Goal: Task Accomplishment & Management: Use online tool/utility

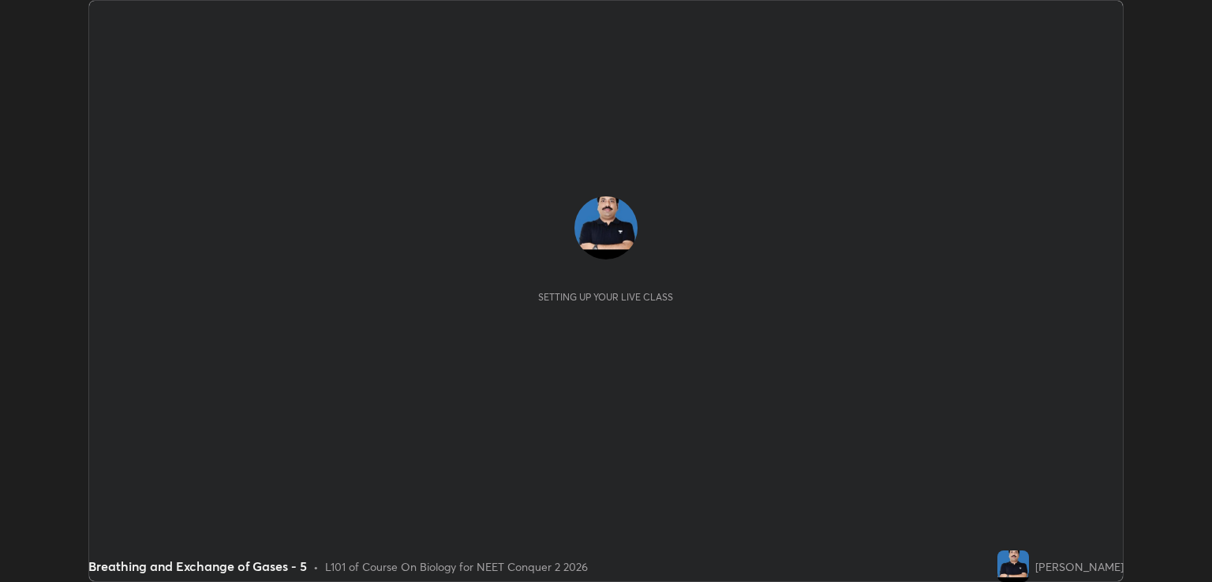
scroll to position [582, 1212]
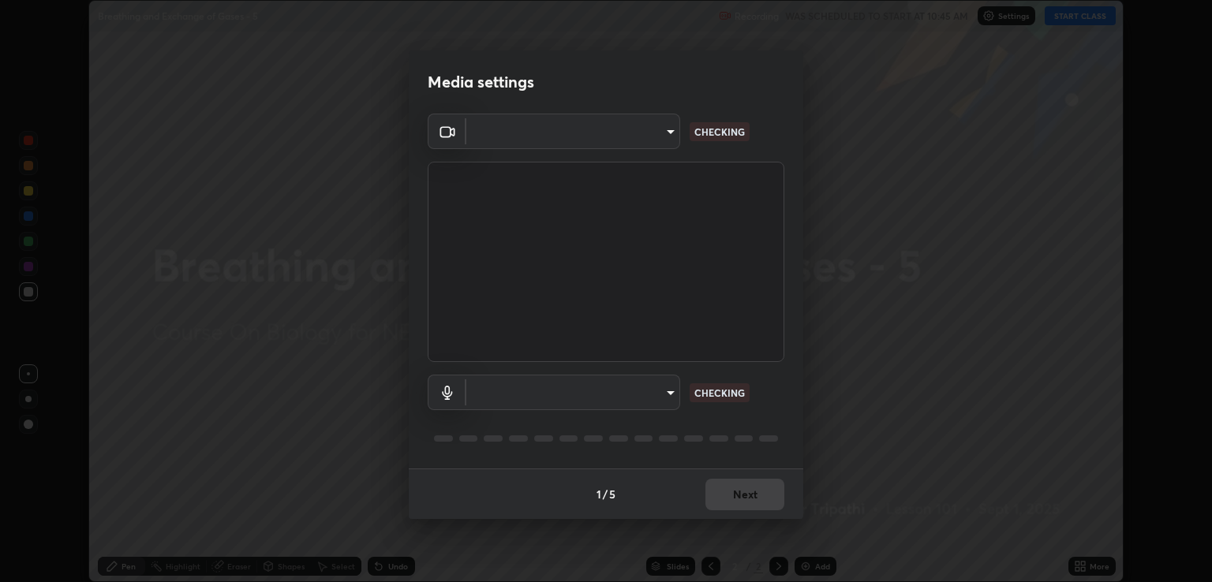
type input "ecbdbd44a66272db987f9f12271ef5319a85e28cdf2a8e5dd884bc8ad31297da"
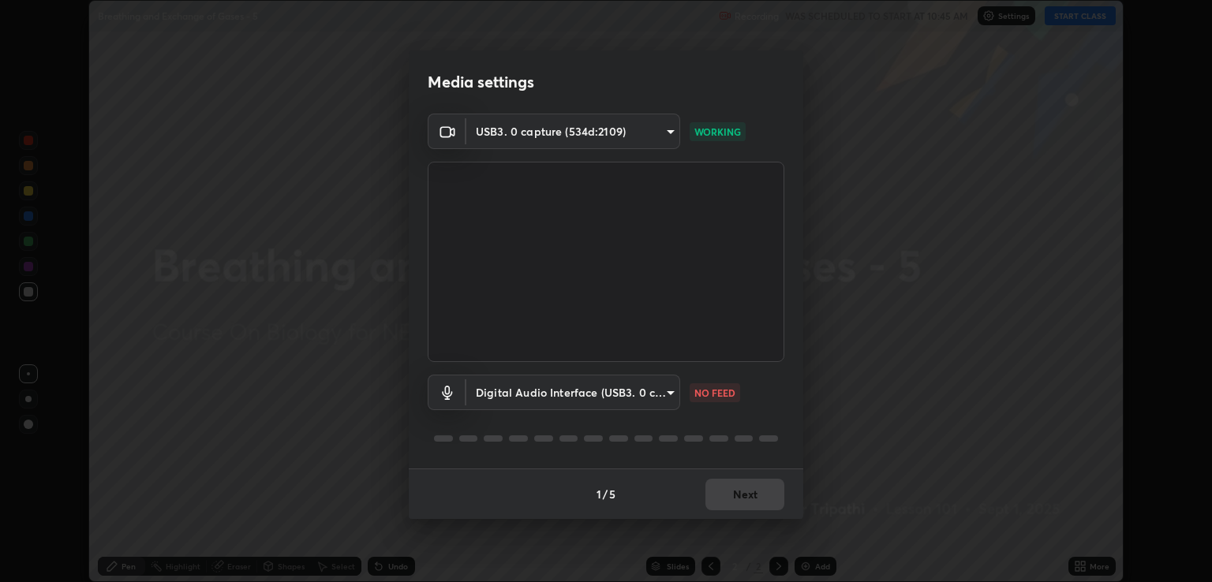
click at [513, 399] on body "Erase all Breathing and Exchange of Gases - 5 Recording WAS SCHEDULED TO START …" at bounding box center [606, 291] width 1212 height 582
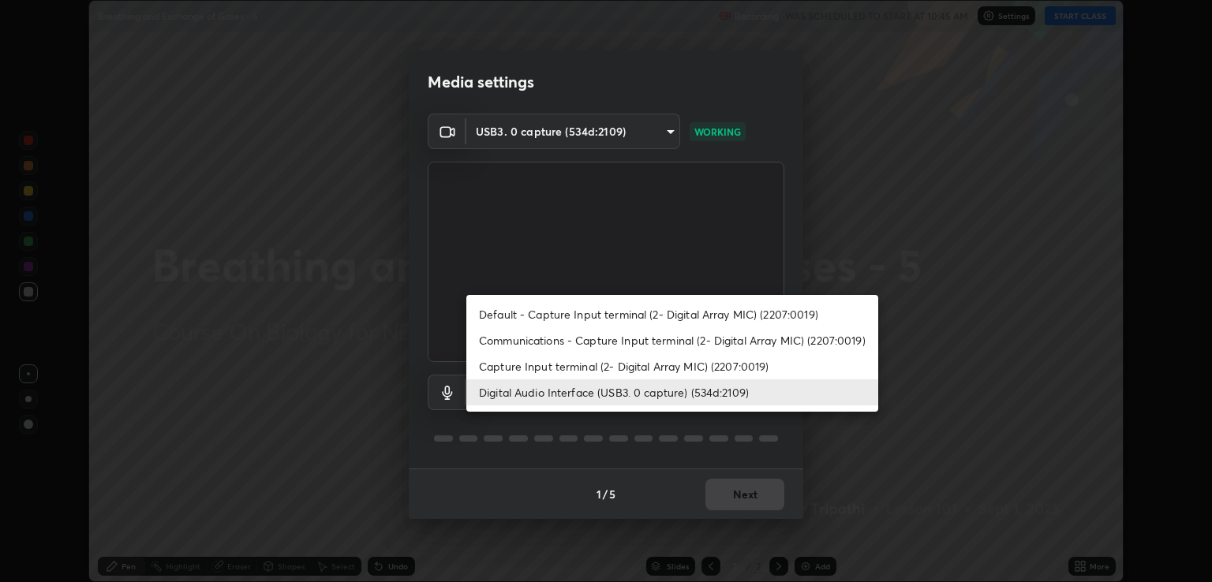
click at [502, 368] on li "Capture Input terminal (2- Digital Array MIC) (2207:0019)" at bounding box center [672, 367] width 412 height 26
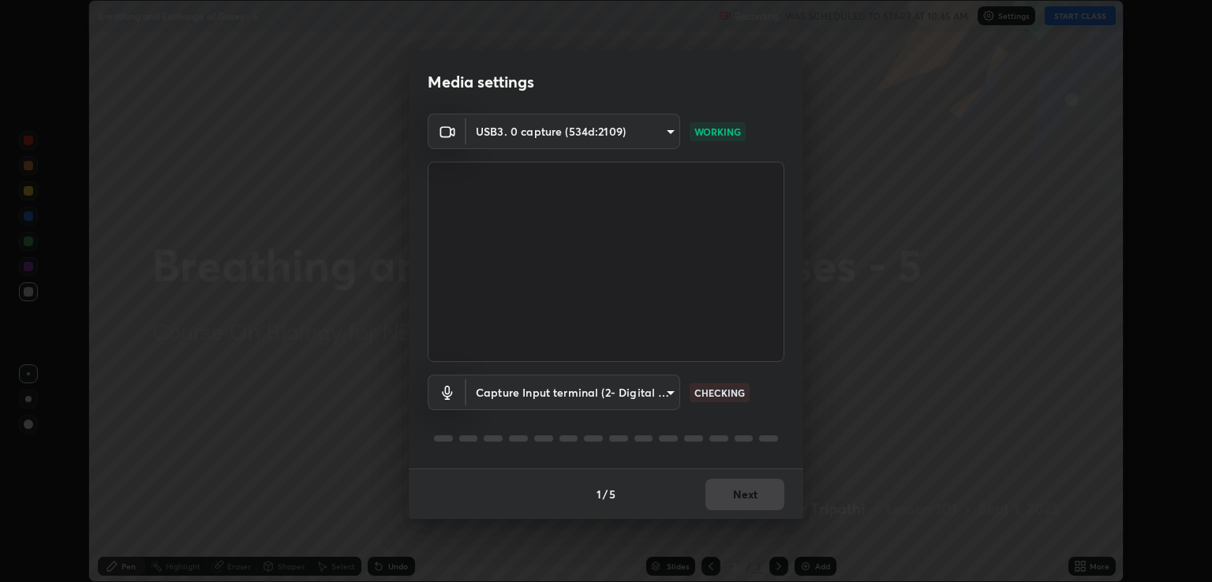
click at [497, 397] on body "Erase all Breathing and Exchange of Gases - 5 Recording WAS SCHEDULED TO START …" at bounding box center [606, 291] width 1212 height 582
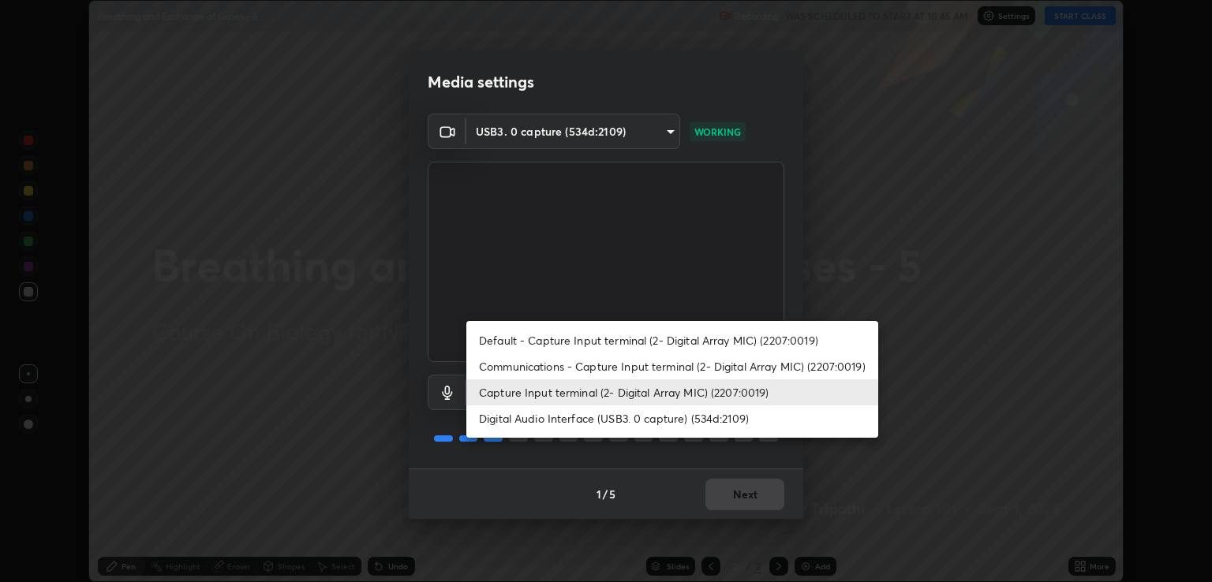
click at [497, 418] on li "Digital Audio Interface (USB3. 0 capture) (534d:2109)" at bounding box center [672, 419] width 412 height 26
type input "641fb1797ef8f9550b7f0158b383ff89036df526a4b0c4fe678c68e459c52791"
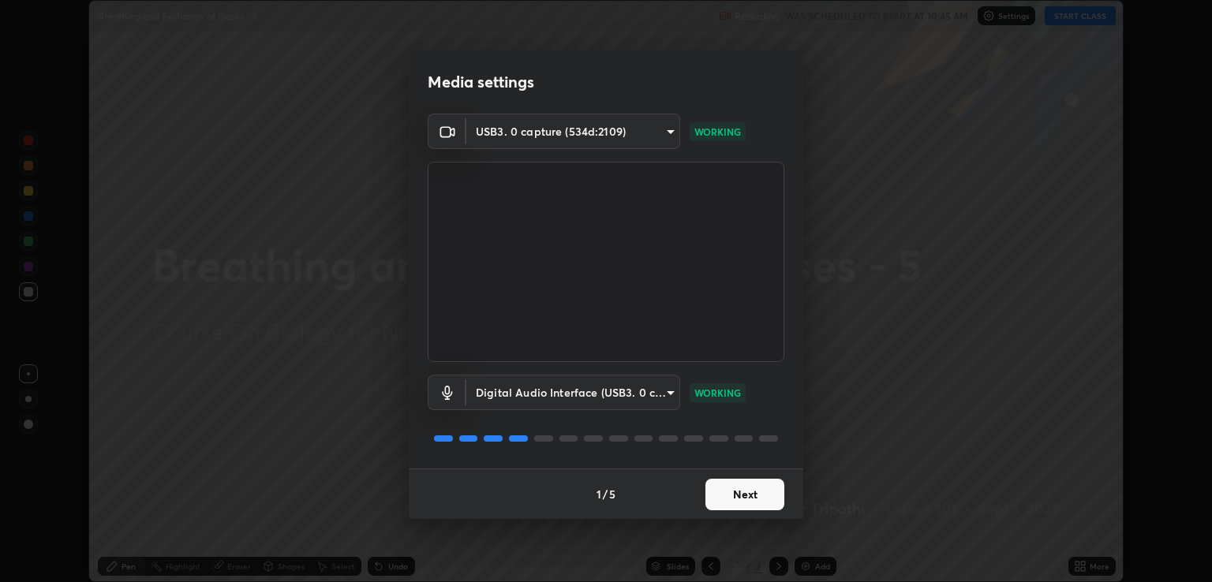
click at [734, 500] on button "Next" at bounding box center [745, 495] width 79 height 32
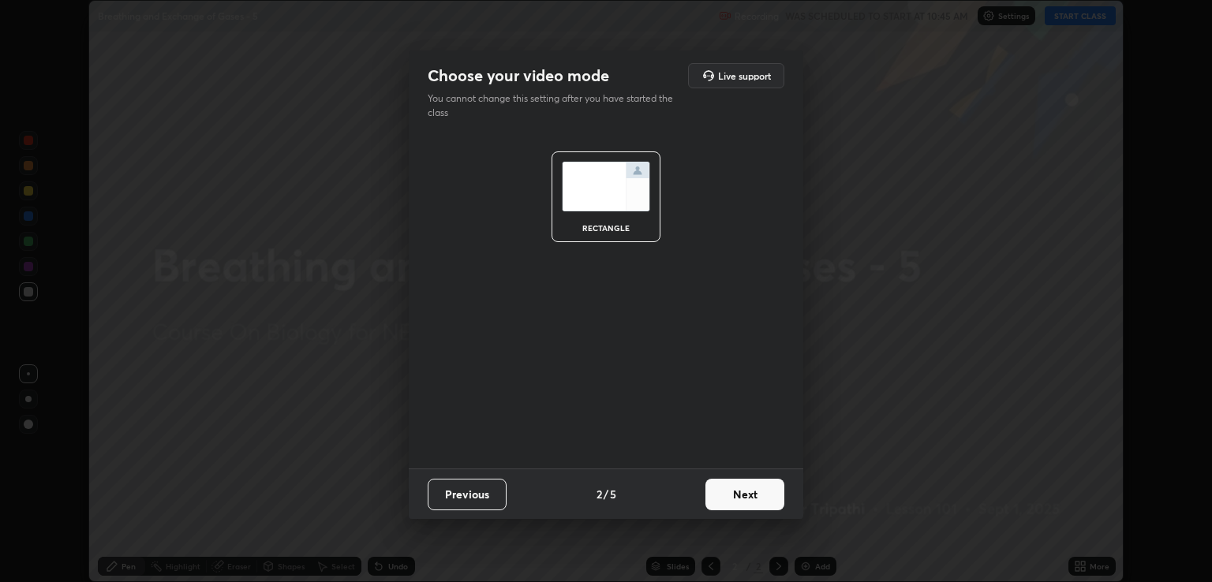
click at [743, 498] on button "Next" at bounding box center [745, 495] width 79 height 32
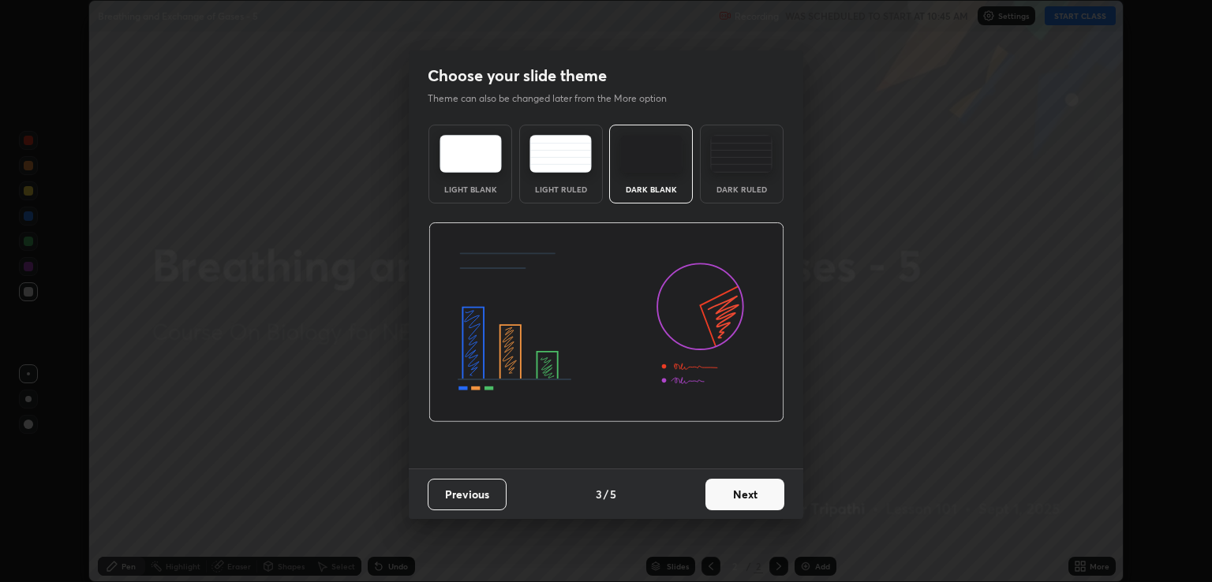
click at [744, 496] on button "Next" at bounding box center [745, 495] width 79 height 32
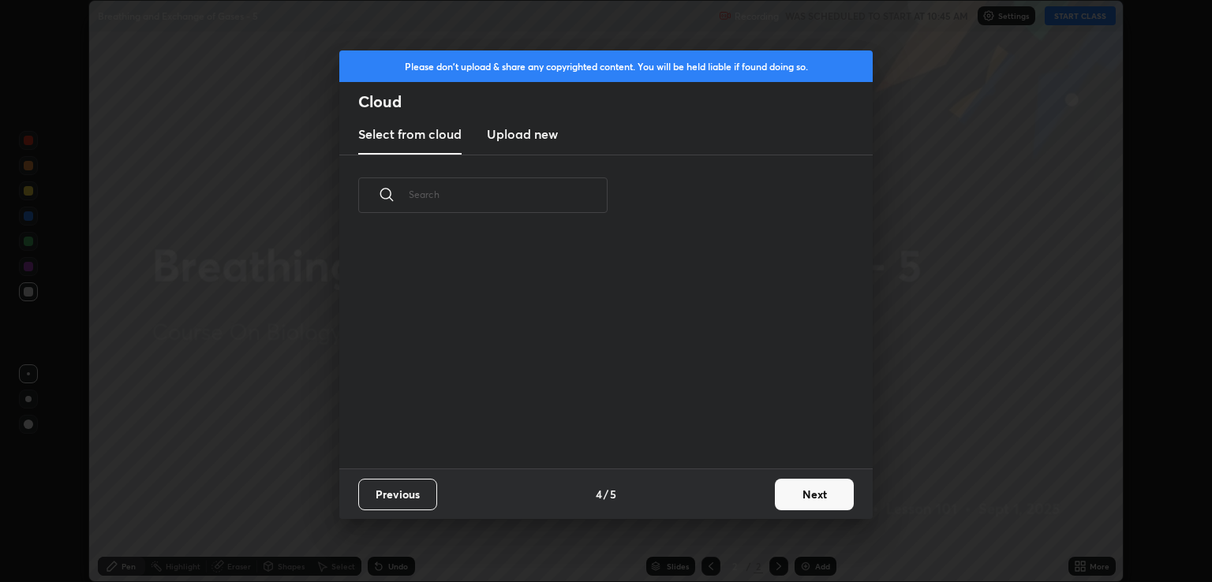
click at [800, 493] on button "Next" at bounding box center [814, 495] width 79 height 32
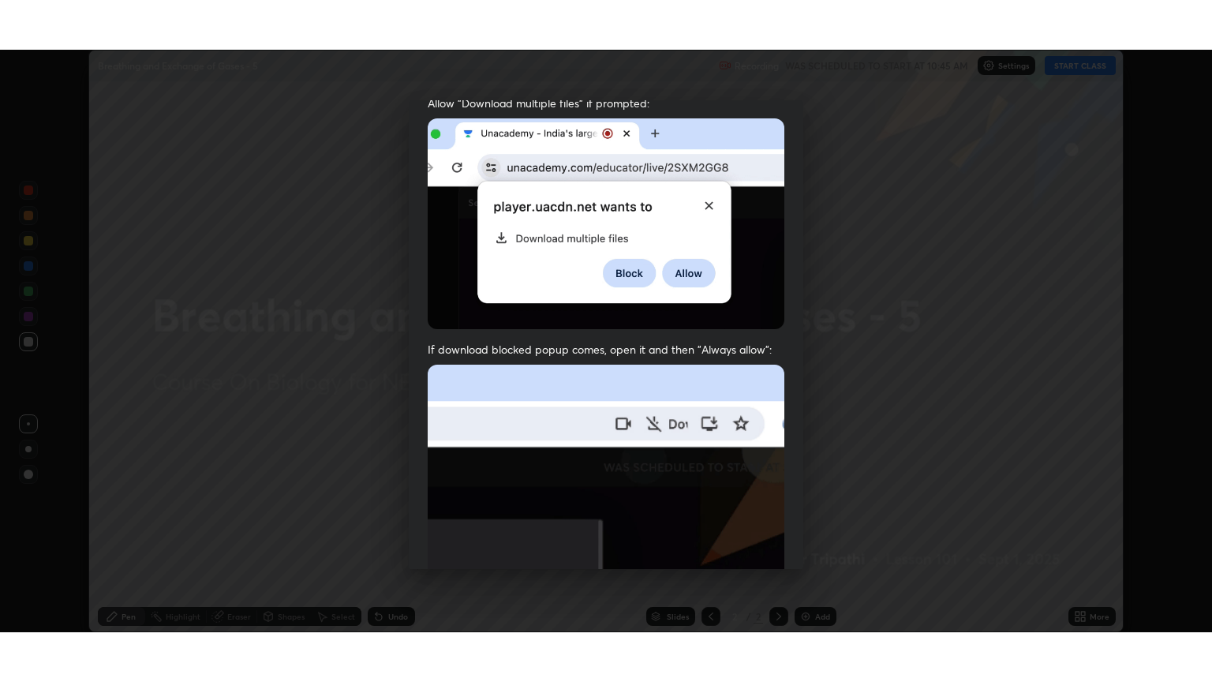
scroll to position [320, 0]
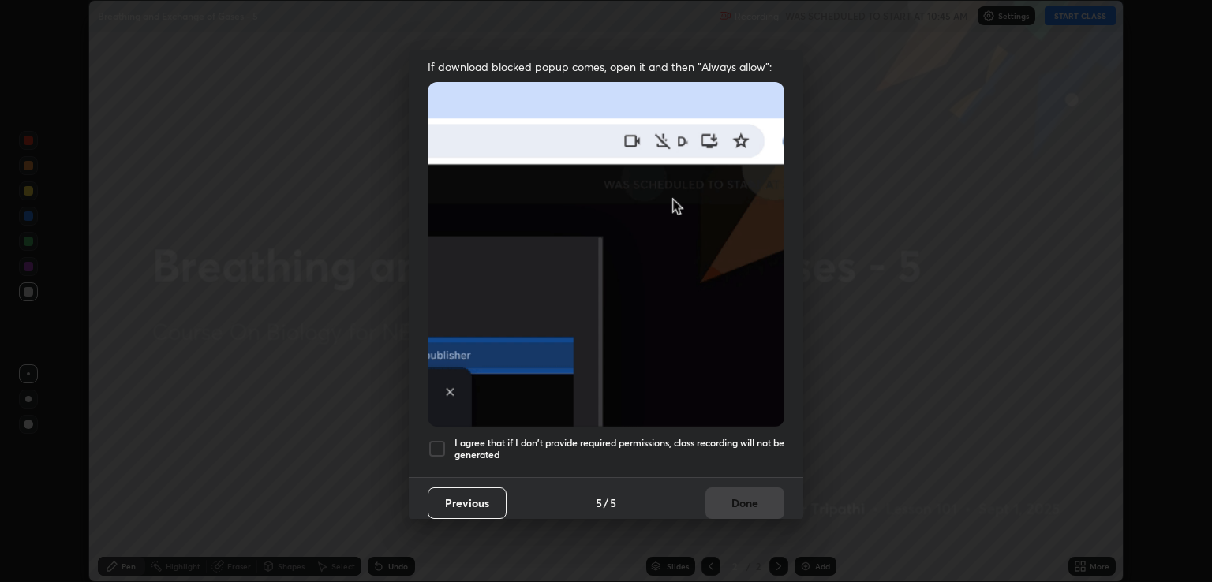
click at [560, 441] on h5 "I agree that if I don't provide required permissions, class recording will not …" at bounding box center [620, 449] width 330 height 24
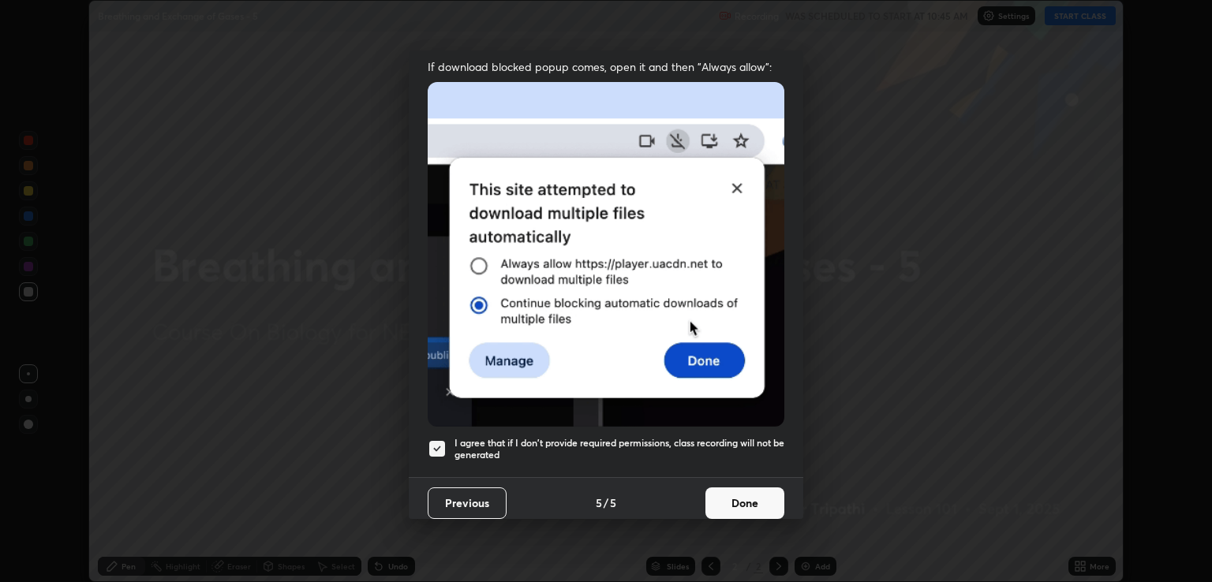
click at [737, 494] on button "Done" at bounding box center [745, 504] width 79 height 32
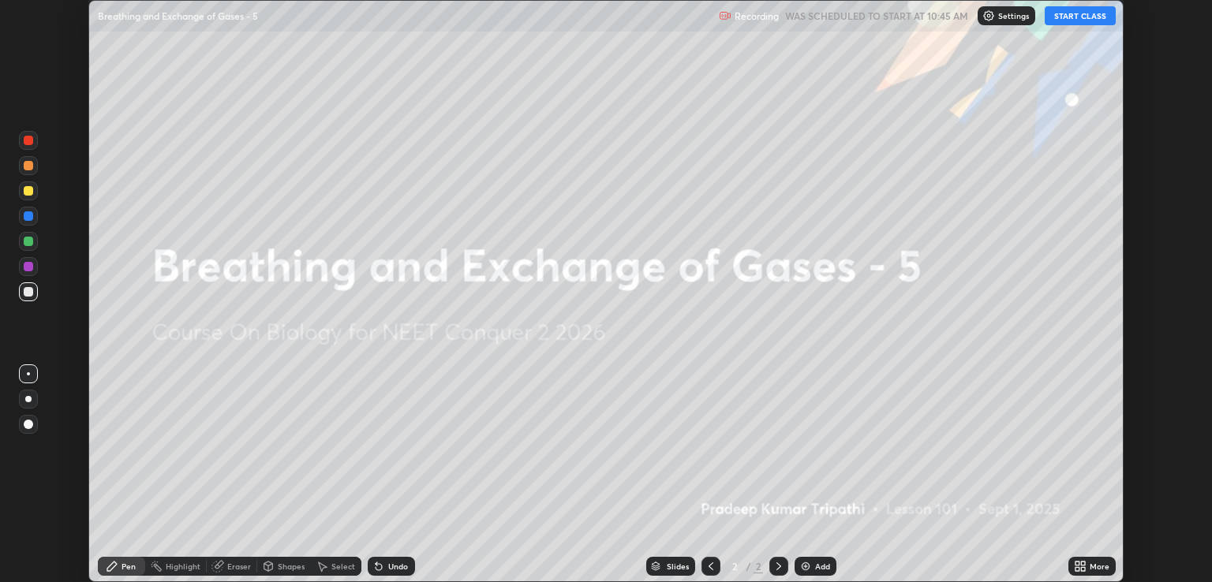
click at [1075, 567] on icon at bounding box center [1080, 566] width 13 height 13
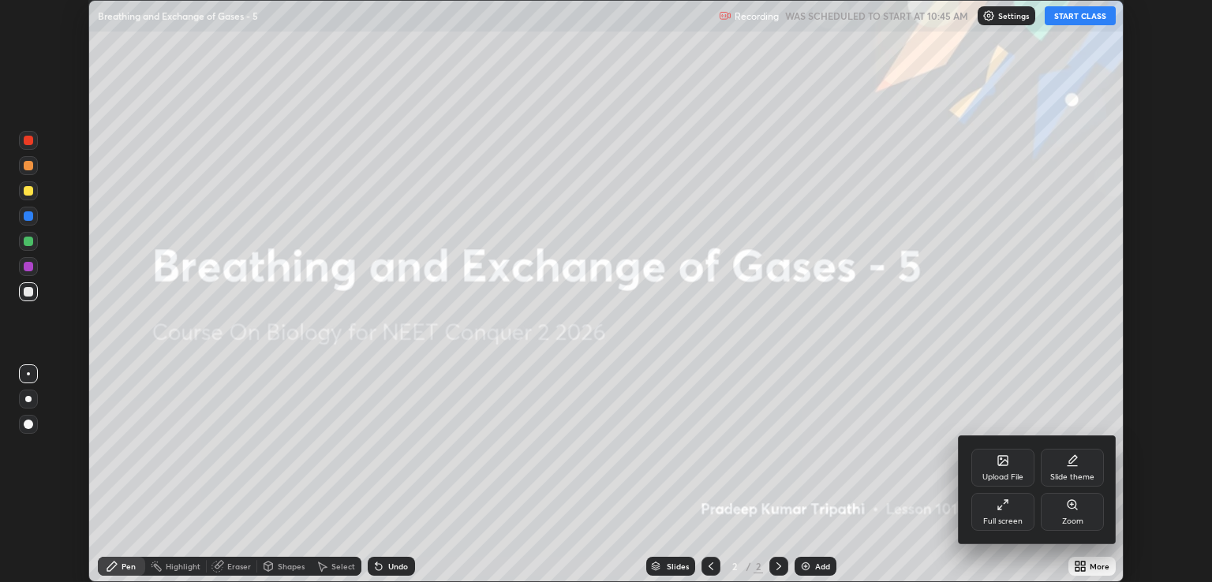
click at [1002, 511] on icon at bounding box center [1003, 505] width 13 height 13
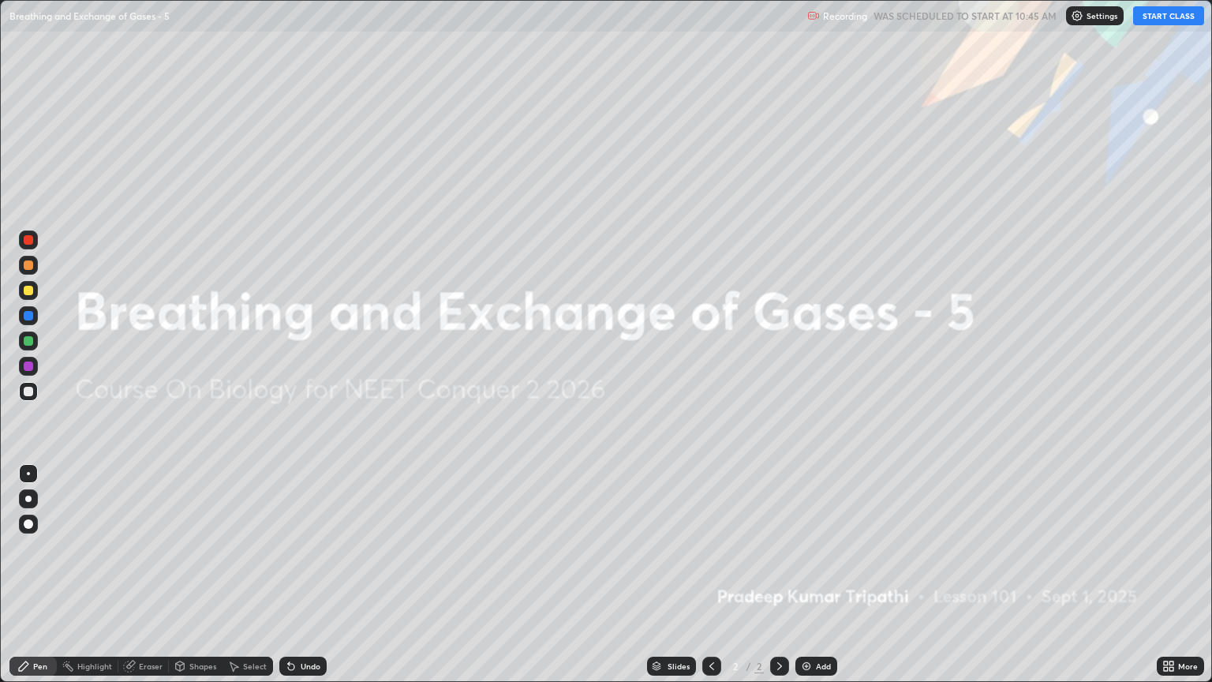
scroll to position [682, 1212]
click at [1159, 13] on button "START CLASS" at bounding box center [1168, 15] width 71 height 19
click at [810, 582] on img at bounding box center [806, 666] width 13 height 13
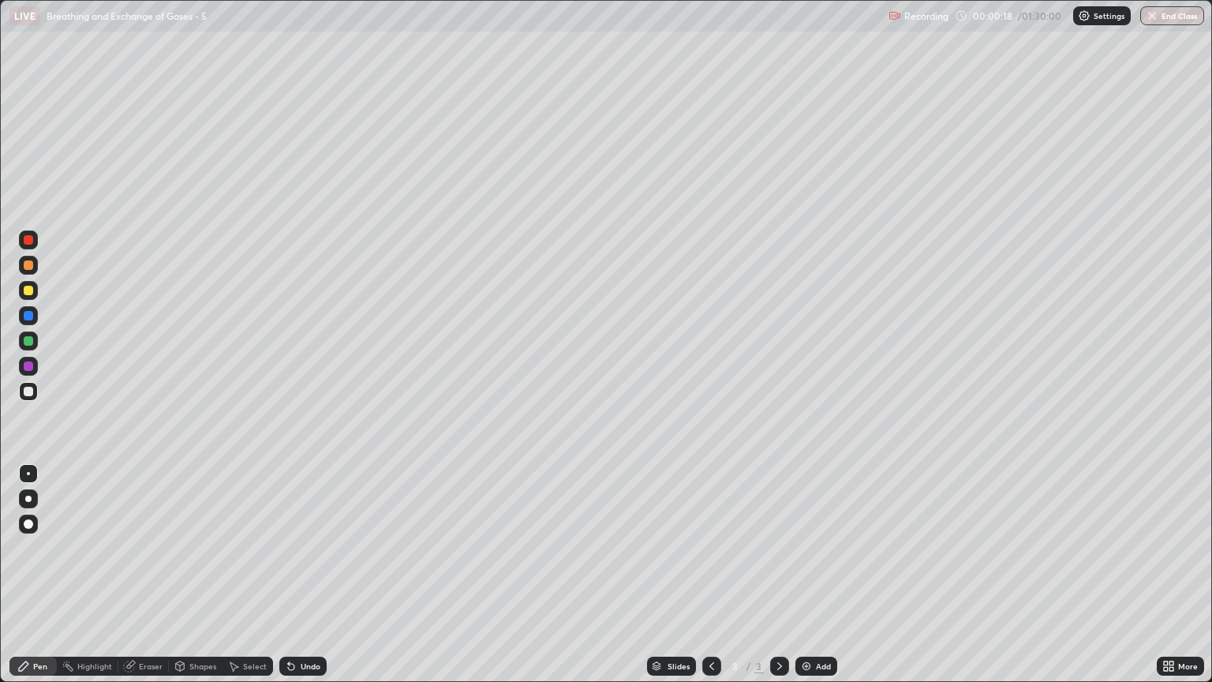
click at [29, 265] on div at bounding box center [28, 264] width 9 height 9
click at [43, 582] on div "Pen" at bounding box center [40, 666] width 14 height 8
click at [28, 499] on div at bounding box center [28, 499] width 6 height 6
click at [28, 292] on div at bounding box center [28, 290] width 9 height 9
click at [197, 582] on div "Shapes" at bounding box center [196, 666] width 54 height 19
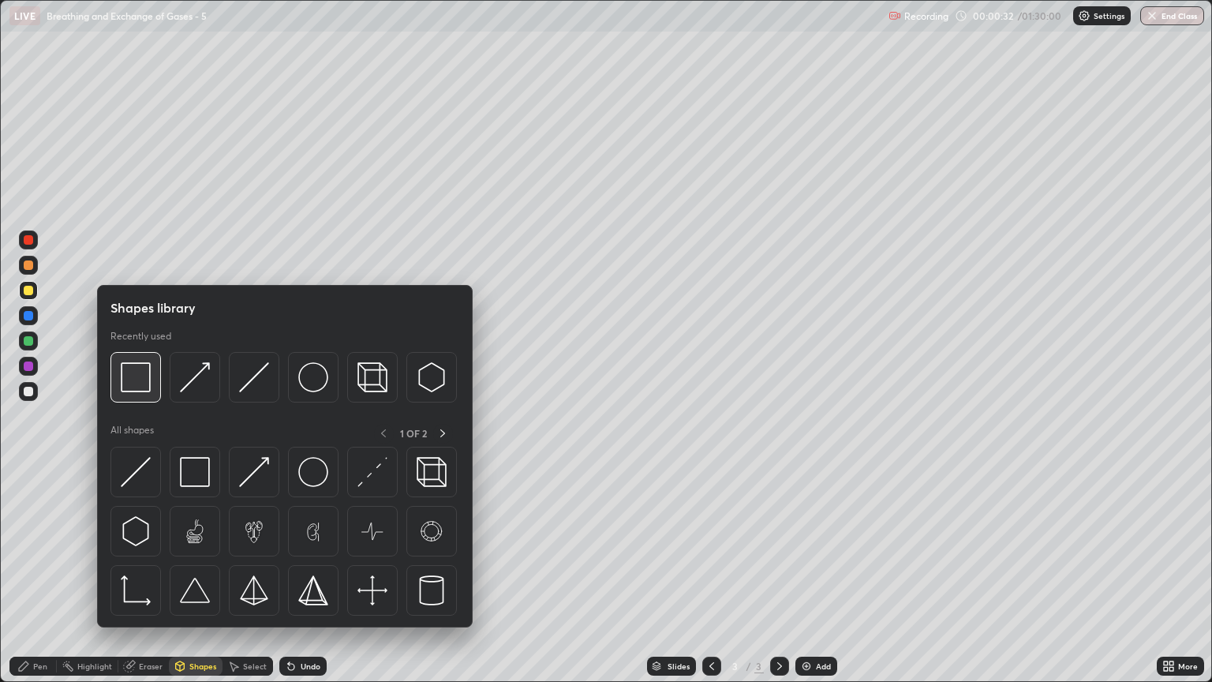
click at [140, 383] on img at bounding box center [136, 377] width 30 height 30
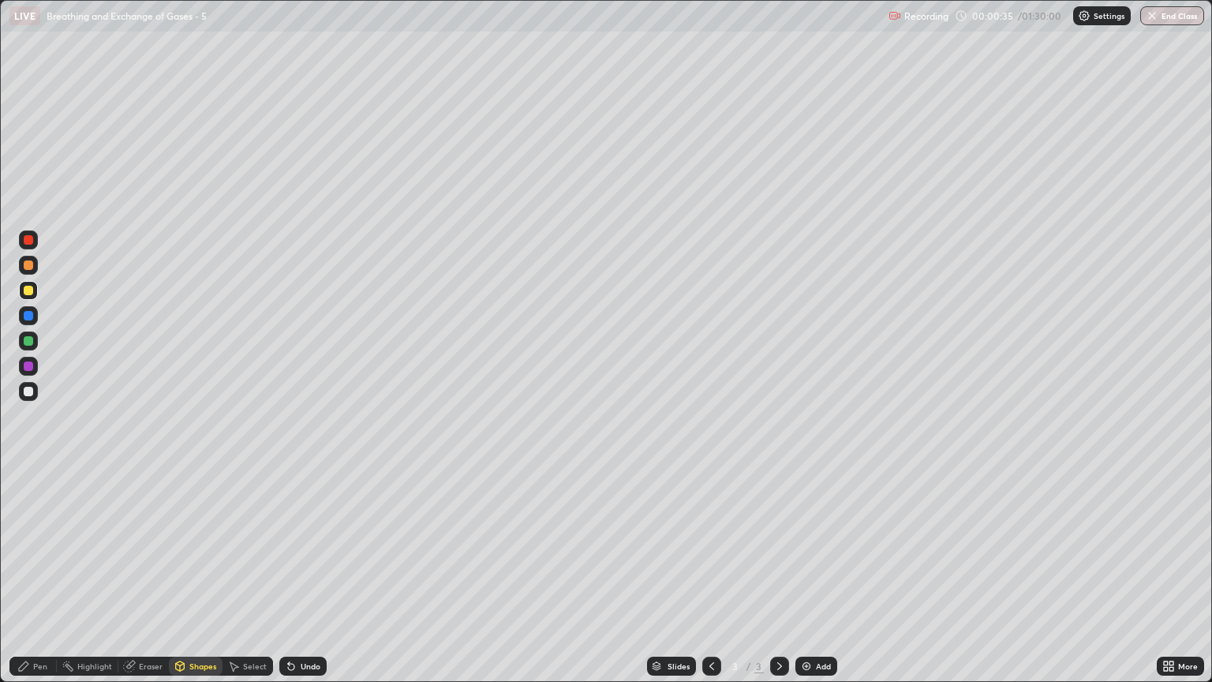
click at [204, 582] on div "Shapes" at bounding box center [202, 666] width 27 height 8
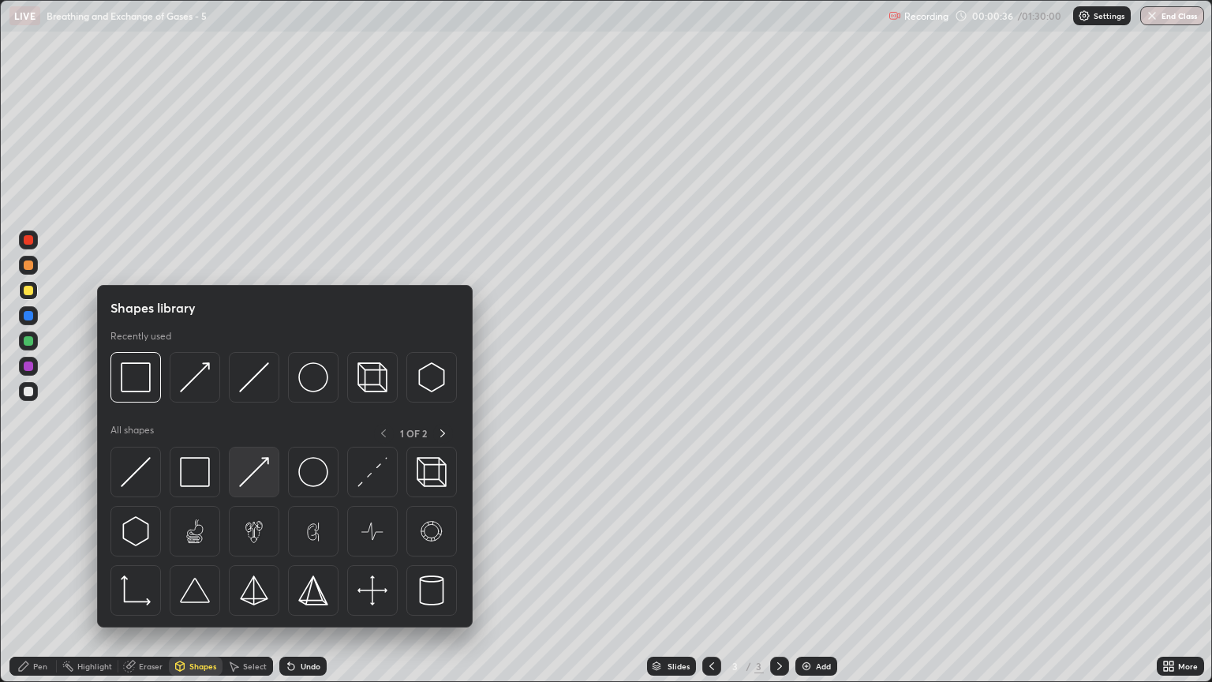
click at [261, 472] on img at bounding box center [254, 472] width 30 height 30
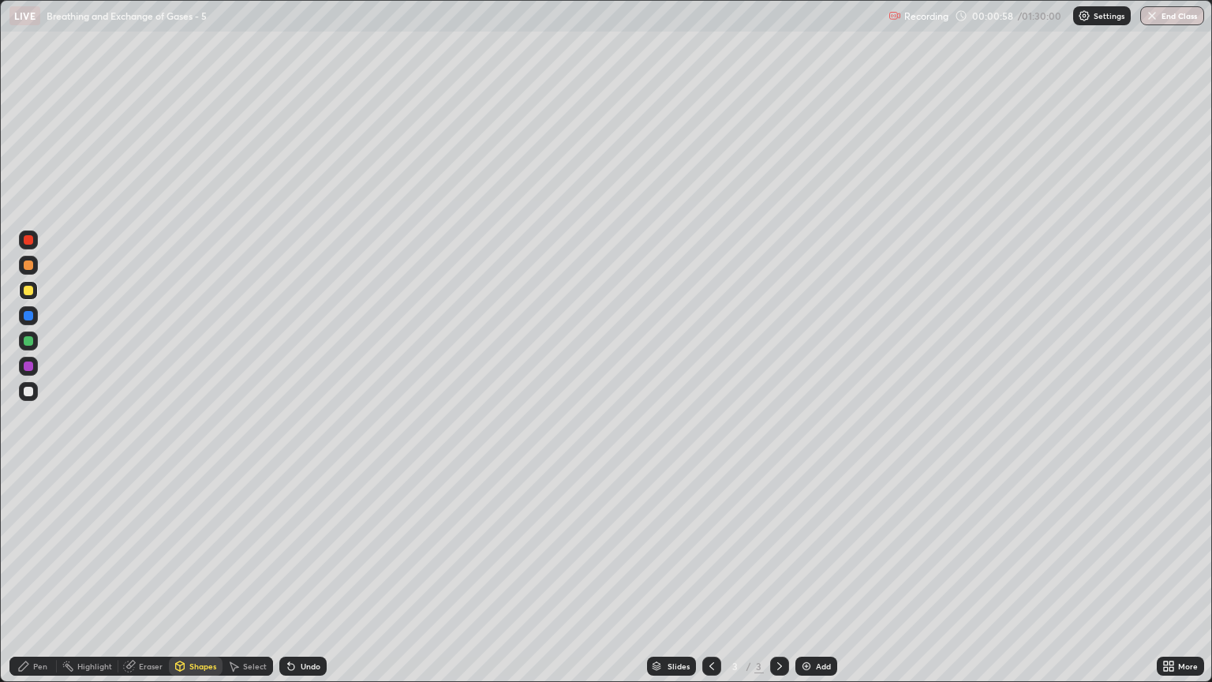
click at [29, 394] on div at bounding box center [28, 391] width 9 height 9
click at [152, 582] on div "Eraser" at bounding box center [151, 666] width 24 height 8
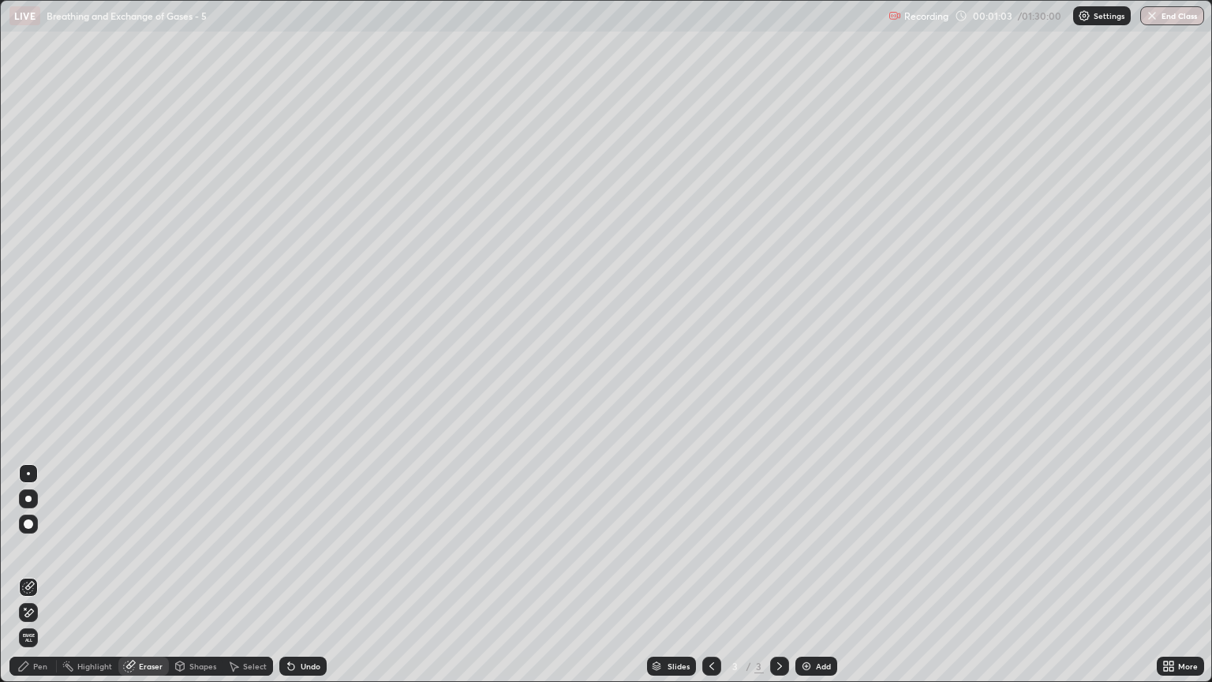
click at [36, 582] on div "Pen" at bounding box center [40, 666] width 14 height 8
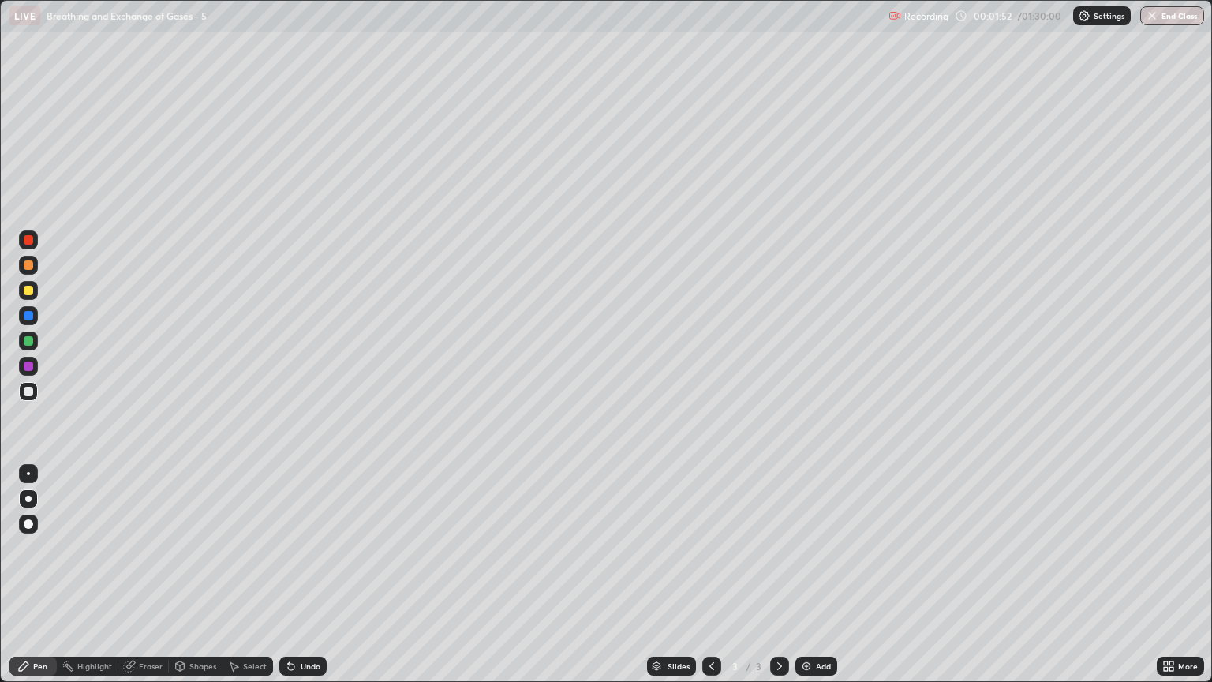
click at [29, 291] on div at bounding box center [28, 290] width 9 height 9
click at [202, 582] on div "Shapes" at bounding box center [202, 666] width 27 height 8
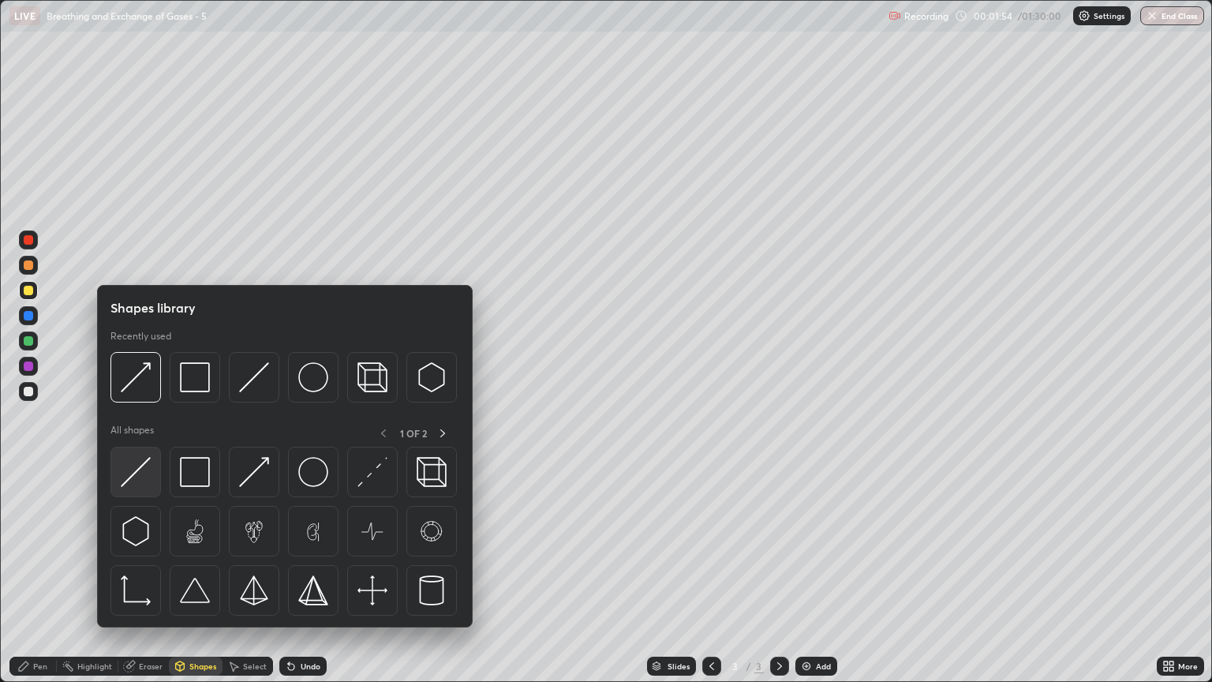
click at [149, 477] on img at bounding box center [136, 472] width 30 height 30
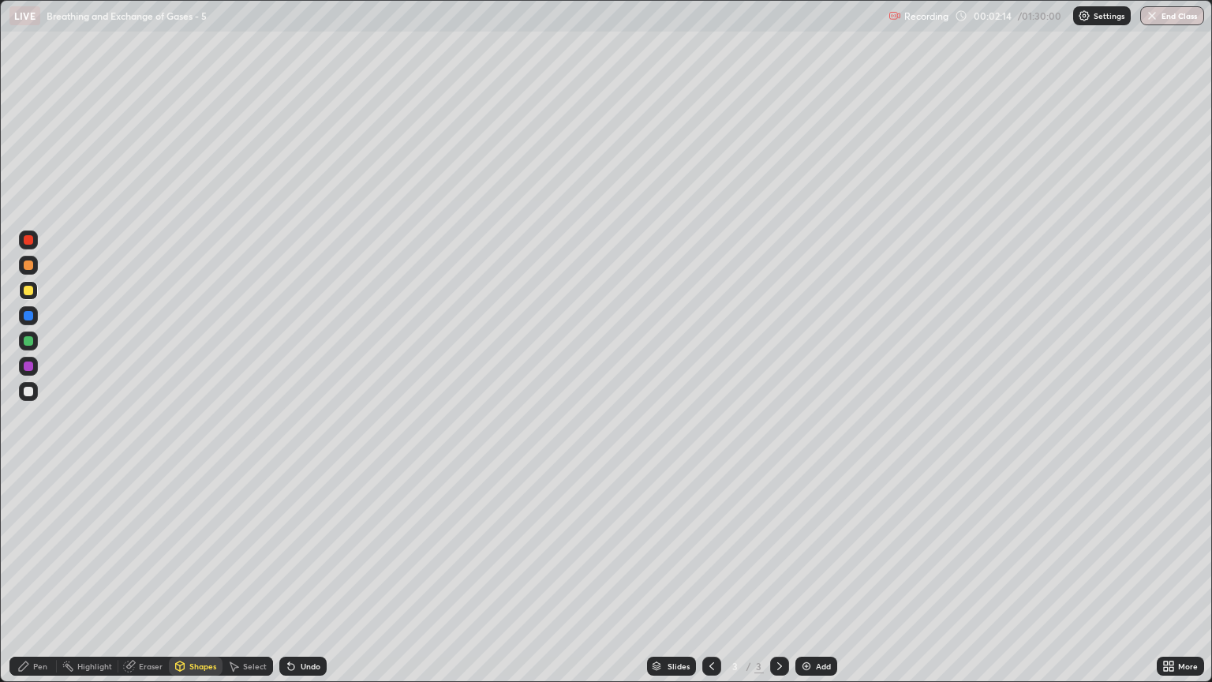
click at [38, 582] on div "Pen" at bounding box center [40, 666] width 14 height 8
click at [21, 395] on div at bounding box center [28, 391] width 19 height 19
click at [204, 582] on div "Shapes" at bounding box center [202, 666] width 27 height 8
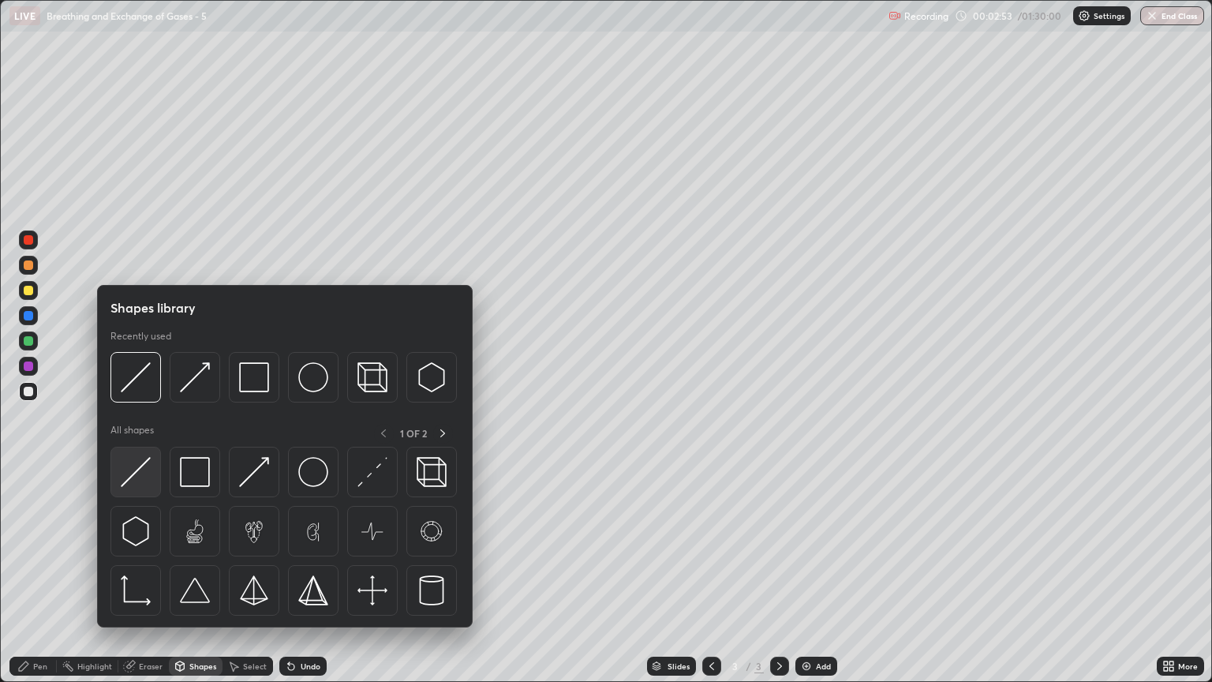
click at [133, 470] on img at bounding box center [136, 472] width 30 height 30
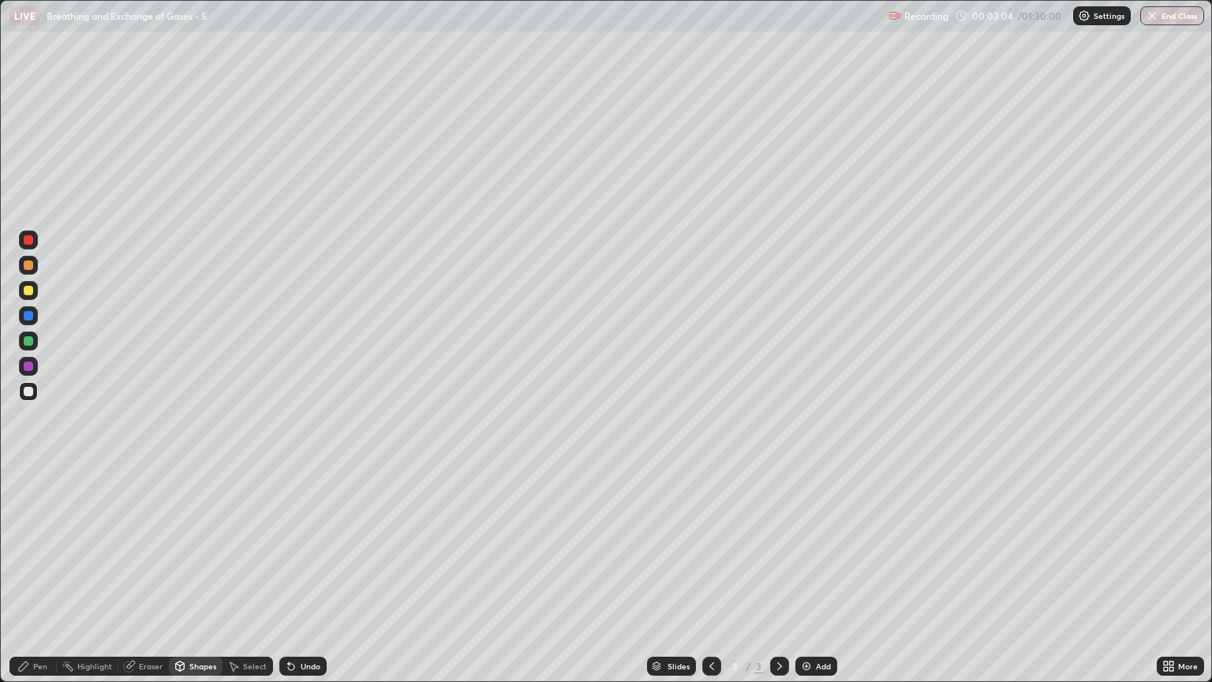
click at [47, 582] on div "Pen" at bounding box center [32, 666] width 47 height 19
click at [28, 294] on div at bounding box center [28, 290] width 9 height 9
click at [28, 268] on div at bounding box center [28, 264] width 9 height 9
click at [31, 288] on div at bounding box center [28, 290] width 9 height 9
click at [47, 582] on div "Pen" at bounding box center [32, 666] width 47 height 19
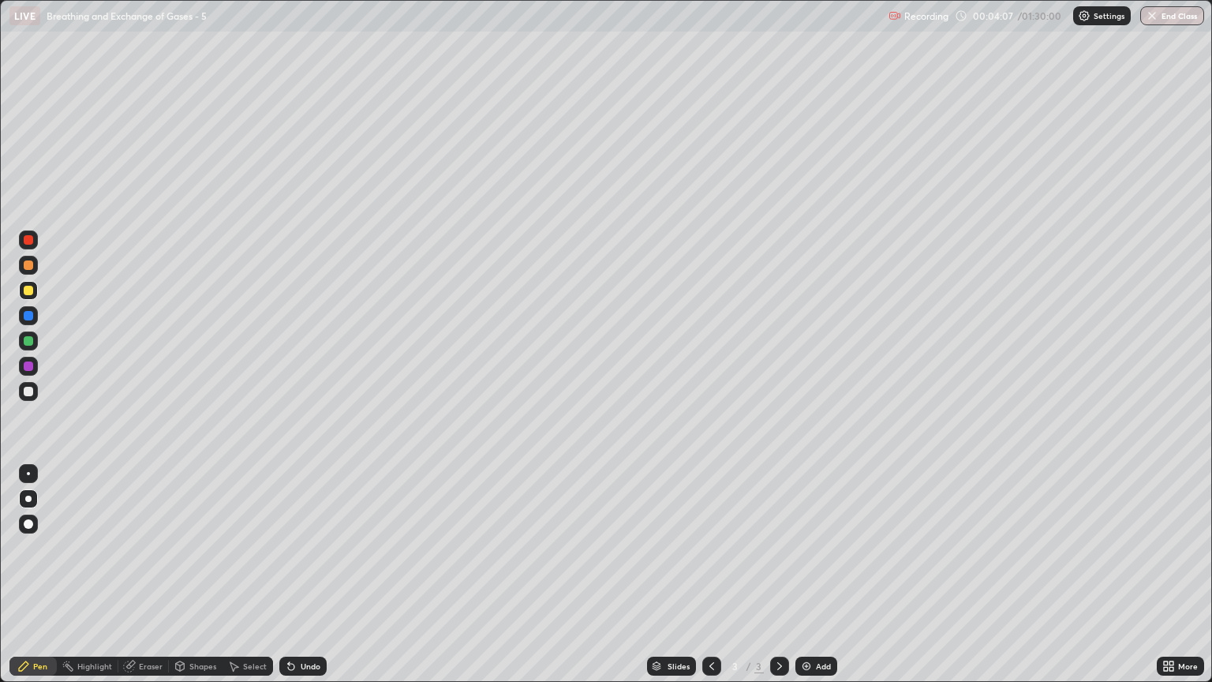
click at [30, 264] on div at bounding box center [28, 264] width 9 height 9
click at [199, 582] on div "Shapes" at bounding box center [202, 666] width 27 height 8
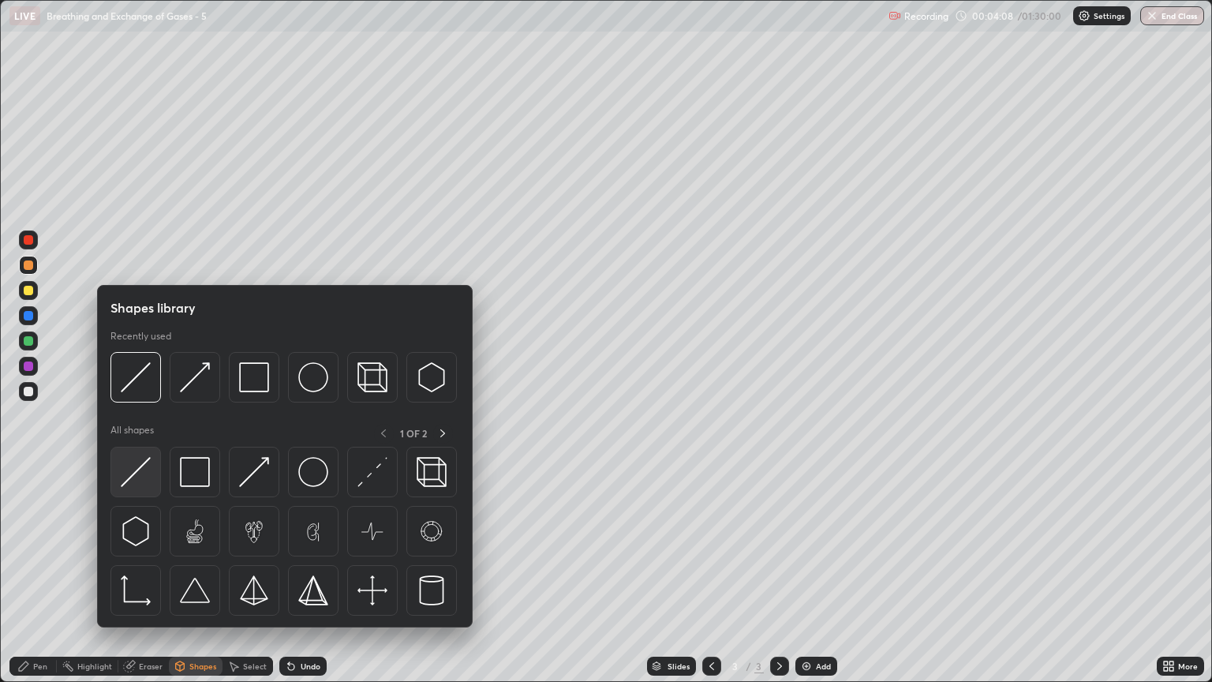
click at [145, 474] on img at bounding box center [136, 472] width 30 height 30
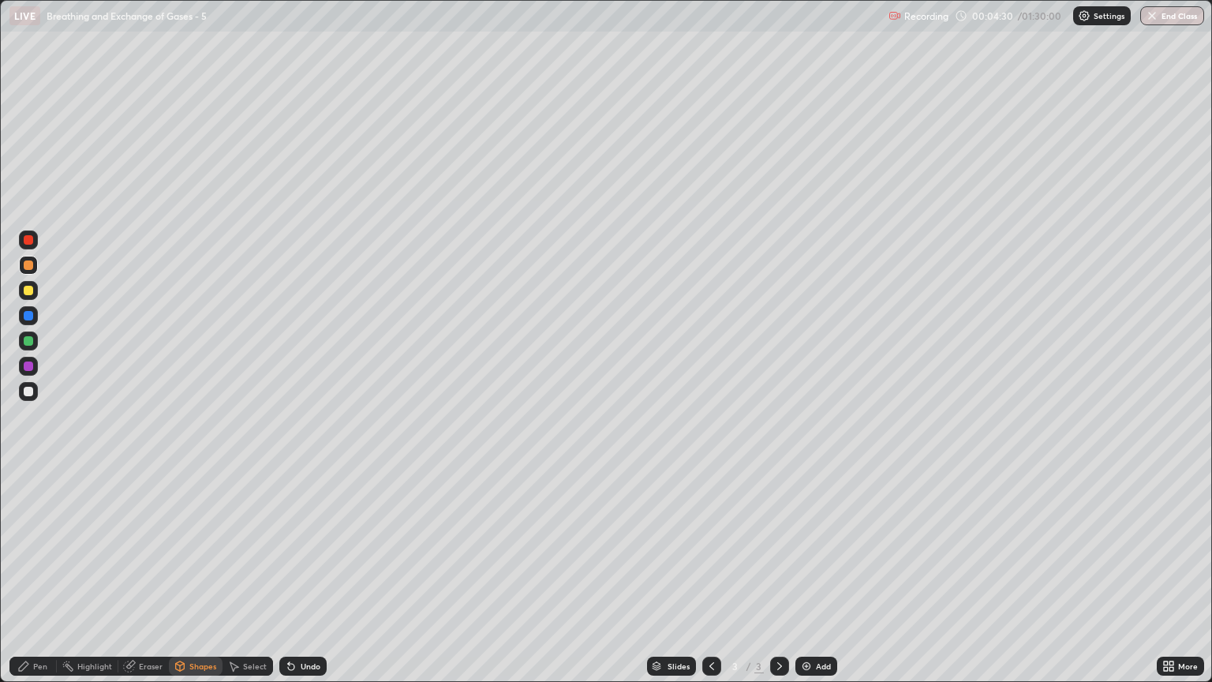
click at [47, 582] on div "Pen" at bounding box center [40, 666] width 14 height 8
click at [28, 290] on div at bounding box center [28, 290] width 9 height 9
click at [204, 582] on div "Shapes" at bounding box center [202, 666] width 27 height 8
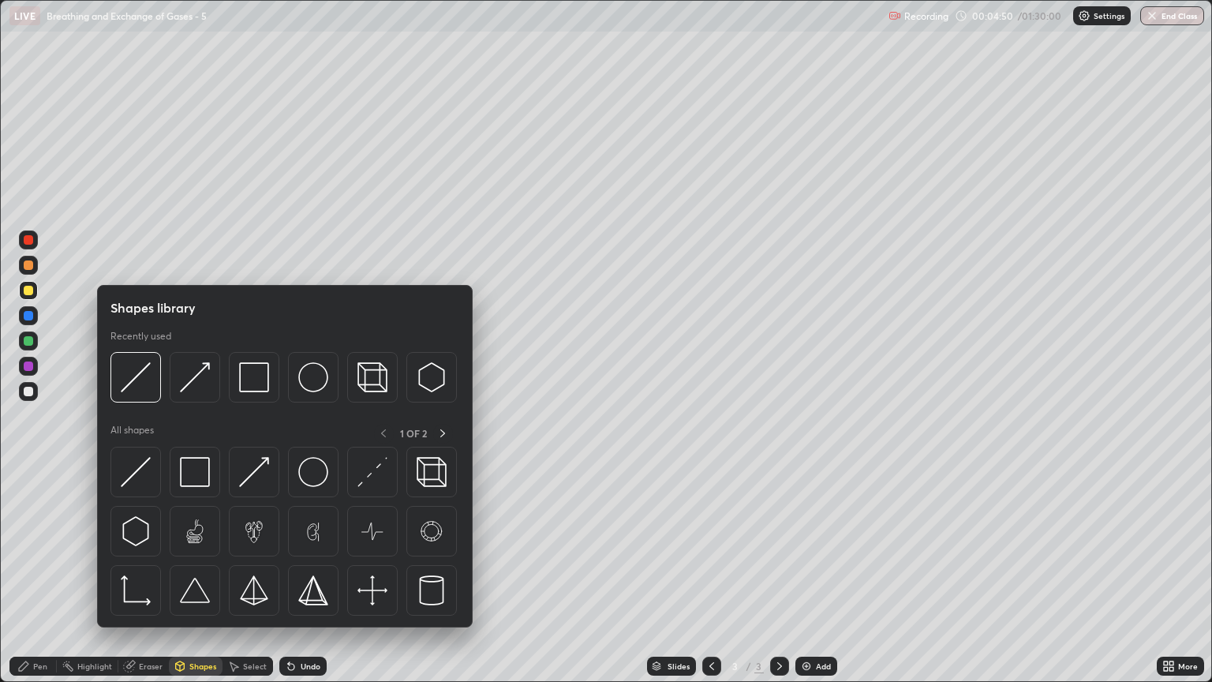
click at [29, 394] on div at bounding box center [28, 391] width 9 height 9
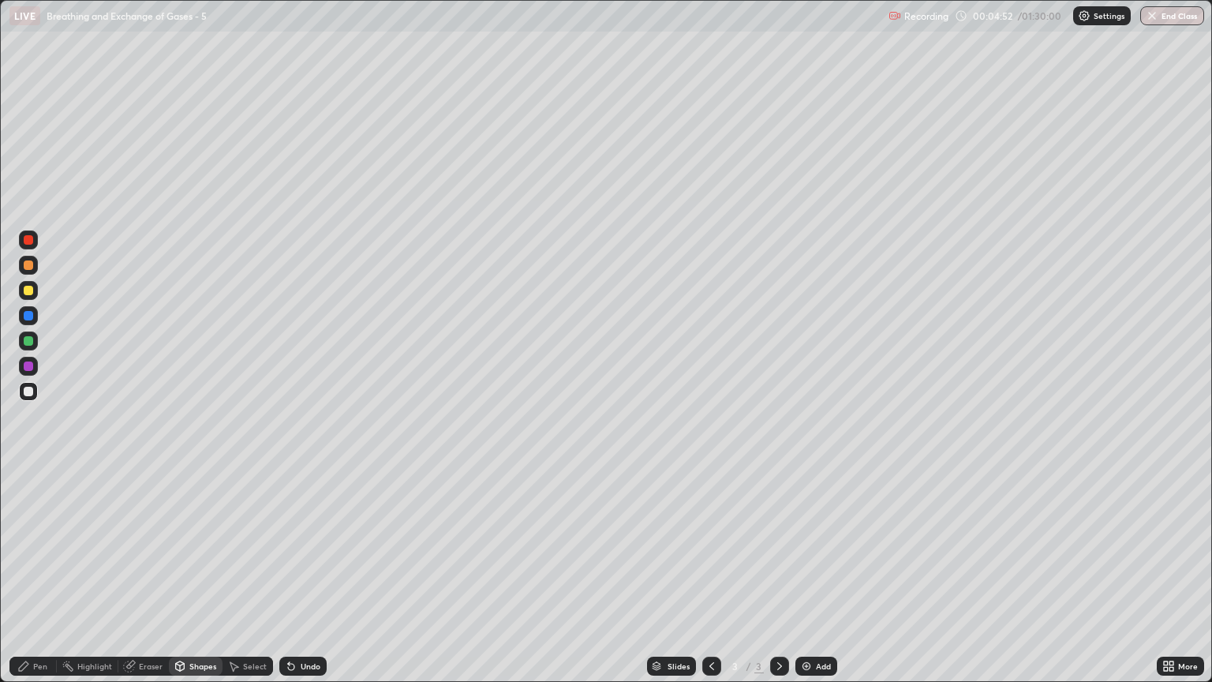
click at [204, 582] on div "Shapes" at bounding box center [202, 666] width 27 height 8
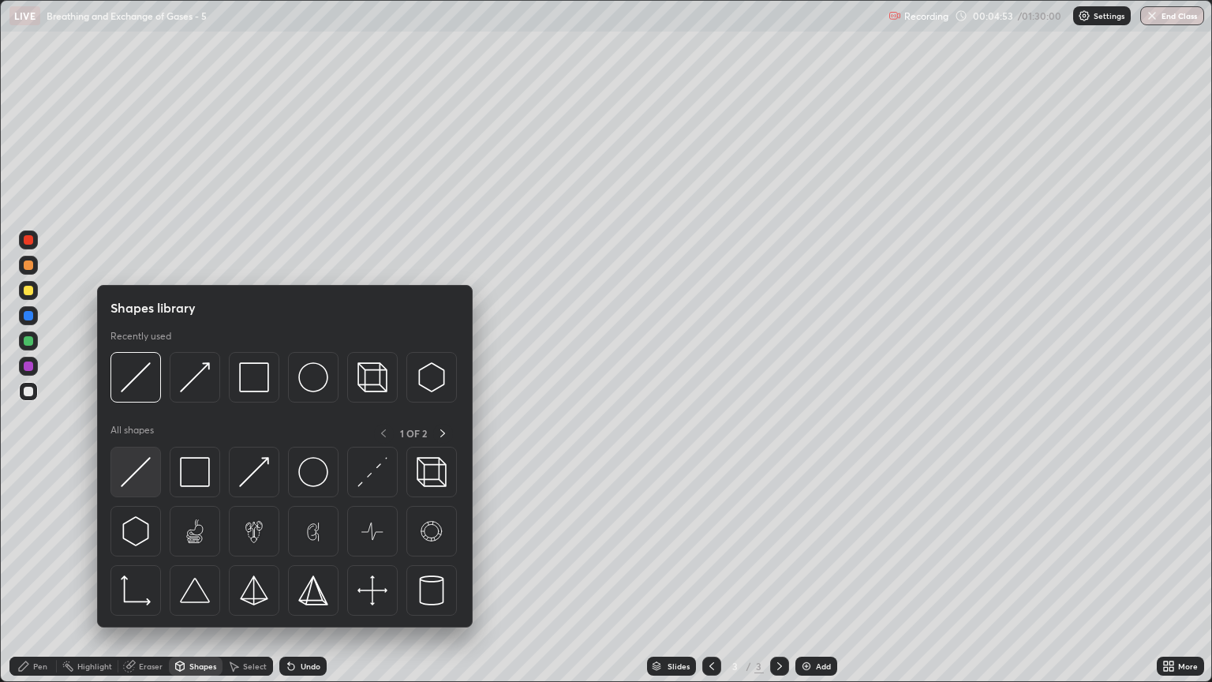
click at [140, 485] on img at bounding box center [136, 472] width 30 height 30
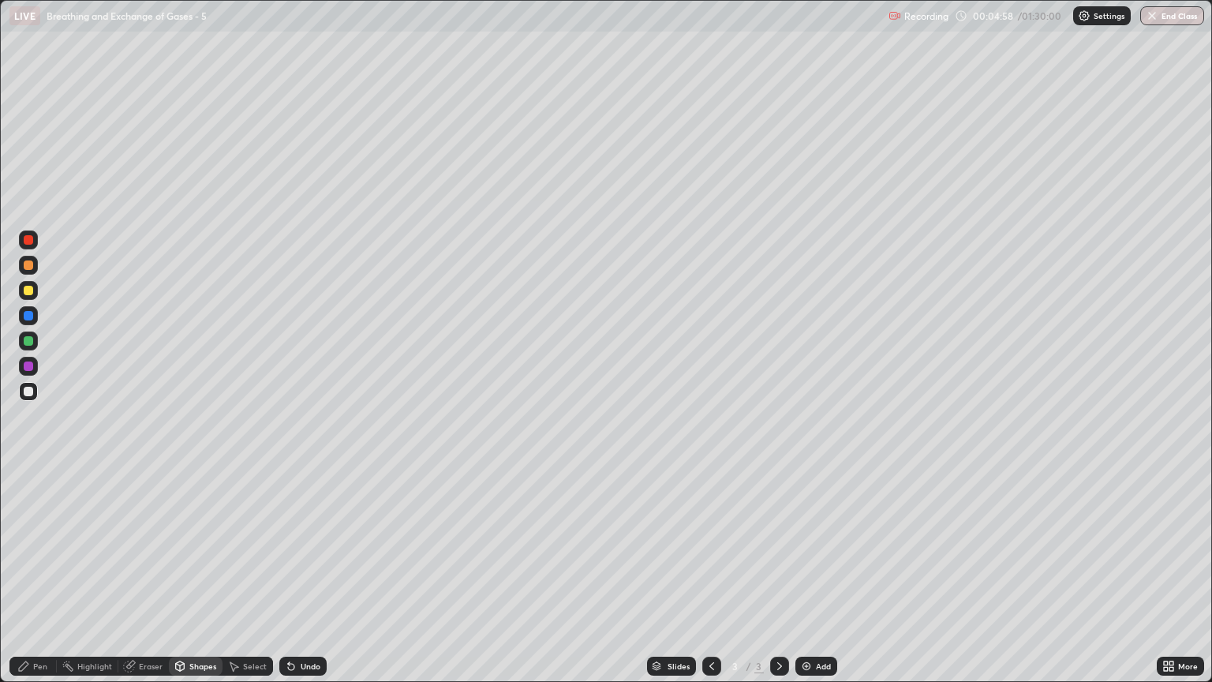
click at [34, 291] on div at bounding box center [28, 290] width 19 height 19
click at [39, 582] on div "Pen" at bounding box center [40, 666] width 14 height 8
click at [153, 582] on div "Eraser" at bounding box center [151, 666] width 24 height 8
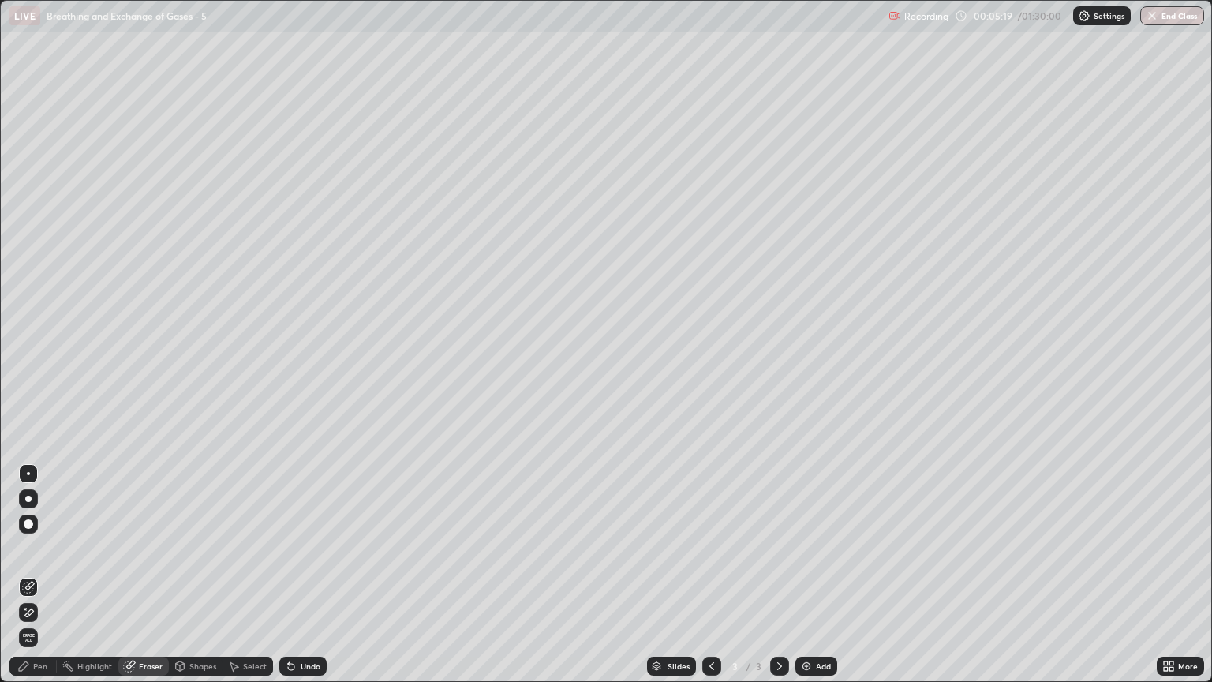
click at [48, 582] on div "Pen" at bounding box center [32, 666] width 47 height 19
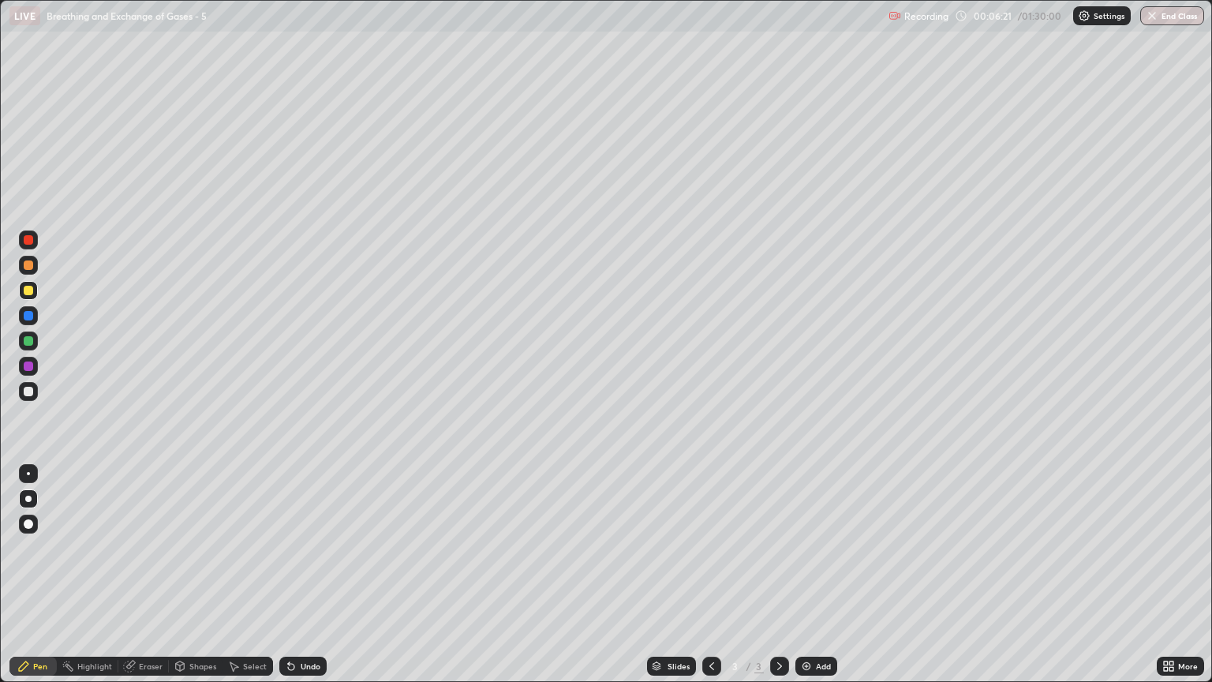
click at [29, 391] on div at bounding box center [28, 391] width 9 height 9
click at [191, 582] on div "Shapes" at bounding box center [202, 666] width 27 height 8
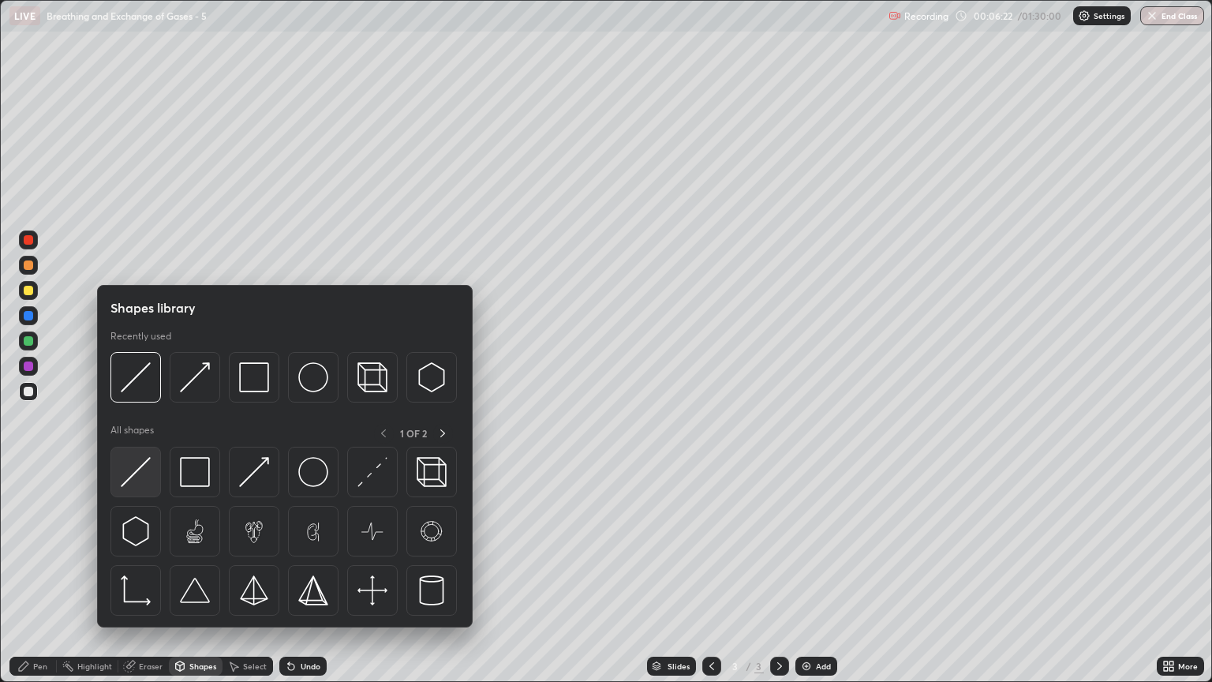
click at [135, 480] on img at bounding box center [136, 472] width 30 height 30
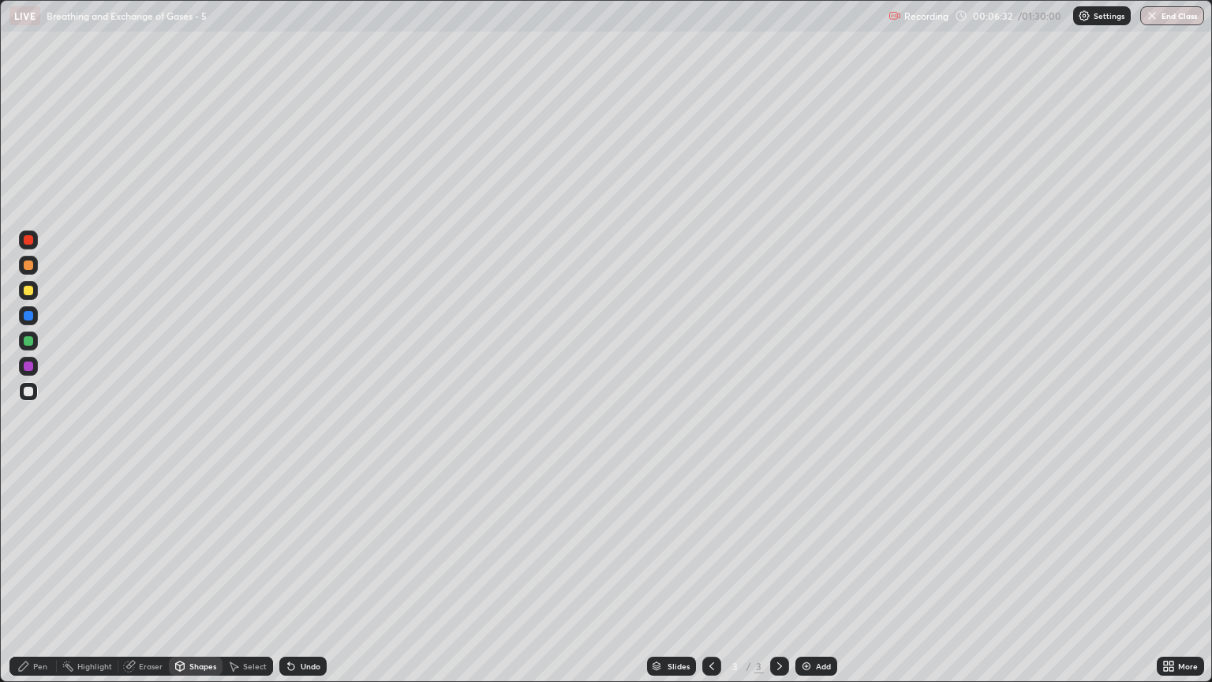
click at [30, 395] on div at bounding box center [28, 391] width 9 height 9
click at [39, 582] on div "Pen" at bounding box center [32, 666] width 47 height 19
click at [28, 290] on div at bounding box center [28, 290] width 9 height 9
click at [41, 582] on div "Pen" at bounding box center [40, 666] width 14 height 8
click at [28, 394] on div at bounding box center [28, 391] width 9 height 9
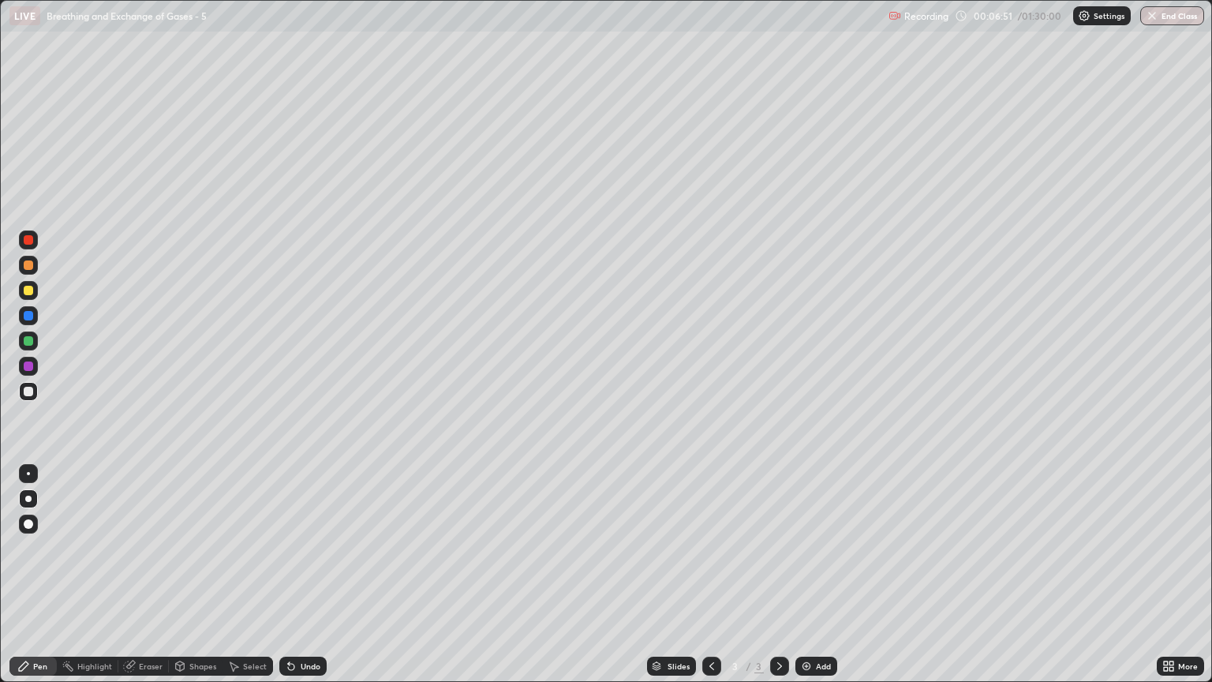
click at [197, 582] on div "Shapes" at bounding box center [202, 666] width 27 height 8
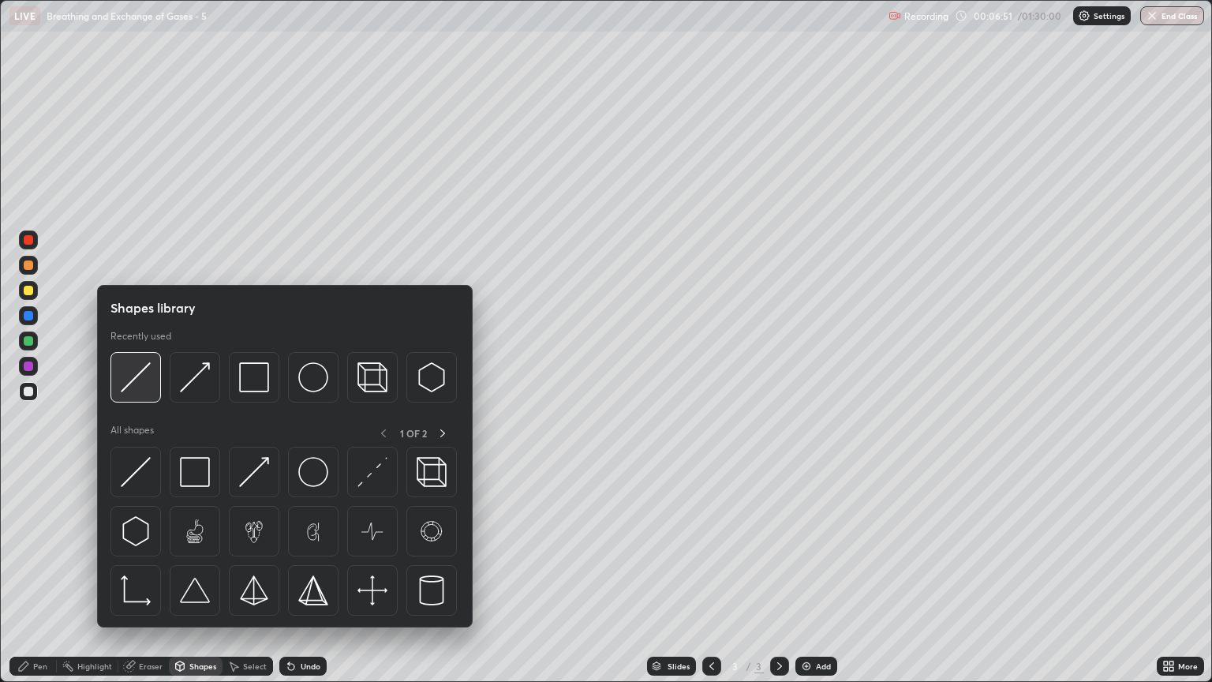
click at [140, 385] on img at bounding box center [136, 377] width 30 height 30
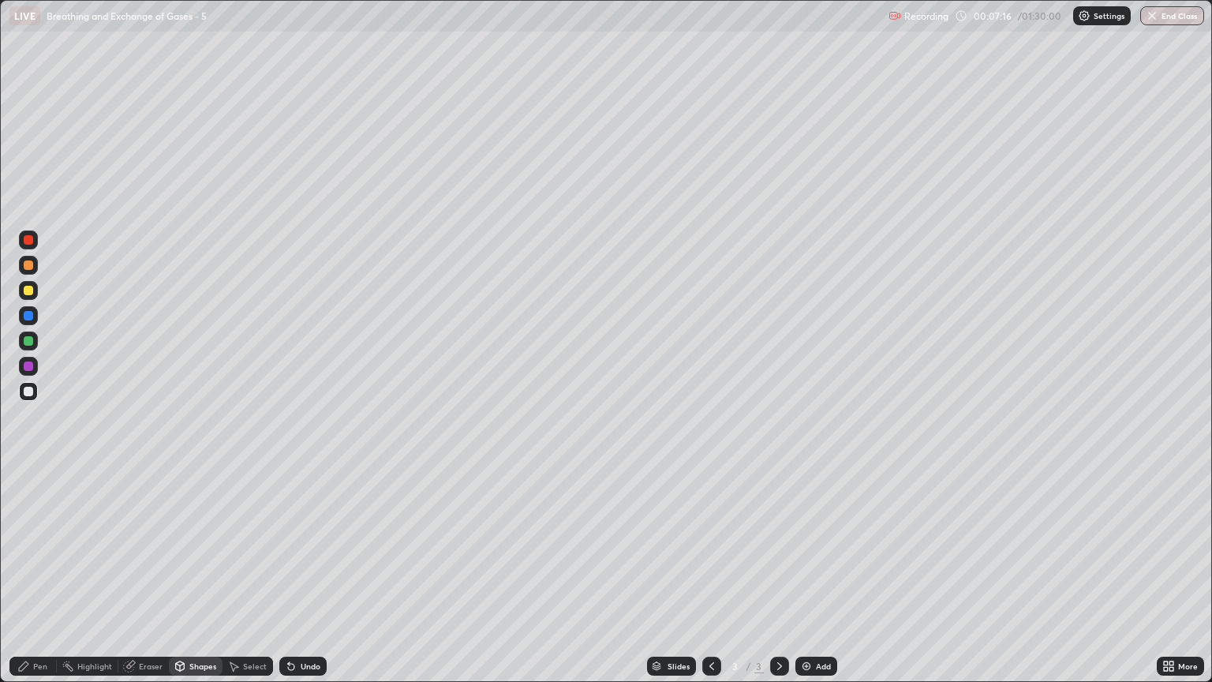
click at [198, 582] on div "Shapes" at bounding box center [202, 666] width 27 height 8
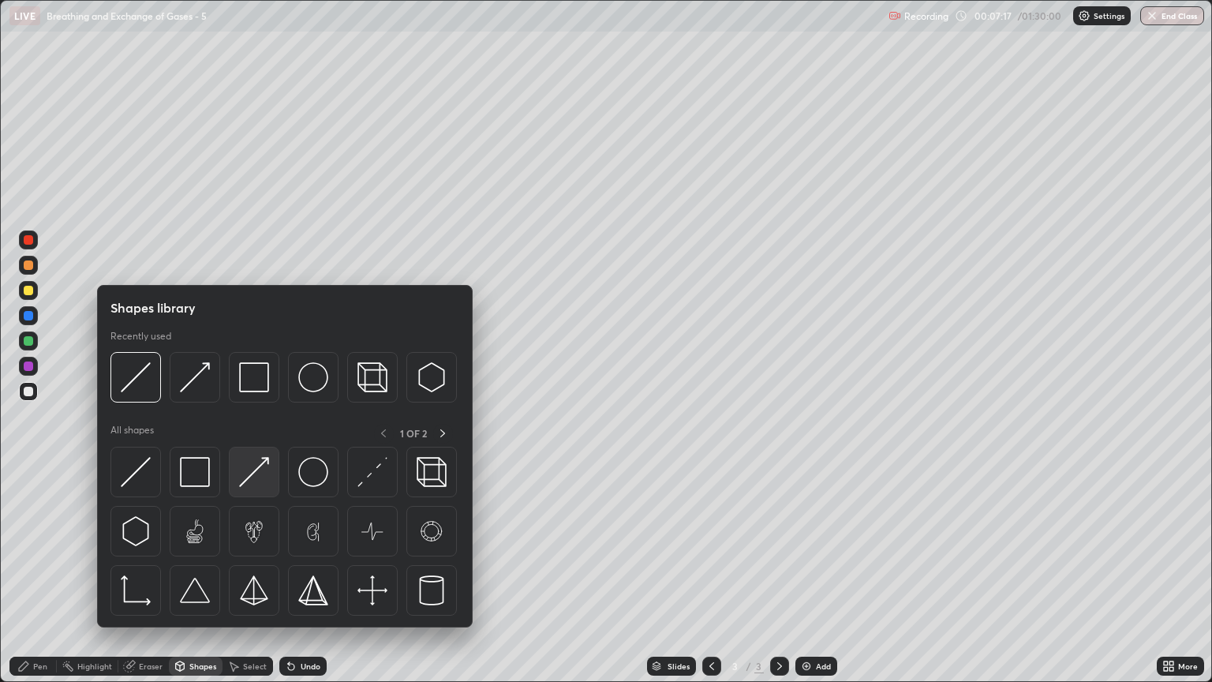
click at [259, 477] on img at bounding box center [254, 472] width 30 height 30
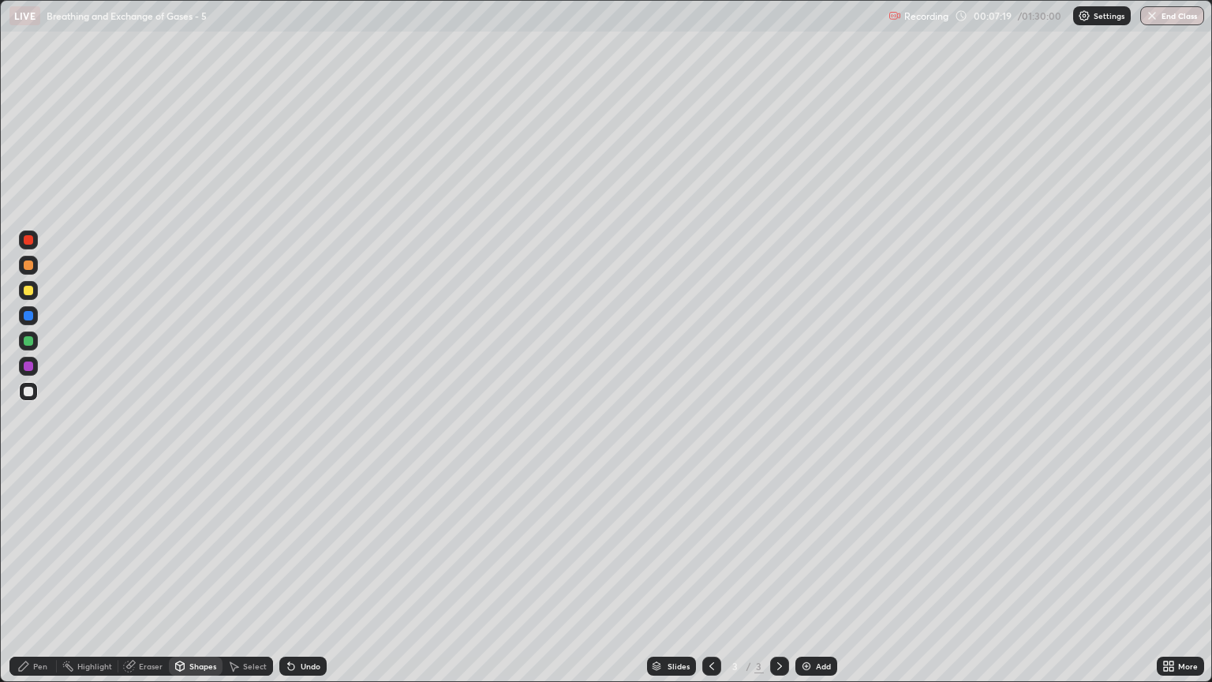
click at [28, 265] on div at bounding box center [28, 264] width 9 height 9
click at [208, 582] on div "Shapes" at bounding box center [202, 666] width 27 height 8
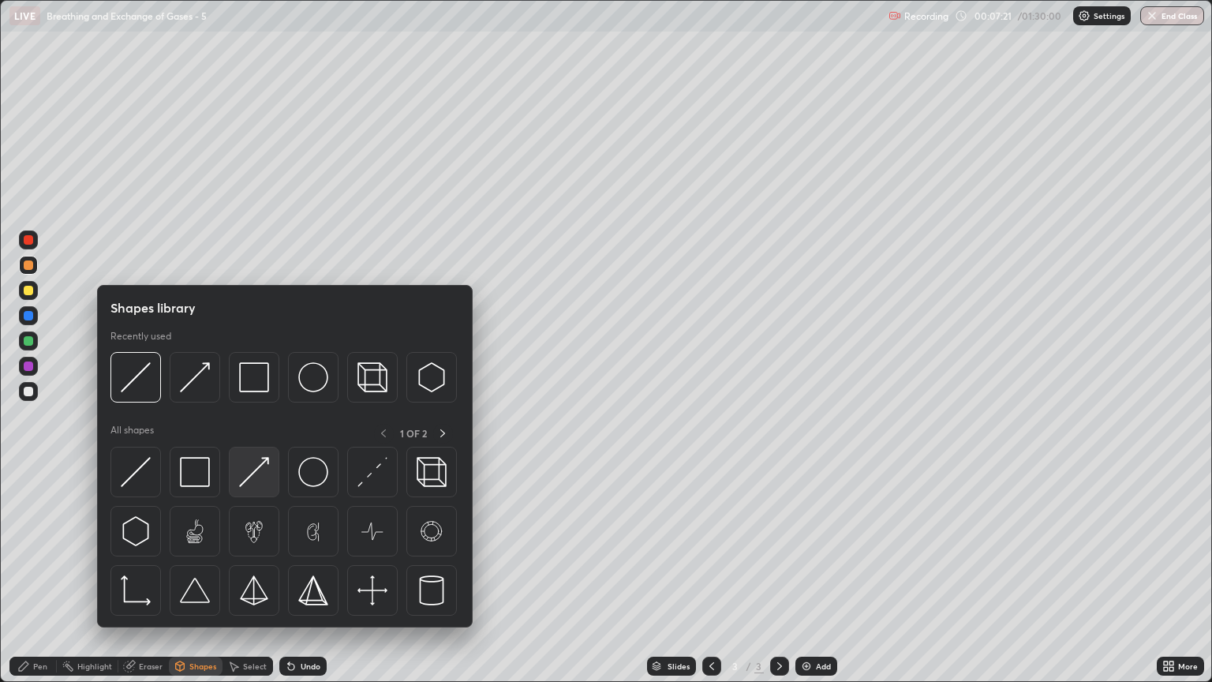
click at [260, 482] on img at bounding box center [254, 472] width 30 height 30
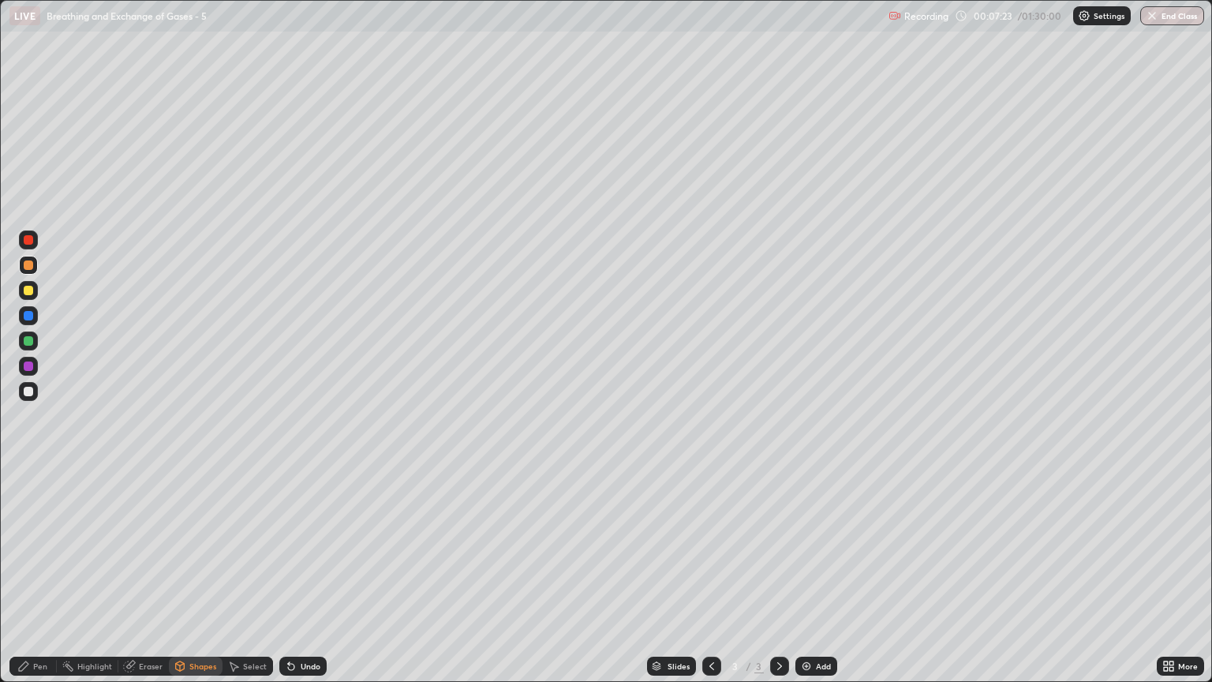
click at [44, 582] on div "Pen" at bounding box center [40, 666] width 14 height 8
click at [43, 582] on div "Pen" at bounding box center [40, 666] width 14 height 8
click at [28, 392] on div at bounding box center [28, 391] width 9 height 9
click at [204, 582] on div "Shapes" at bounding box center [202, 666] width 27 height 8
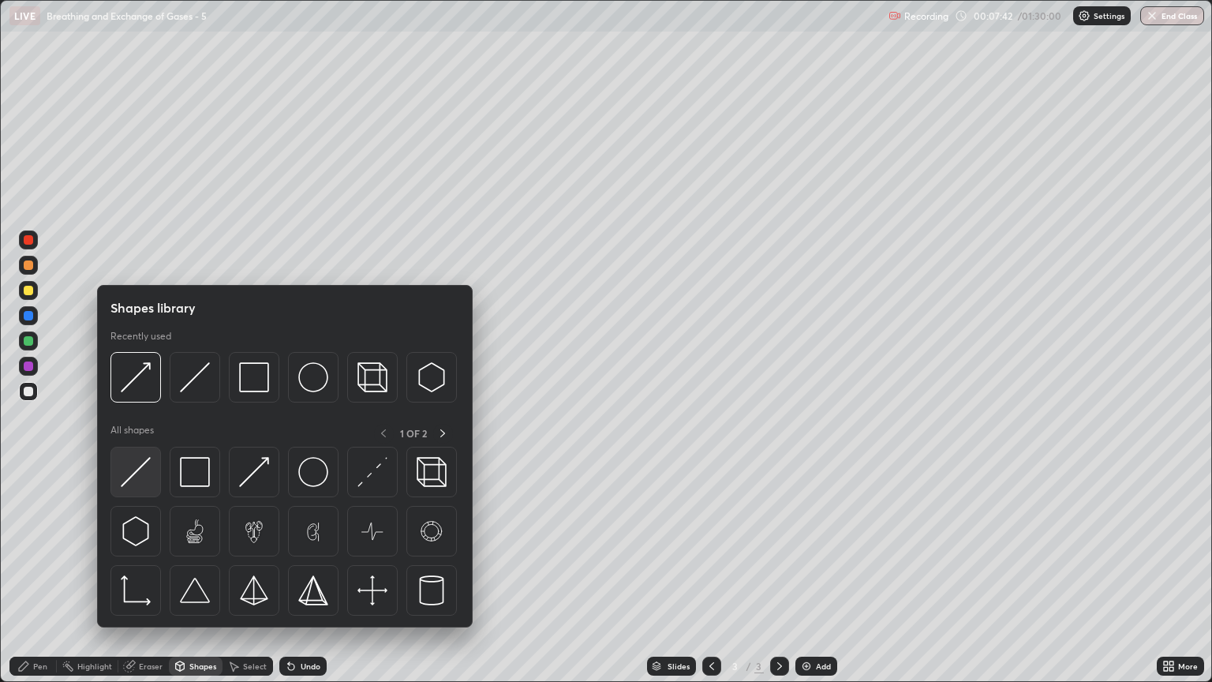
click at [157, 473] on div at bounding box center [135, 472] width 51 height 51
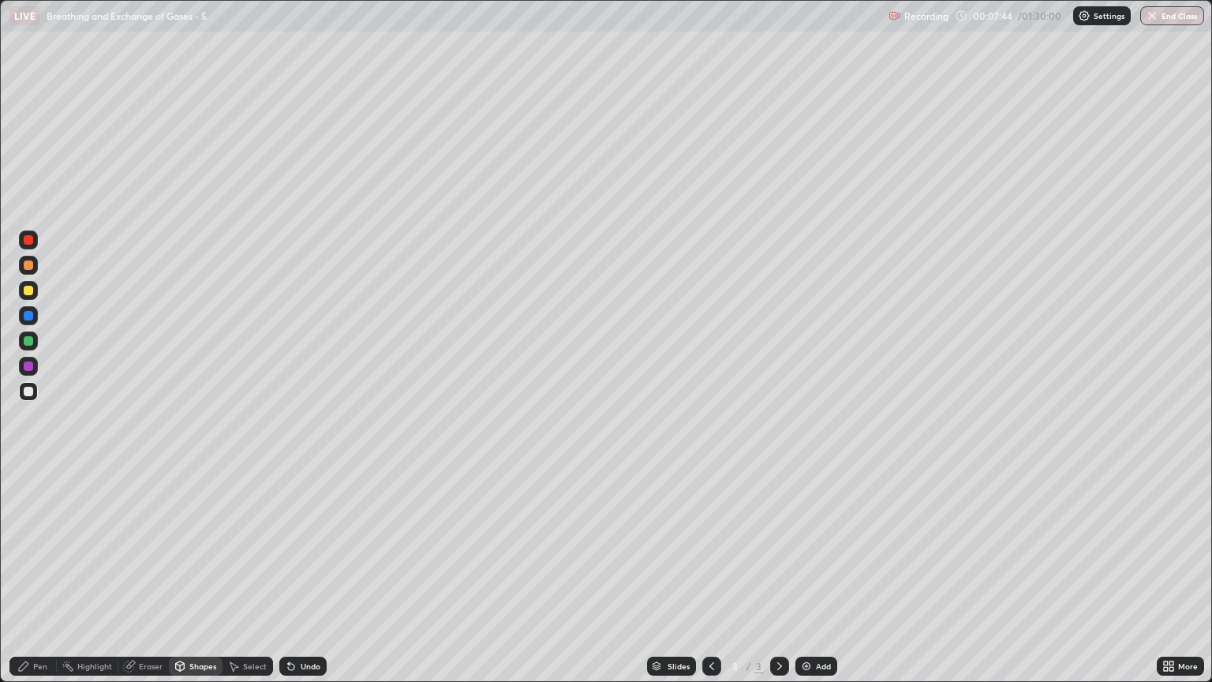
click at [216, 582] on div "Shapes" at bounding box center [196, 666] width 54 height 19
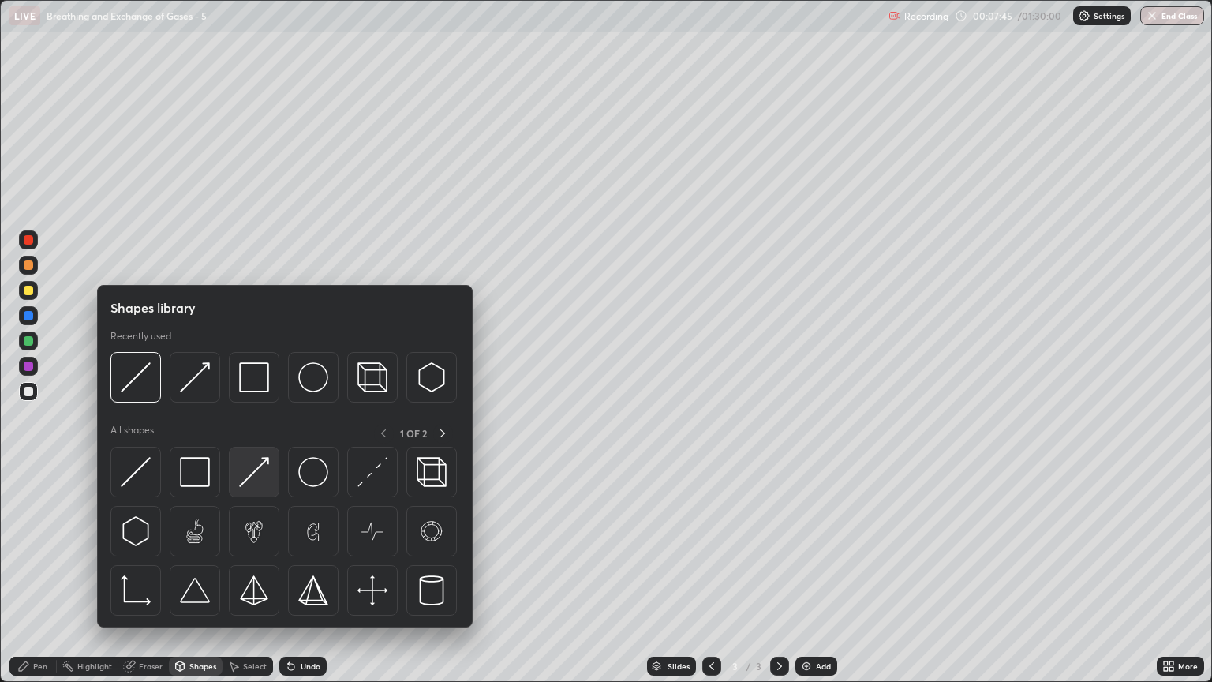
click at [260, 478] on img at bounding box center [254, 472] width 30 height 30
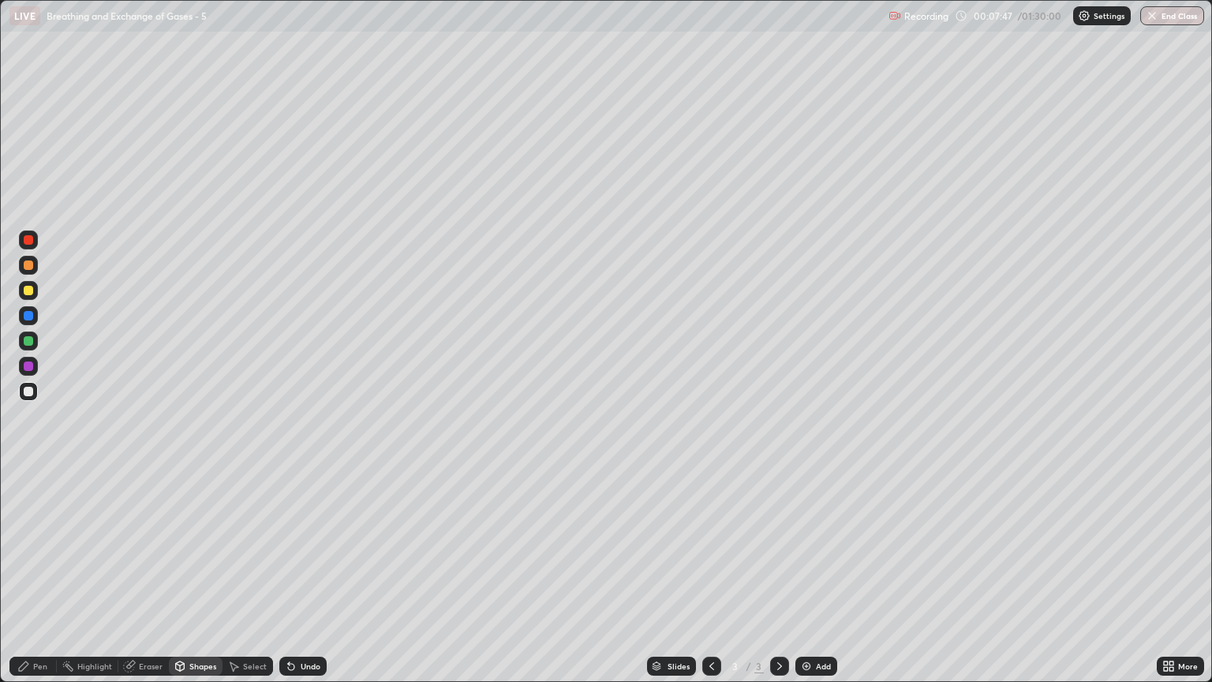
click at [32, 294] on div at bounding box center [28, 290] width 9 height 9
click at [36, 582] on div "Pen" at bounding box center [40, 666] width 14 height 8
click at [31, 268] on div at bounding box center [28, 264] width 9 height 9
click at [28, 297] on div at bounding box center [28, 290] width 19 height 19
click at [196, 582] on div "Shapes" at bounding box center [202, 666] width 27 height 8
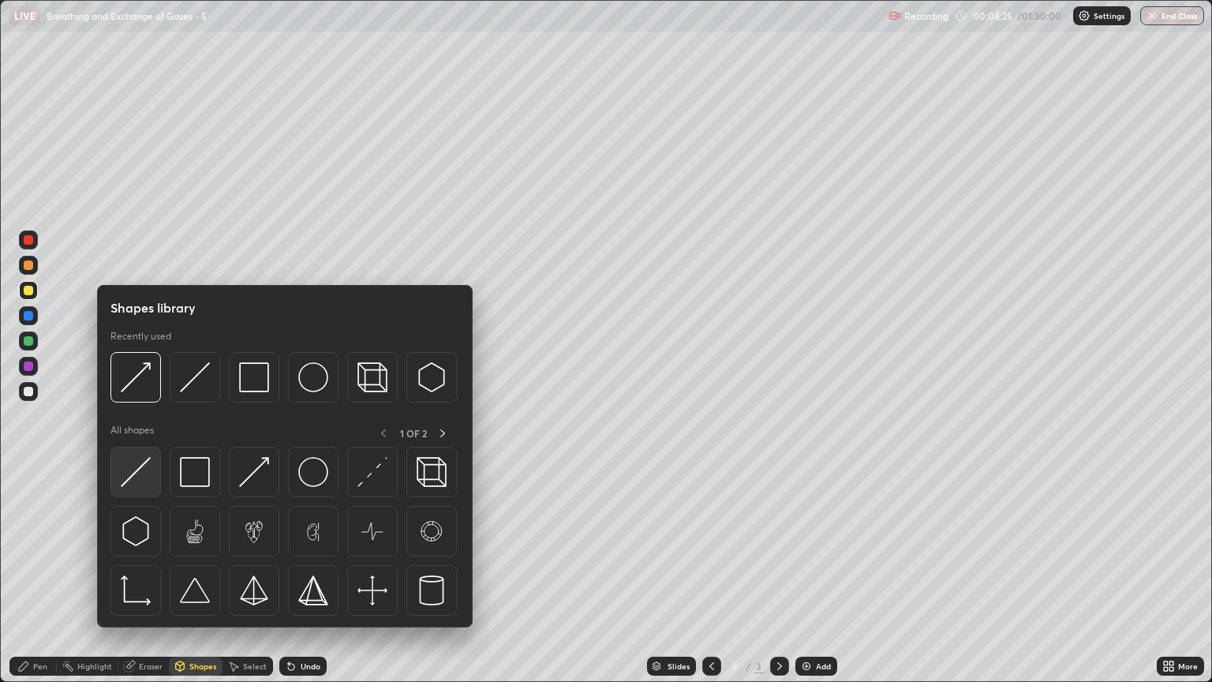
click at [136, 489] on div at bounding box center [135, 472] width 51 height 51
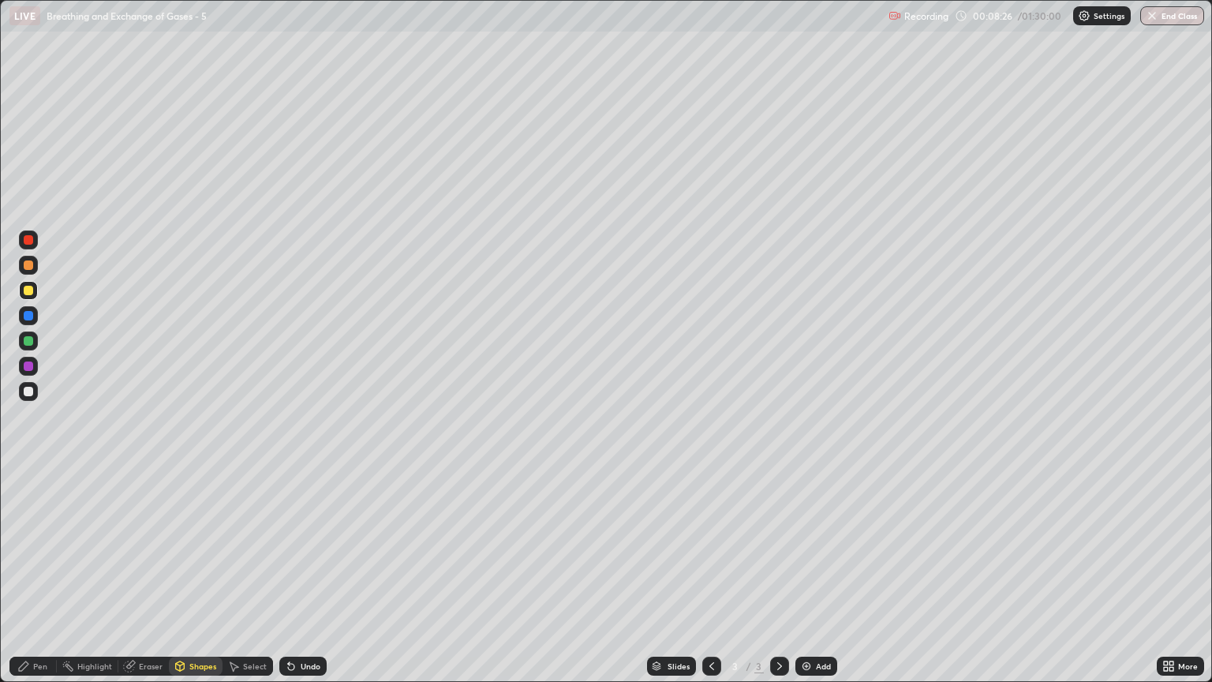
click at [25, 386] on div at bounding box center [28, 391] width 19 height 19
click at [197, 582] on div "Shapes" at bounding box center [202, 666] width 27 height 8
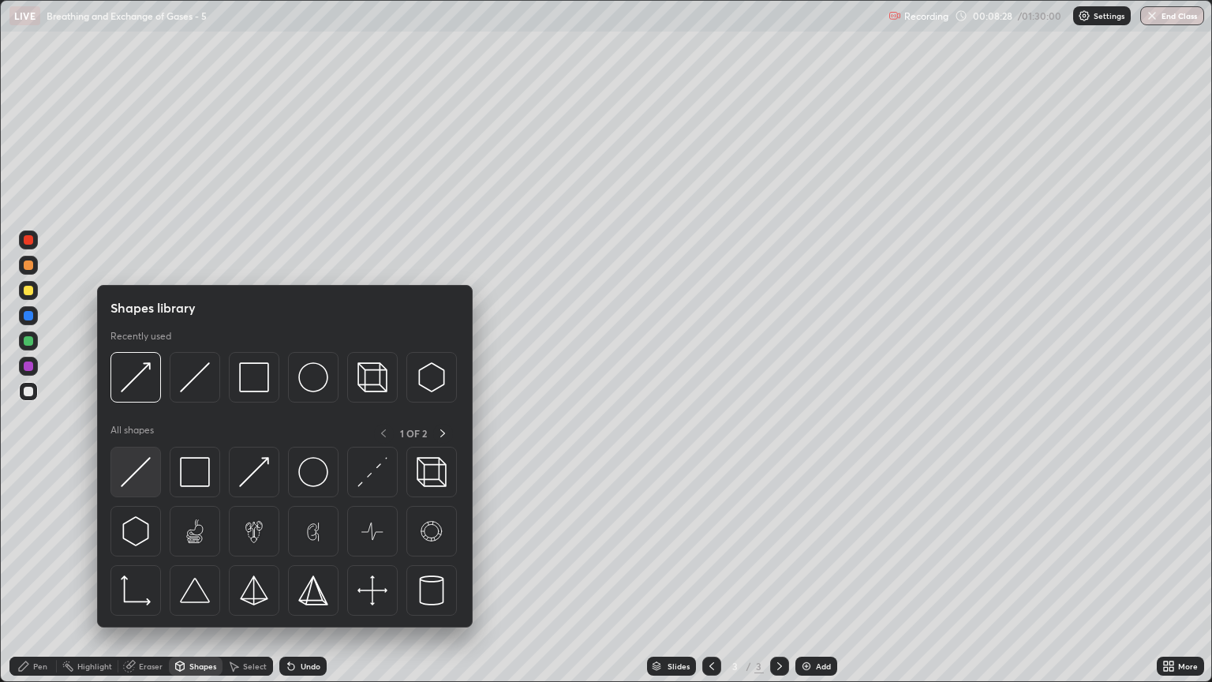
click at [148, 474] on img at bounding box center [136, 472] width 30 height 30
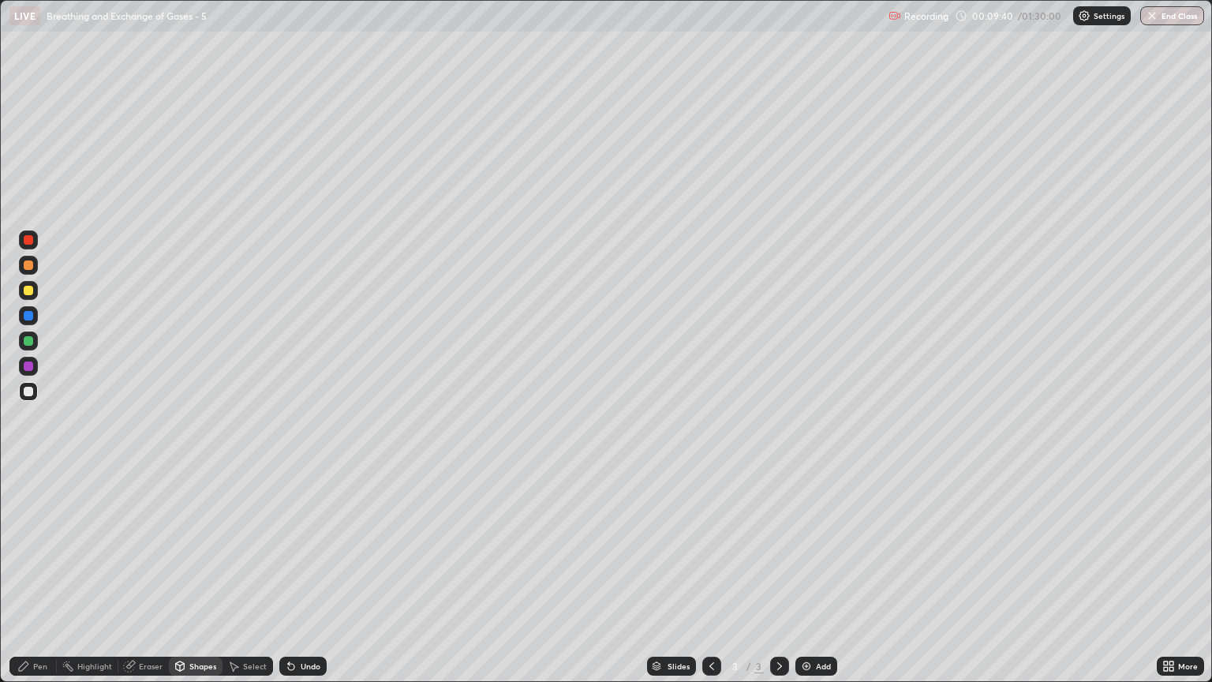
click at [43, 582] on div "Pen" at bounding box center [40, 666] width 14 height 8
click at [29, 395] on div at bounding box center [28, 391] width 9 height 9
click at [193, 582] on div "Shapes" at bounding box center [202, 666] width 27 height 8
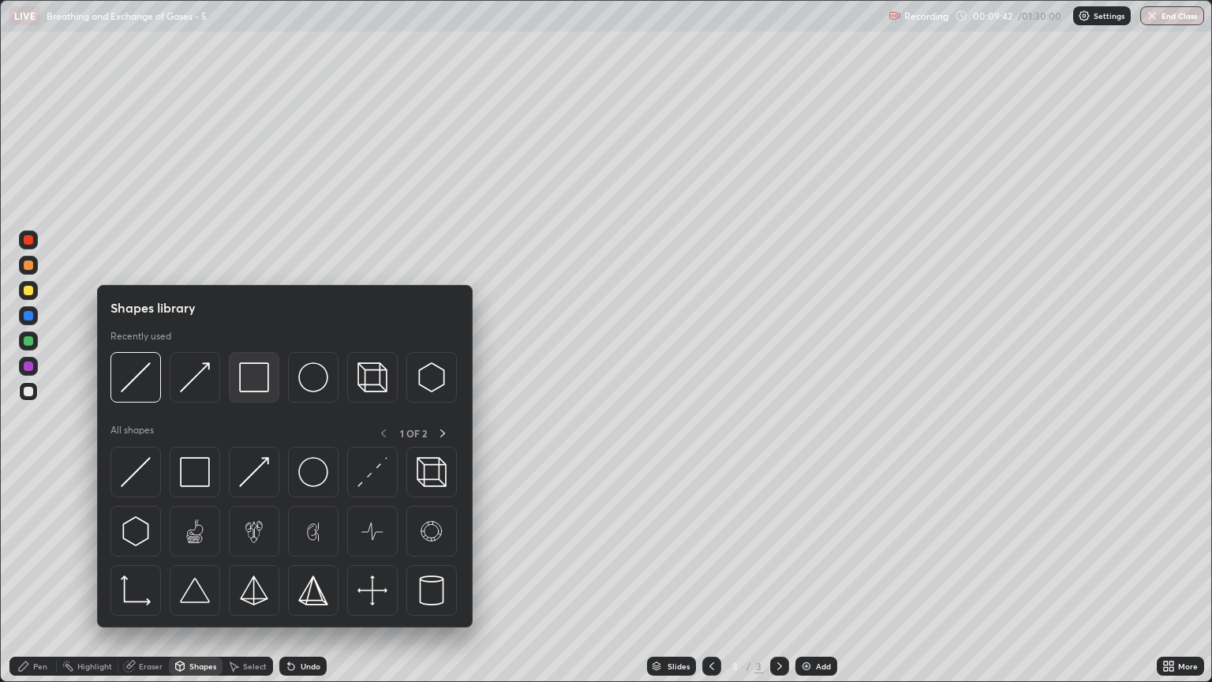
click at [249, 381] on img at bounding box center [254, 377] width 30 height 30
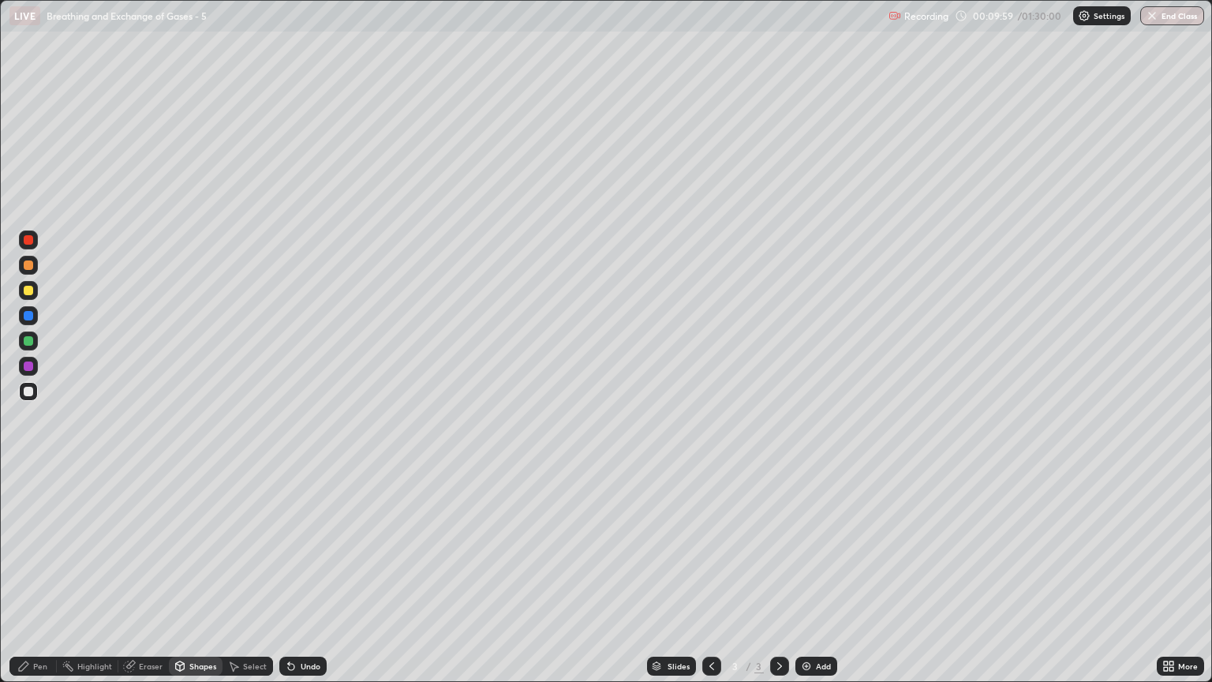
click at [52, 582] on div "Pen" at bounding box center [32, 666] width 47 height 19
click at [28, 392] on div at bounding box center [28, 391] width 9 height 9
click at [31, 294] on div at bounding box center [28, 290] width 9 height 9
click at [35, 388] on div at bounding box center [28, 391] width 19 height 19
click at [32, 343] on div at bounding box center [28, 340] width 9 height 9
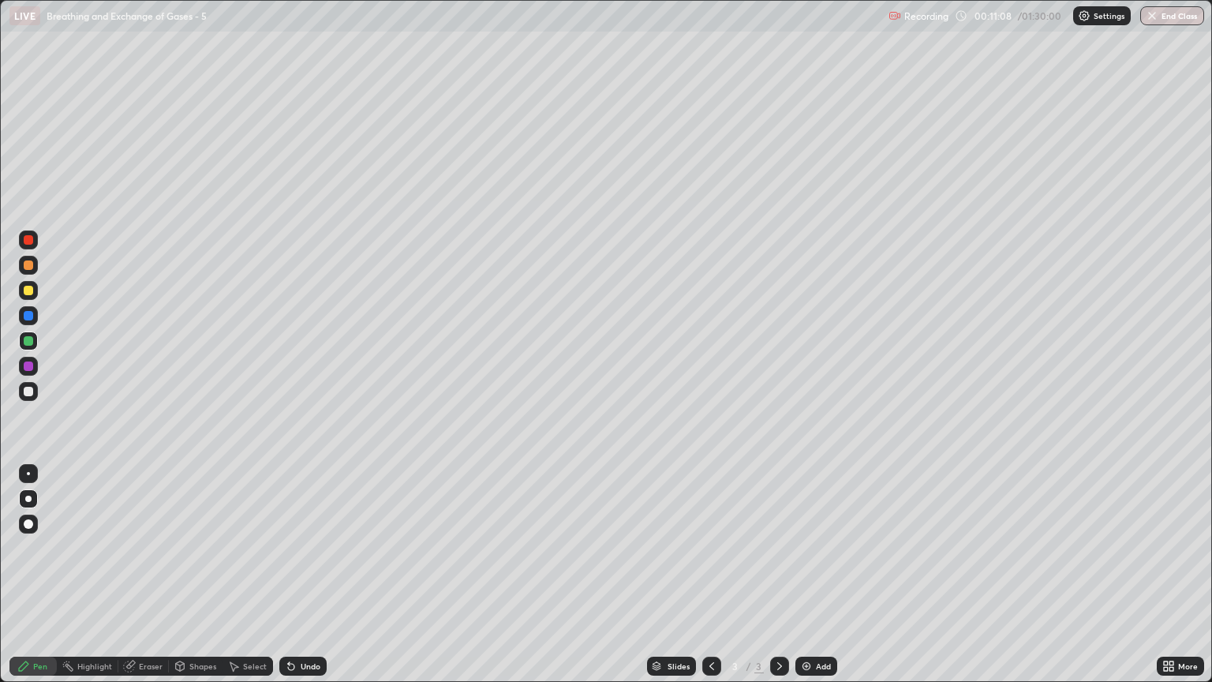
click at [29, 369] on div at bounding box center [28, 365] width 9 height 9
click at [28, 292] on div at bounding box center [28, 290] width 9 height 9
click at [32, 344] on div at bounding box center [28, 340] width 9 height 9
click at [28, 369] on div at bounding box center [28, 365] width 9 height 9
click at [28, 291] on div at bounding box center [28, 290] width 9 height 9
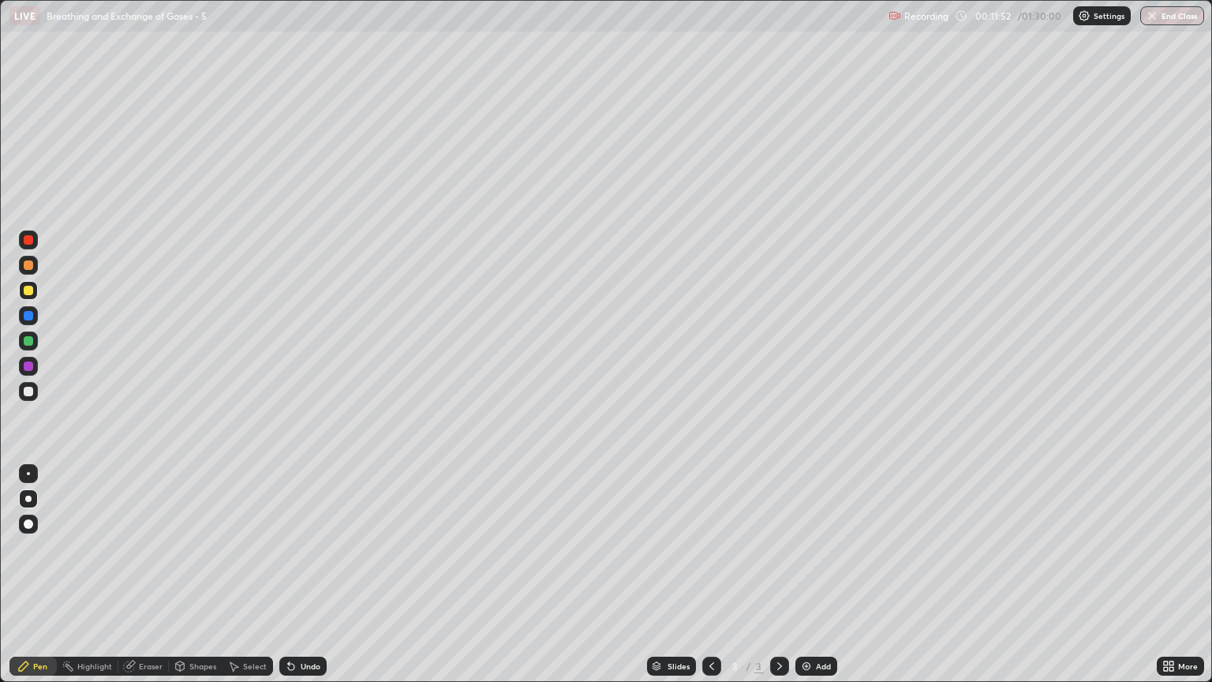
click at [31, 345] on div at bounding box center [28, 340] width 9 height 9
click at [32, 369] on div at bounding box center [28, 365] width 9 height 9
click at [186, 582] on div "Shapes" at bounding box center [196, 666] width 54 height 19
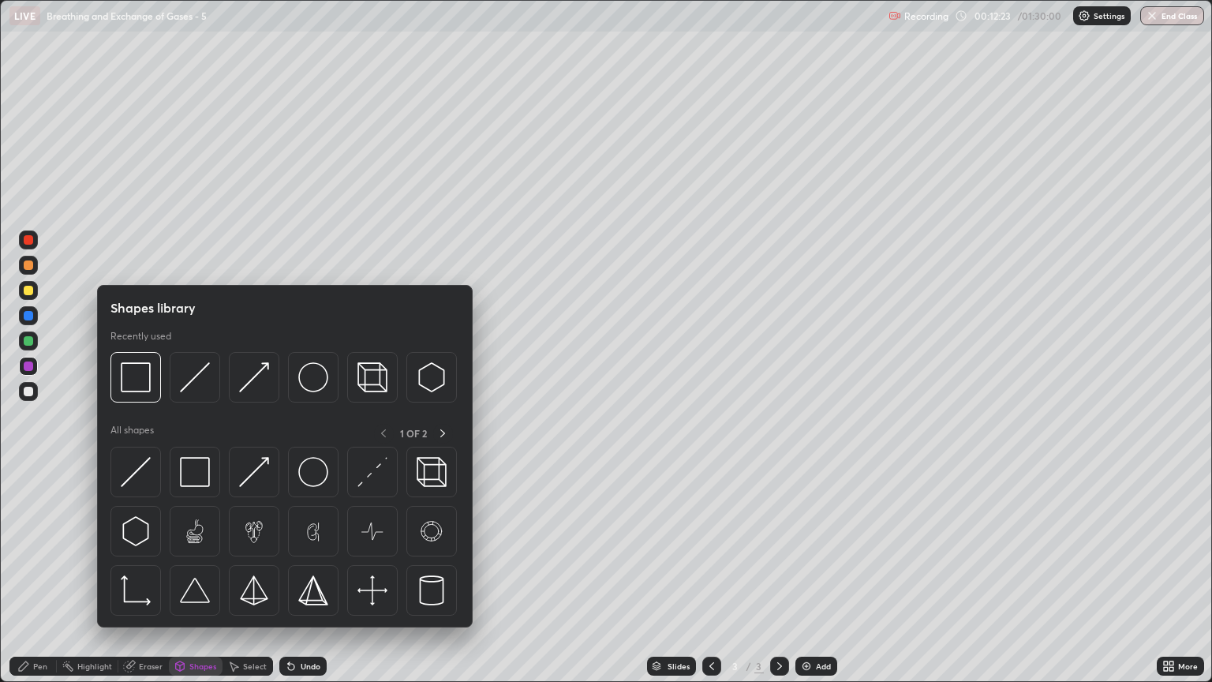
click at [28, 290] on div at bounding box center [28, 290] width 9 height 9
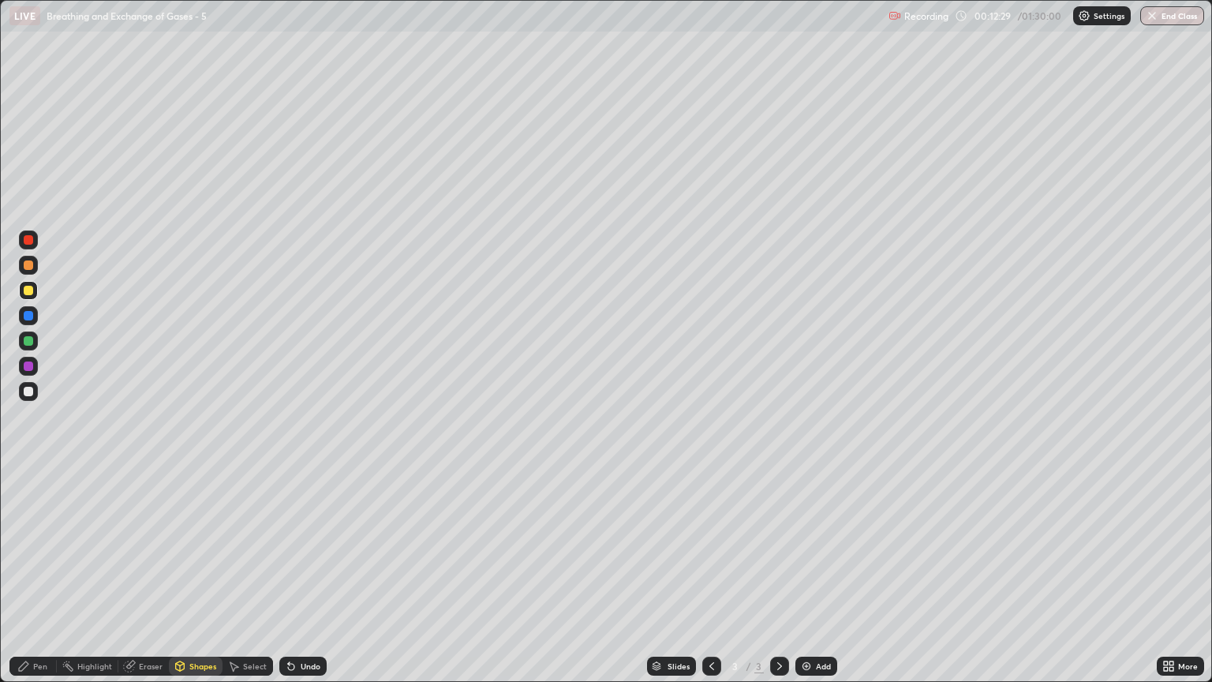
click at [148, 582] on div "Eraser" at bounding box center [151, 666] width 24 height 8
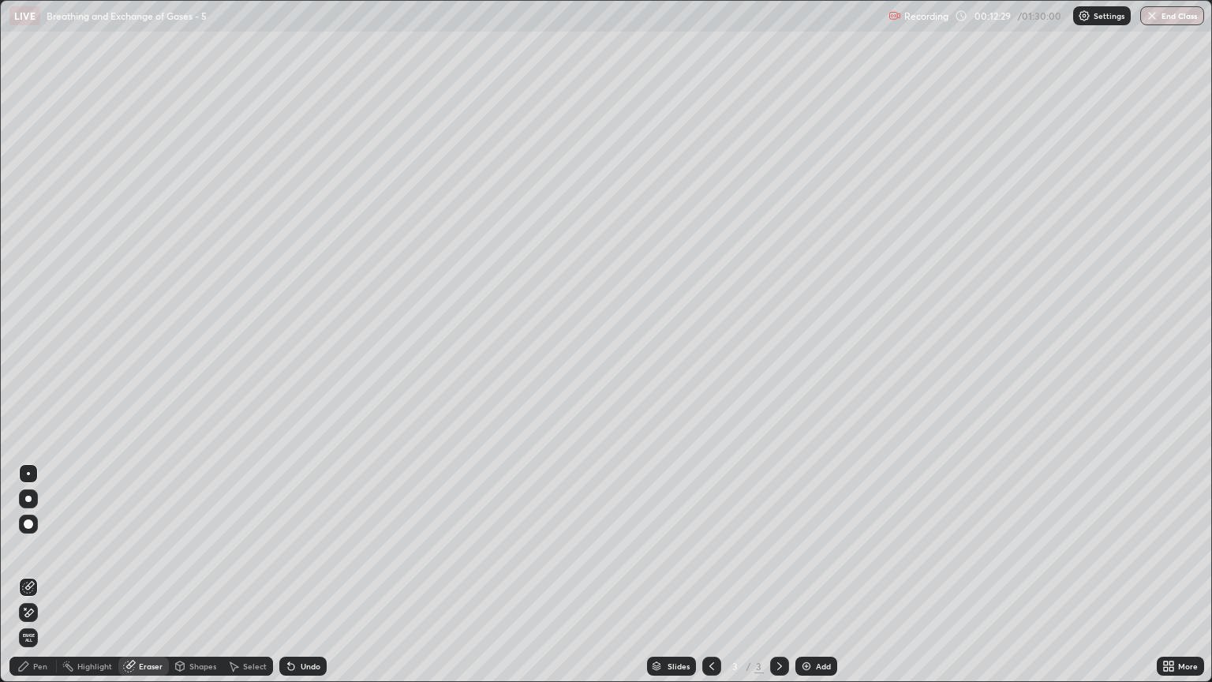
click at [32, 582] on div "Pen" at bounding box center [32, 666] width 47 height 19
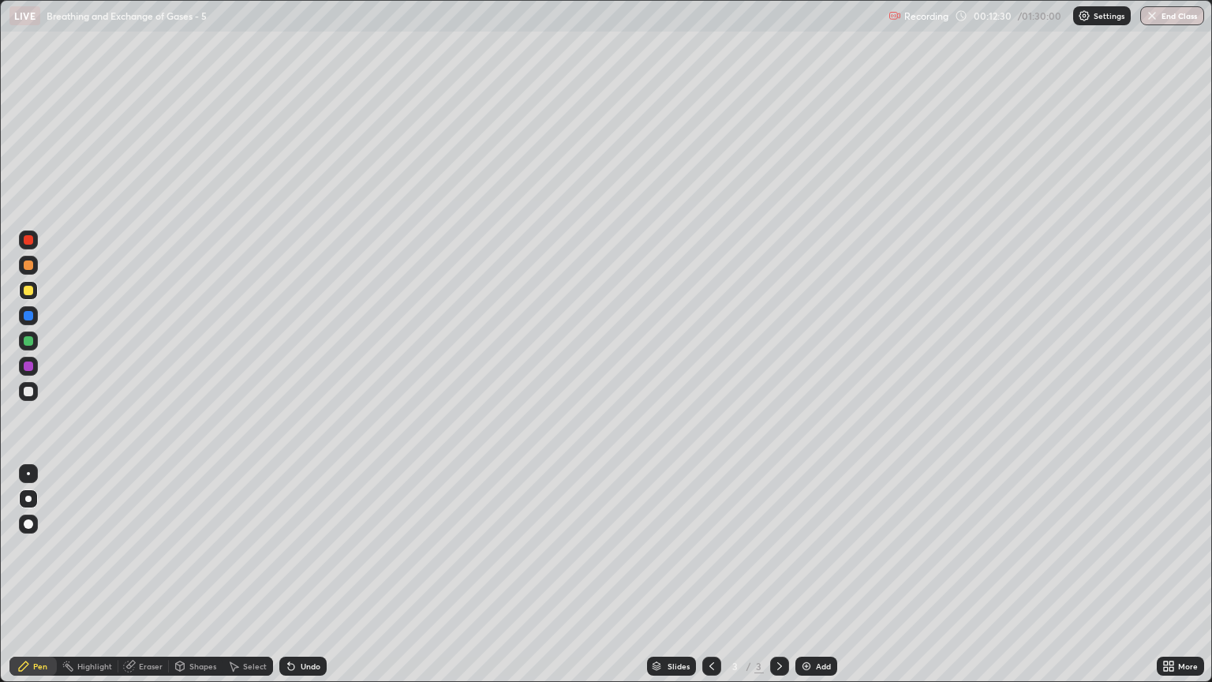
click at [28, 265] on div at bounding box center [28, 264] width 9 height 9
click at [28, 290] on div at bounding box center [28, 290] width 9 height 9
click at [28, 340] on div at bounding box center [28, 340] width 9 height 9
click at [28, 367] on div at bounding box center [28, 365] width 9 height 9
click at [193, 582] on div "Shapes" at bounding box center [202, 666] width 27 height 8
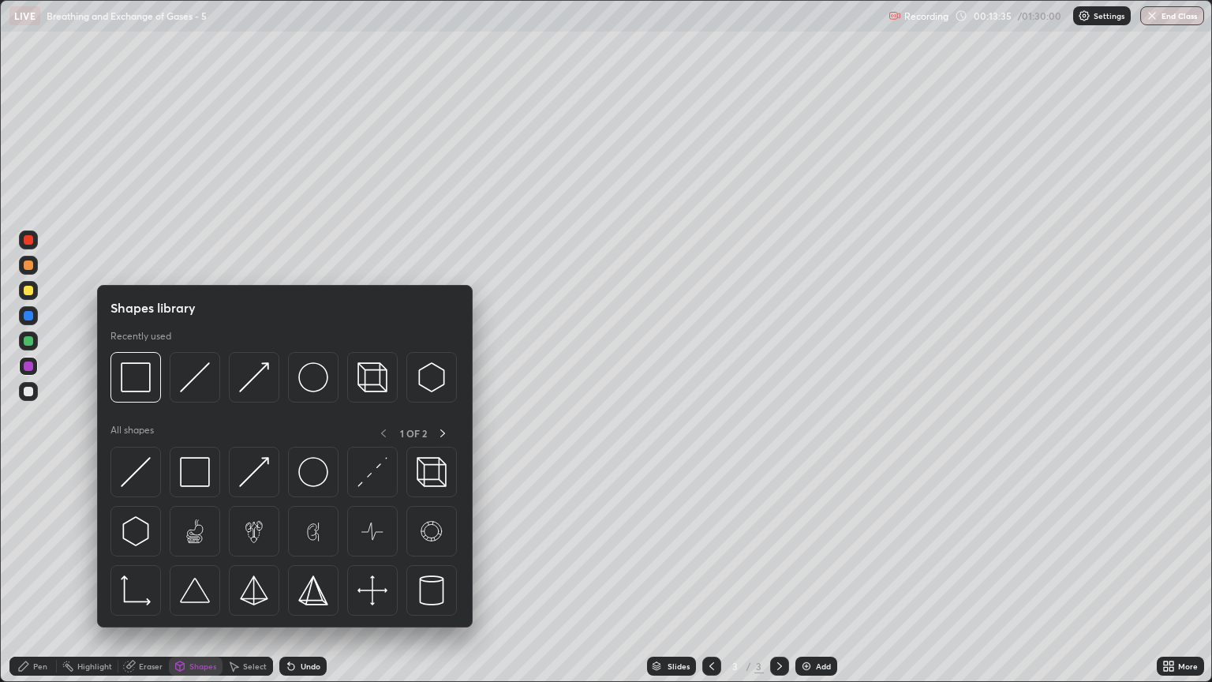
click at [142, 582] on div "Eraser" at bounding box center [151, 666] width 24 height 8
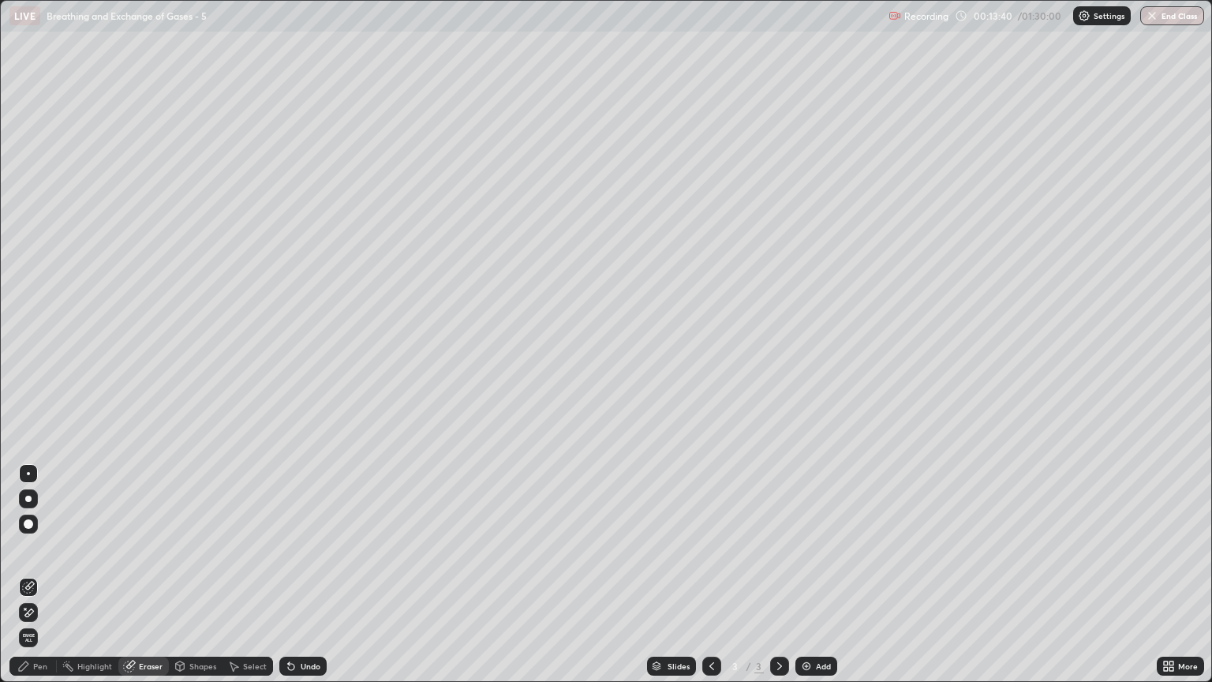
click at [31, 582] on icon at bounding box center [29, 613] width 9 height 8
click at [190, 582] on div "Shapes" at bounding box center [196, 666] width 54 height 19
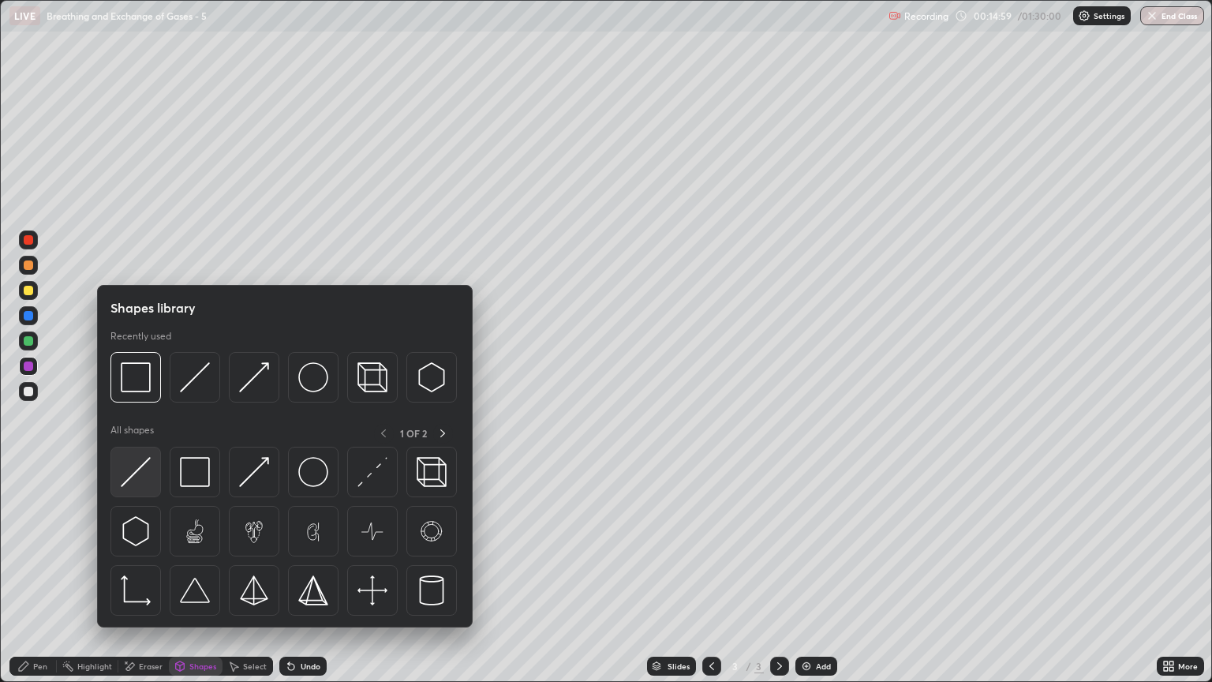
click at [141, 480] on img at bounding box center [136, 472] width 30 height 30
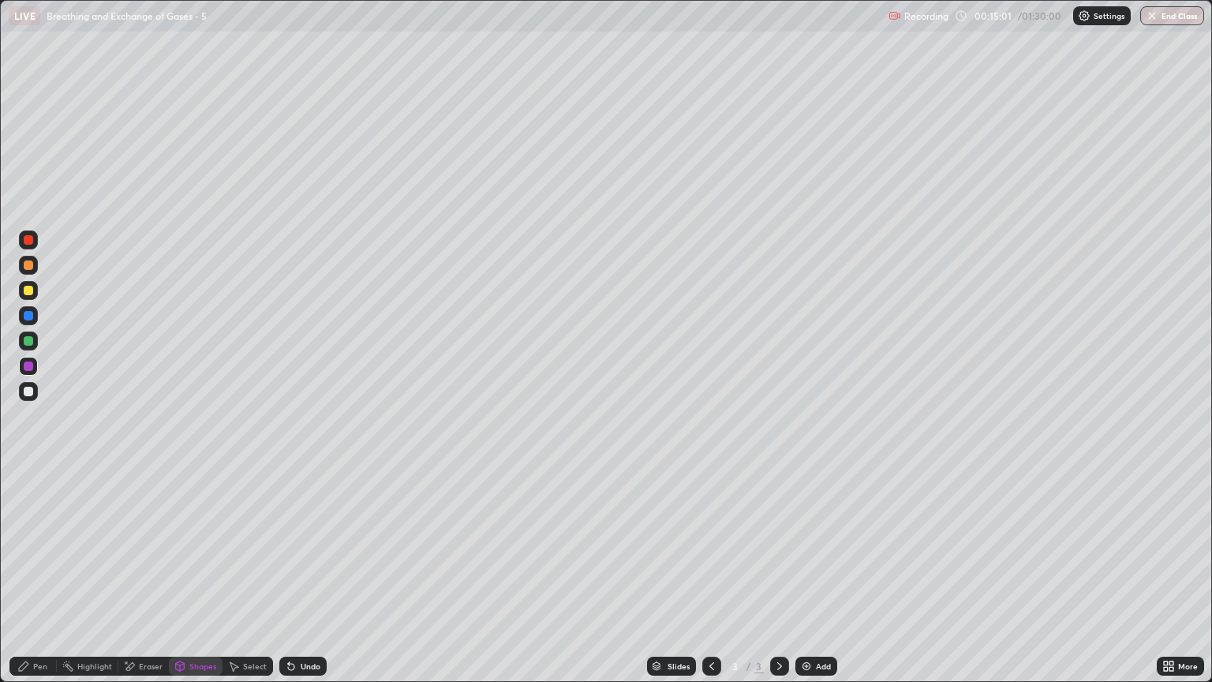
click at [47, 582] on div "Pen" at bounding box center [32, 666] width 47 height 19
click at [43, 582] on div "Pen" at bounding box center [32, 666] width 47 height 19
click at [30, 291] on div at bounding box center [28, 290] width 9 height 9
click at [32, 391] on div at bounding box center [28, 391] width 9 height 9
click at [201, 582] on div "Shapes" at bounding box center [202, 666] width 27 height 8
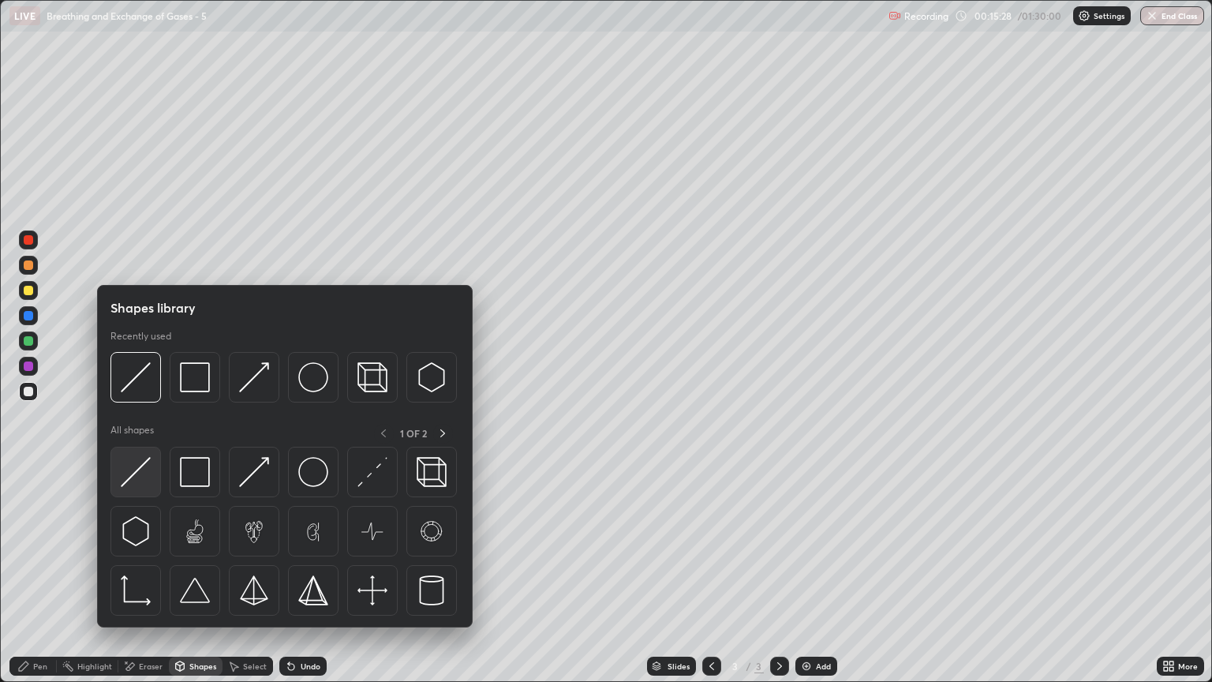
click at [141, 471] on img at bounding box center [136, 472] width 30 height 30
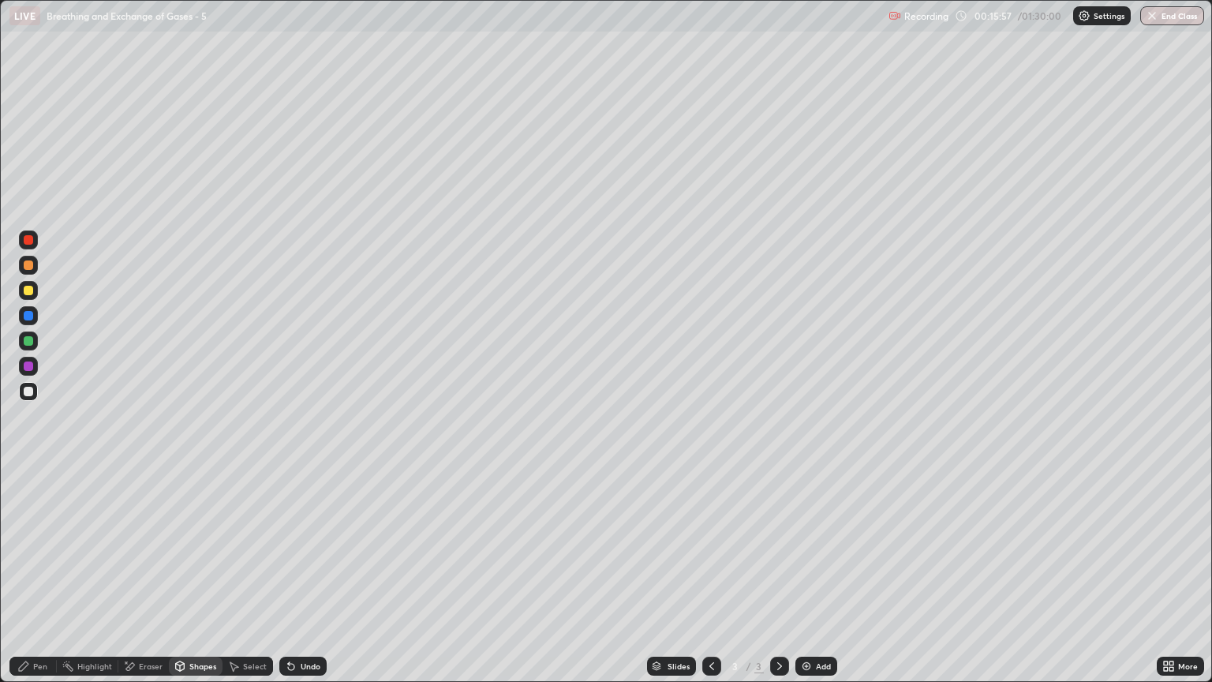
click at [777, 582] on icon at bounding box center [779, 666] width 13 height 13
click at [803, 582] on img at bounding box center [806, 666] width 13 height 13
click at [30, 268] on div at bounding box center [28, 264] width 9 height 9
click at [43, 582] on div "Pen" at bounding box center [40, 666] width 14 height 8
click at [44, 582] on div "Pen" at bounding box center [40, 666] width 14 height 8
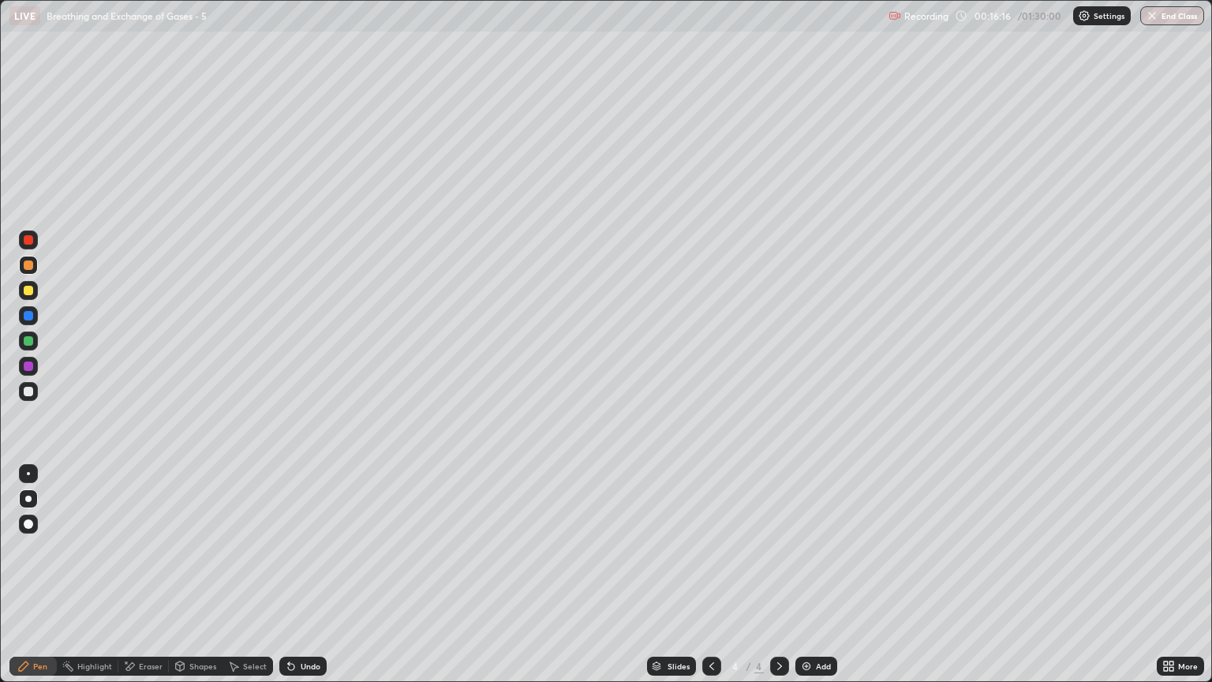
click at [29, 264] on div at bounding box center [28, 264] width 9 height 9
click at [30, 290] on div at bounding box center [28, 290] width 9 height 9
click at [196, 582] on div "Shapes" at bounding box center [202, 666] width 27 height 8
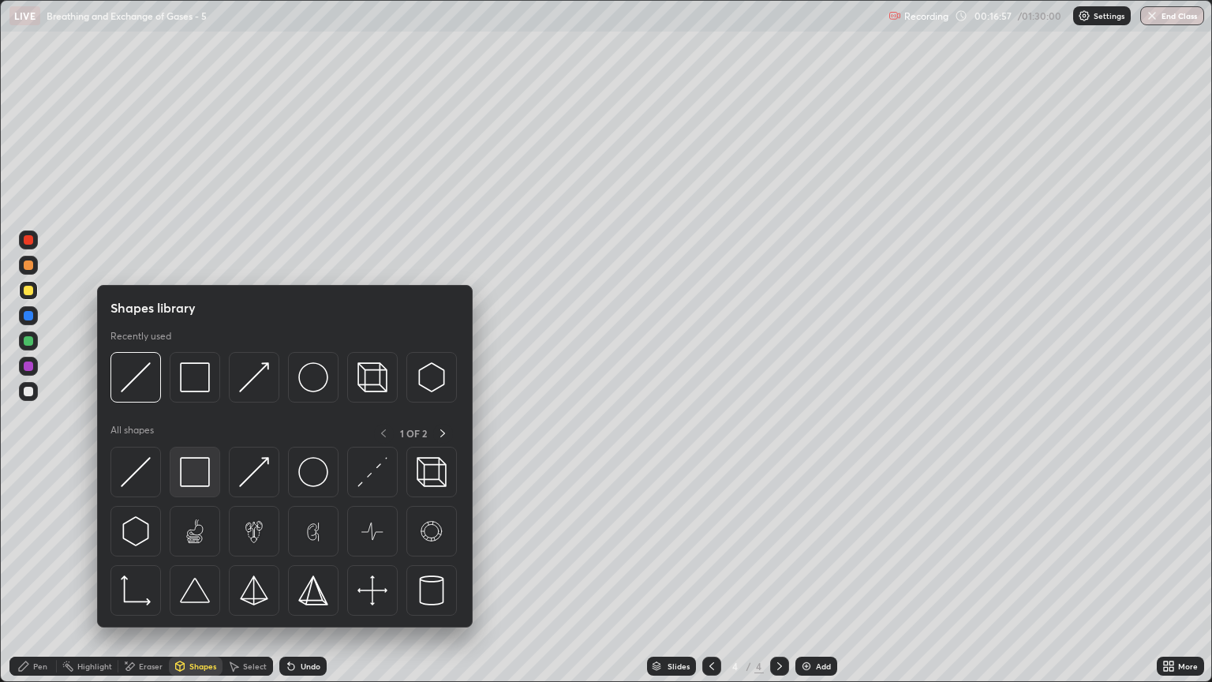
click at [192, 465] on img at bounding box center [195, 472] width 30 height 30
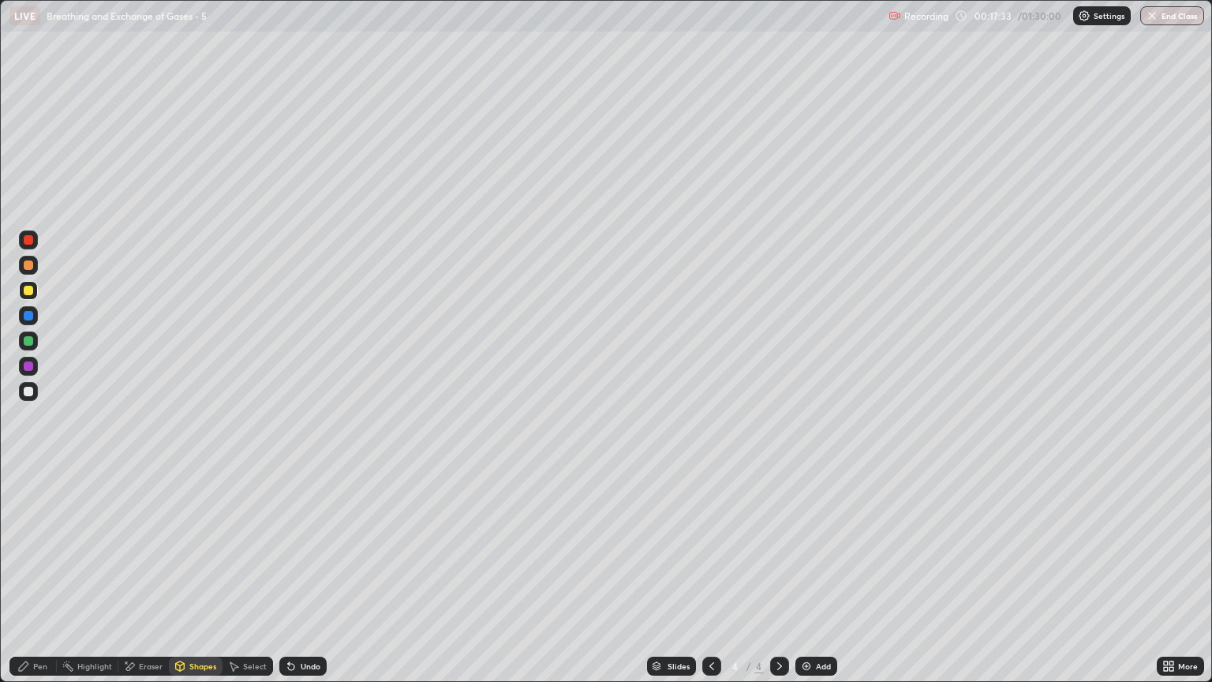
click at [31, 390] on div at bounding box center [28, 391] width 9 height 9
click at [145, 582] on div "Eraser" at bounding box center [151, 666] width 24 height 8
click at [39, 582] on div "Pen" at bounding box center [40, 666] width 14 height 8
click at [28, 291] on div at bounding box center [28, 290] width 9 height 9
click at [28, 395] on div at bounding box center [28, 391] width 9 height 9
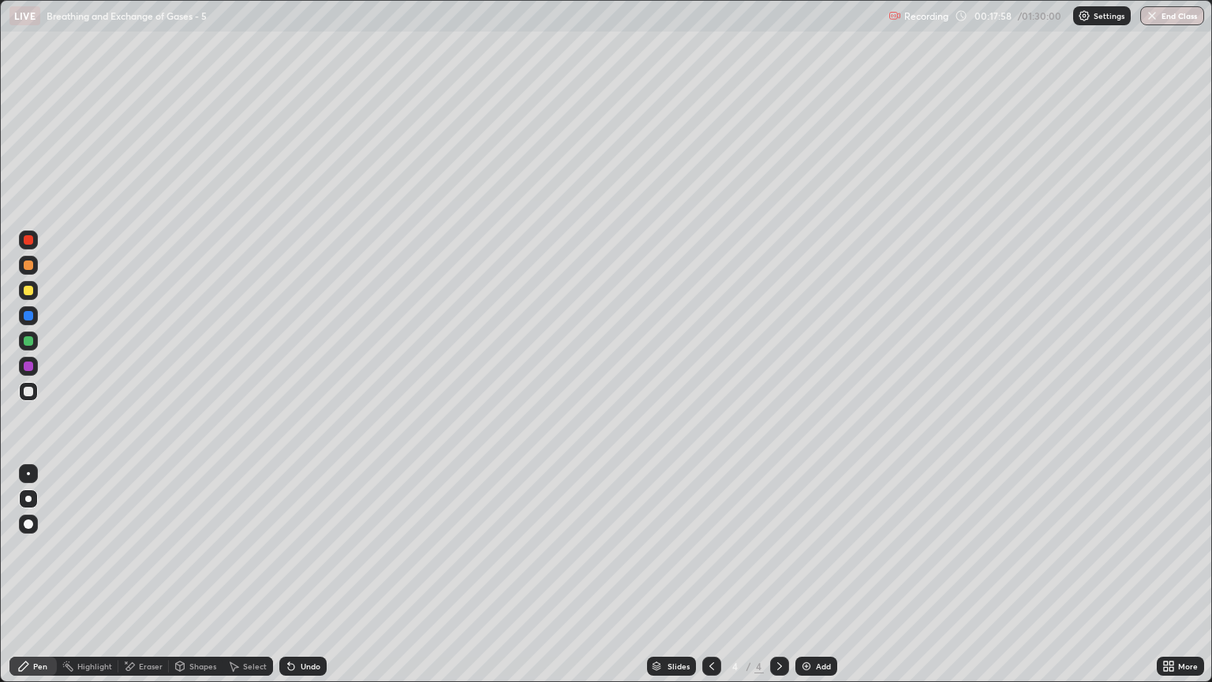
click at [32, 294] on div at bounding box center [28, 290] width 9 height 9
click at [28, 395] on div at bounding box center [28, 391] width 9 height 9
click at [155, 582] on div "Eraser" at bounding box center [143, 666] width 51 height 19
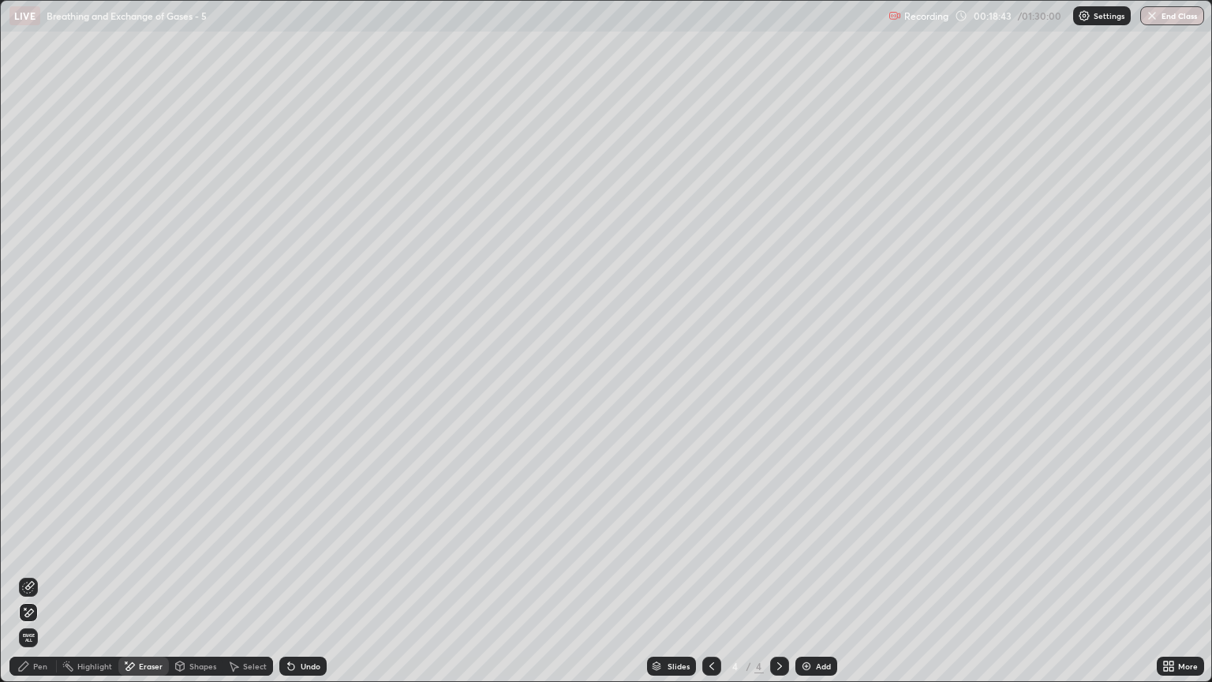
click at [50, 582] on div "Pen" at bounding box center [32, 666] width 47 height 19
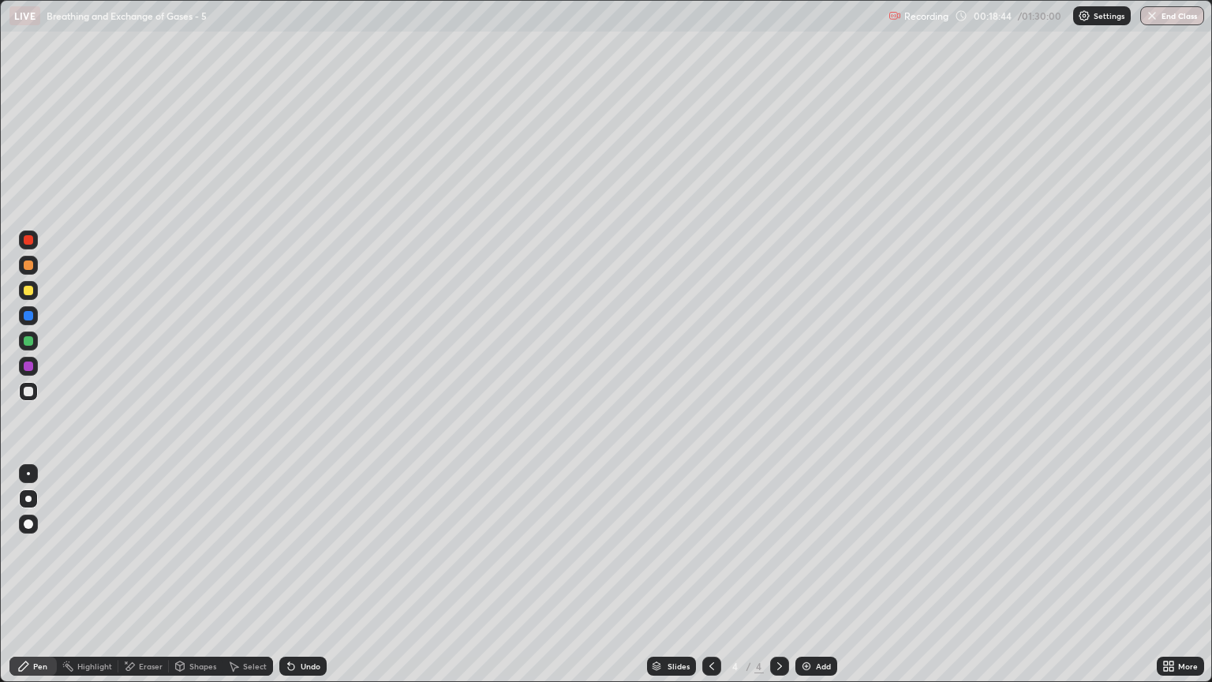
click at [32, 287] on div at bounding box center [28, 290] width 9 height 9
click at [152, 582] on div "Eraser" at bounding box center [151, 666] width 24 height 8
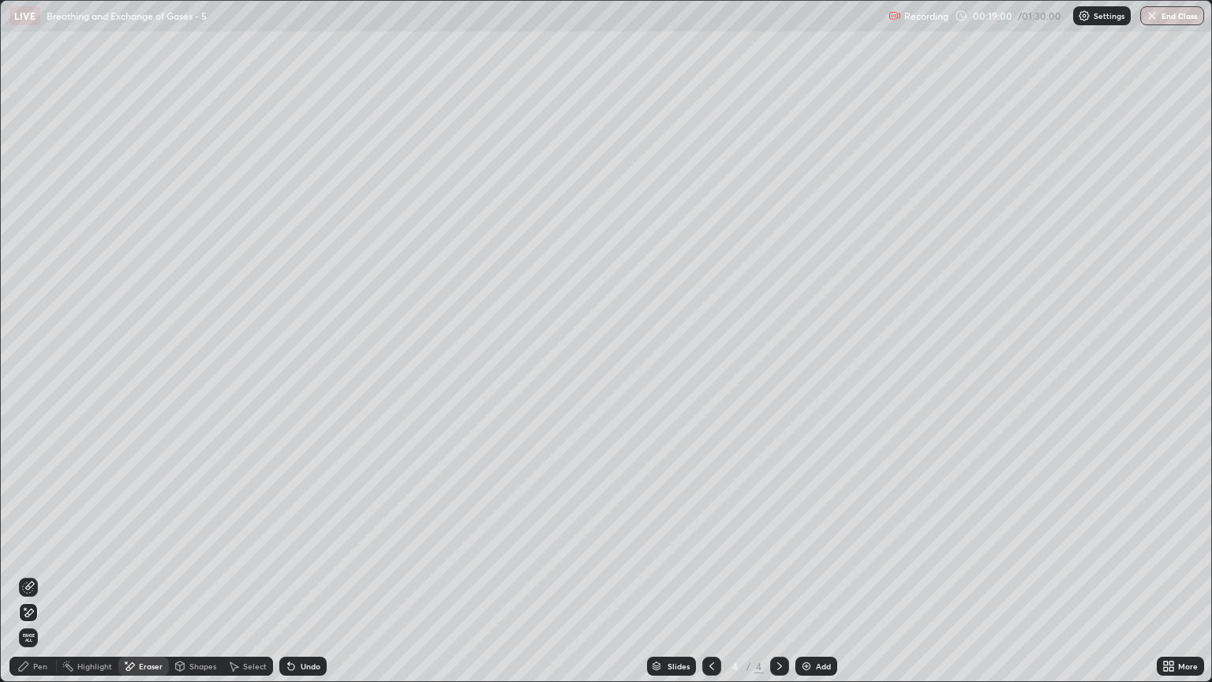
click at [47, 582] on div "Pen" at bounding box center [32, 666] width 47 height 19
click at [45, 582] on div "Pen" at bounding box center [40, 666] width 14 height 8
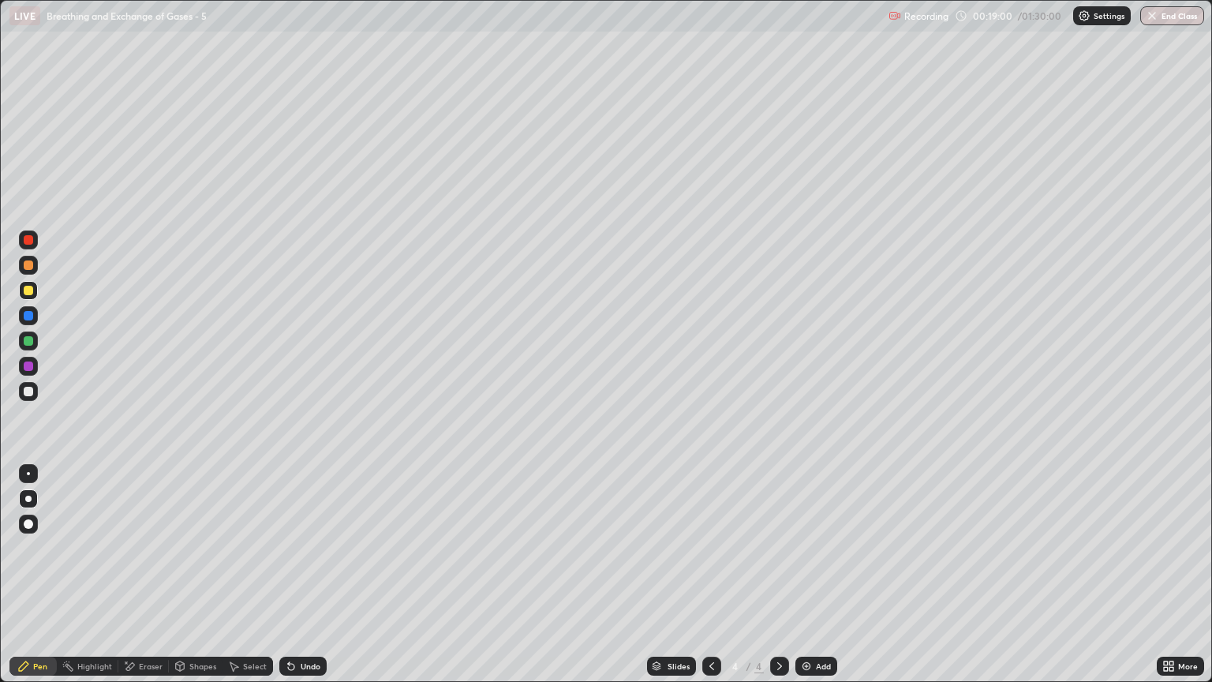
click at [199, 582] on div "Shapes" at bounding box center [202, 666] width 27 height 8
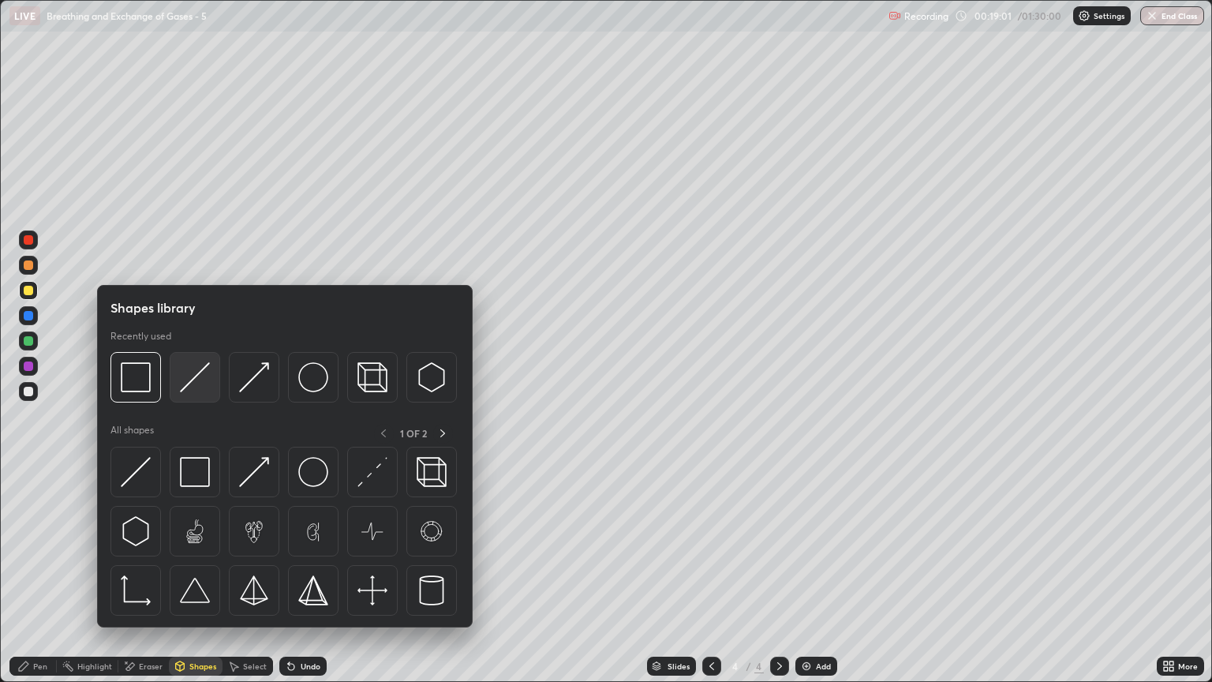
click at [196, 384] on img at bounding box center [195, 377] width 30 height 30
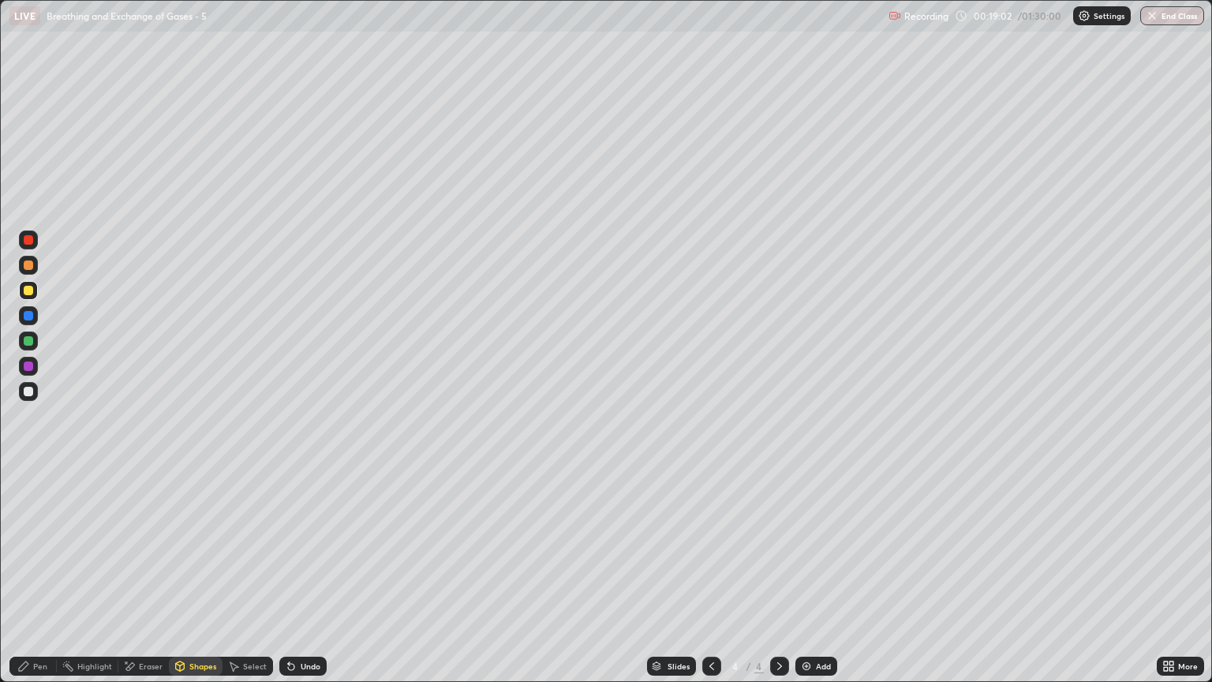
click at [32, 394] on div at bounding box center [28, 391] width 9 height 9
click at [39, 582] on div "Pen" at bounding box center [40, 666] width 14 height 8
click at [152, 582] on div "Eraser" at bounding box center [151, 666] width 24 height 8
click at [44, 582] on div "Pen" at bounding box center [40, 666] width 14 height 8
click at [28, 294] on div at bounding box center [28, 290] width 9 height 9
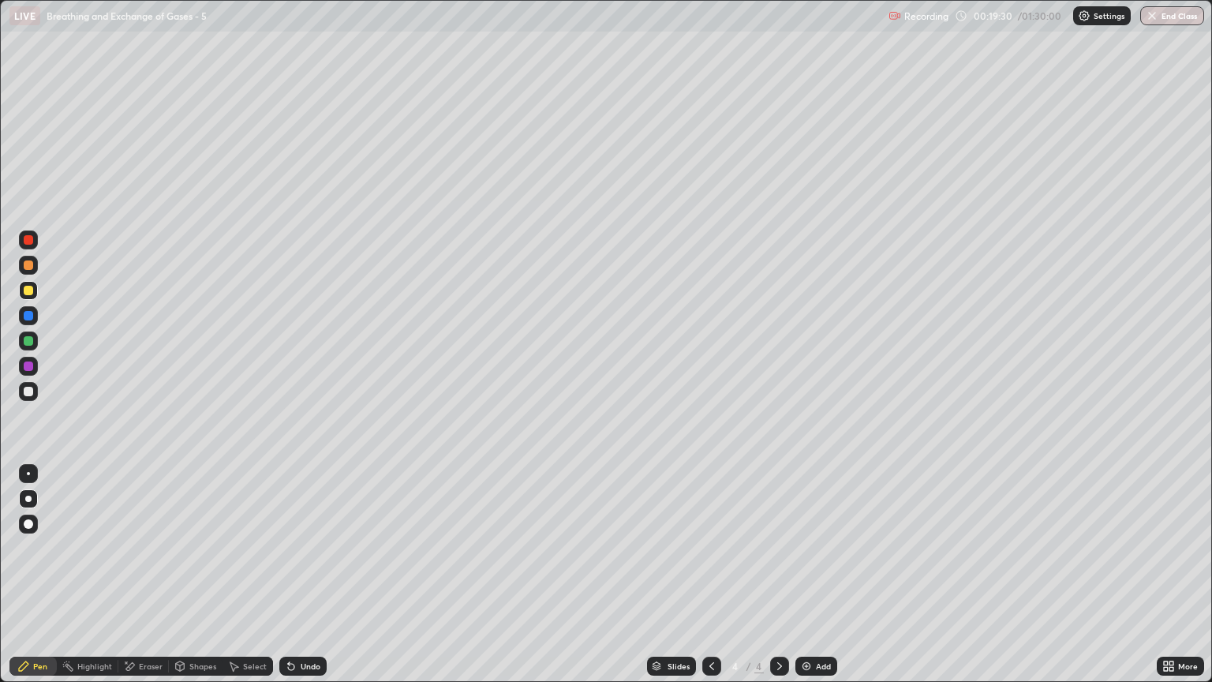
click at [140, 582] on div "Eraser" at bounding box center [143, 666] width 51 height 19
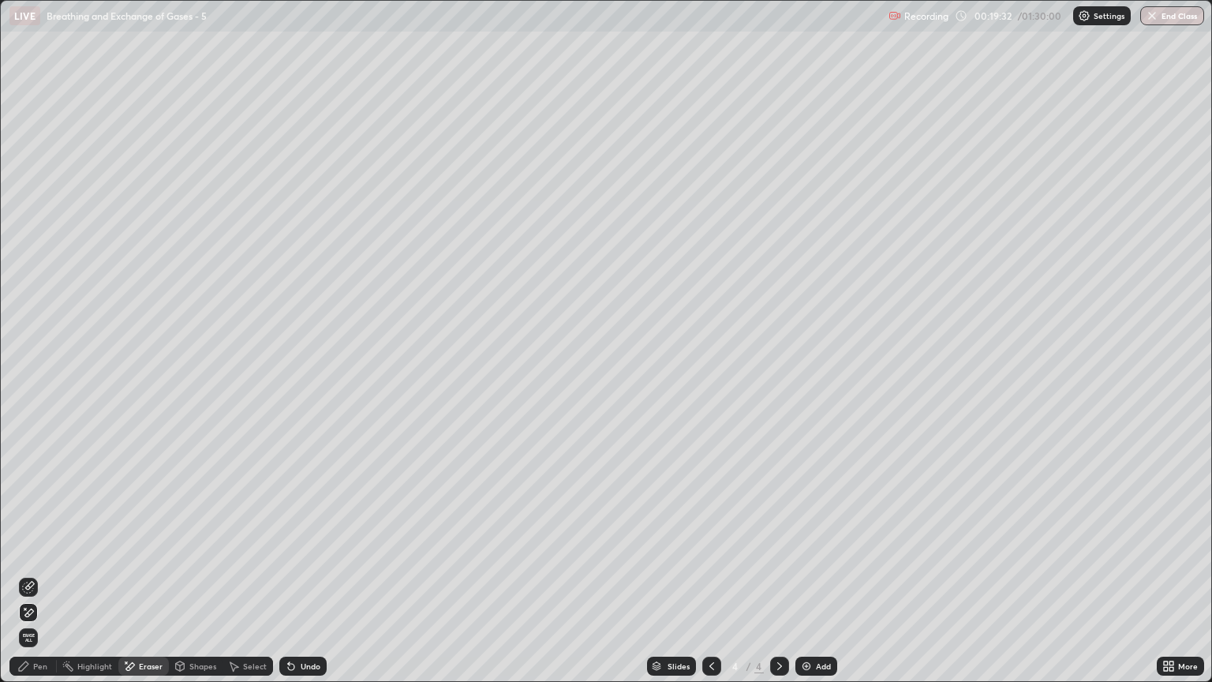
click at [47, 582] on div "Pen" at bounding box center [40, 666] width 14 height 8
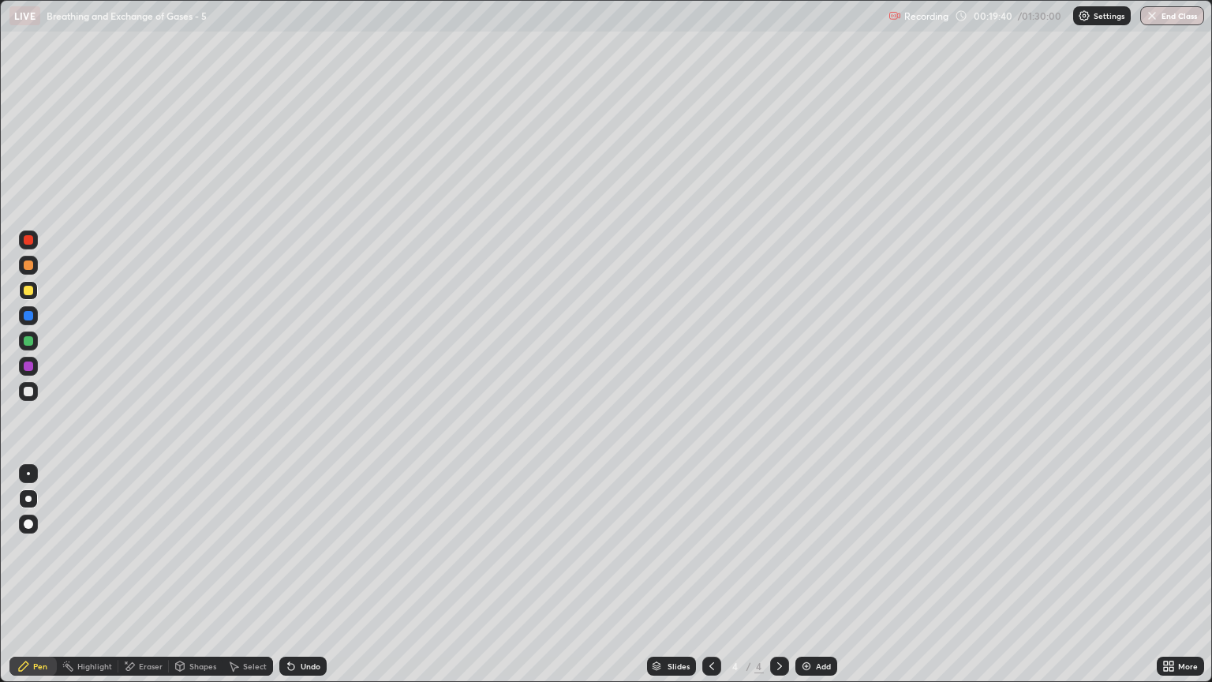
click at [34, 582] on div "Pen" at bounding box center [40, 666] width 14 height 8
click at [146, 582] on div "Eraser" at bounding box center [151, 666] width 24 height 8
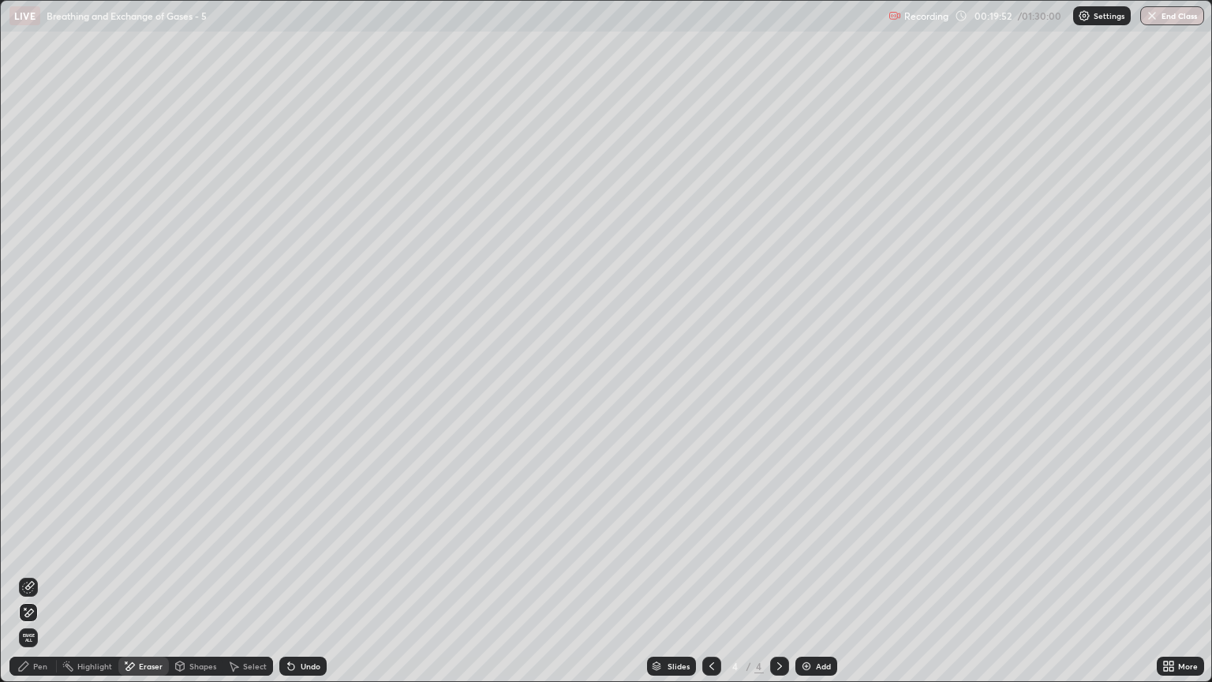
click at [44, 582] on div "Pen" at bounding box center [40, 666] width 14 height 8
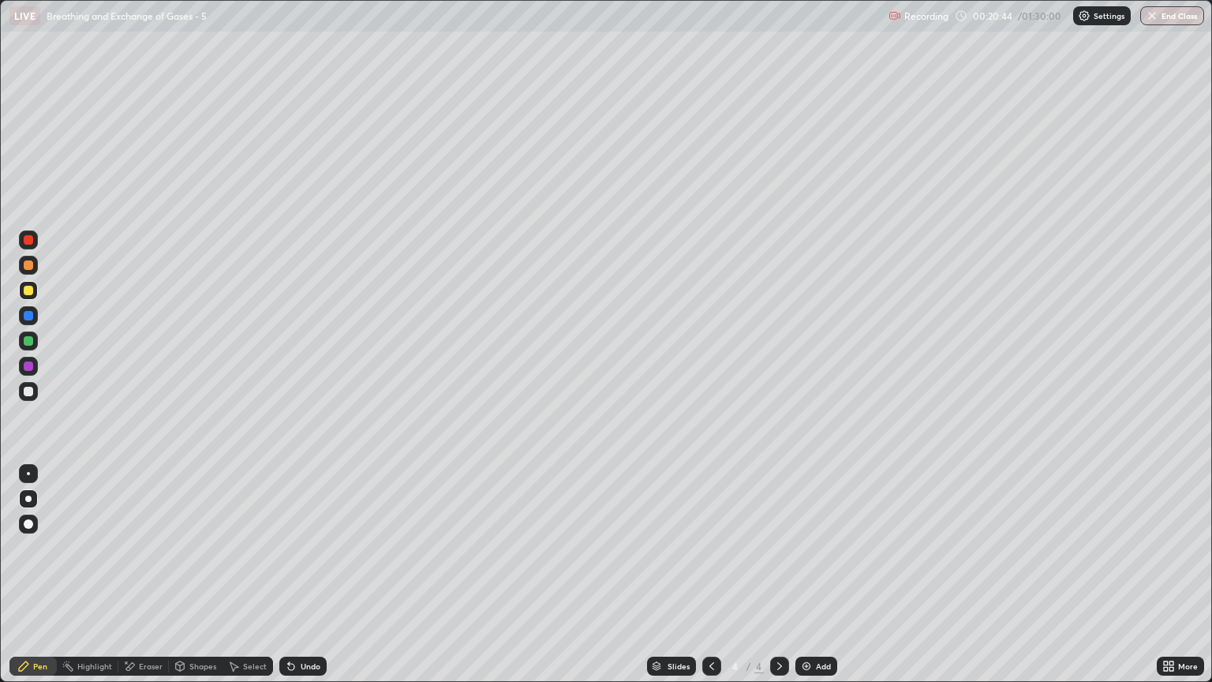
click at [186, 582] on div "Shapes" at bounding box center [196, 666] width 54 height 19
click at [28, 269] on div at bounding box center [28, 264] width 9 height 9
click at [30, 365] on div at bounding box center [28, 365] width 9 height 9
click at [41, 582] on div "Pen" at bounding box center [40, 666] width 14 height 8
click at [41, 582] on div "Pen" at bounding box center [32, 666] width 47 height 19
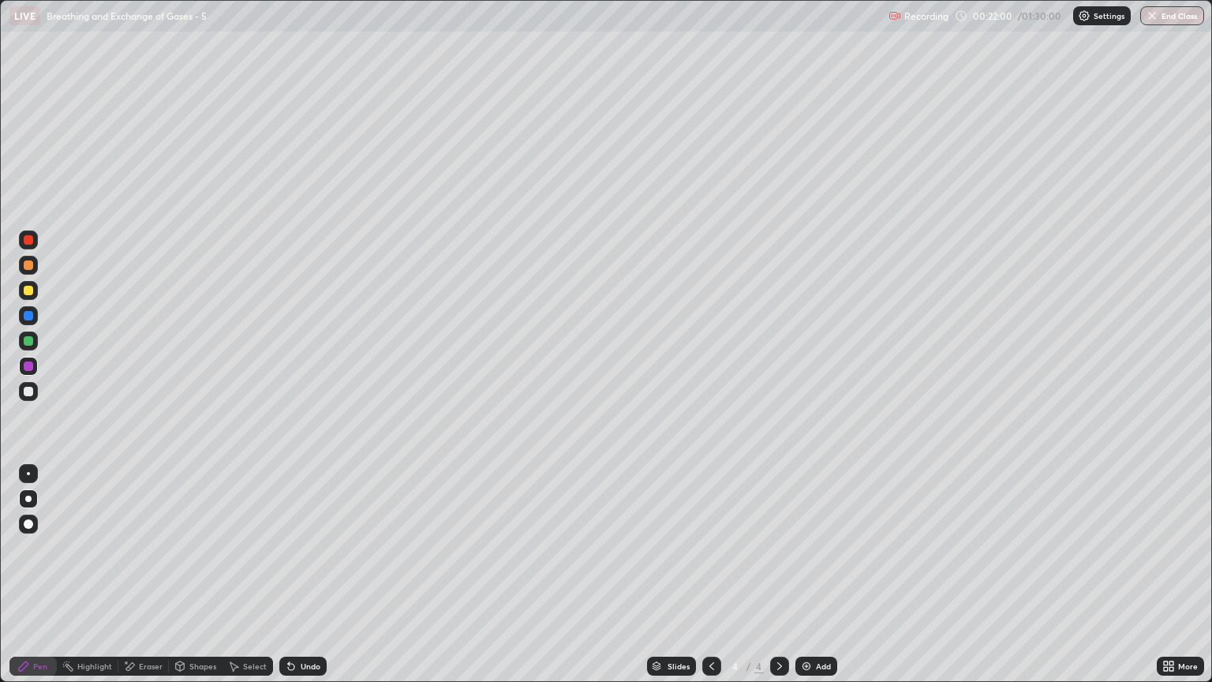
click at [51, 582] on div "Pen" at bounding box center [32, 666] width 47 height 19
click at [193, 582] on div "Shapes" at bounding box center [202, 666] width 27 height 8
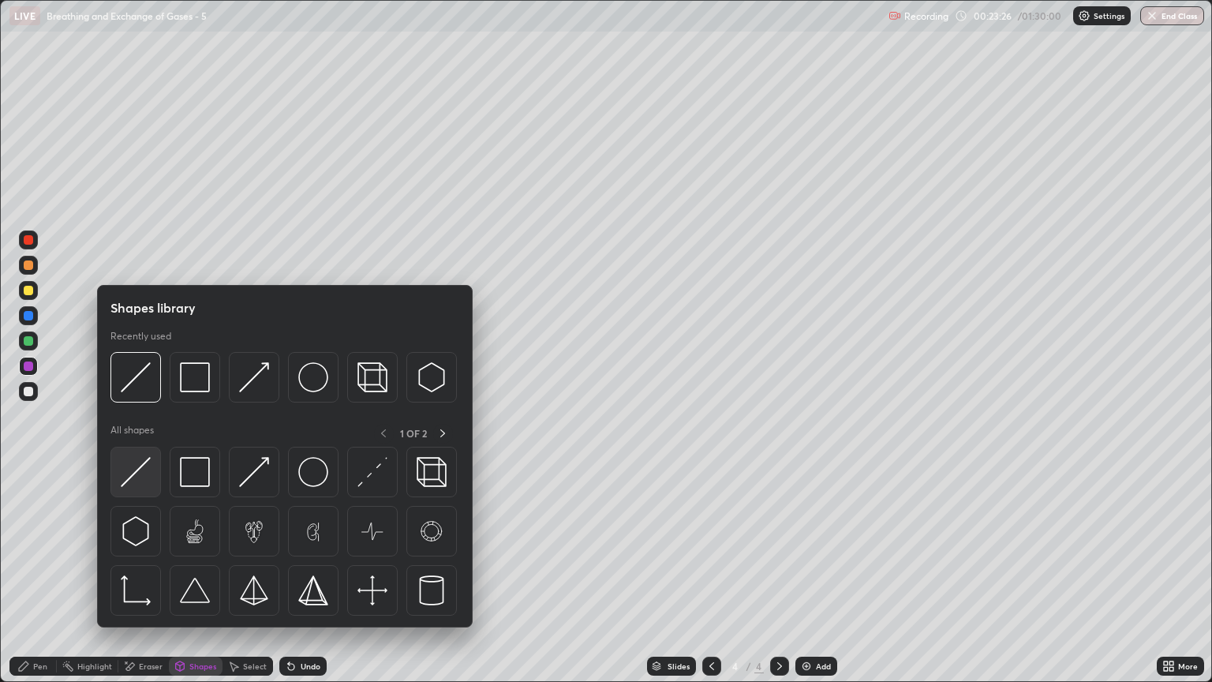
click at [140, 481] on img at bounding box center [136, 472] width 30 height 30
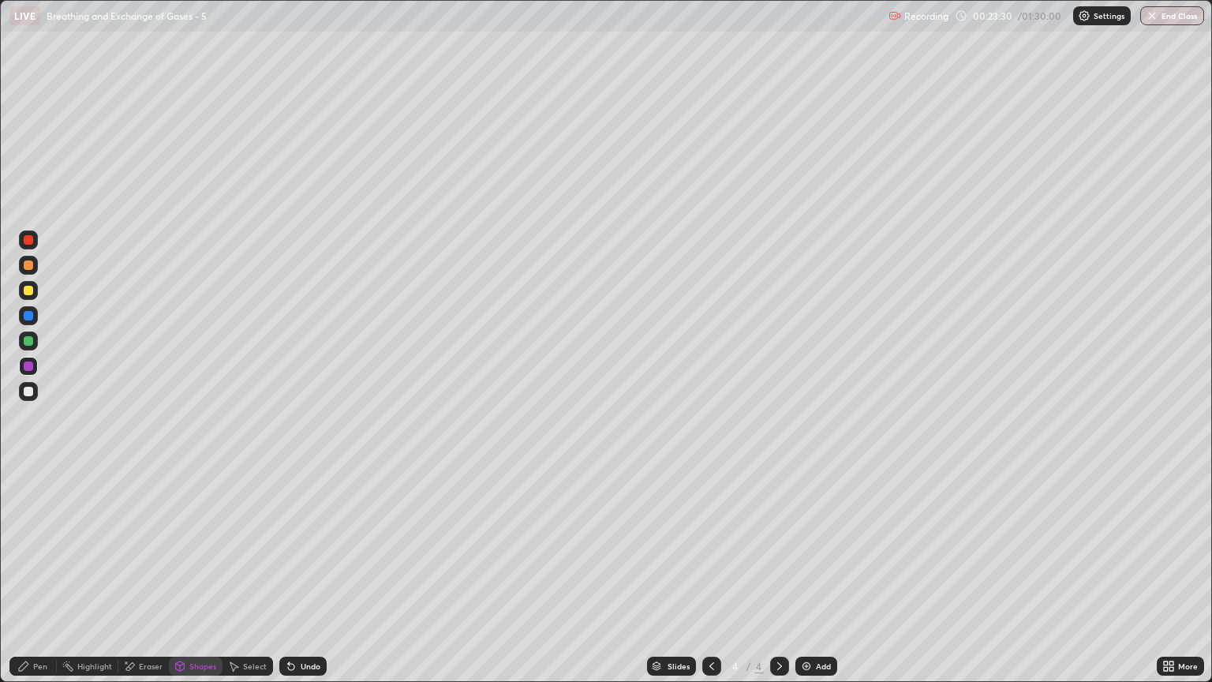
click at [26, 391] on div at bounding box center [28, 391] width 9 height 9
click at [27, 290] on div at bounding box center [28, 290] width 9 height 9
click at [186, 582] on div "Shapes" at bounding box center [196, 666] width 54 height 19
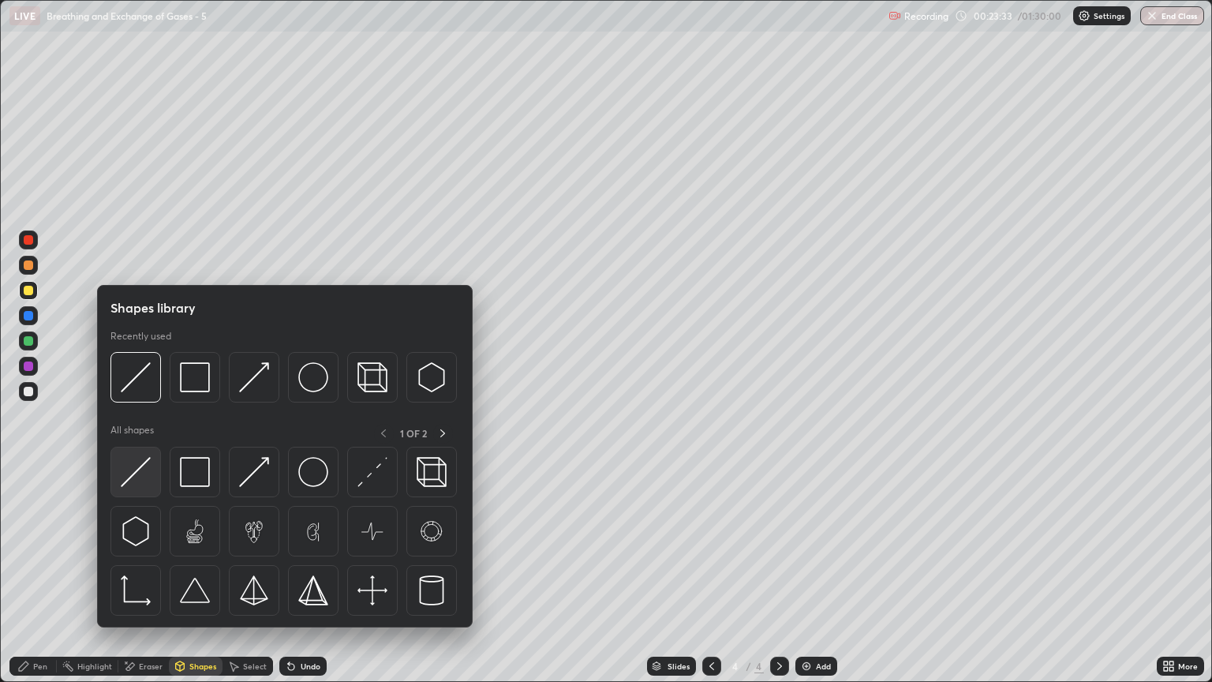
click at [140, 478] on img at bounding box center [136, 472] width 30 height 30
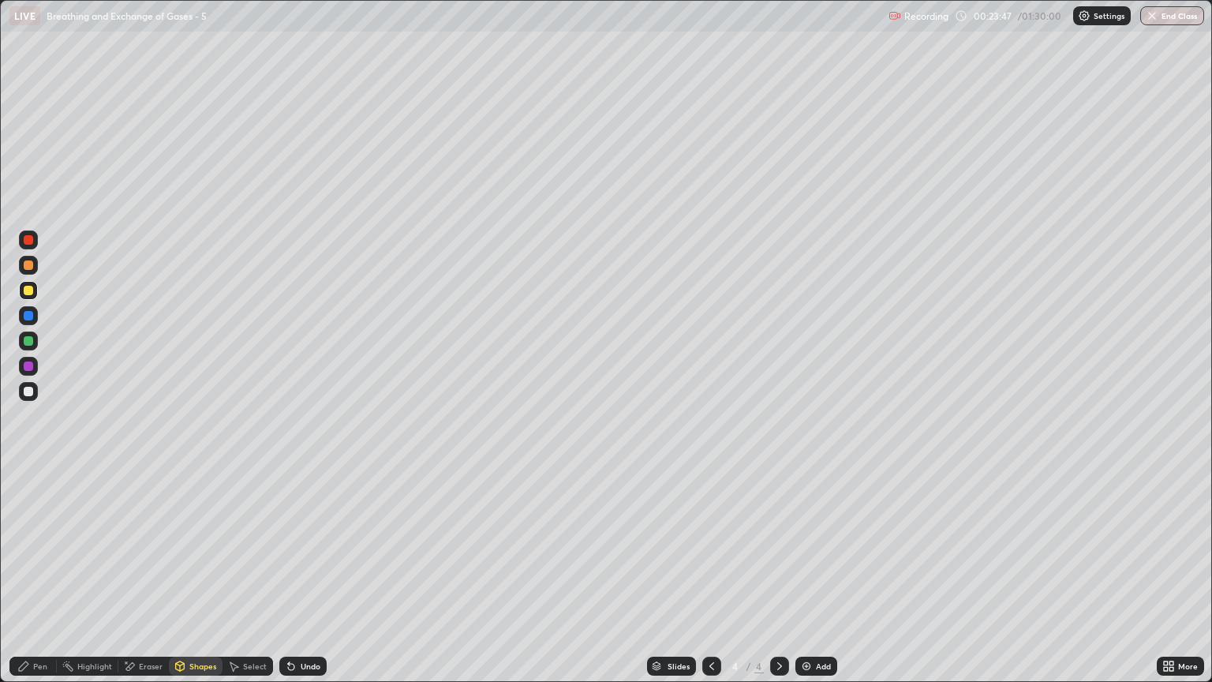
click at [28, 266] on div at bounding box center [28, 264] width 9 height 9
click at [199, 582] on div "Shapes" at bounding box center [202, 666] width 27 height 8
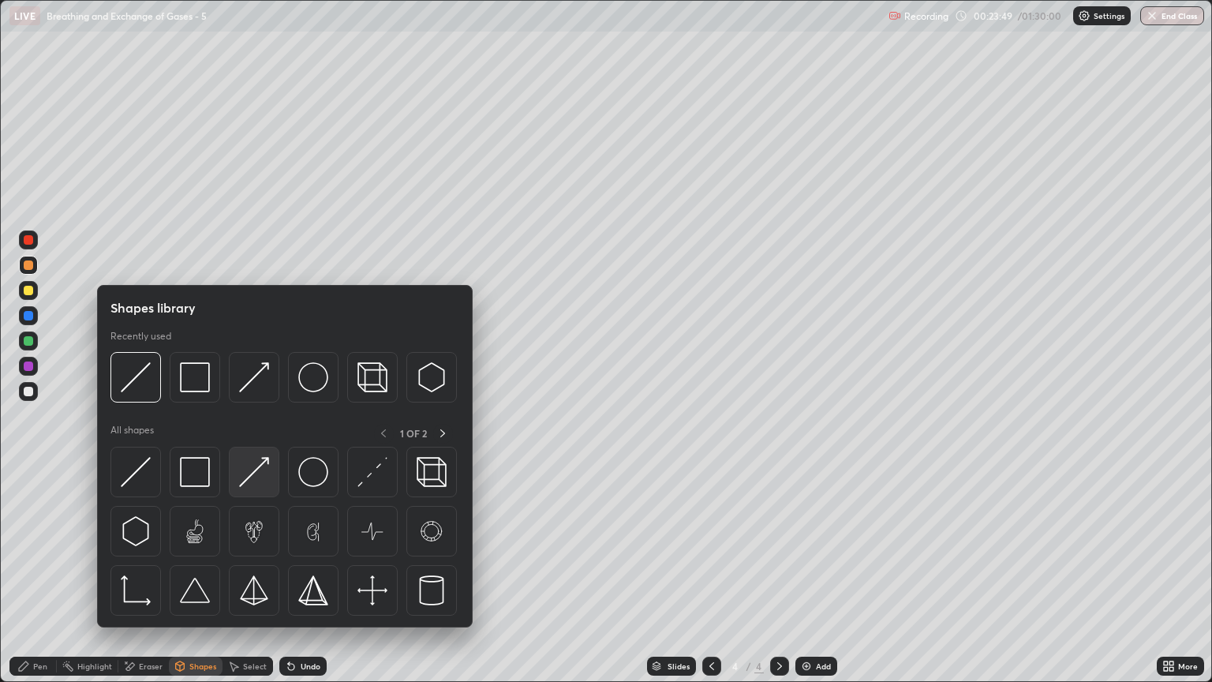
click at [254, 481] on img at bounding box center [254, 472] width 30 height 30
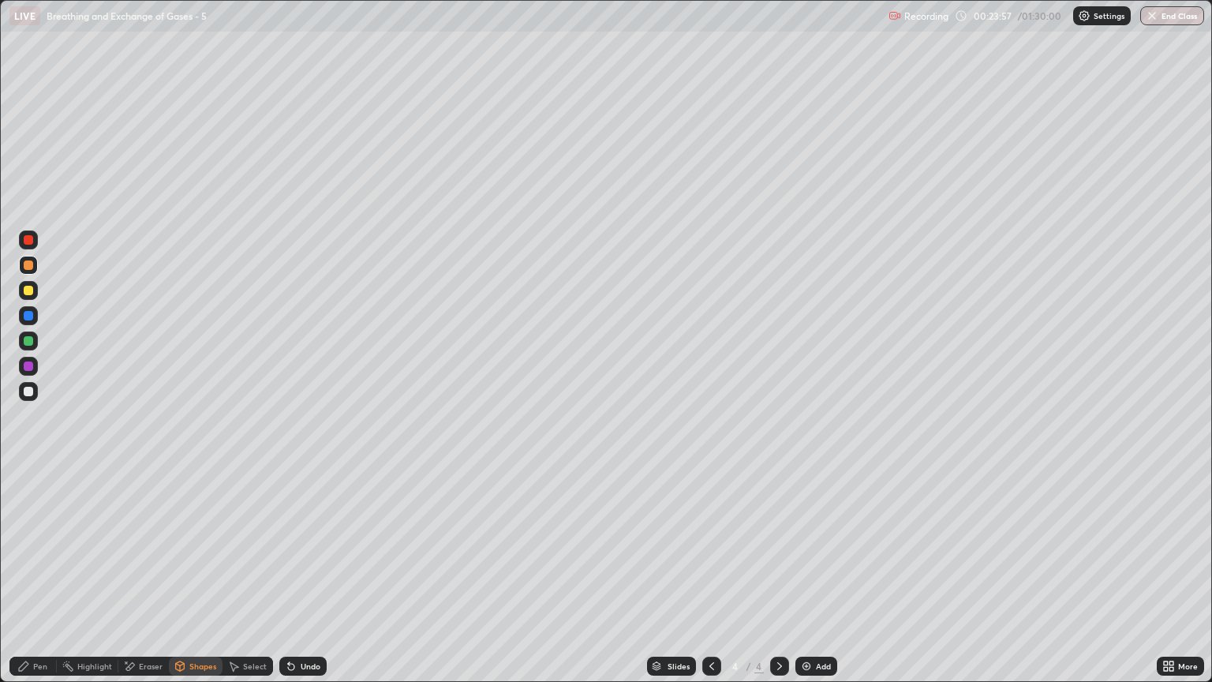
click at [26, 268] on div at bounding box center [28, 264] width 9 height 9
click at [39, 582] on div "Pen" at bounding box center [32, 666] width 47 height 19
click at [28, 344] on div at bounding box center [28, 340] width 9 height 9
click at [193, 582] on div "Shapes" at bounding box center [202, 666] width 27 height 8
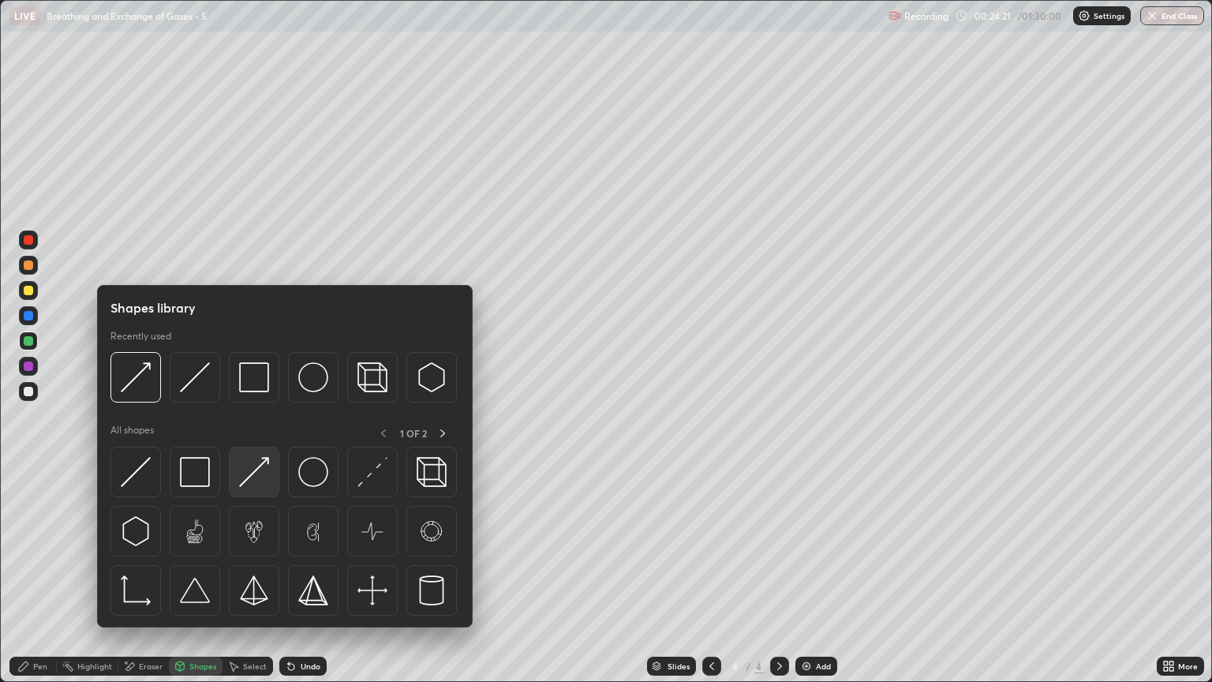
click at [251, 477] on img at bounding box center [254, 472] width 30 height 30
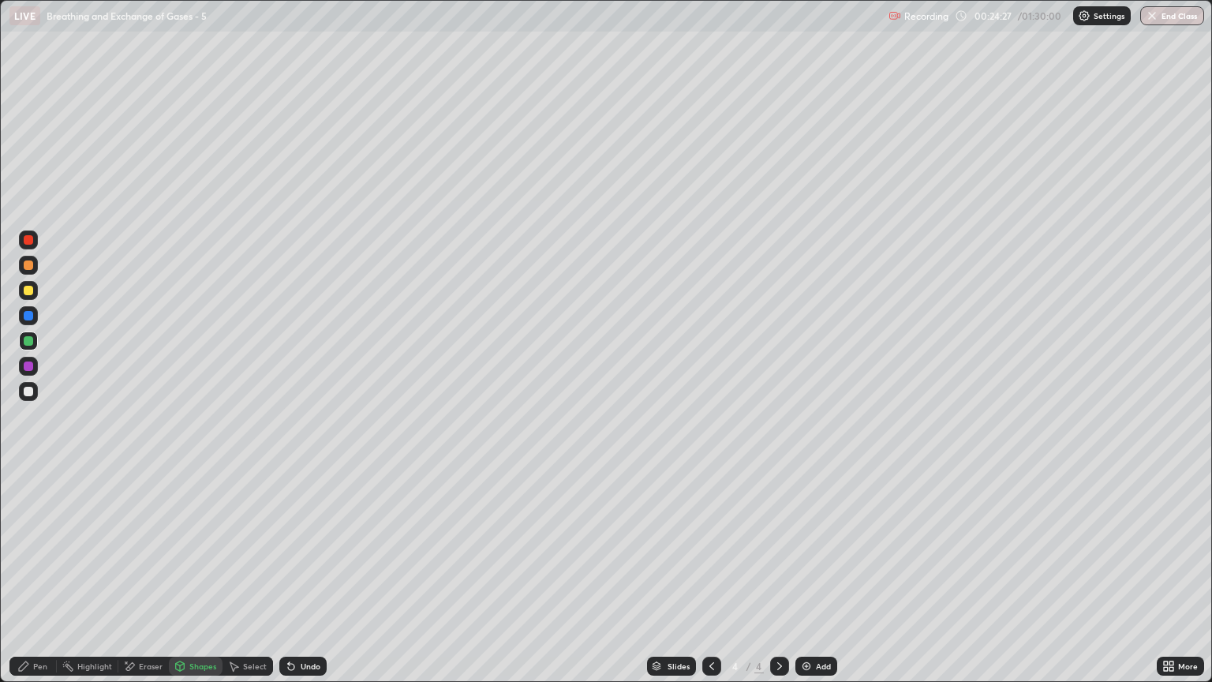
click at [49, 582] on div "Pen" at bounding box center [32, 666] width 47 height 19
click at [32, 343] on div at bounding box center [28, 340] width 9 height 9
click at [770, 582] on div at bounding box center [779, 666] width 19 height 19
click at [800, 582] on img at bounding box center [806, 666] width 13 height 13
click at [42, 582] on div "Pen" at bounding box center [40, 666] width 14 height 8
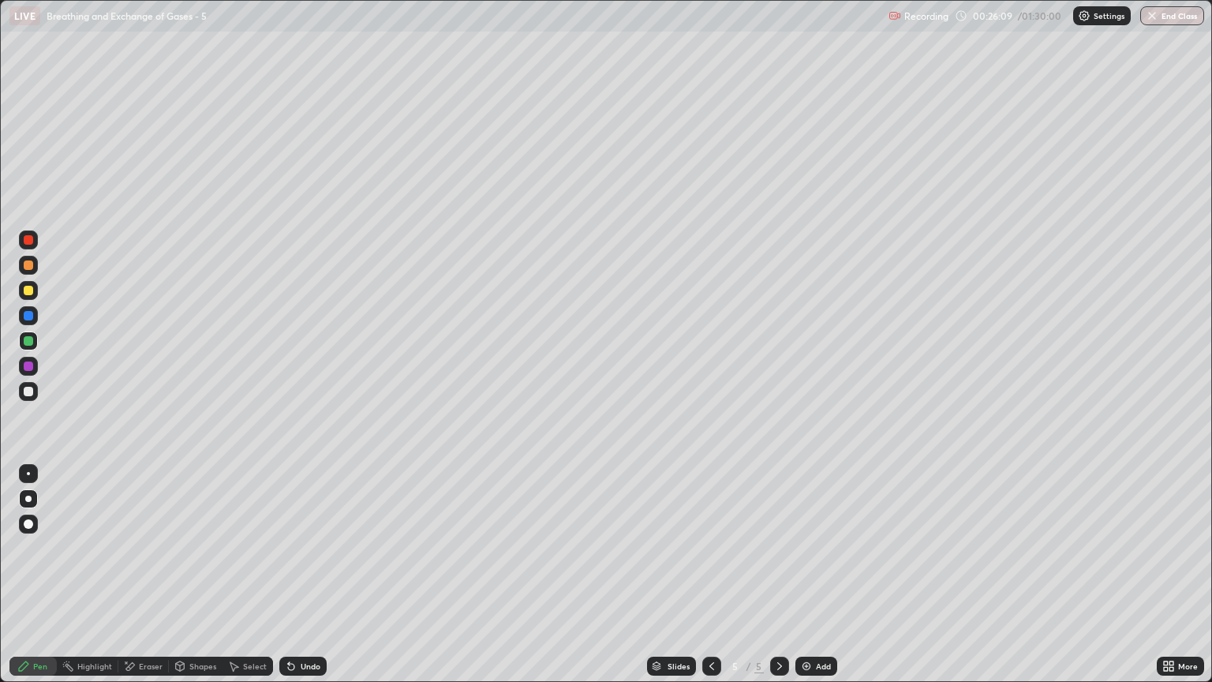
click at [30, 294] on div at bounding box center [28, 290] width 9 height 9
click at [29, 266] on div at bounding box center [28, 264] width 9 height 9
click at [201, 582] on div "Shapes" at bounding box center [202, 666] width 27 height 8
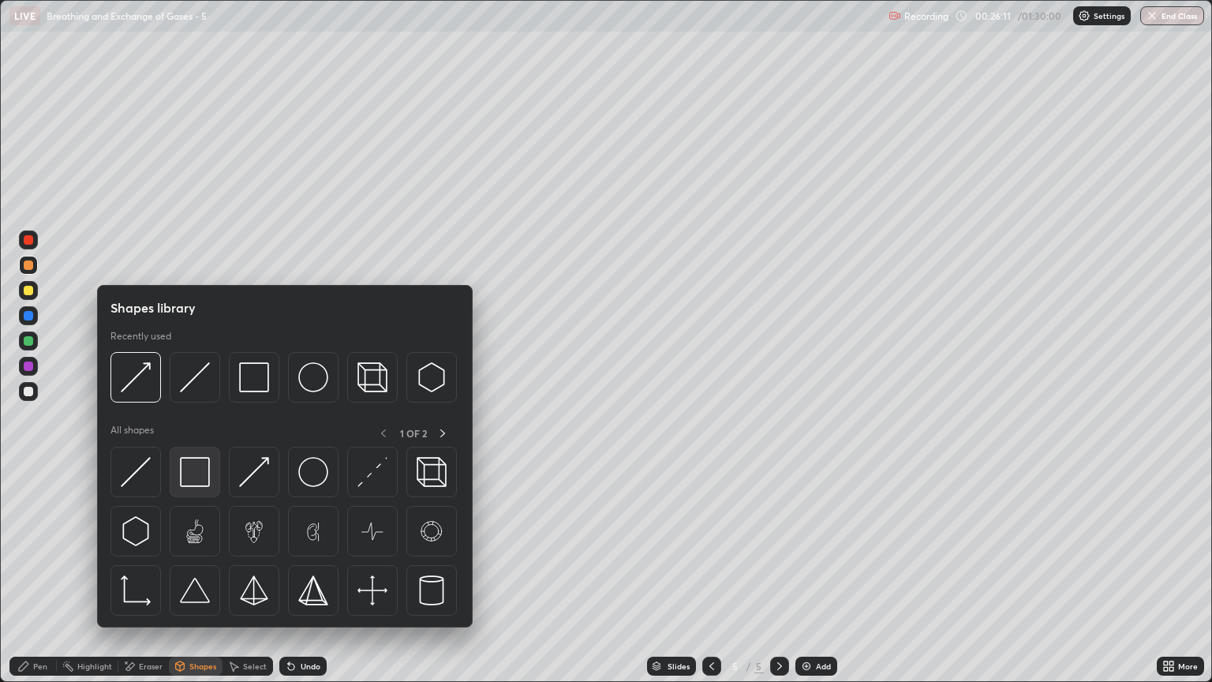
click at [199, 473] on img at bounding box center [195, 472] width 30 height 30
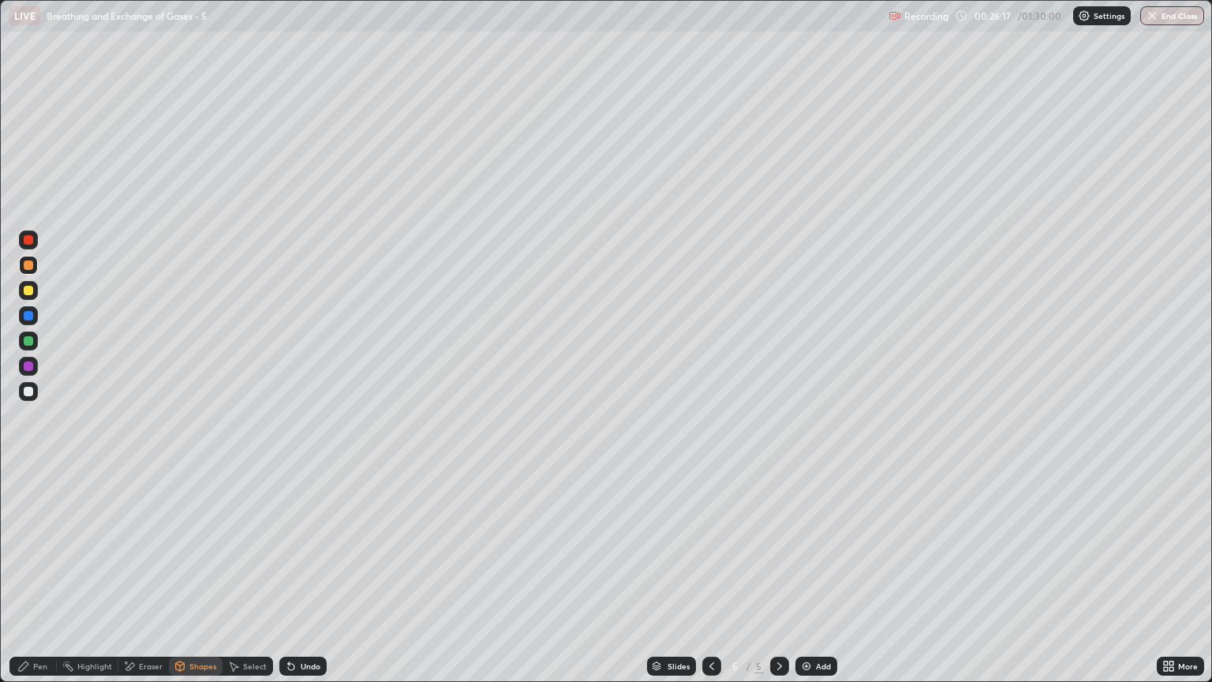
click at [200, 582] on div "Shapes" at bounding box center [202, 666] width 27 height 8
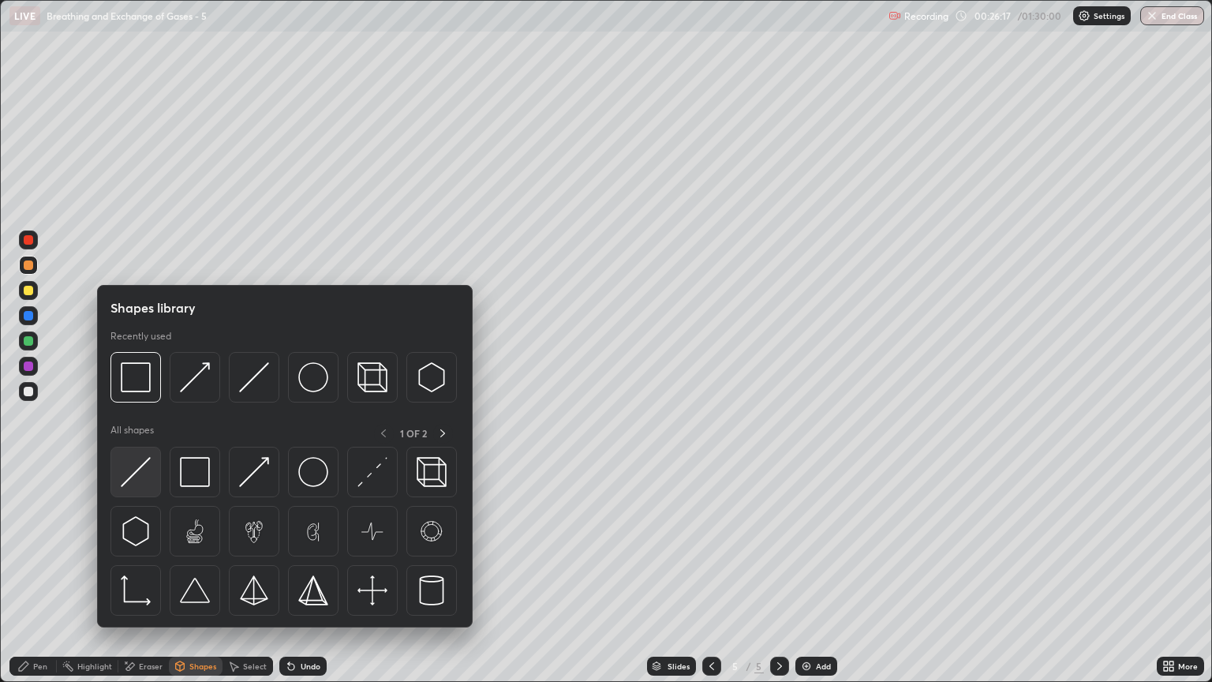
click at [155, 483] on div at bounding box center [135, 472] width 51 height 51
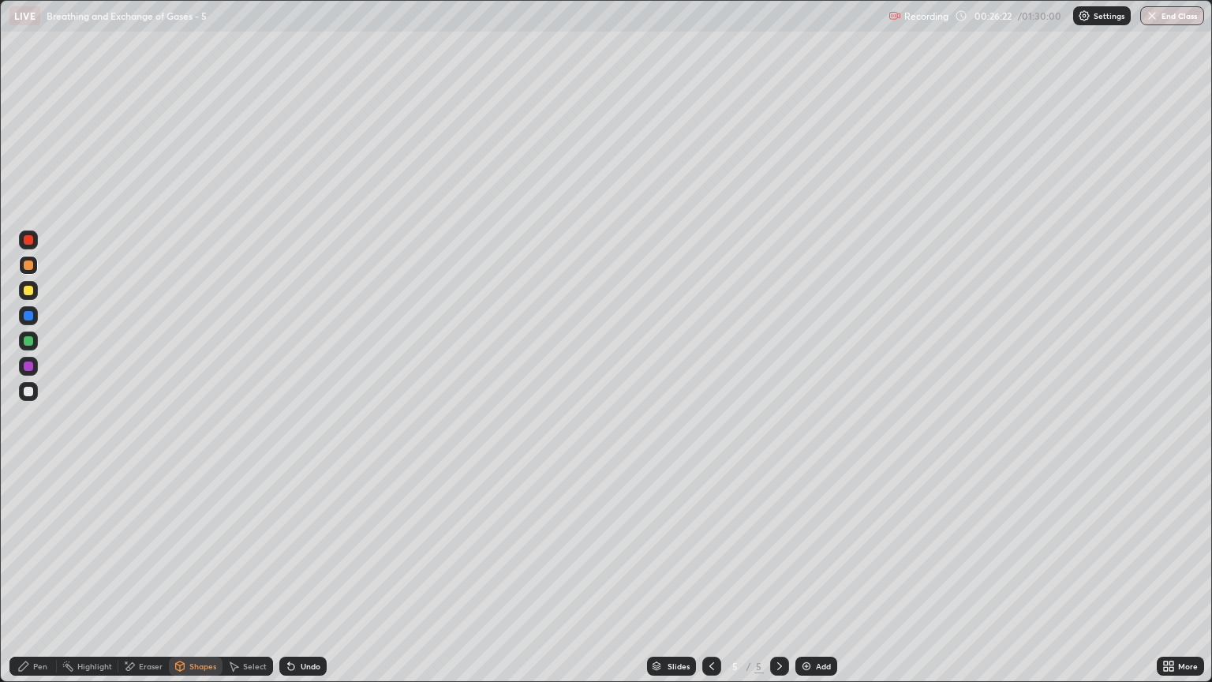
click at [35, 582] on div "Pen" at bounding box center [40, 666] width 14 height 8
click at [30, 395] on div at bounding box center [28, 391] width 9 height 9
click at [196, 582] on div "Shapes" at bounding box center [202, 666] width 27 height 8
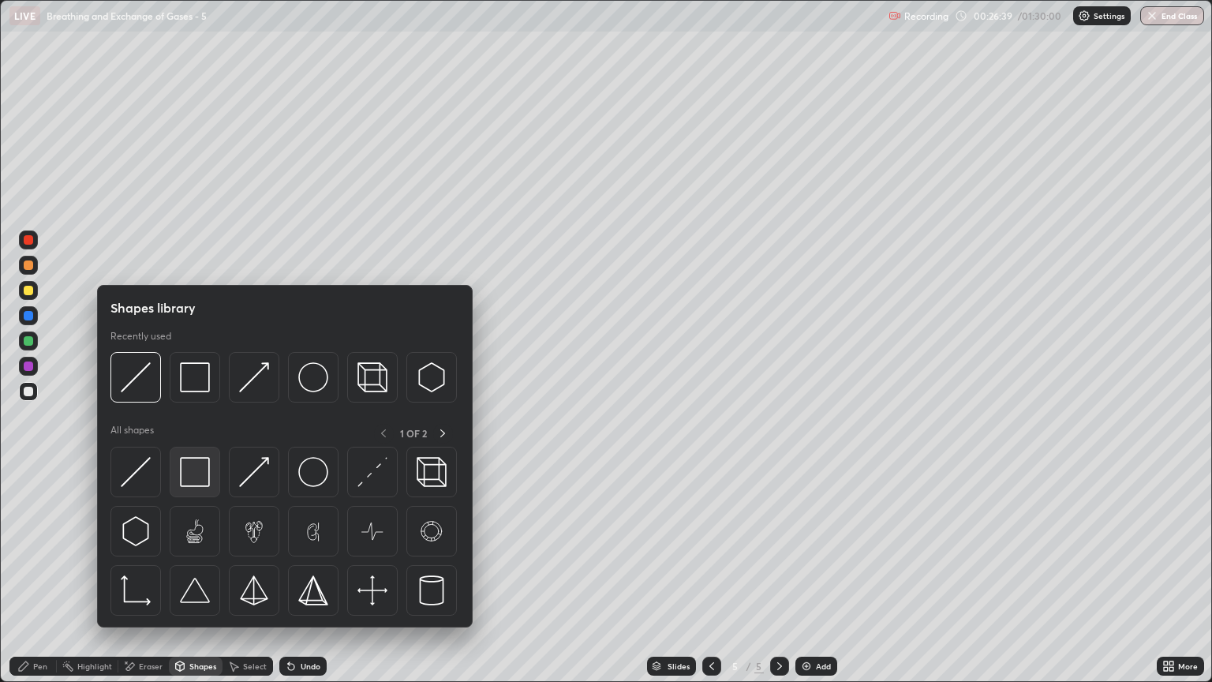
click at [199, 476] on img at bounding box center [195, 472] width 30 height 30
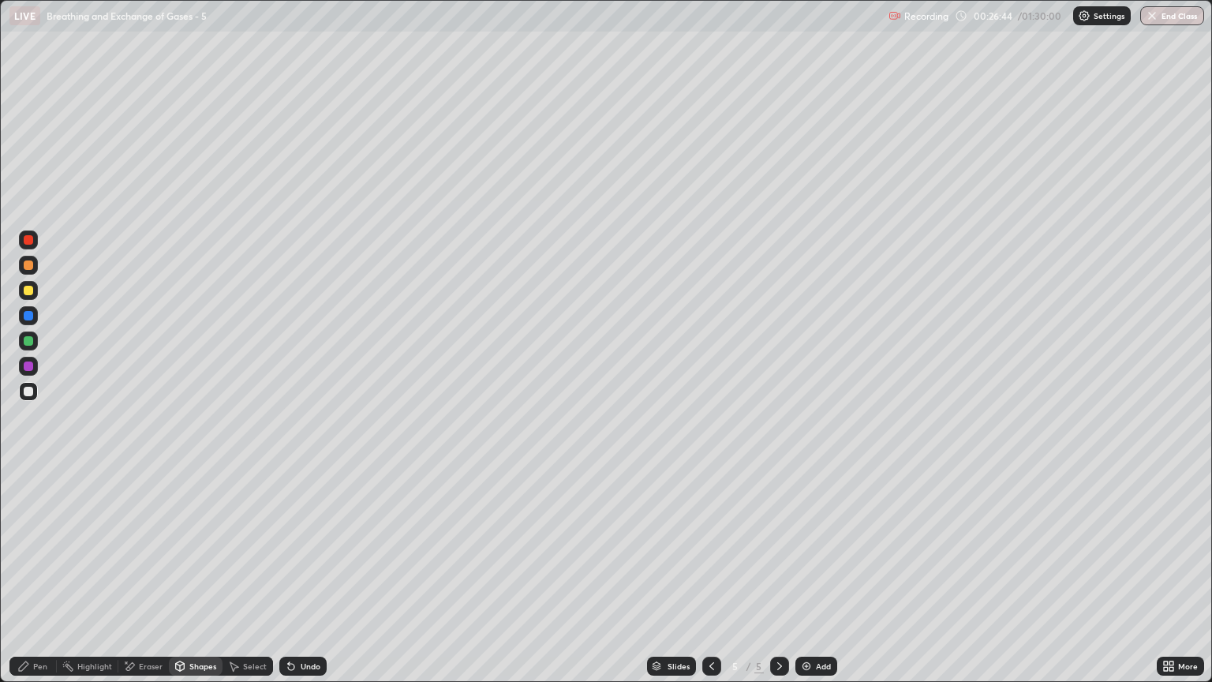
click at [36, 582] on div "Pen" at bounding box center [40, 666] width 14 height 8
click at [31, 318] on div at bounding box center [28, 315] width 9 height 9
click at [28, 368] on div at bounding box center [28, 365] width 9 height 9
click at [189, 582] on div "Shapes" at bounding box center [196, 666] width 54 height 19
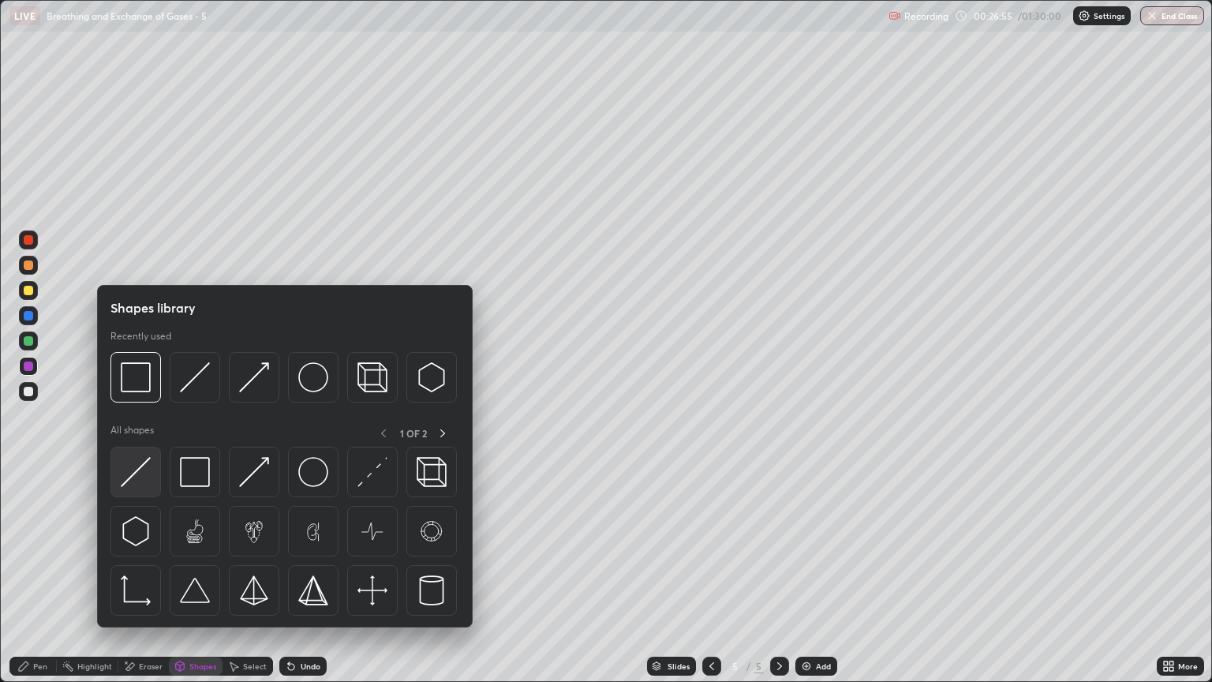
click at [145, 483] on img at bounding box center [136, 472] width 30 height 30
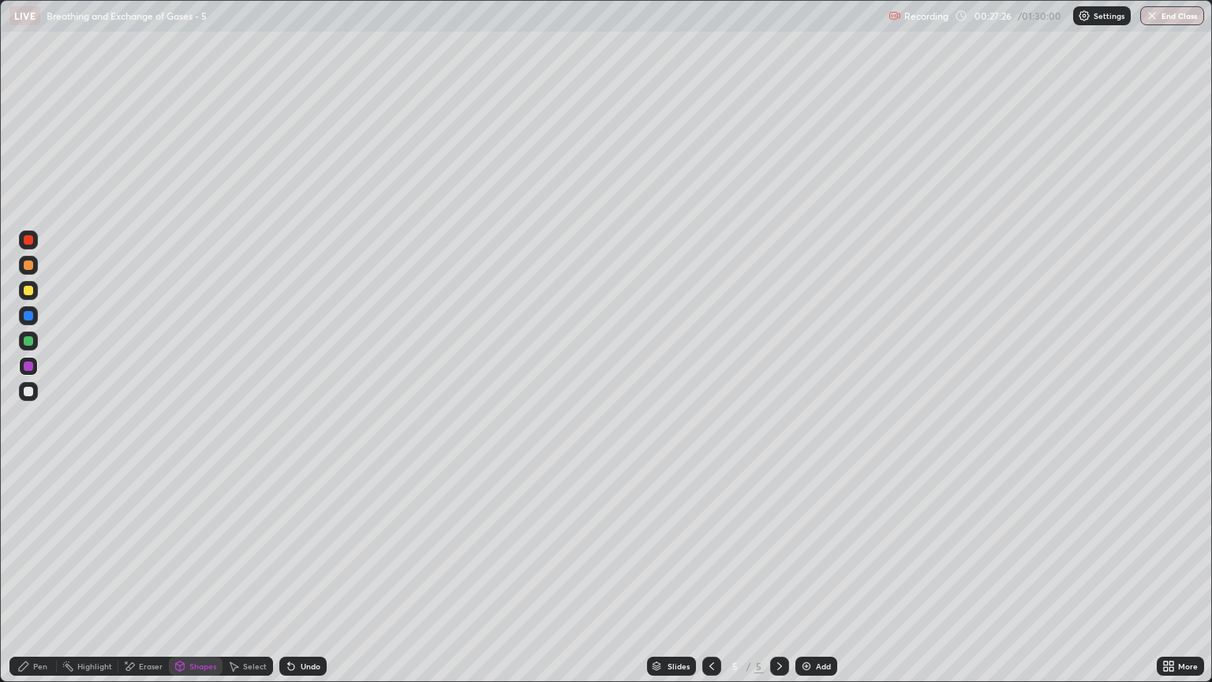
click at [25, 268] on div at bounding box center [28, 264] width 9 height 9
click at [152, 582] on div "Eraser" at bounding box center [151, 666] width 24 height 8
click at [31, 582] on icon at bounding box center [28, 587] width 13 height 13
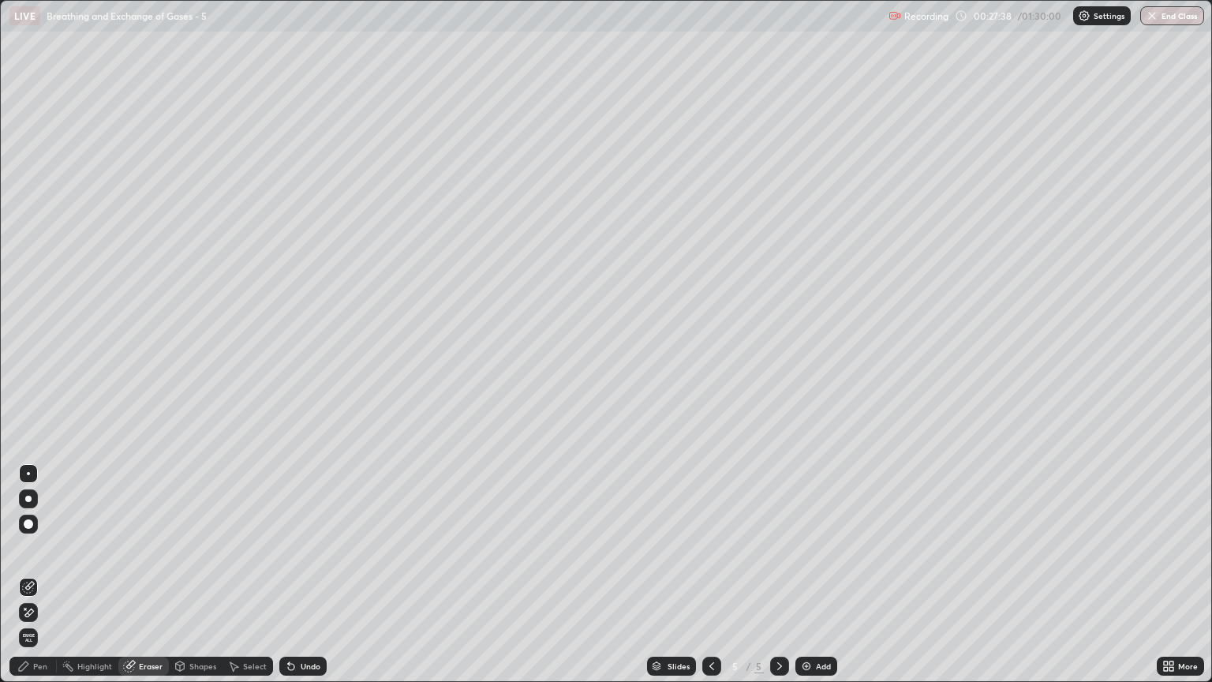
click at [38, 582] on div "Pen" at bounding box center [40, 666] width 14 height 8
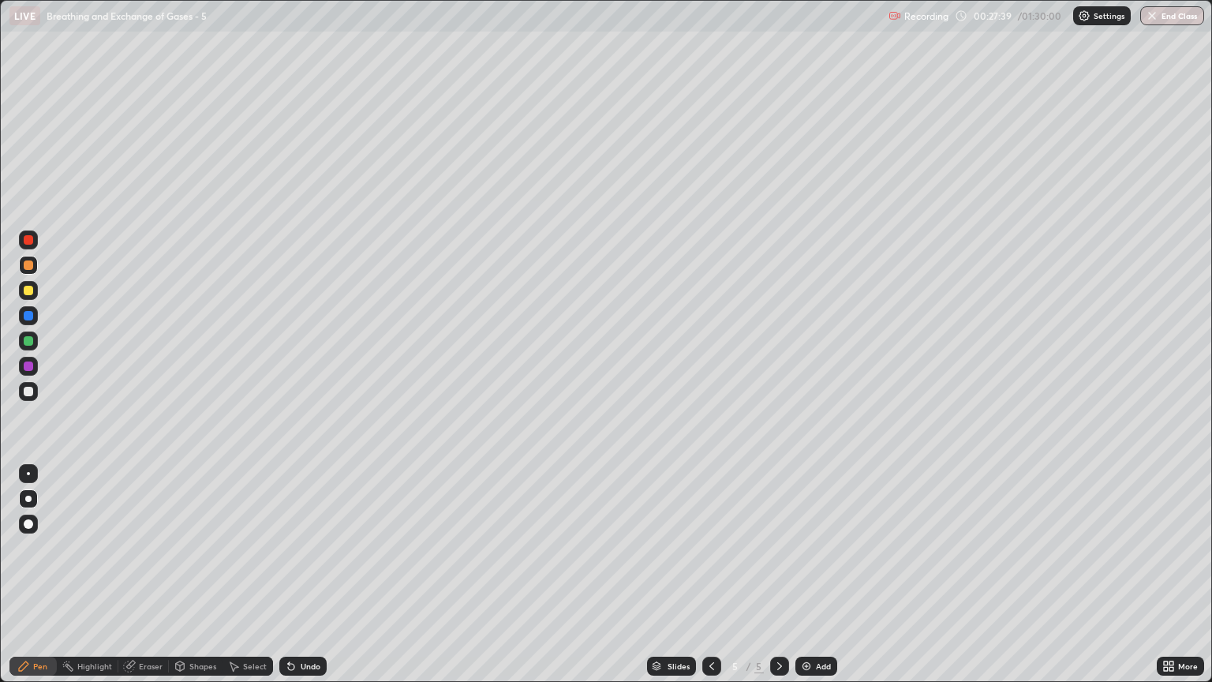
click at [30, 297] on div at bounding box center [28, 290] width 19 height 19
click at [197, 582] on div "Shapes" at bounding box center [202, 666] width 27 height 8
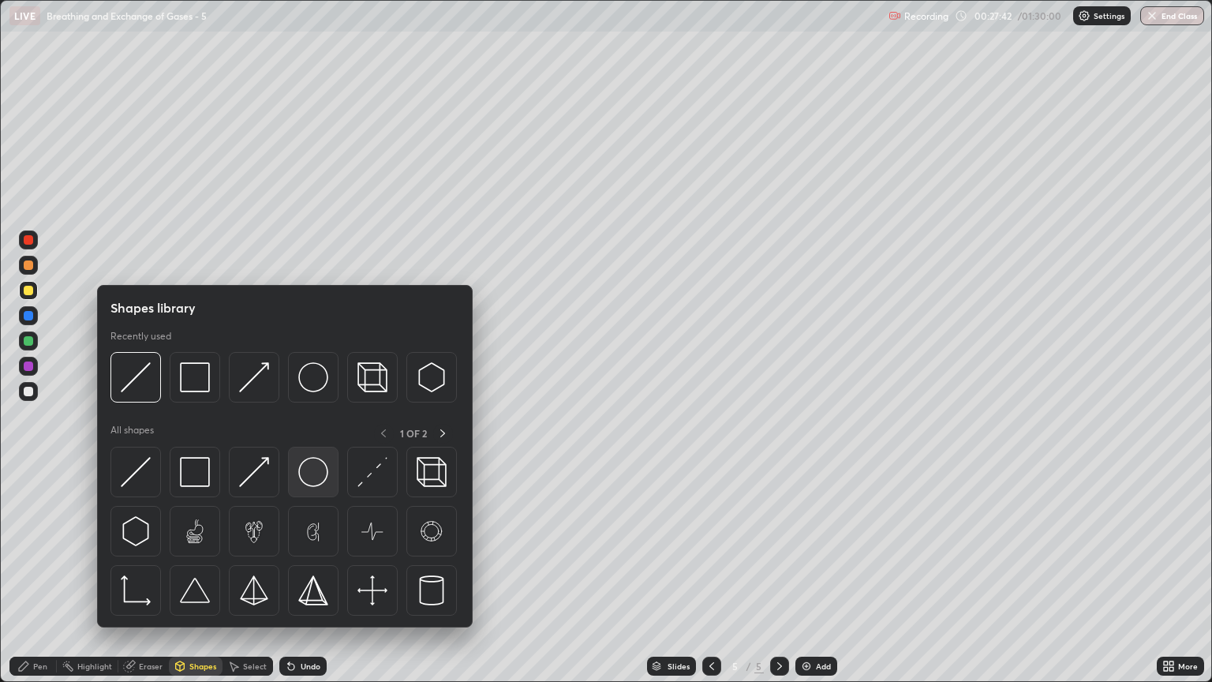
click at [317, 470] on img at bounding box center [313, 472] width 30 height 30
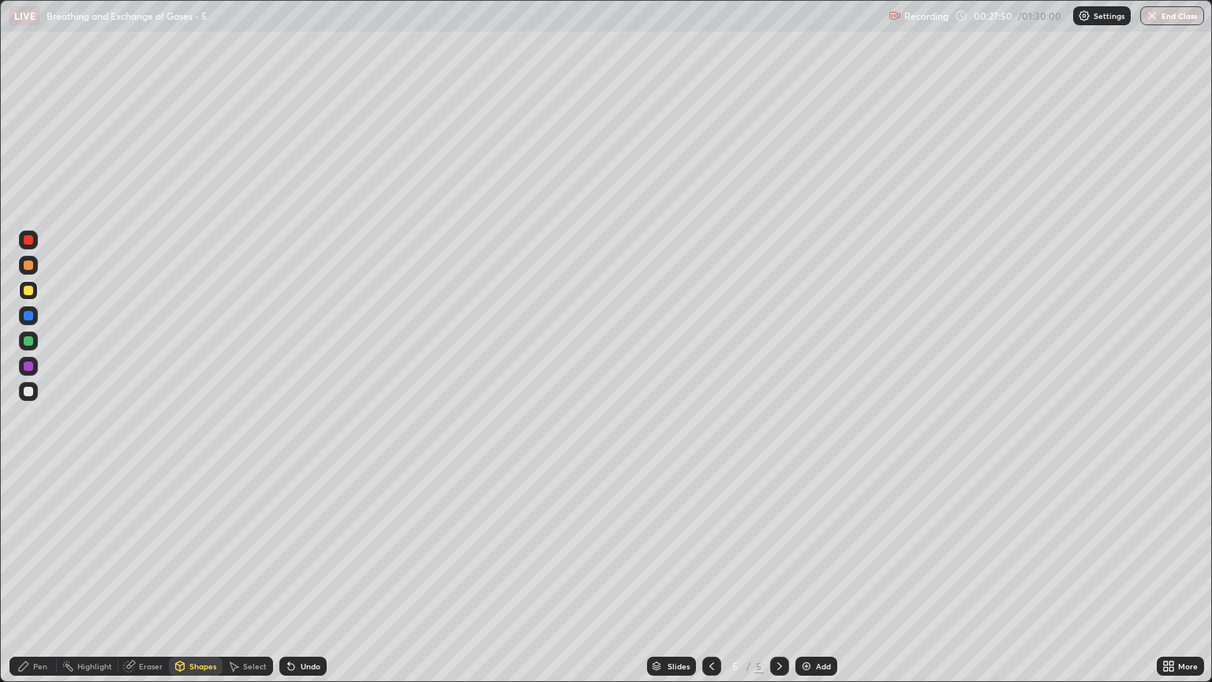
click at [149, 582] on div "Eraser" at bounding box center [151, 666] width 24 height 8
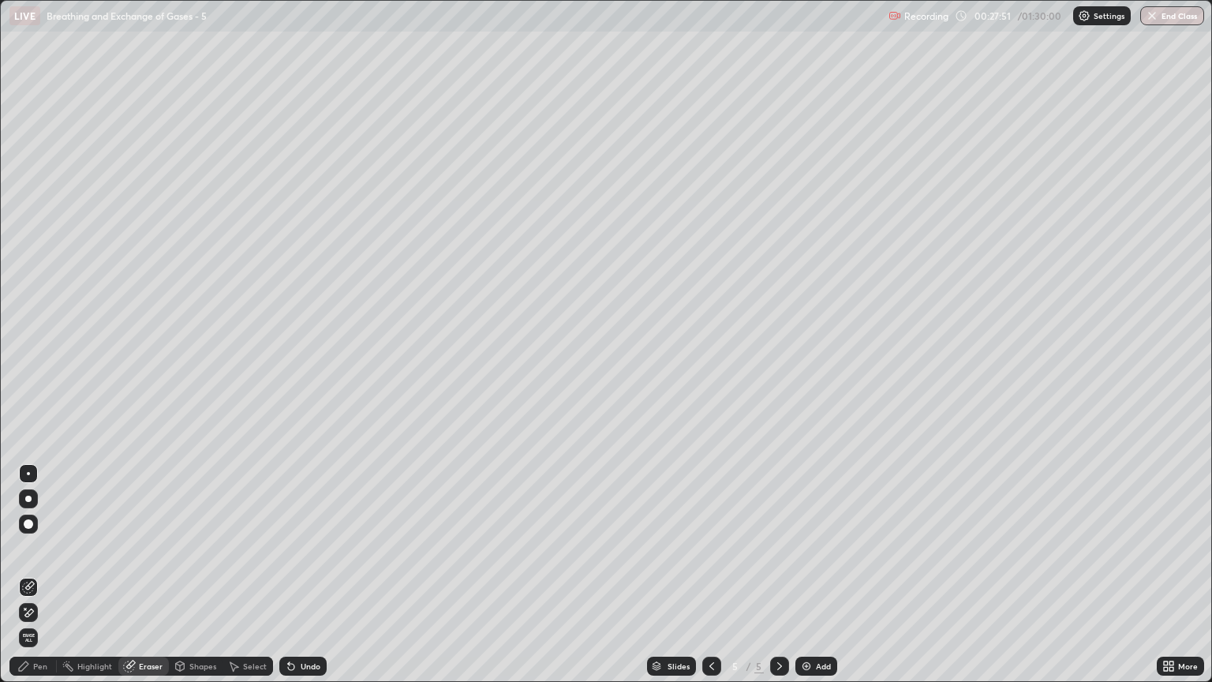
click at [30, 582] on icon at bounding box center [28, 587] width 13 height 13
click at [44, 582] on div "Pen" at bounding box center [32, 666] width 47 height 19
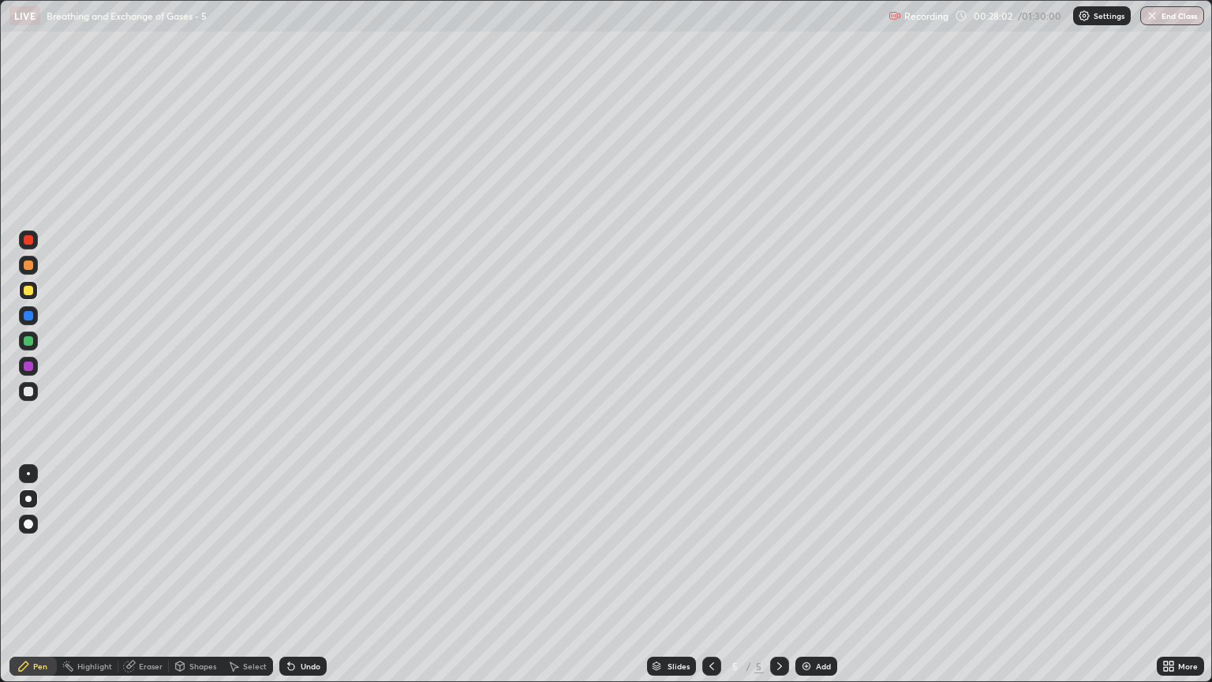
click at [33, 244] on div at bounding box center [28, 239] width 19 height 19
click at [202, 582] on div "Shapes" at bounding box center [202, 666] width 27 height 8
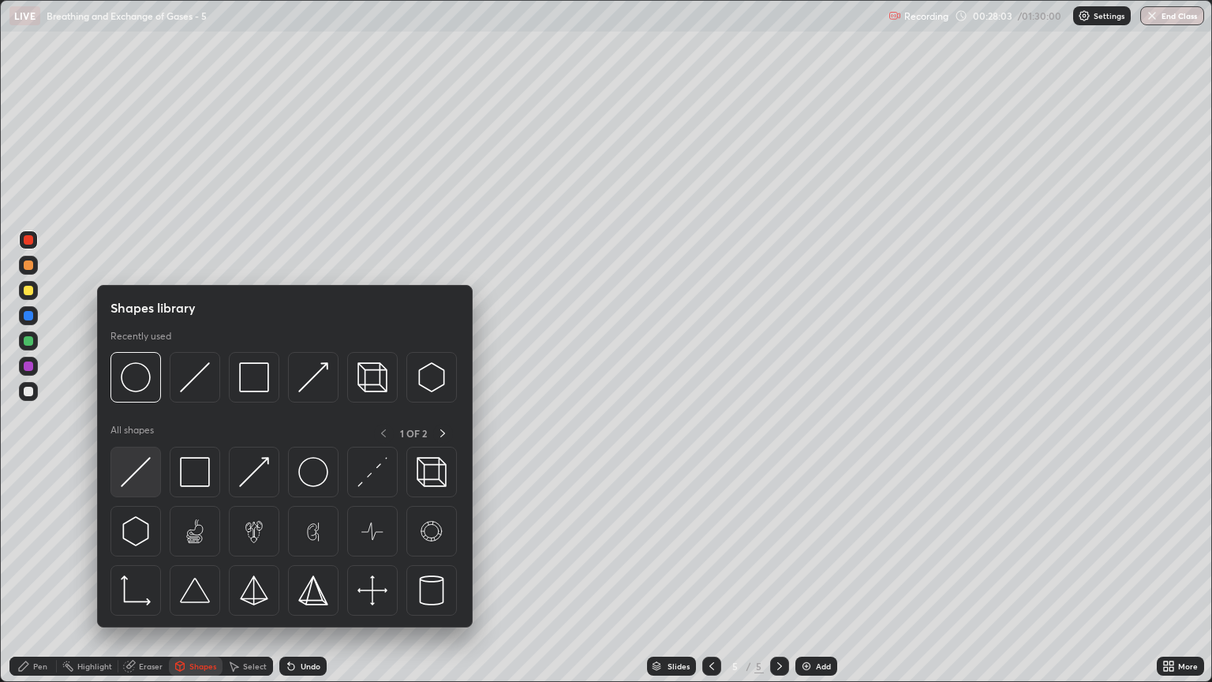
click at [148, 477] on img at bounding box center [136, 472] width 30 height 30
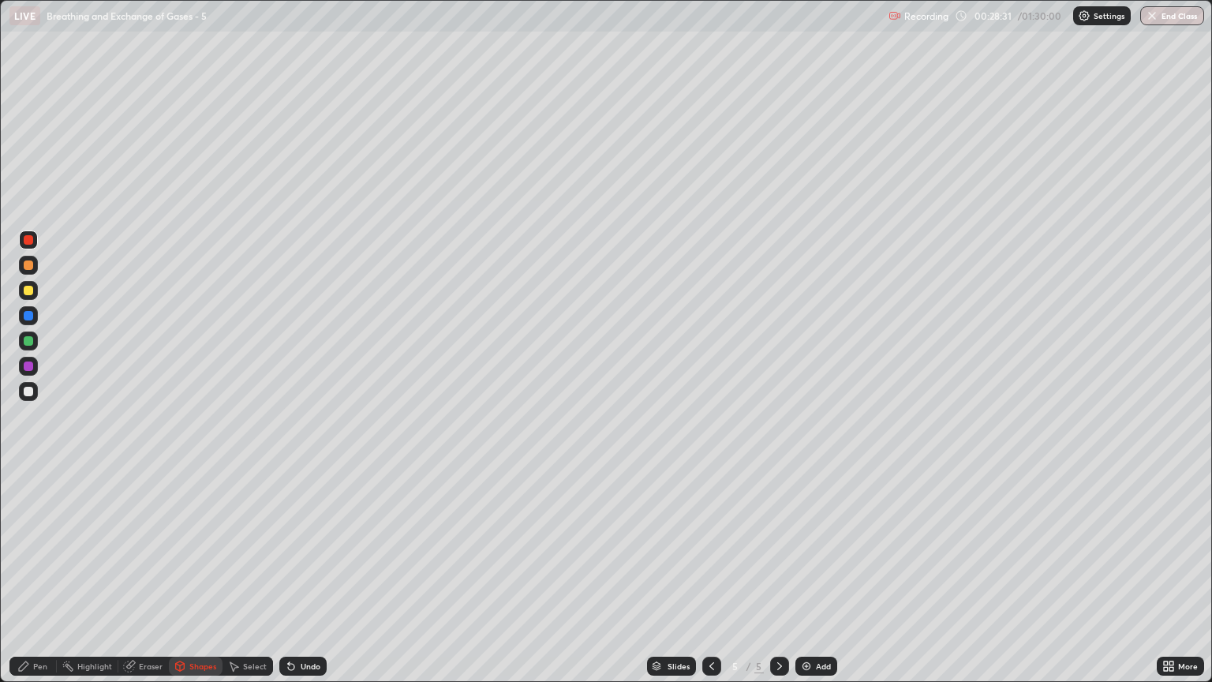
click at [152, 582] on div "Eraser" at bounding box center [151, 666] width 24 height 8
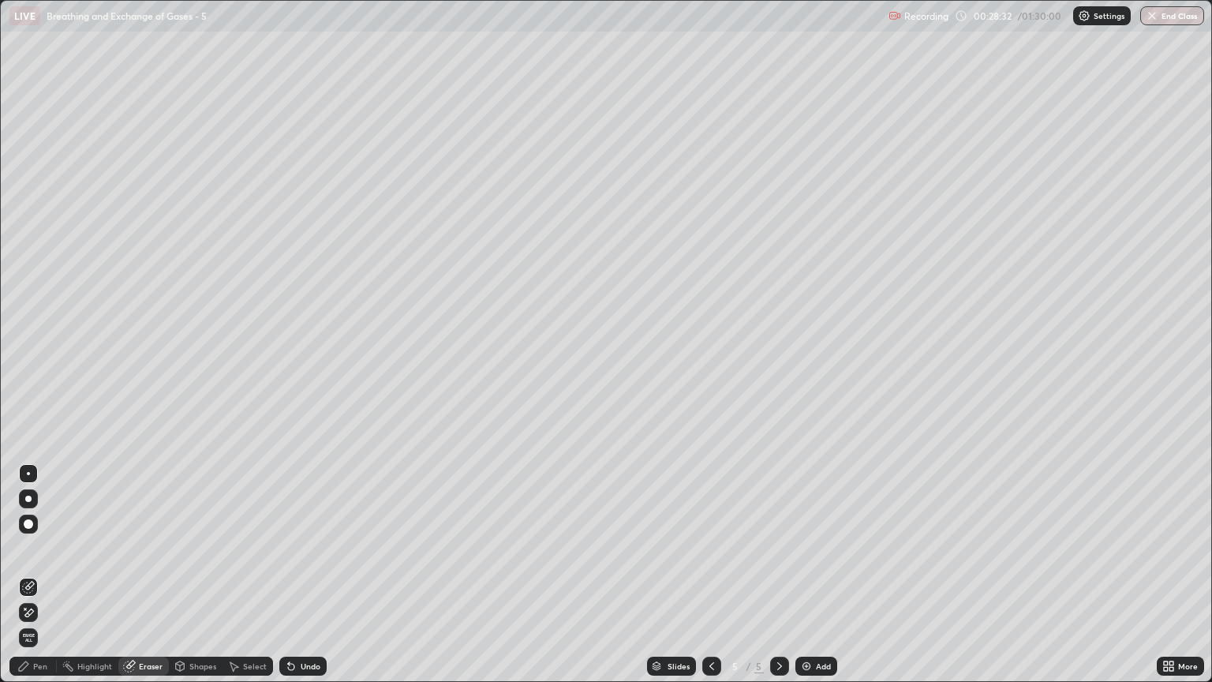
click at [32, 582] on icon at bounding box center [28, 587] width 13 height 13
click at [154, 582] on div "Eraser" at bounding box center [151, 666] width 24 height 8
click at [44, 582] on div "Pen" at bounding box center [40, 666] width 14 height 8
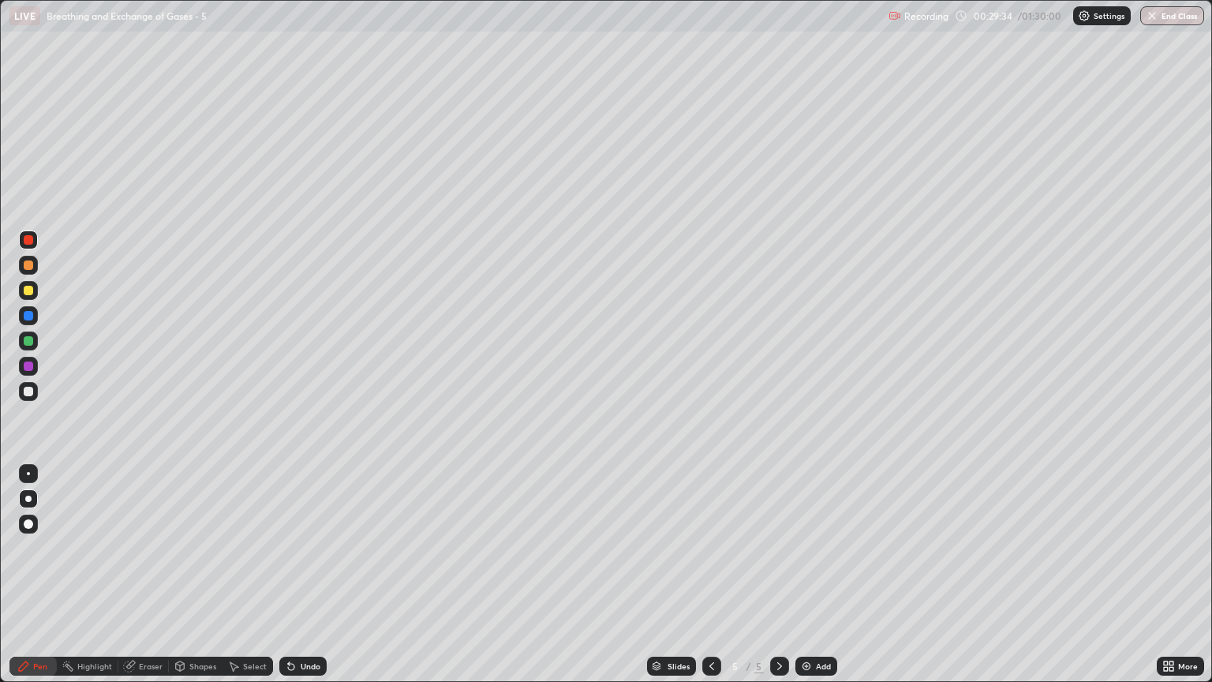
click at [28, 317] on div at bounding box center [28, 315] width 9 height 9
click at [198, 582] on div "Shapes" at bounding box center [202, 666] width 27 height 8
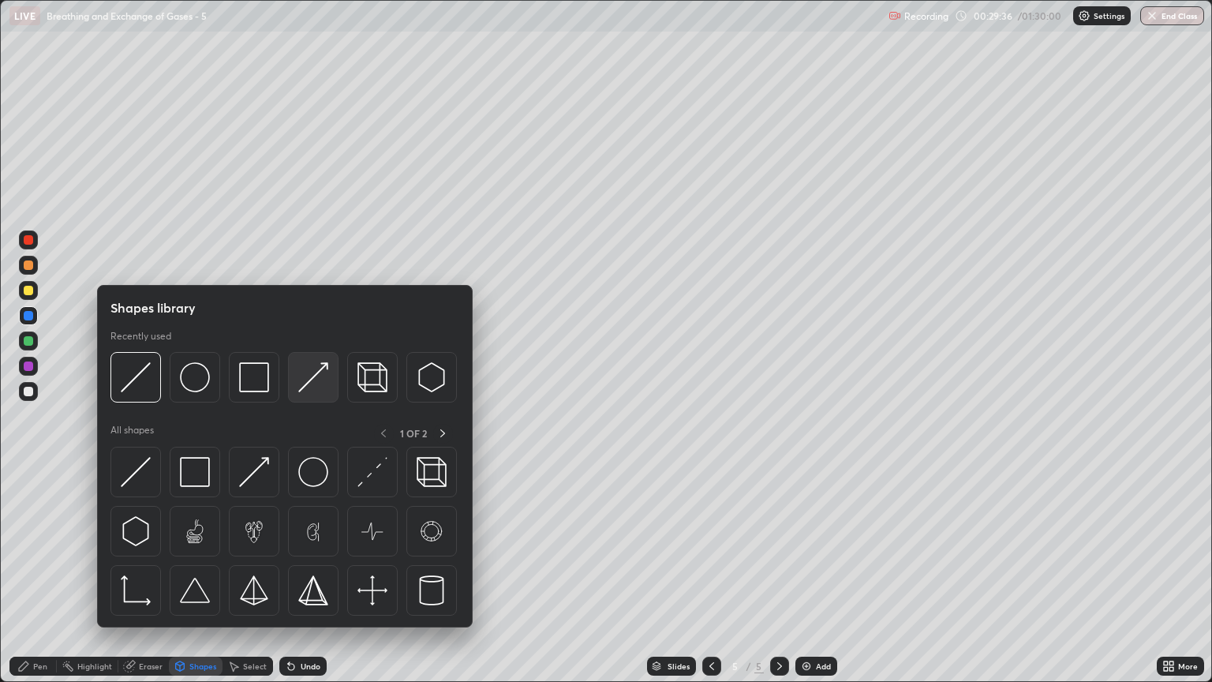
click at [315, 387] on img at bounding box center [313, 377] width 30 height 30
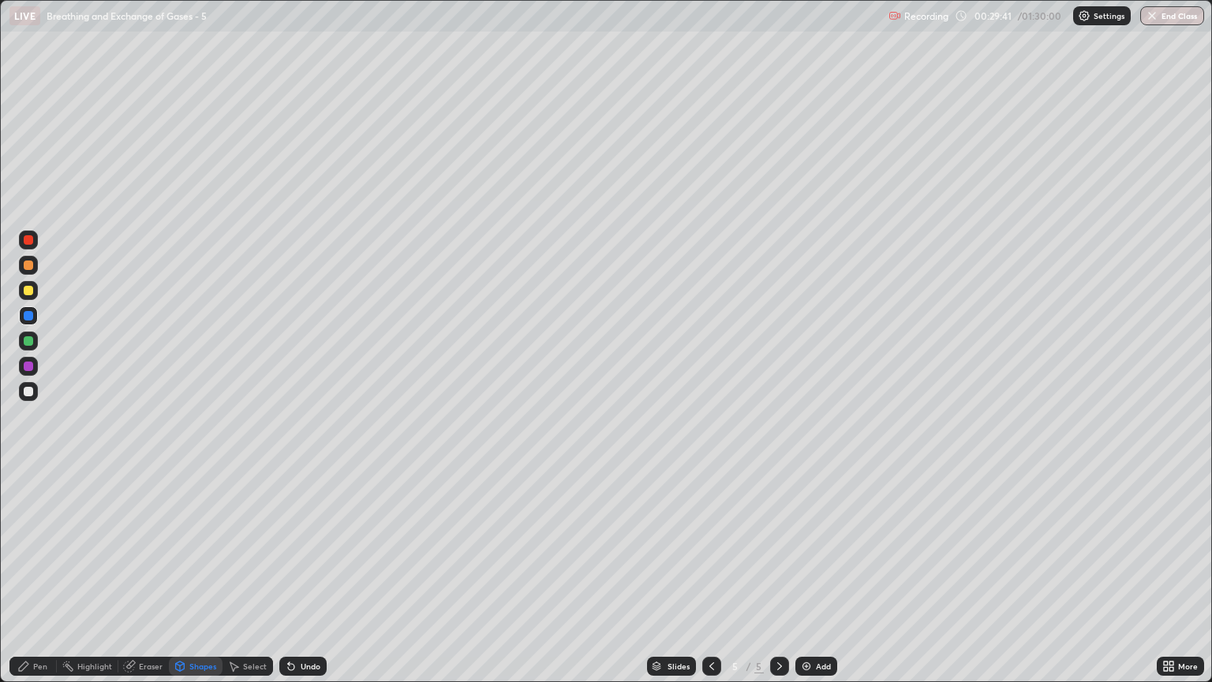
click at [44, 582] on div "Pen" at bounding box center [32, 666] width 47 height 19
click at [39, 582] on div "Pen" at bounding box center [40, 666] width 14 height 8
click at [35, 582] on div "Pen" at bounding box center [40, 666] width 14 height 8
click at [32, 292] on div at bounding box center [28, 290] width 9 height 9
click at [204, 582] on div "Shapes" at bounding box center [202, 666] width 27 height 8
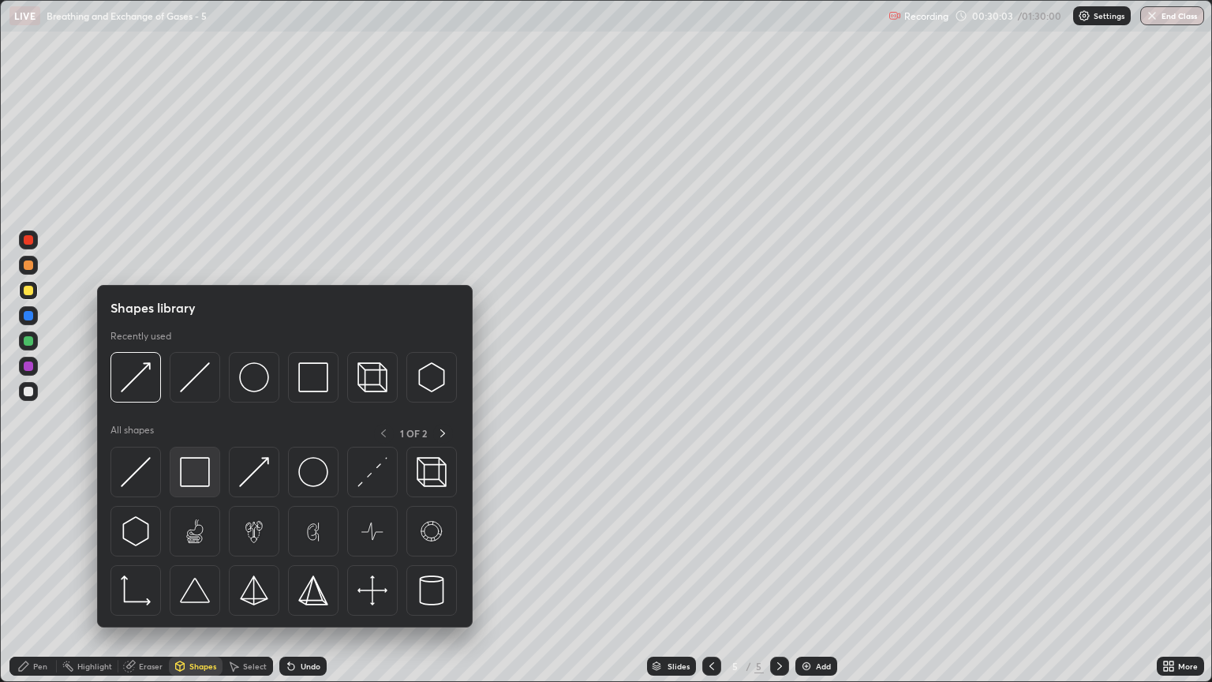
click at [192, 473] on img at bounding box center [195, 472] width 30 height 30
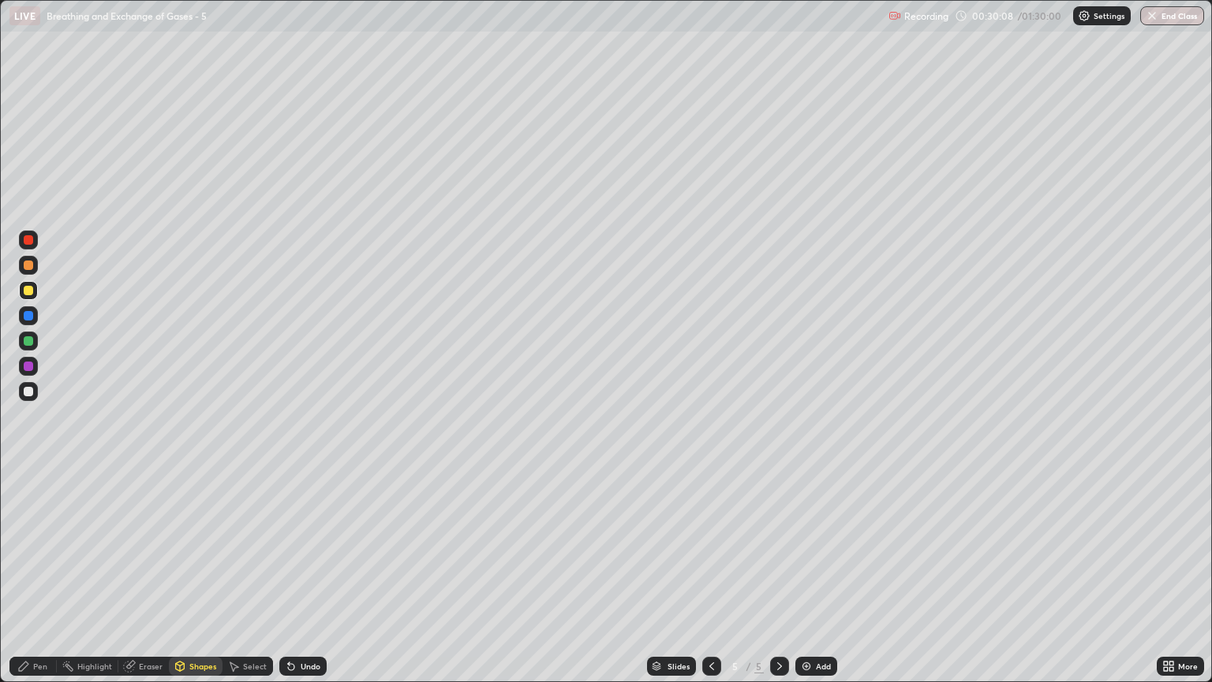
click at [32, 366] on div at bounding box center [28, 365] width 9 height 9
click at [41, 582] on div "Pen" at bounding box center [40, 666] width 14 height 8
click at [28, 392] on div at bounding box center [28, 391] width 9 height 9
click at [32, 289] on div at bounding box center [28, 290] width 9 height 9
click at [31, 391] on div at bounding box center [28, 391] width 9 height 9
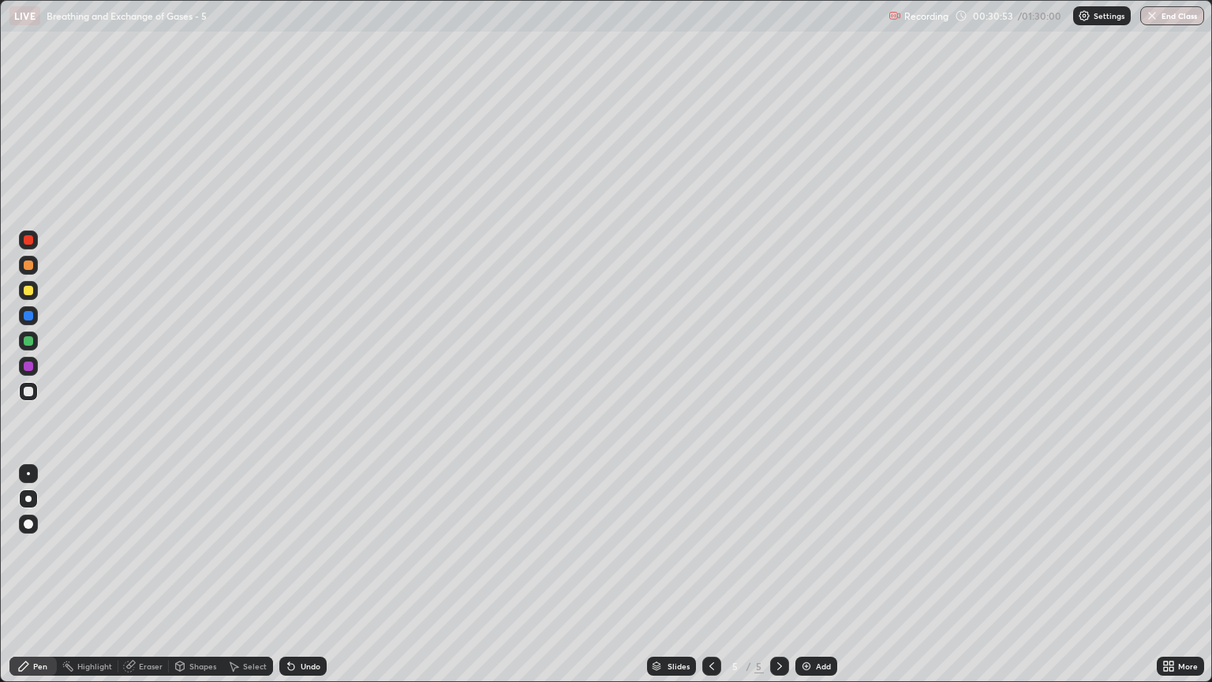
click at [32, 294] on div at bounding box center [28, 290] width 9 height 9
click at [32, 388] on div at bounding box center [28, 391] width 9 height 9
click at [34, 292] on div at bounding box center [28, 290] width 19 height 19
click at [35, 392] on div at bounding box center [28, 391] width 19 height 19
click at [28, 290] on div at bounding box center [28, 290] width 9 height 9
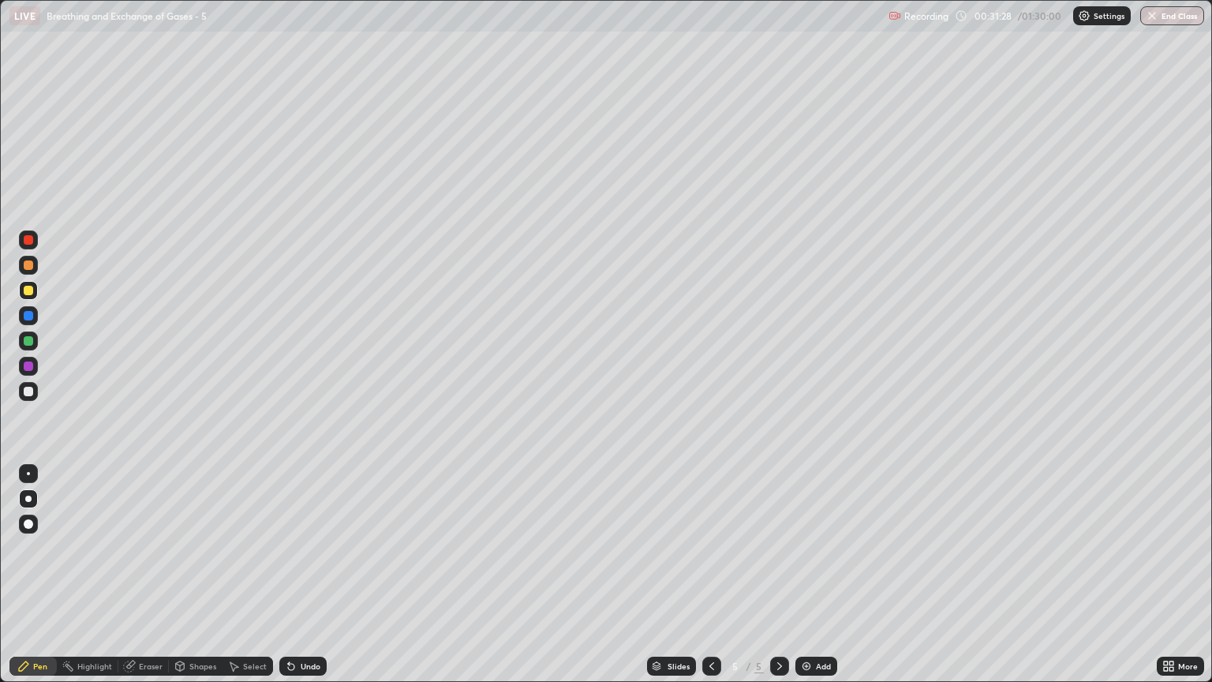
click at [36, 388] on div at bounding box center [28, 391] width 19 height 19
click at [202, 582] on div "Shapes" at bounding box center [202, 666] width 27 height 8
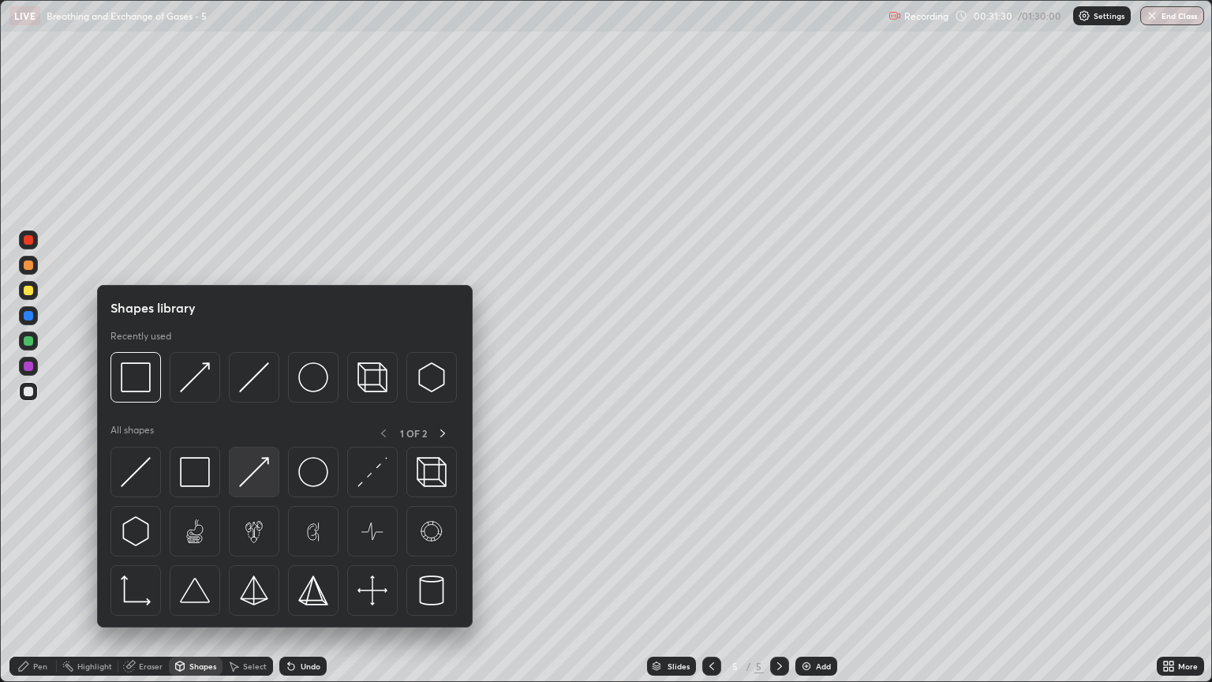
click at [257, 483] on img at bounding box center [254, 472] width 30 height 30
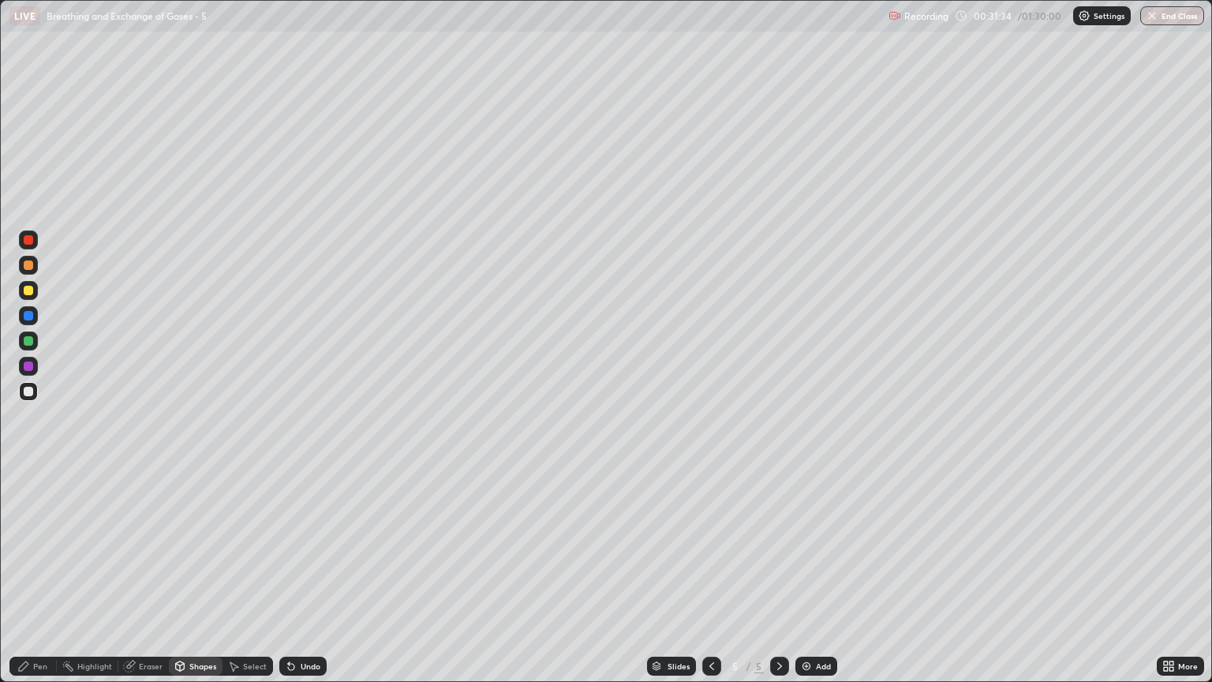
click at [32, 294] on div at bounding box center [28, 290] width 9 height 9
click at [28, 241] on div at bounding box center [28, 239] width 9 height 9
click at [28, 265] on div at bounding box center [28, 264] width 9 height 9
click at [208, 582] on div "Shapes" at bounding box center [196, 666] width 54 height 19
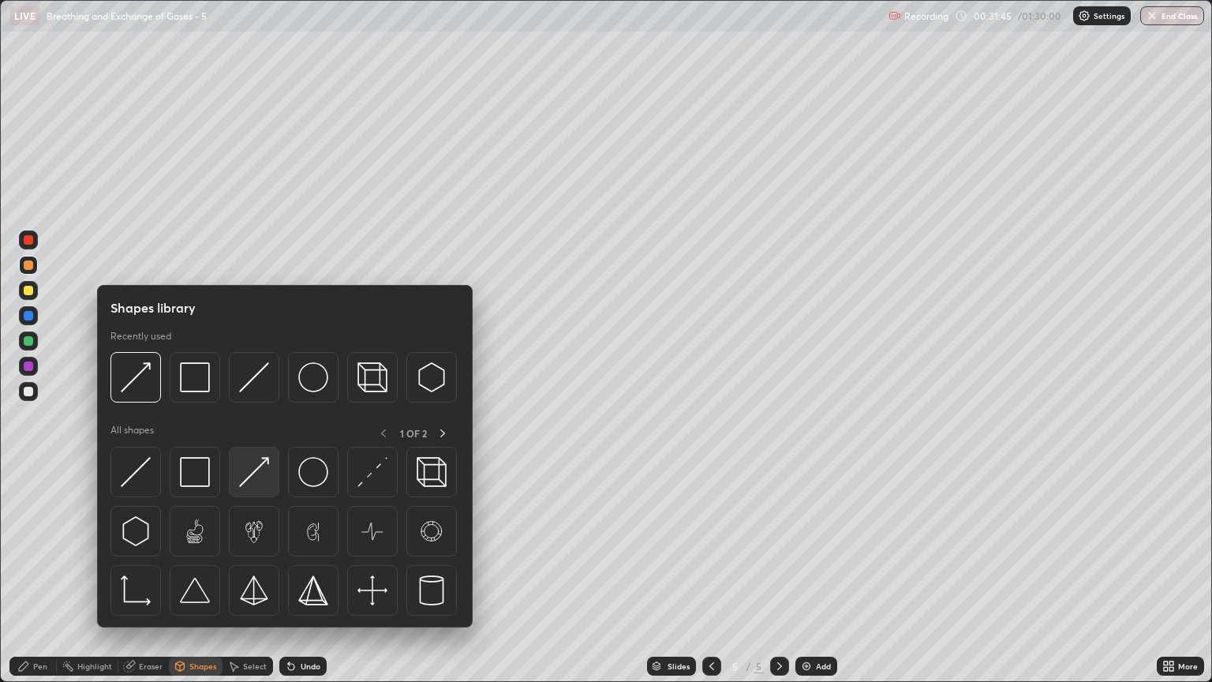
click at [265, 483] on img at bounding box center [254, 472] width 30 height 30
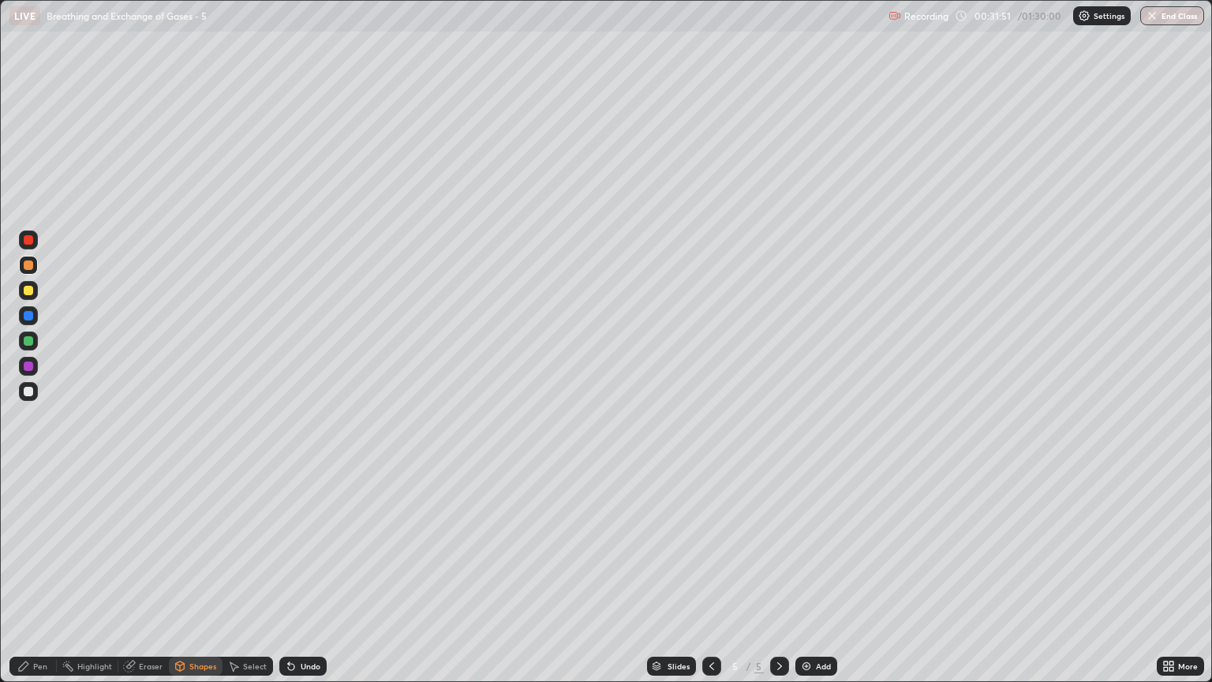
click at [30, 582] on div "Pen" at bounding box center [32, 666] width 47 height 19
click at [29, 290] on div at bounding box center [28, 290] width 9 height 9
click at [36, 582] on div "Pen" at bounding box center [40, 666] width 14 height 8
click at [193, 582] on div "Shapes" at bounding box center [196, 666] width 54 height 19
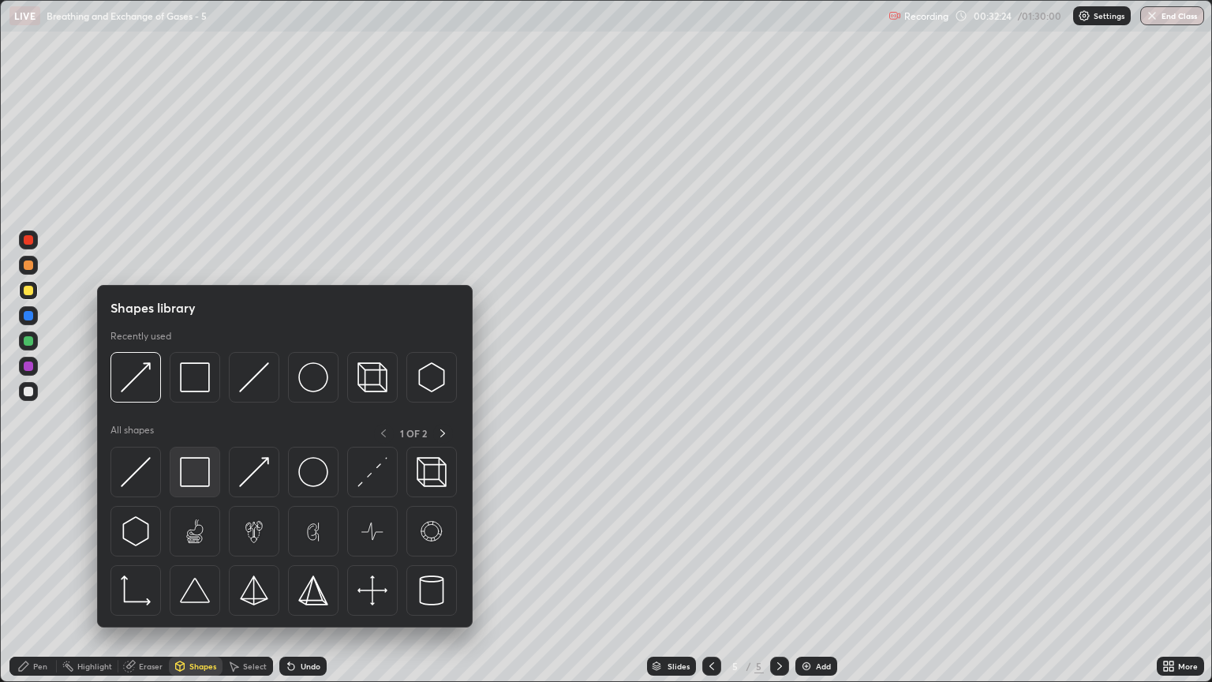
click at [197, 477] on img at bounding box center [195, 472] width 30 height 30
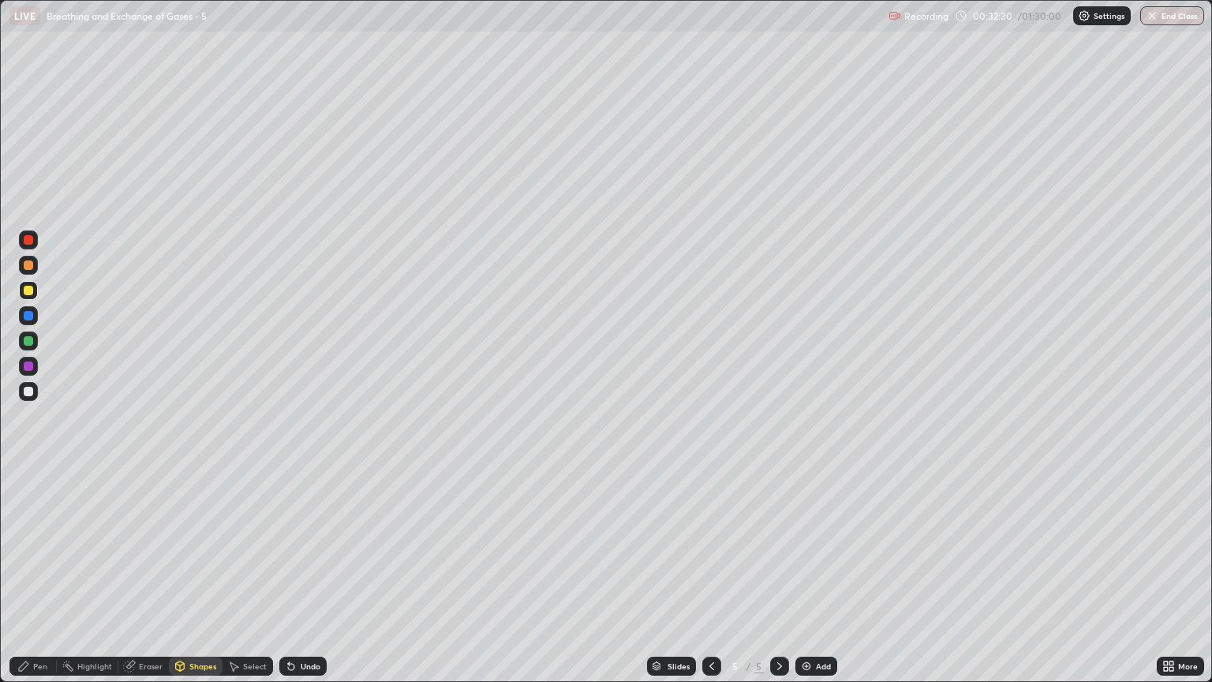
click at [32, 582] on div "Pen" at bounding box center [32, 666] width 47 height 19
click at [33, 243] on div at bounding box center [28, 239] width 19 height 19
click at [36, 391] on div at bounding box center [28, 391] width 19 height 19
click at [32, 288] on div at bounding box center [28, 290] width 9 height 9
click at [31, 395] on div at bounding box center [28, 391] width 9 height 9
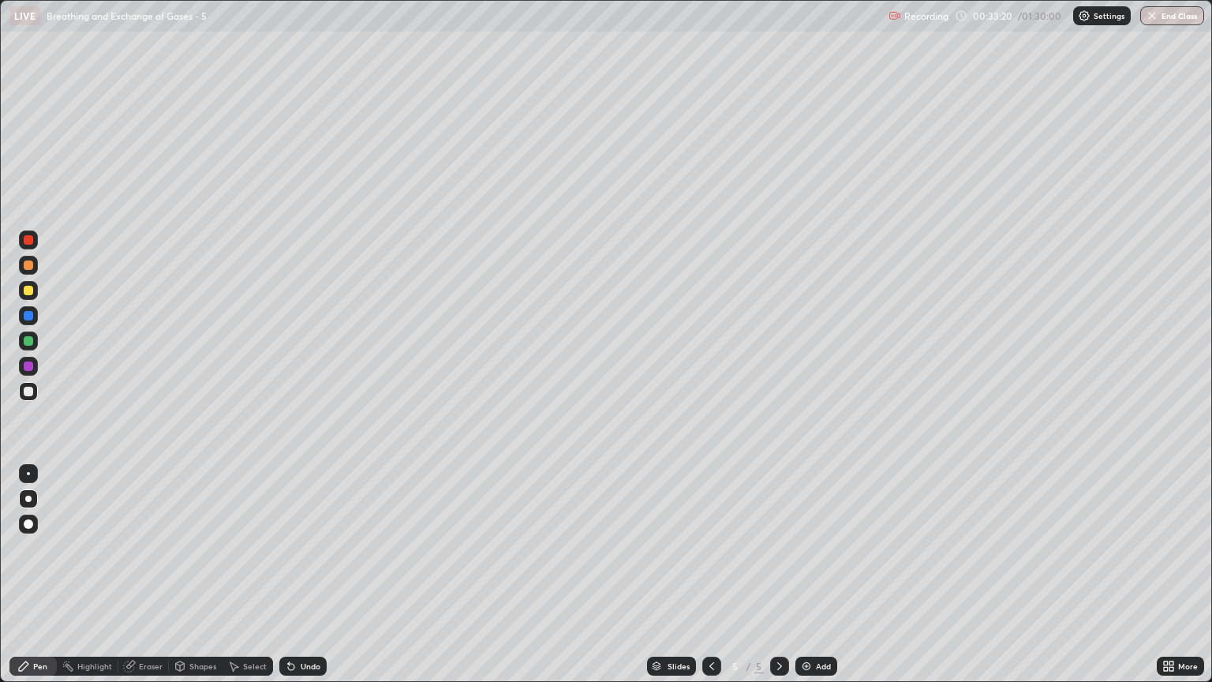
click at [28, 291] on div at bounding box center [28, 290] width 9 height 9
click at [35, 296] on div at bounding box center [28, 290] width 19 height 19
click at [193, 582] on div "Shapes" at bounding box center [202, 666] width 27 height 8
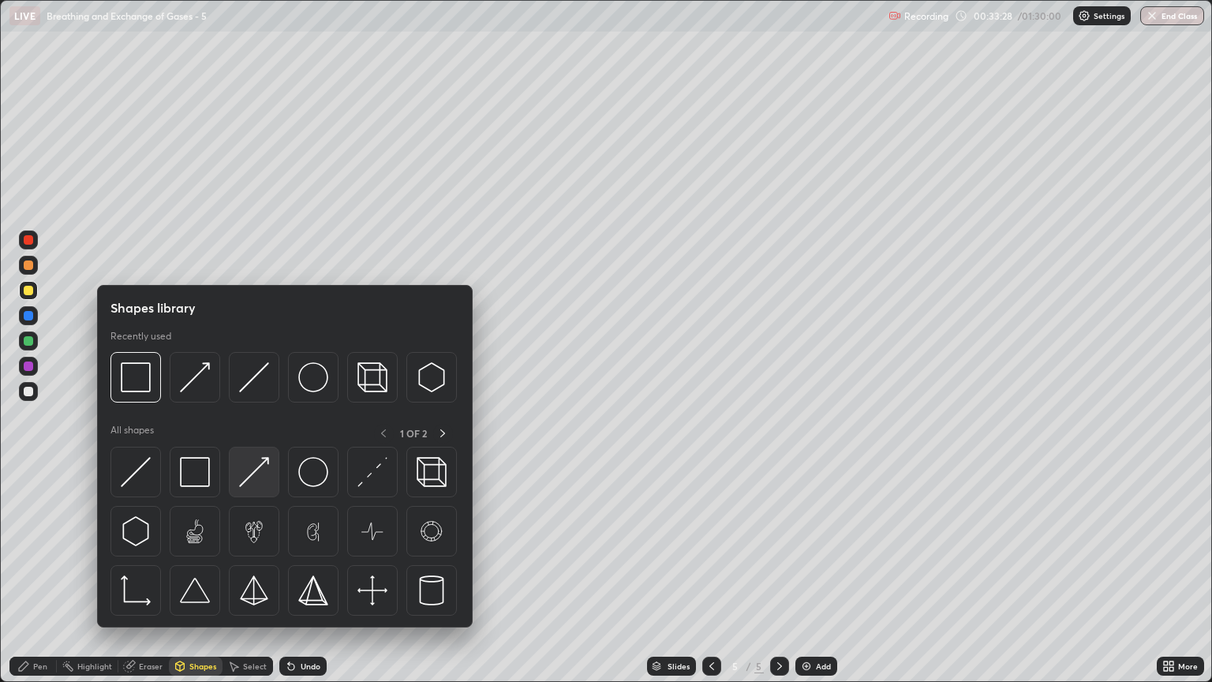
click at [253, 477] on img at bounding box center [254, 472] width 30 height 30
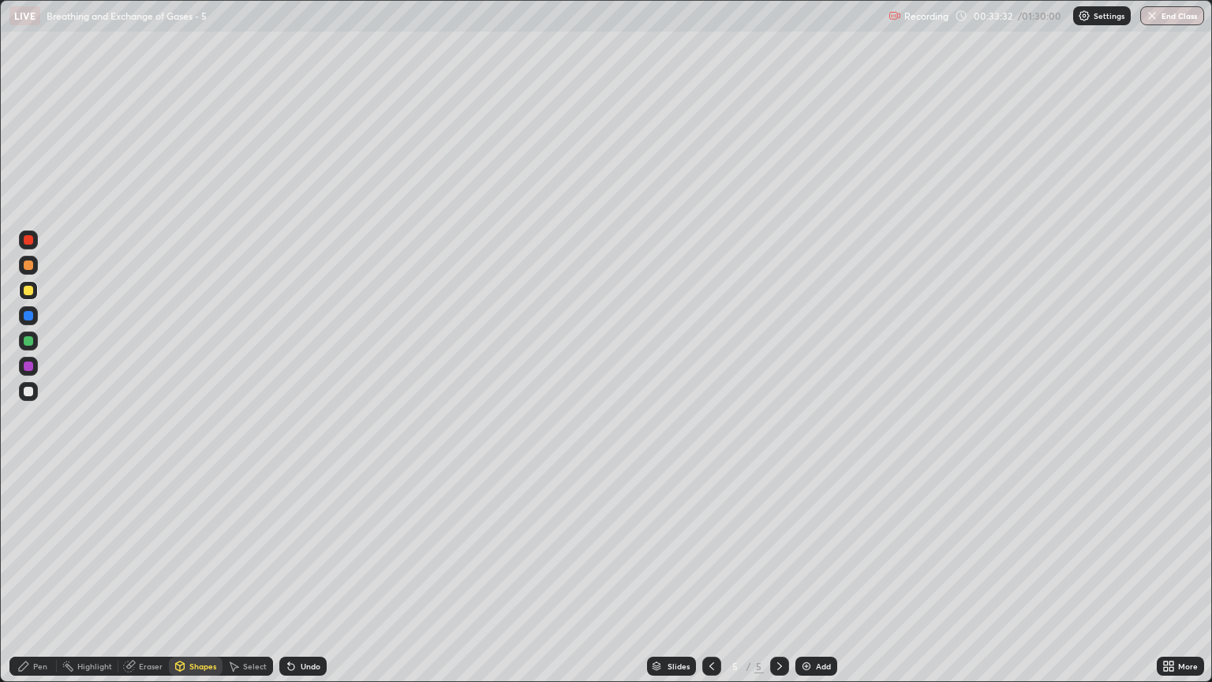
click at [33, 392] on div at bounding box center [28, 391] width 19 height 19
click at [32, 390] on div at bounding box center [28, 391] width 9 height 9
click at [30, 344] on div at bounding box center [28, 340] width 9 height 9
click at [32, 316] on div at bounding box center [28, 315] width 9 height 9
click at [202, 582] on div "Shapes" at bounding box center [202, 666] width 27 height 8
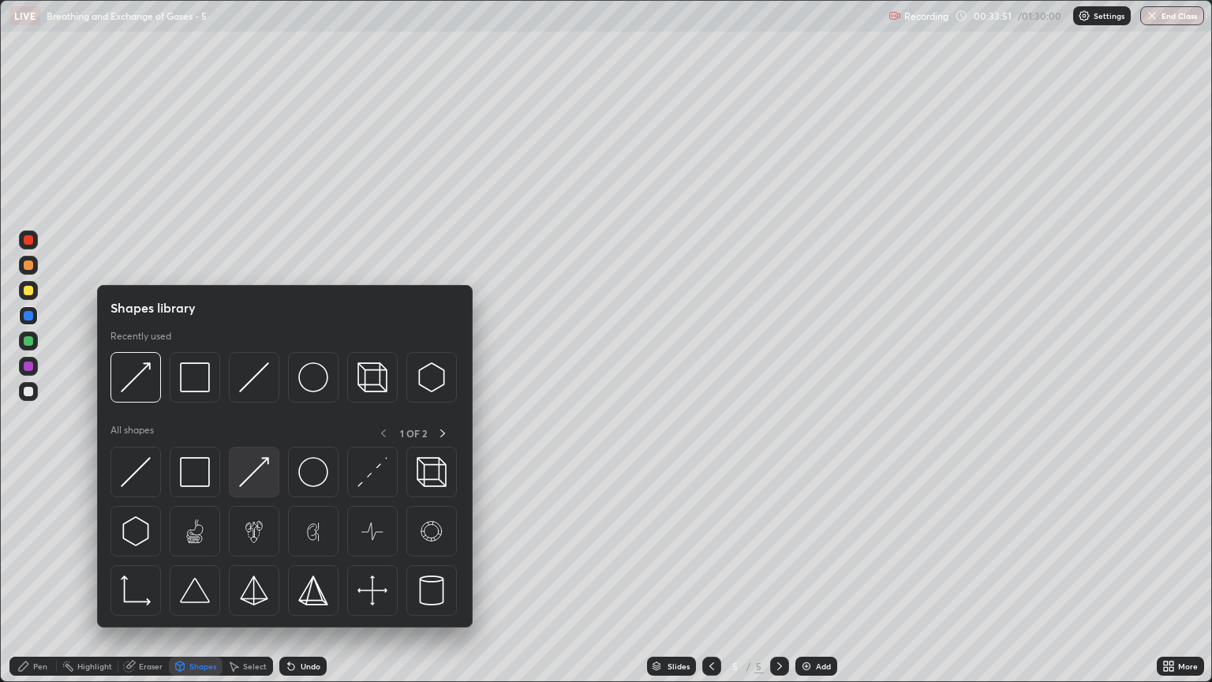
click at [249, 479] on img at bounding box center [254, 472] width 30 height 30
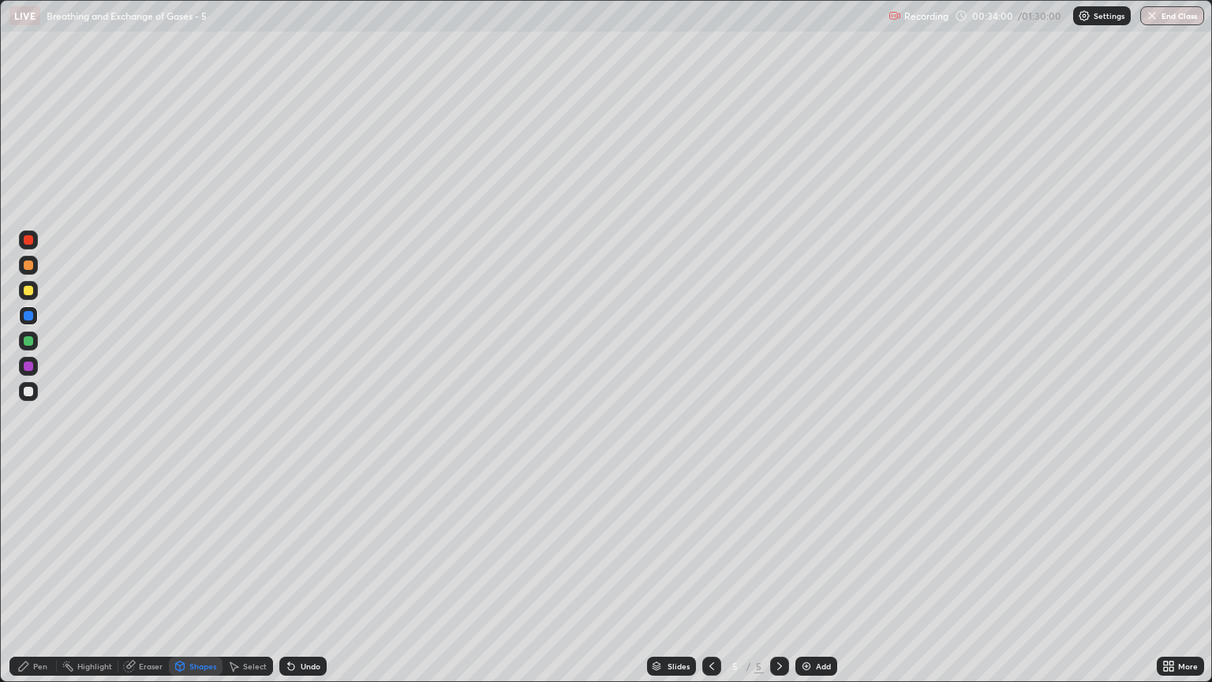
click at [31, 369] on div at bounding box center [28, 365] width 9 height 9
click at [43, 582] on div "Pen" at bounding box center [40, 666] width 14 height 8
click at [207, 582] on div "Shapes" at bounding box center [202, 666] width 27 height 8
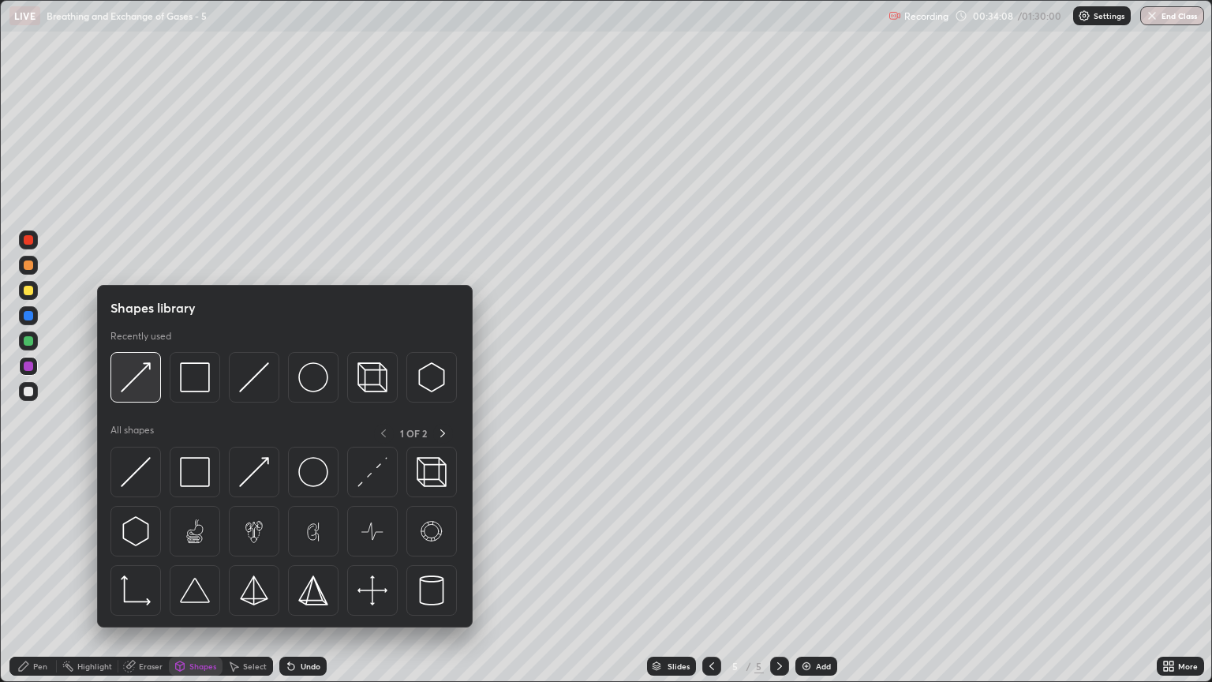
click at [148, 386] on img at bounding box center [136, 377] width 30 height 30
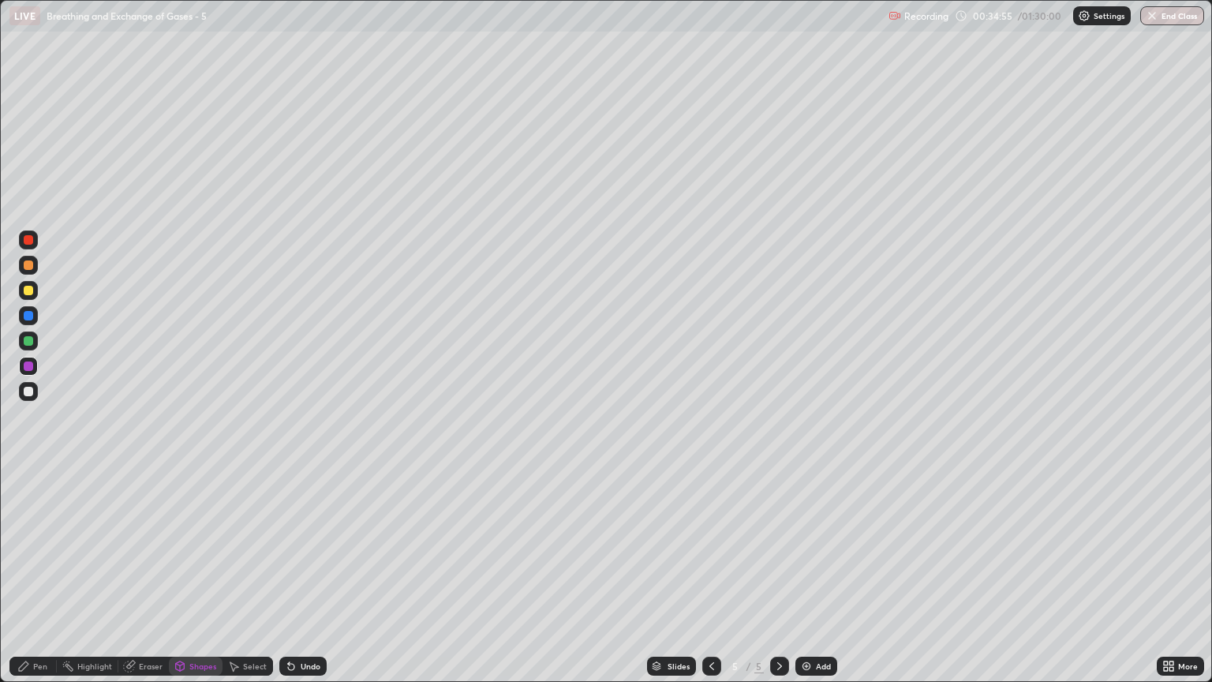
click at [33, 582] on div "Pen" at bounding box center [40, 666] width 14 height 8
click at [28, 395] on div at bounding box center [28, 391] width 9 height 9
click at [193, 582] on div "Shapes" at bounding box center [196, 666] width 54 height 19
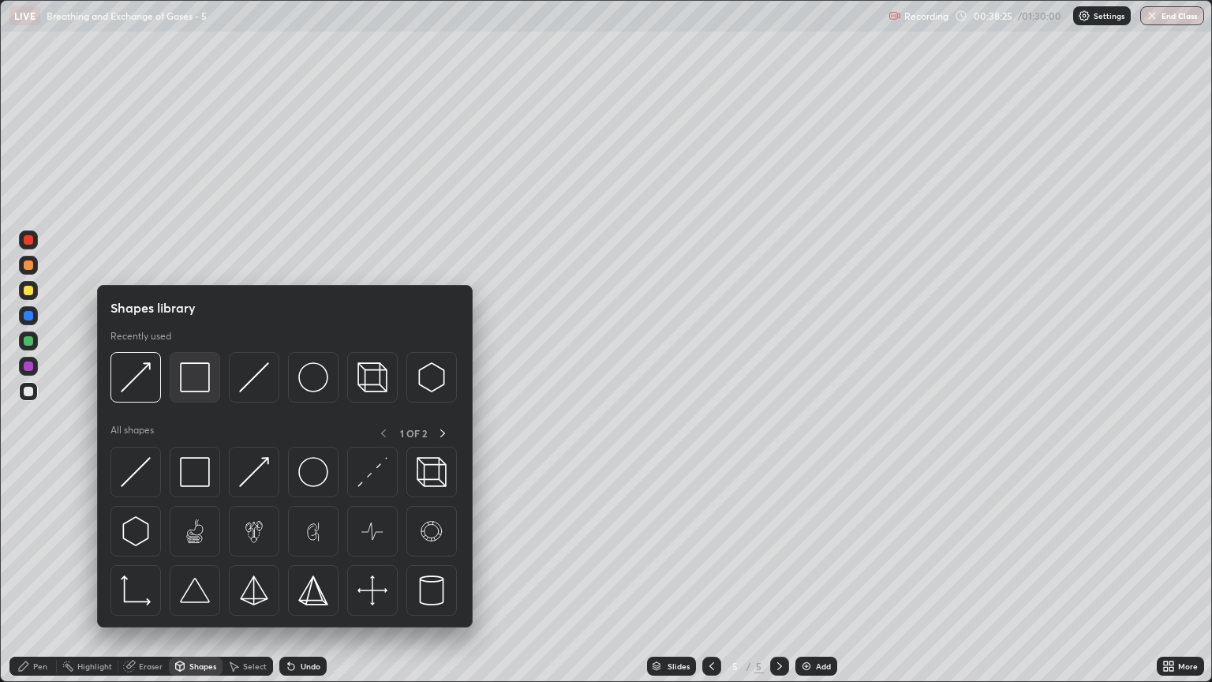
click at [193, 379] on img at bounding box center [195, 377] width 30 height 30
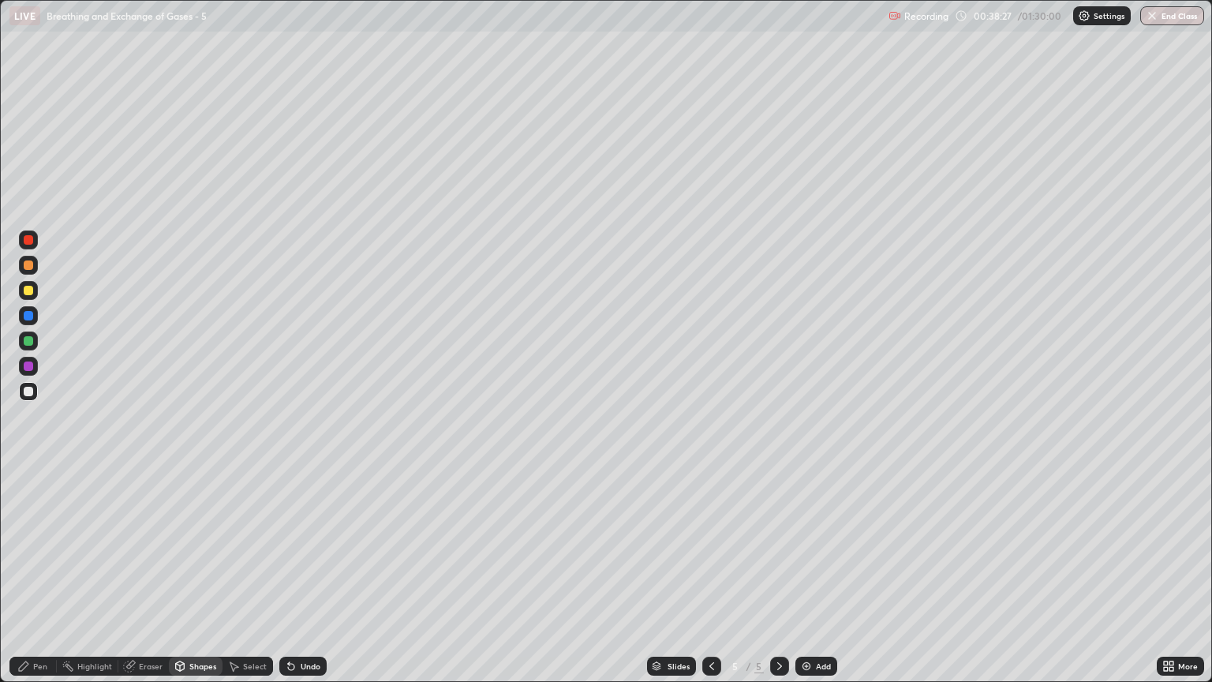
click at [144, 582] on div "Eraser" at bounding box center [151, 666] width 24 height 8
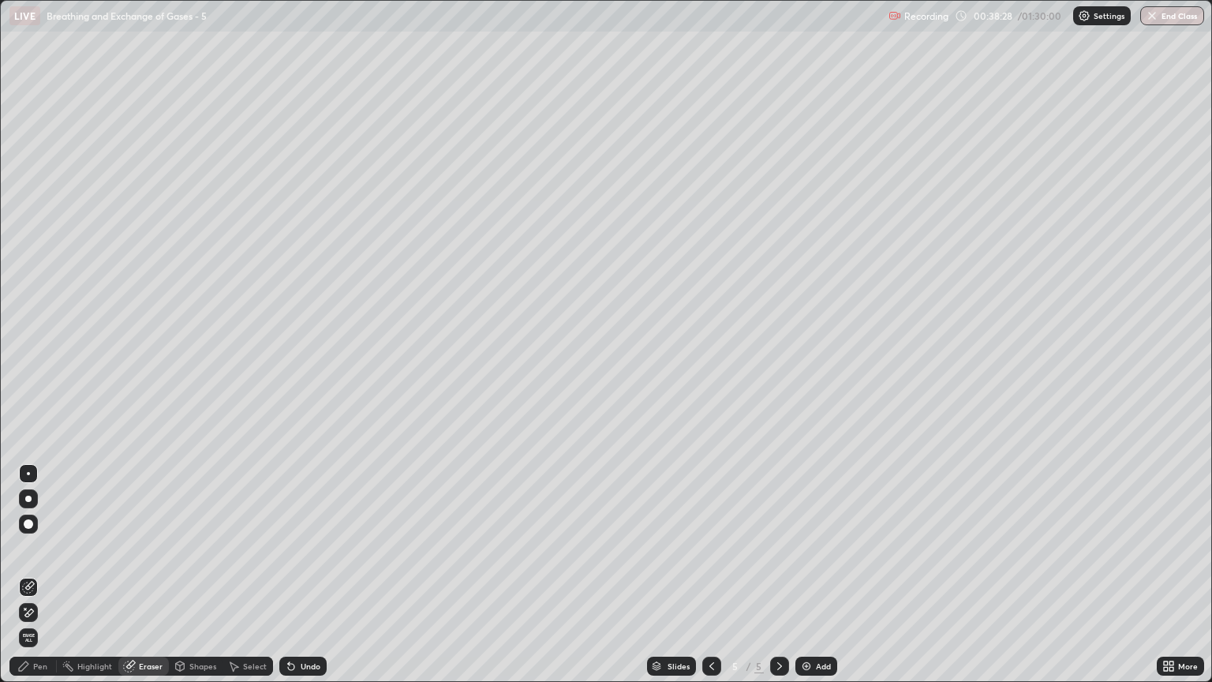
click at [191, 582] on div "Shapes" at bounding box center [202, 666] width 27 height 8
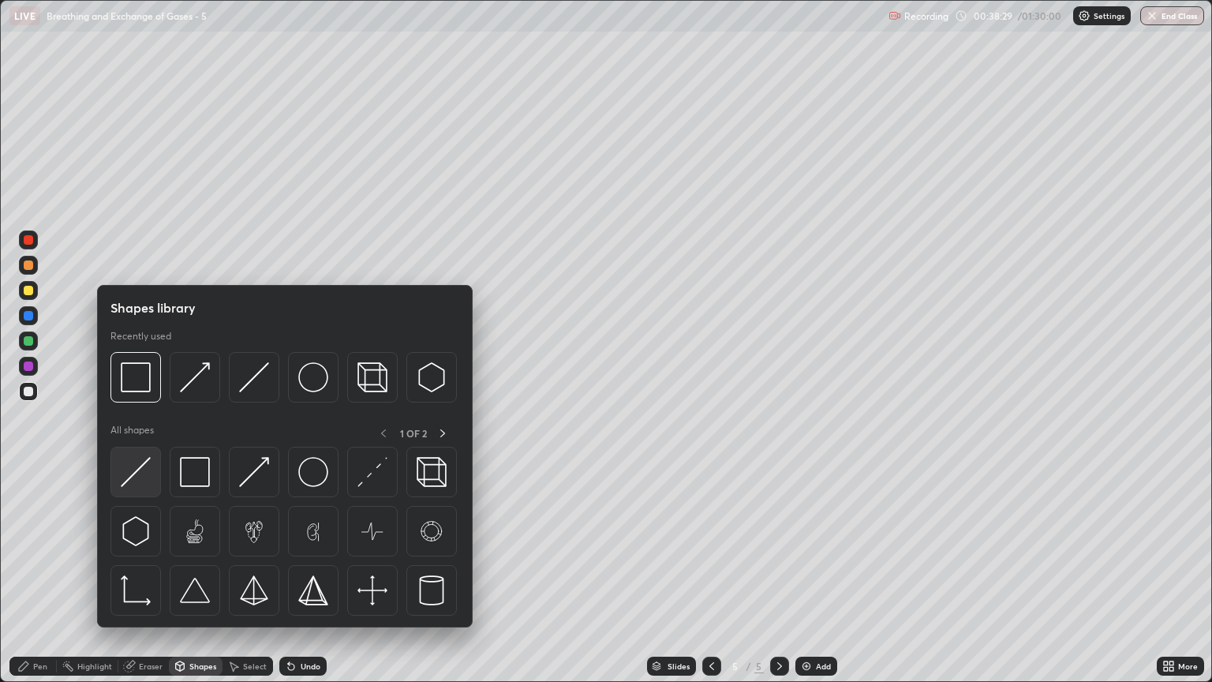
click at [140, 478] on img at bounding box center [136, 472] width 30 height 30
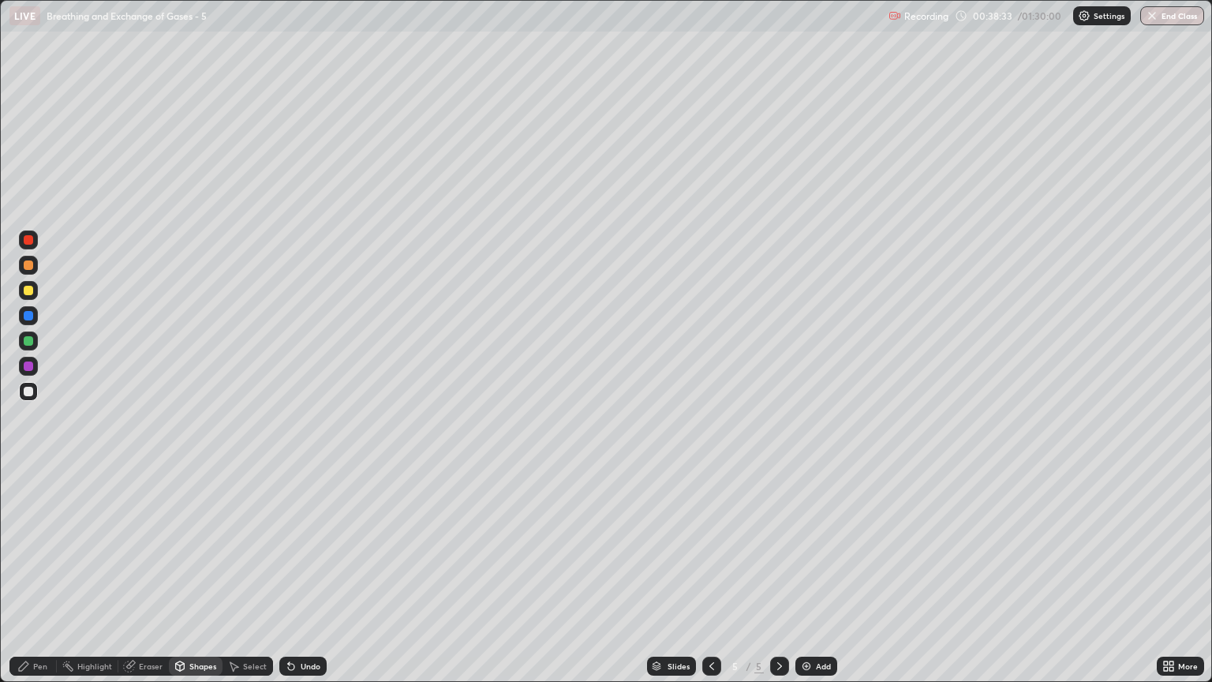
click at [46, 582] on div "Pen" at bounding box center [40, 666] width 14 height 8
click at [41, 582] on div "Pen" at bounding box center [32, 666] width 47 height 19
click at [28, 292] on div at bounding box center [28, 290] width 9 height 9
click at [196, 582] on div "Shapes" at bounding box center [202, 666] width 27 height 8
click at [145, 582] on div "Eraser" at bounding box center [143, 666] width 51 height 19
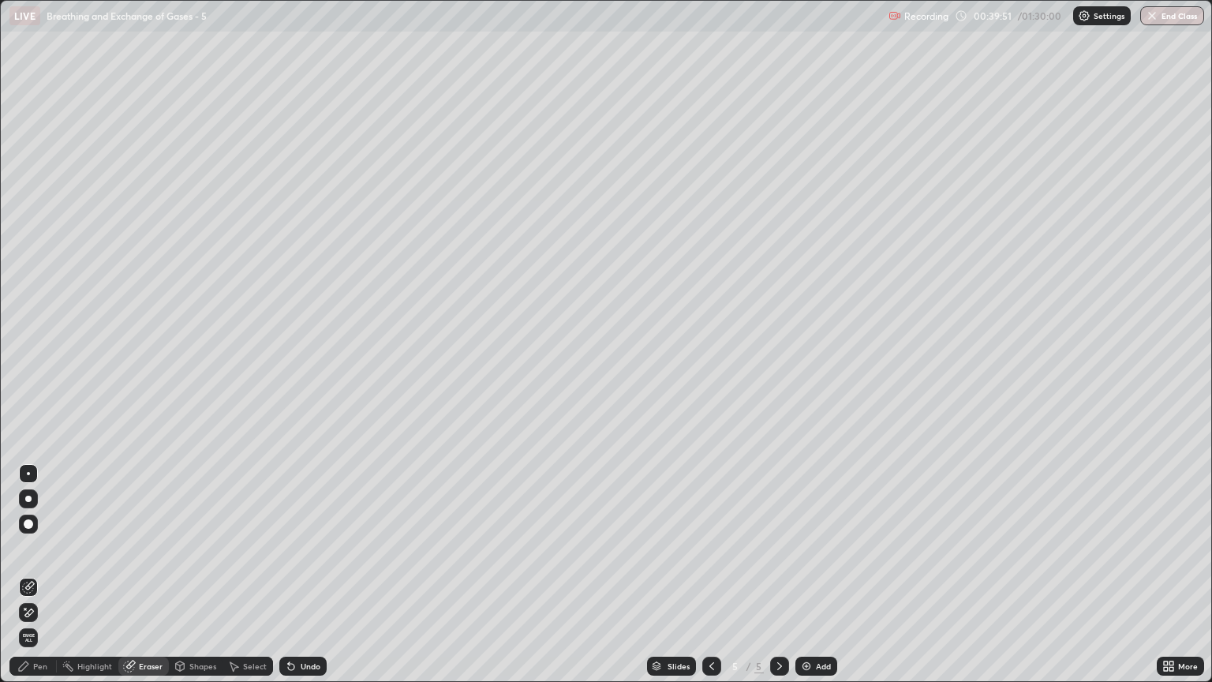
click at [29, 582] on icon at bounding box center [28, 612] width 13 height 13
click at [710, 582] on icon at bounding box center [712, 666] width 13 height 13
click at [40, 582] on div "Pen" at bounding box center [40, 666] width 14 height 8
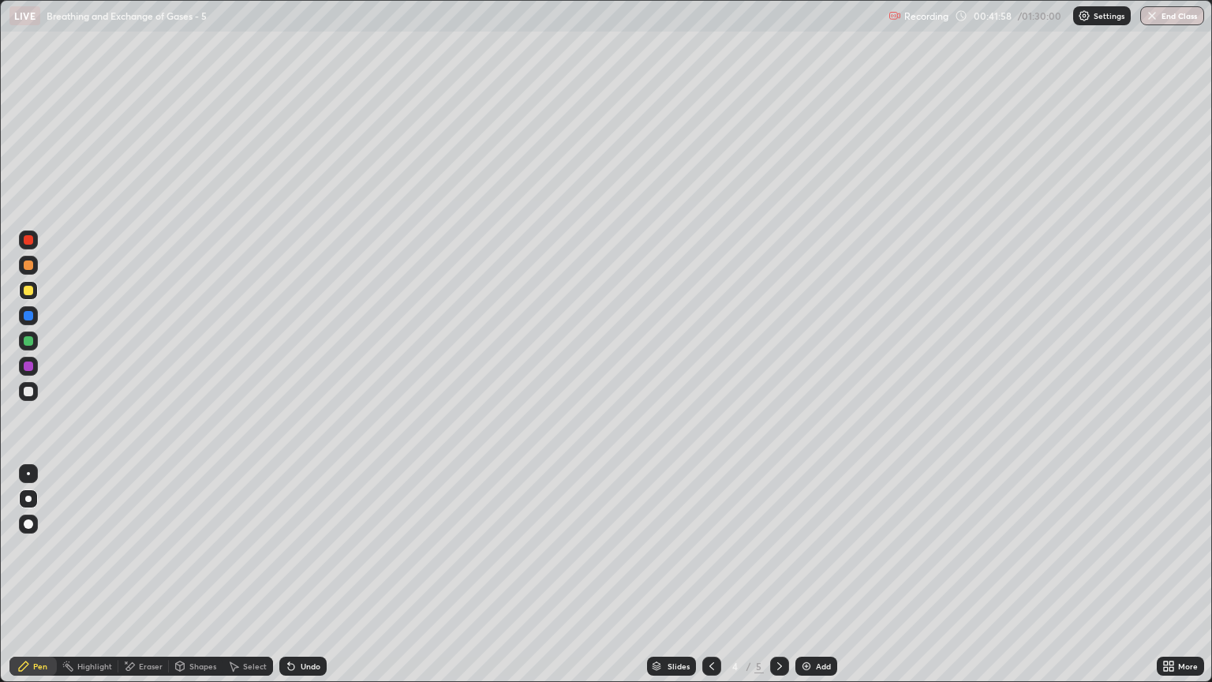
click at [29, 389] on div at bounding box center [28, 391] width 9 height 9
click at [30, 294] on div at bounding box center [28, 290] width 9 height 9
click at [710, 582] on icon at bounding box center [712, 666] width 13 height 13
click at [777, 582] on icon at bounding box center [779, 666] width 13 height 13
click at [189, 582] on div "Shapes" at bounding box center [196, 666] width 54 height 19
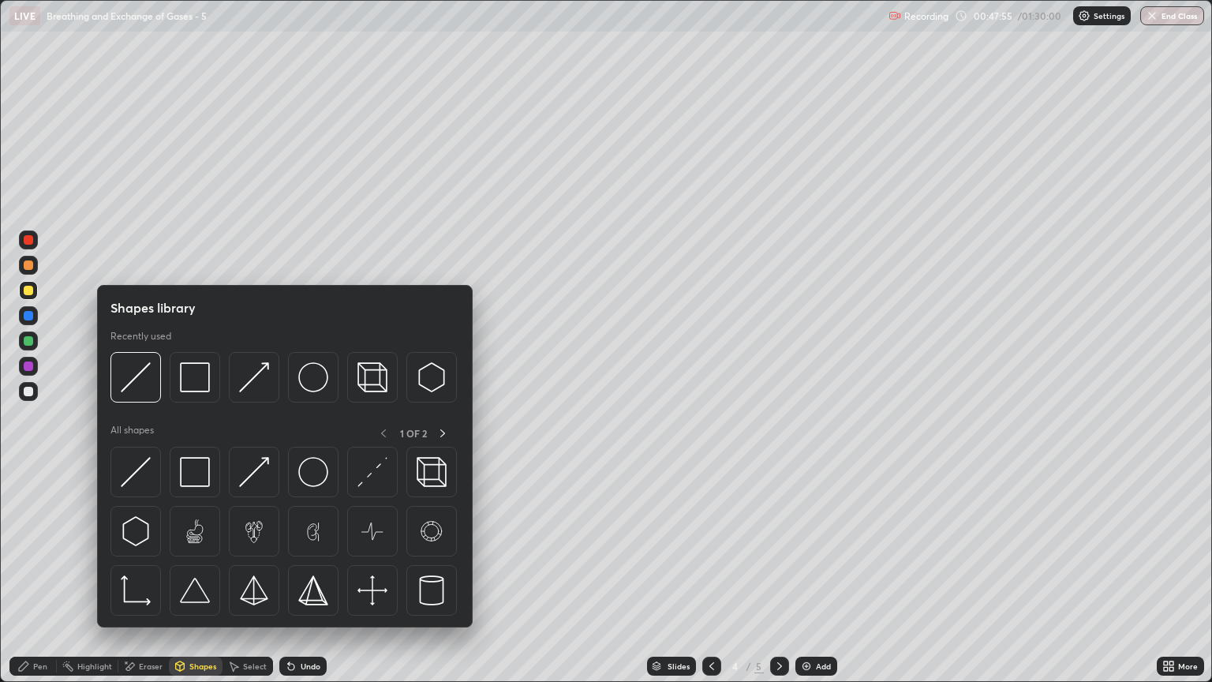
click at [36, 582] on div "Pen" at bounding box center [40, 666] width 14 height 8
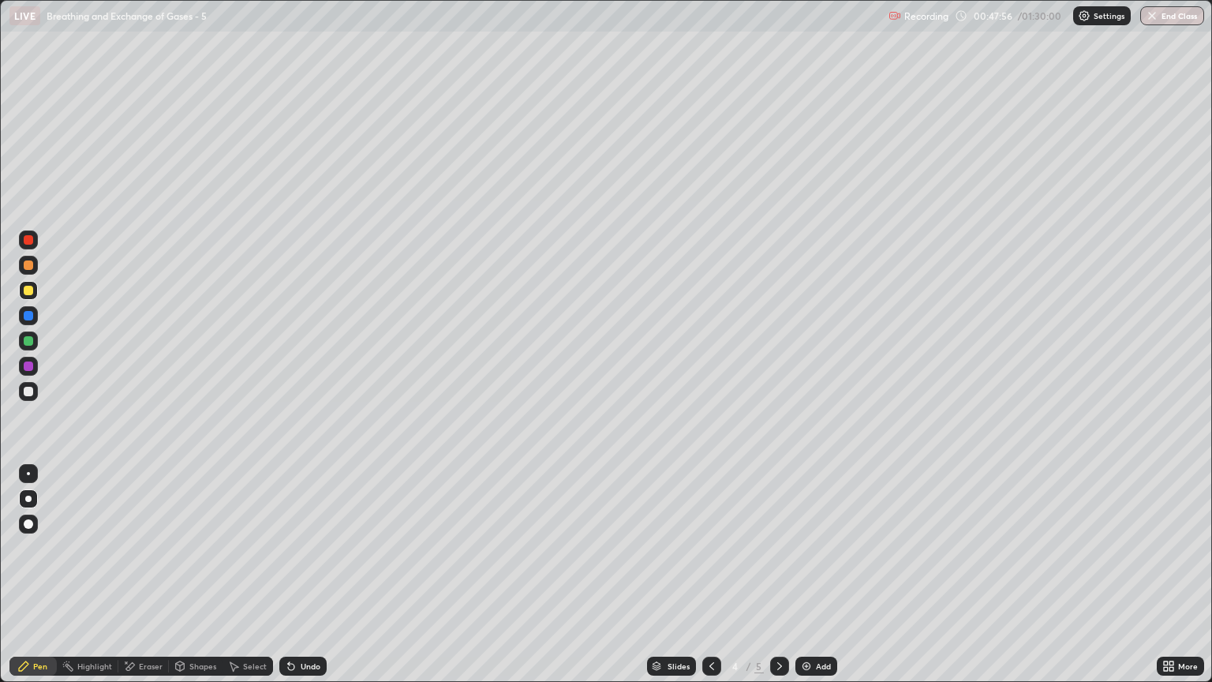
click at [28, 393] on div at bounding box center [28, 391] width 9 height 9
click at [28, 343] on div at bounding box center [28, 340] width 9 height 9
click at [193, 582] on div "Shapes" at bounding box center [196, 666] width 54 height 19
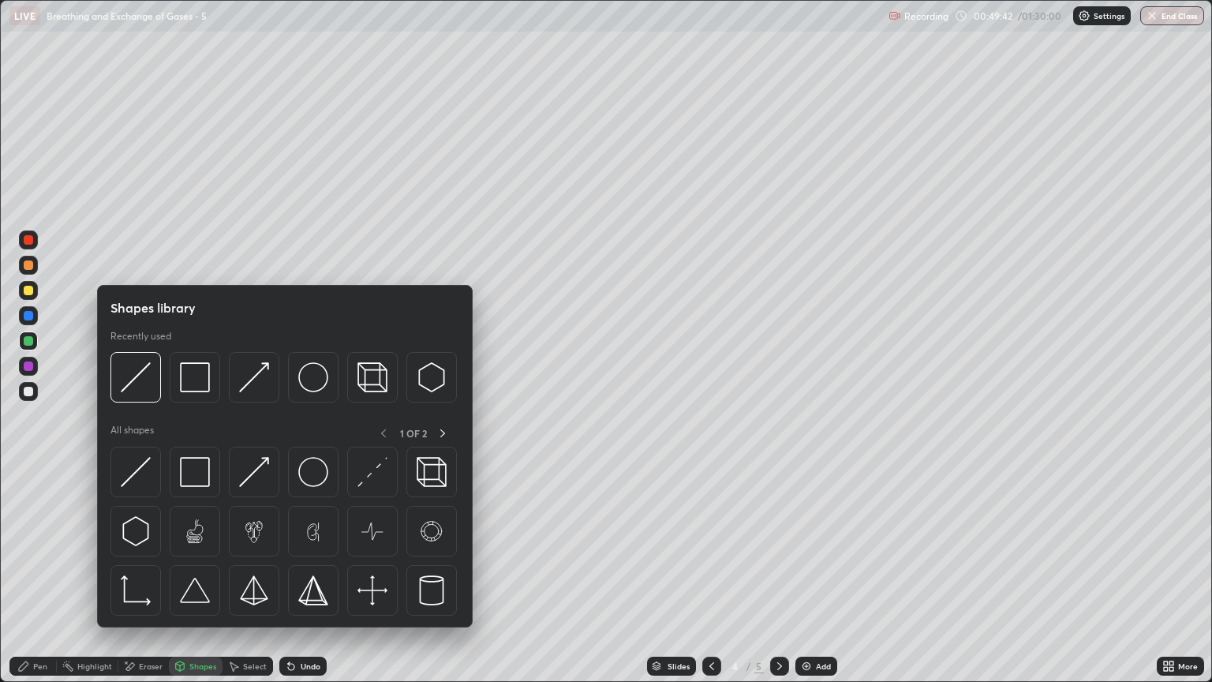
click at [140, 582] on div "Eraser" at bounding box center [151, 666] width 24 height 8
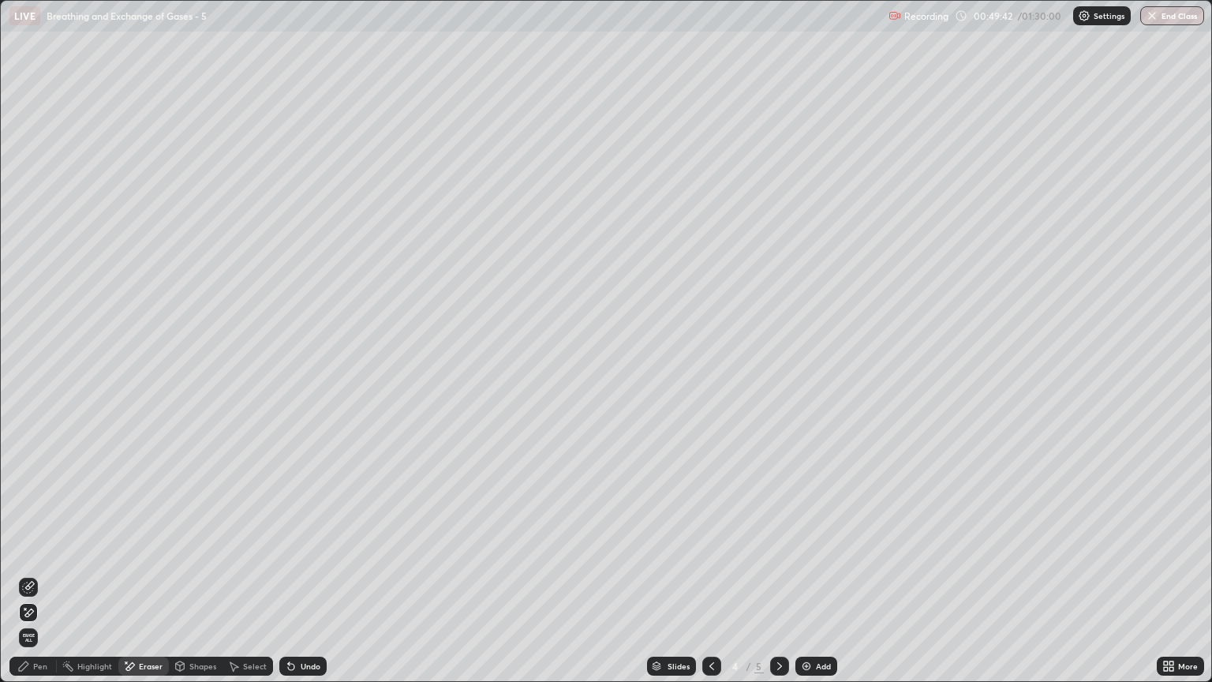
click at [25, 582] on icon at bounding box center [25, 609] width 2 height 2
click at [34, 582] on div "Pen" at bounding box center [40, 666] width 14 height 8
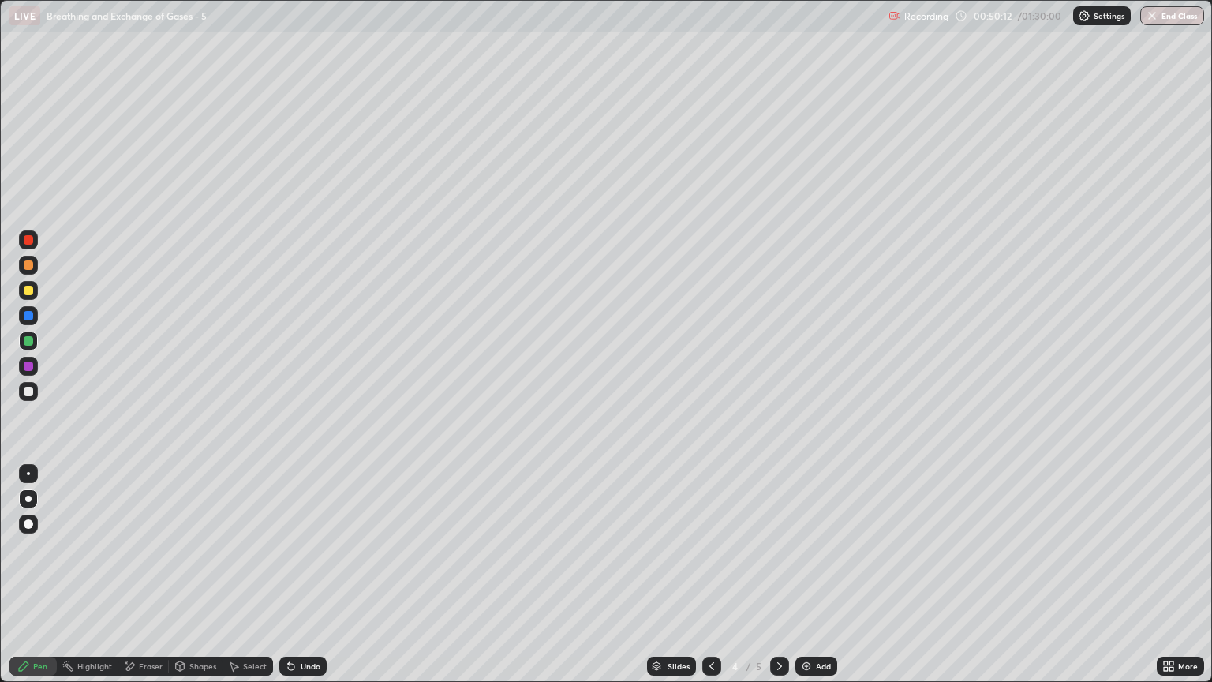
click at [28, 390] on div at bounding box center [28, 391] width 9 height 9
click at [192, 582] on div "Shapes" at bounding box center [202, 666] width 27 height 8
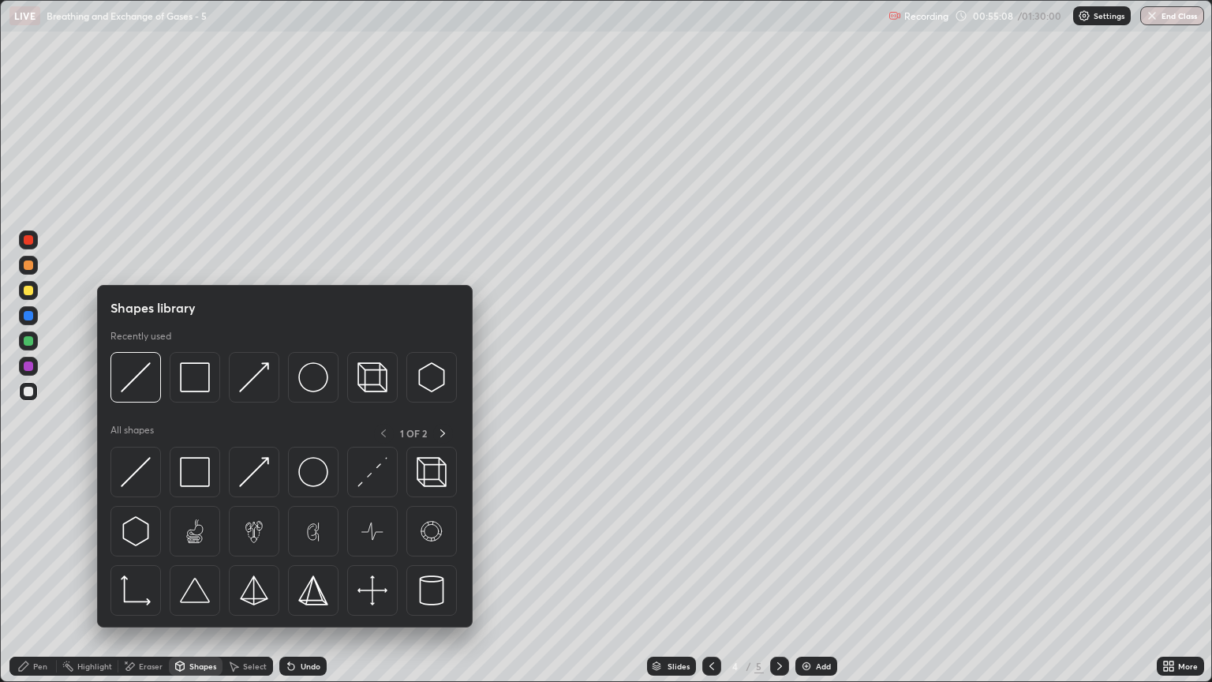
click at [152, 582] on div "Eraser" at bounding box center [151, 666] width 24 height 8
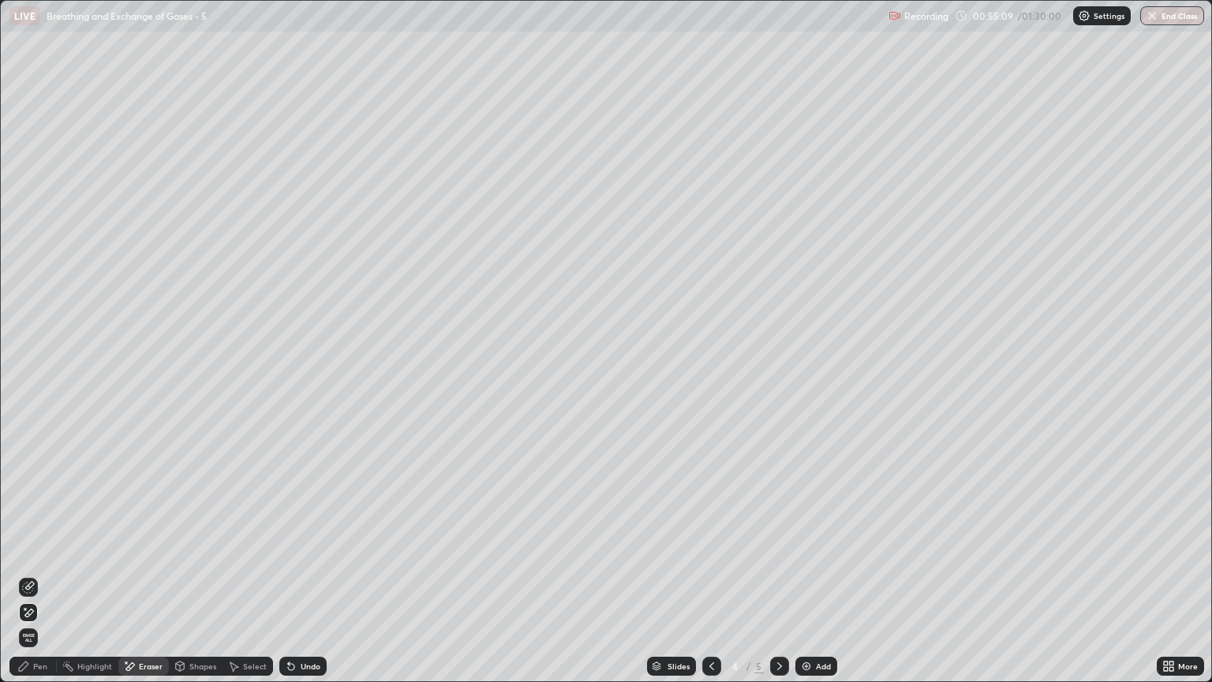
click at [25, 582] on icon at bounding box center [25, 609] width 2 height 2
click at [46, 582] on div "Pen" at bounding box center [32, 666] width 47 height 19
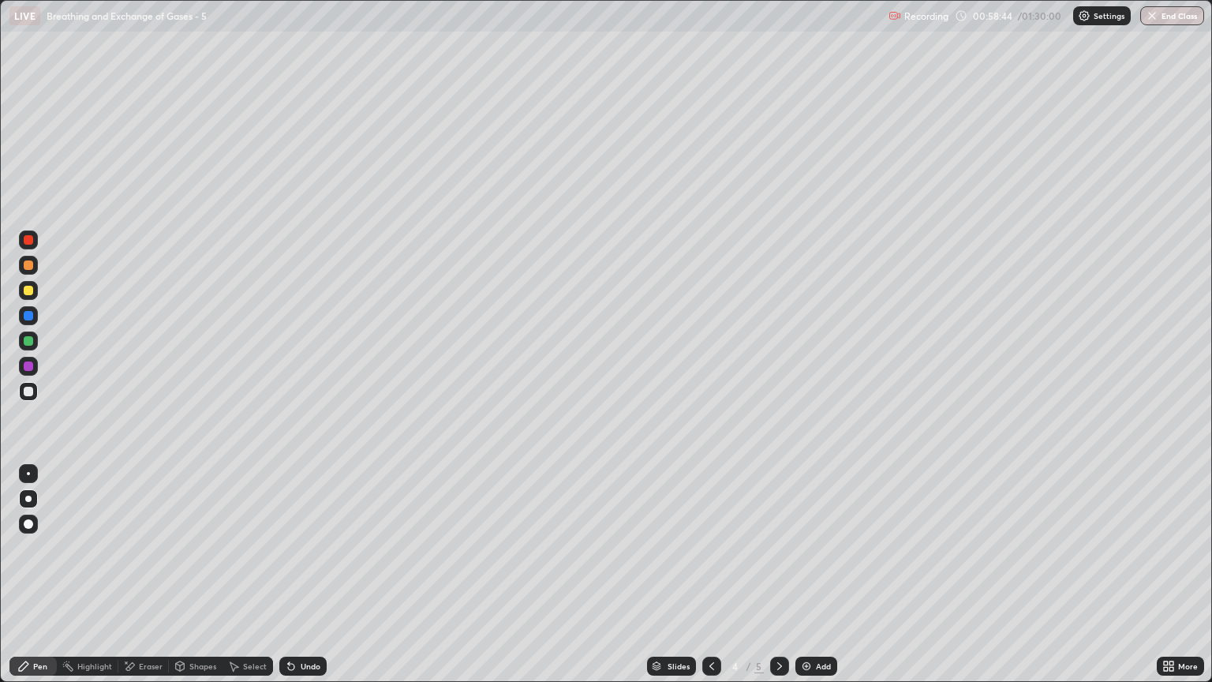
click at [201, 582] on div "Shapes" at bounding box center [202, 666] width 27 height 8
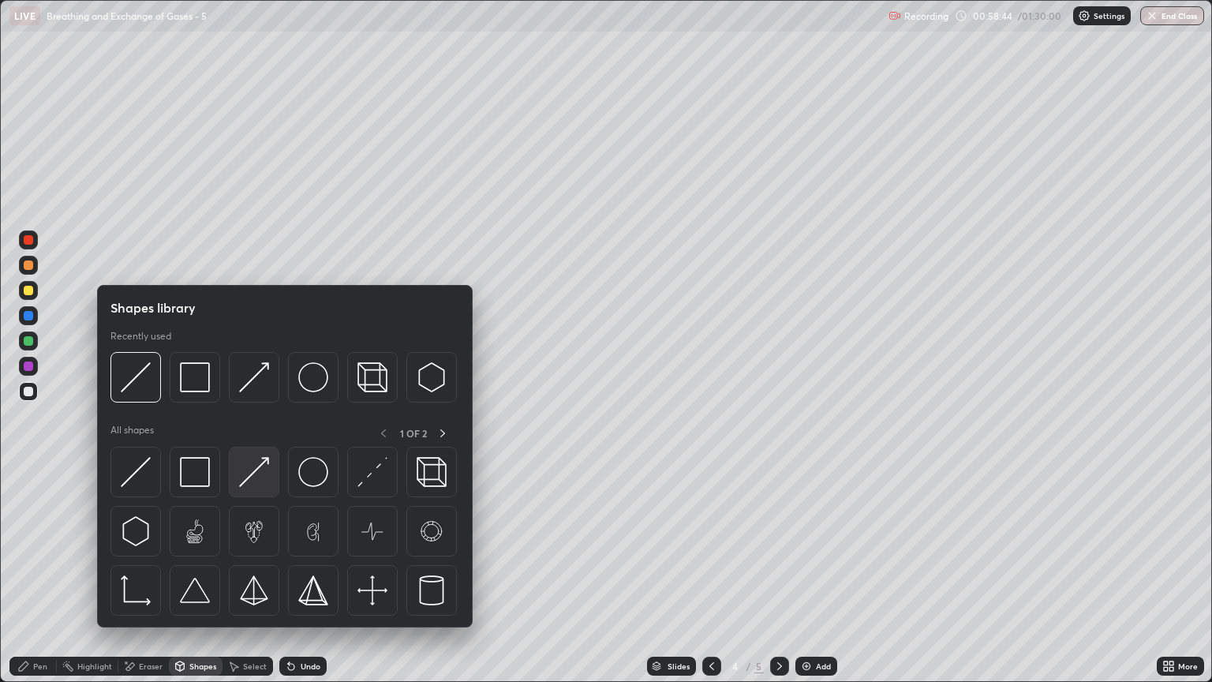
click at [257, 475] on img at bounding box center [254, 472] width 30 height 30
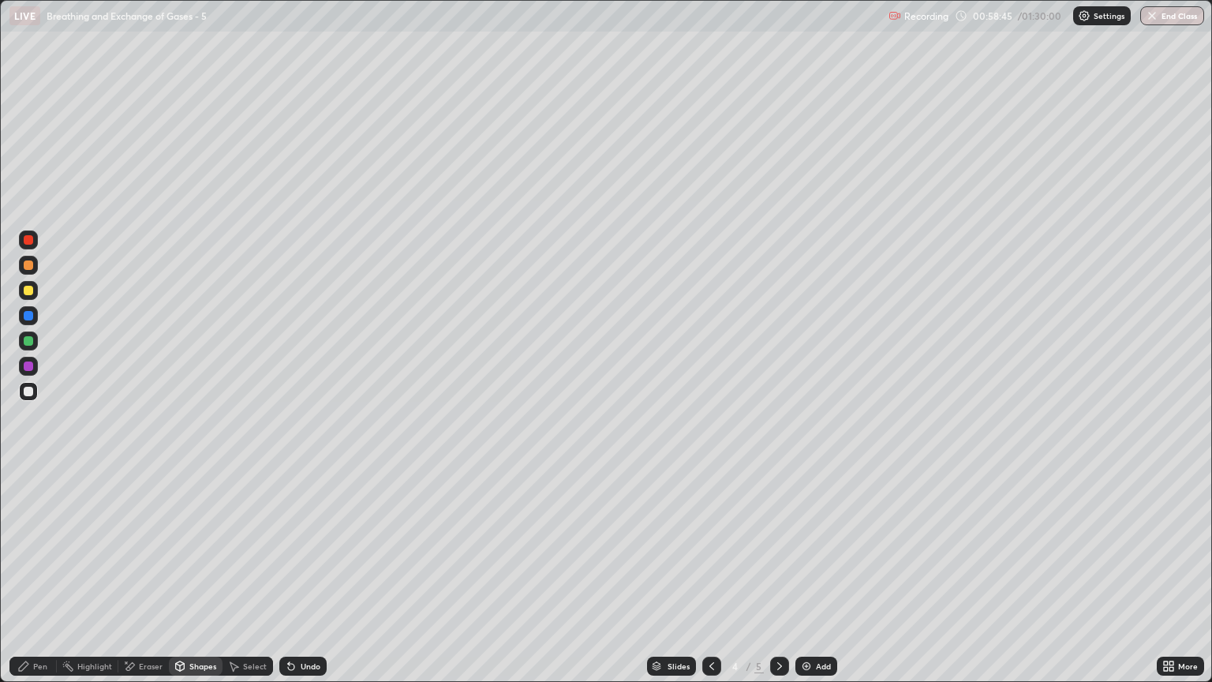
click at [26, 296] on div at bounding box center [28, 290] width 19 height 19
click at [42, 582] on div "Pen" at bounding box center [40, 666] width 14 height 8
click at [44, 582] on div "Pen" at bounding box center [40, 666] width 14 height 8
click at [31, 391] on div at bounding box center [28, 391] width 9 height 9
click at [190, 582] on div "Shapes" at bounding box center [202, 666] width 27 height 8
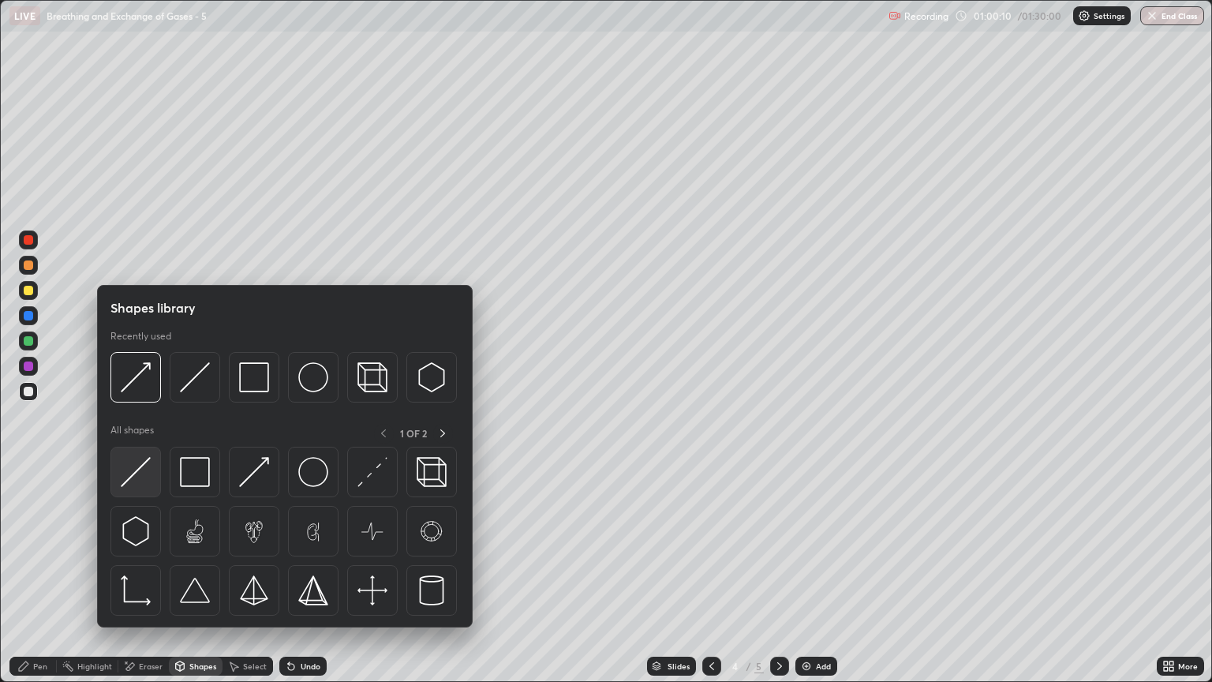
click at [147, 459] on img at bounding box center [136, 472] width 30 height 30
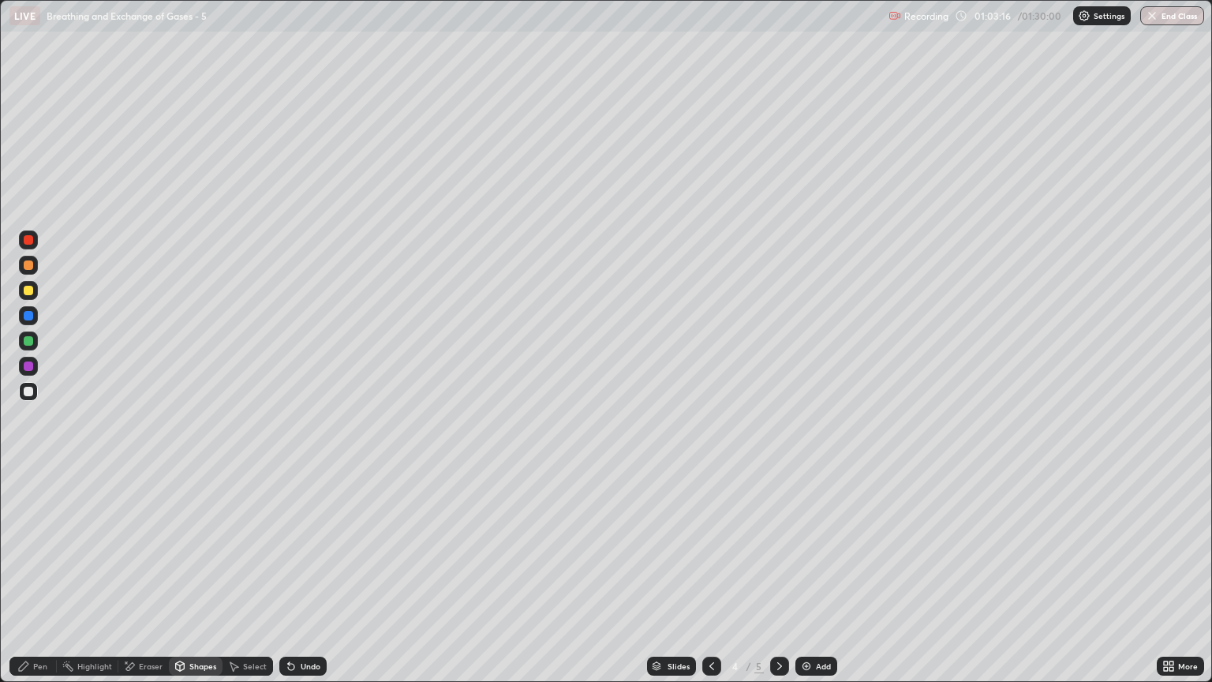
click at [770, 582] on div at bounding box center [779, 666] width 19 height 19
click at [777, 582] on icon at bounding box center [779, 666] width 5 height 8
click at [710, 582] on icon at bounding box center [712, 666] width 13 height 13
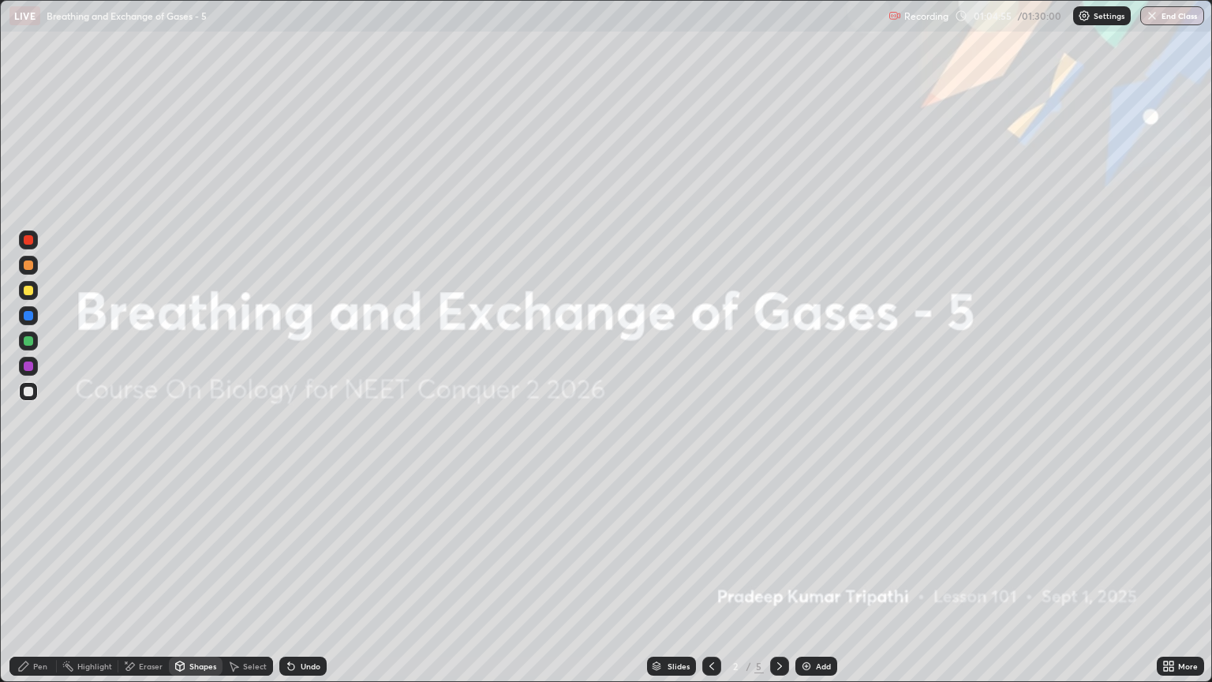
click at [777, 582] on icon at bounding box center [779, 666] width 13 height 13
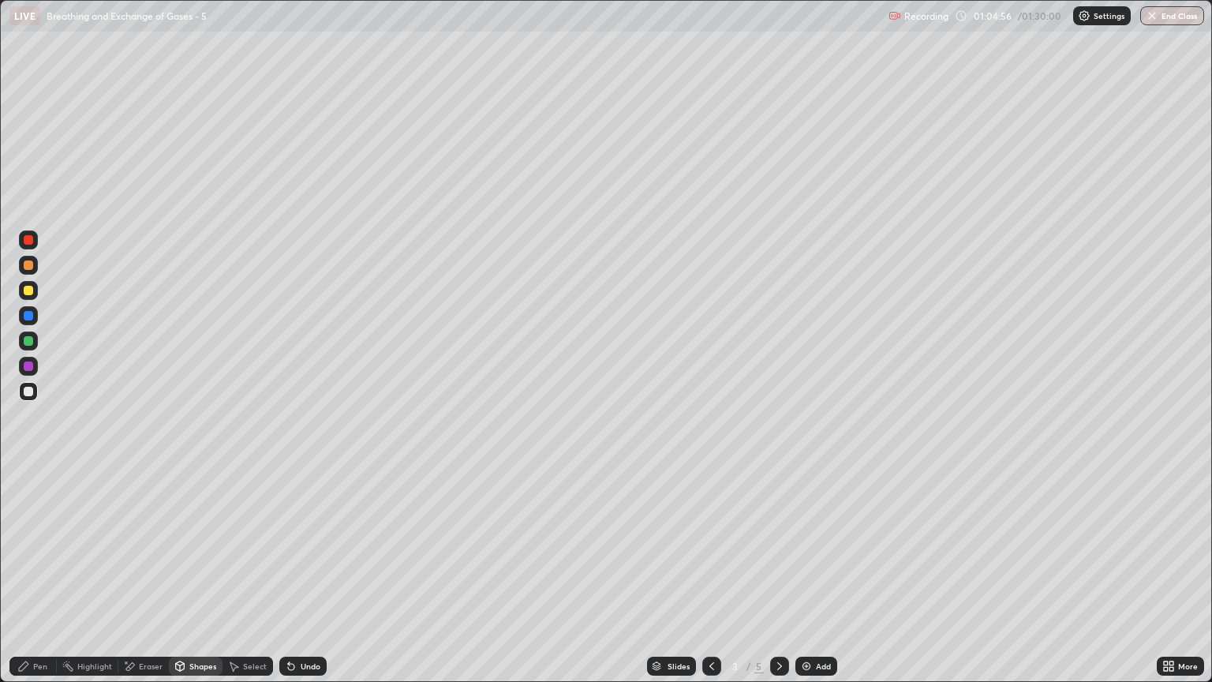
click at [777, 582] on icon at bounding box center [779, 666] width 13 height 13
click at [779, 582] on icon at bounding box center [779, 666] width 5 height 8
click at [776, 582] on icon at bounding box center [779, 666] width 13 height 13
click at [801, 582] on img at bounding box center [806, 666] width 13 height 13
click at [31, 369] on div at bounding box center [28, 365] width 9 height 9
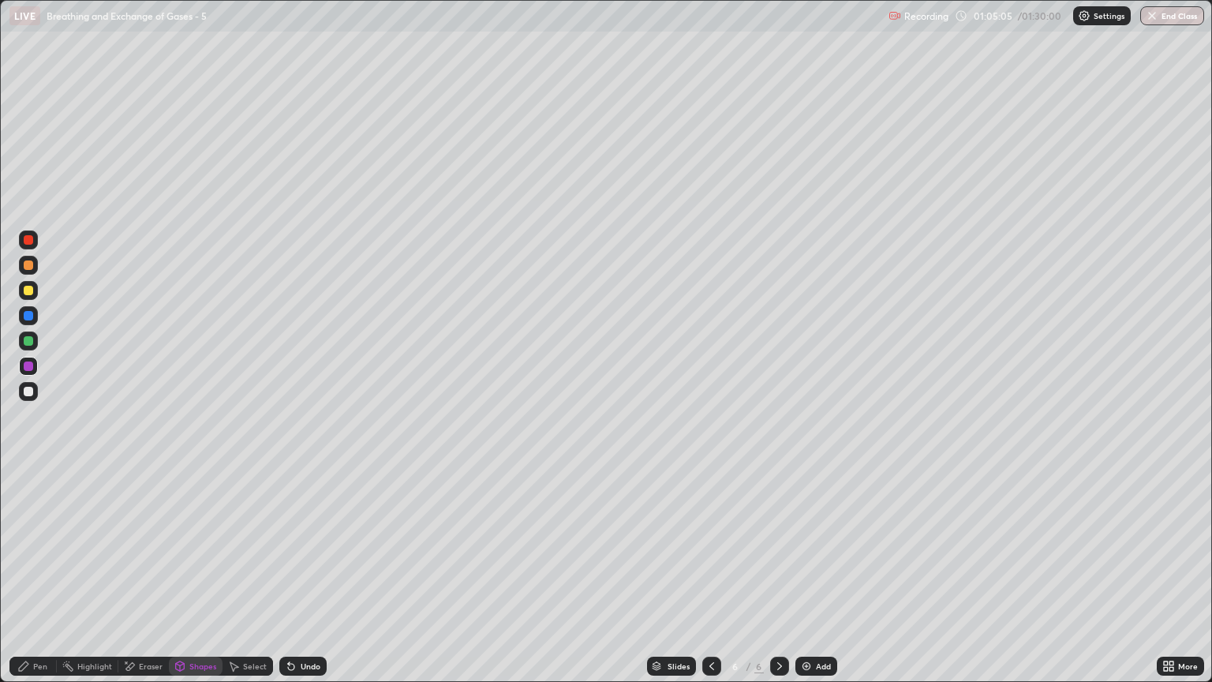
click at [199, 582] on div "Shapes" at bounding box center [202, 666] width 27 height 8
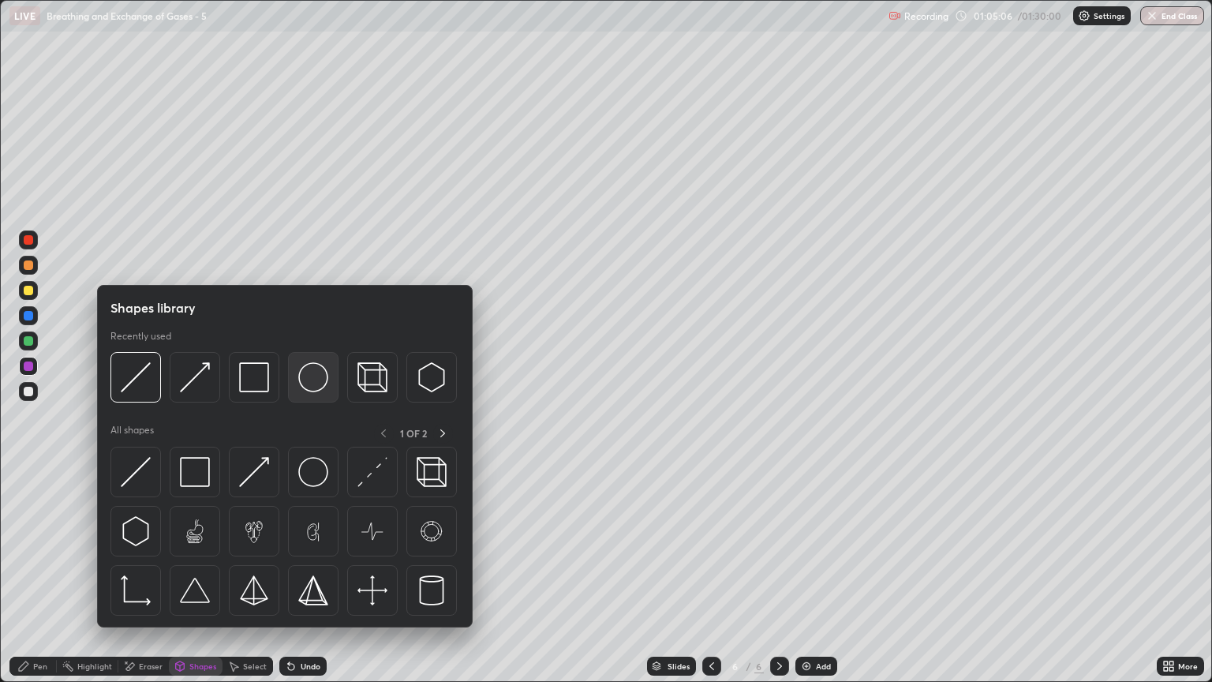
click at [309, 378] on img at bounding box center [313, 377] width 30 height 30
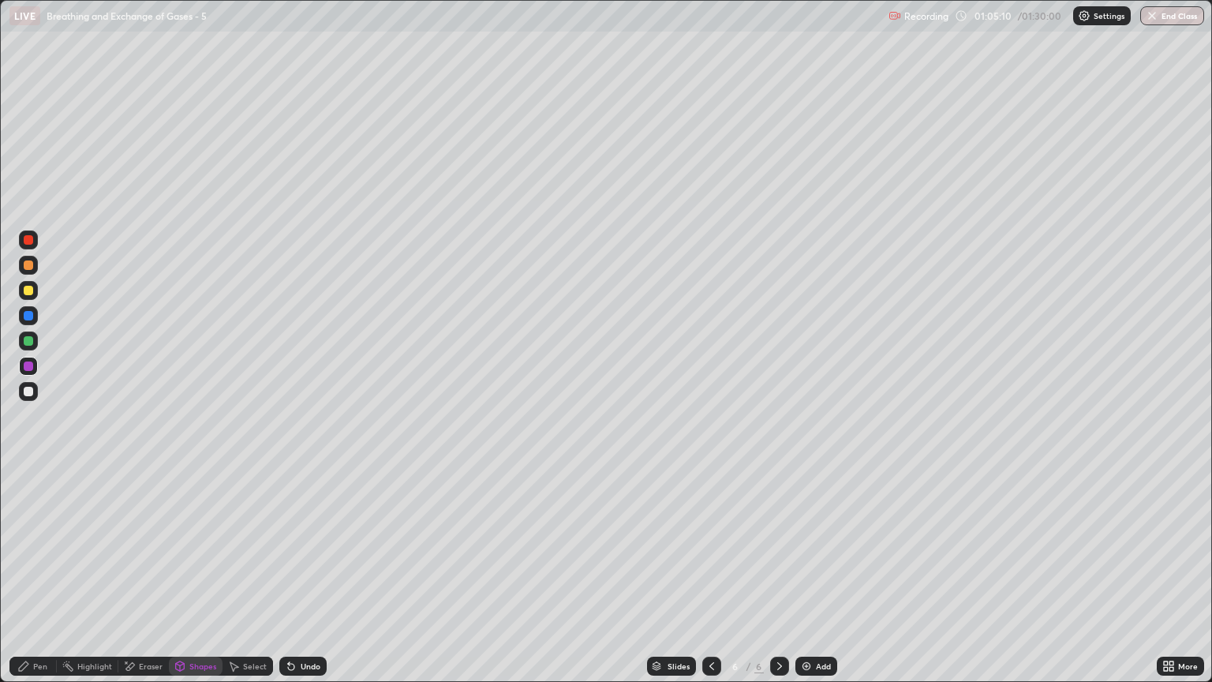
click at [150, 582] on div "Eraser" at bounding box center [151, 666] width 24 height 8
click at [28, 582] on icon at bounding box center [28, 587] width 13 height 13
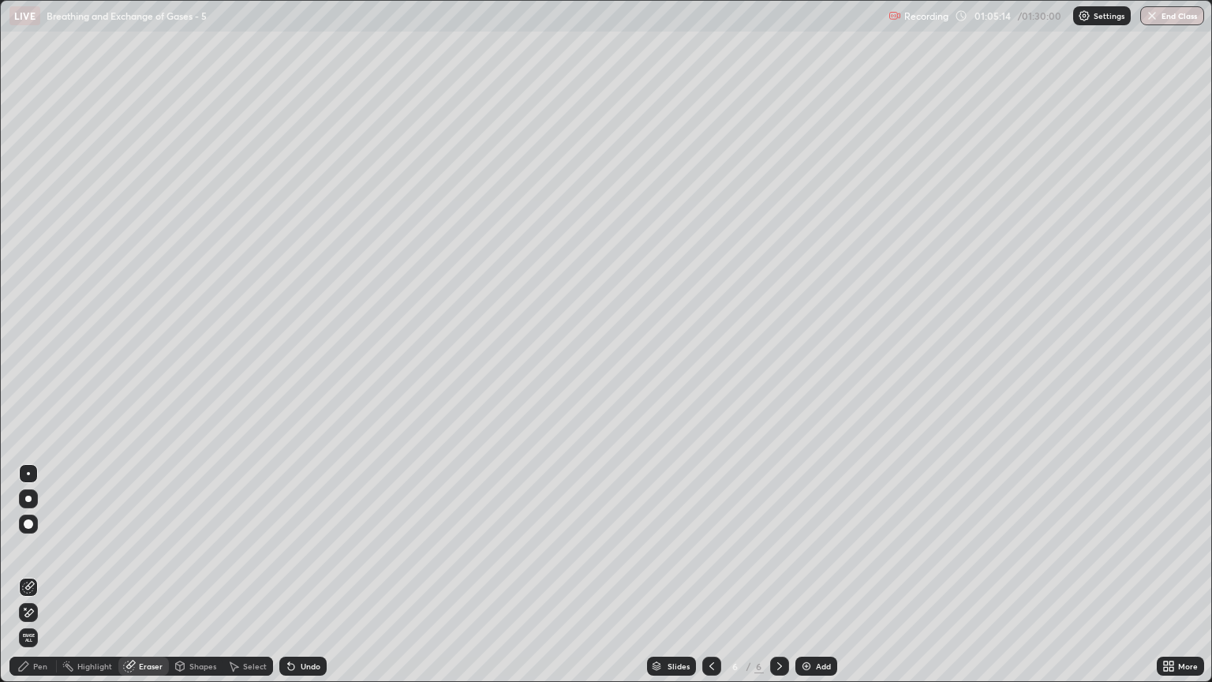
click at [43, 582] on div "Pen" at bounding box center [40, 666] width 14 height 8
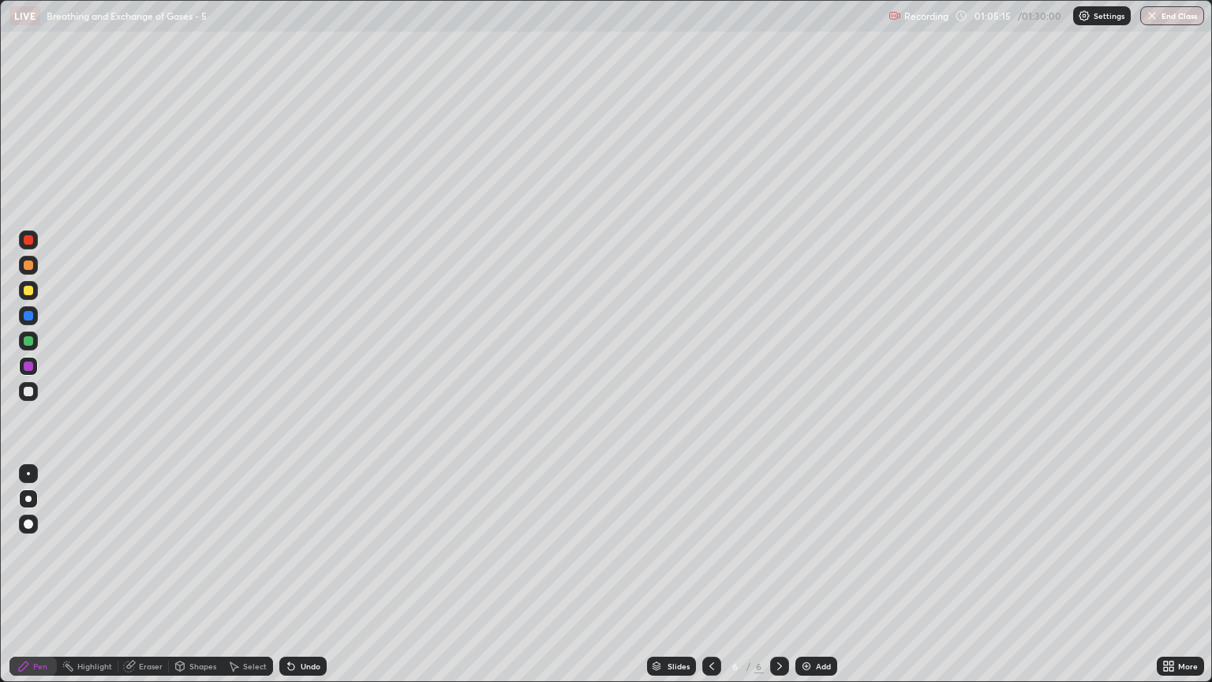
click at [202, 582] on div "Shapes" at bounding box center [202, 666] width 27 height 8
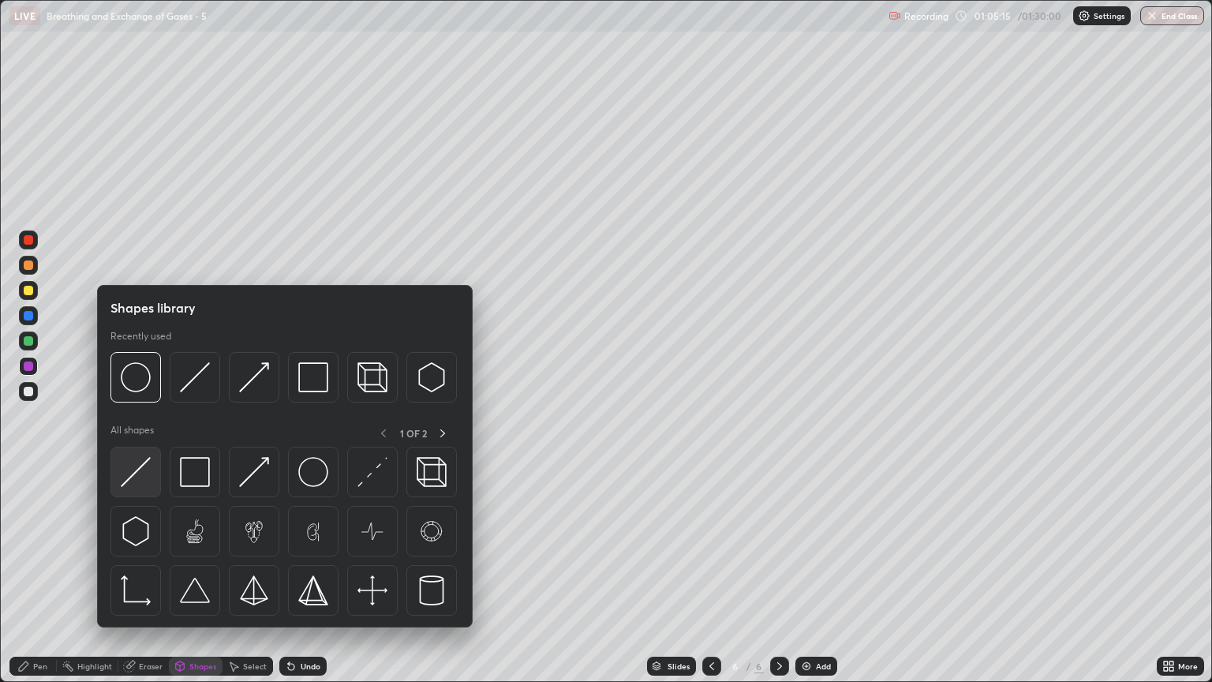
click at [148, 477] on img at bounding box center [136, 472] width 30 height 30
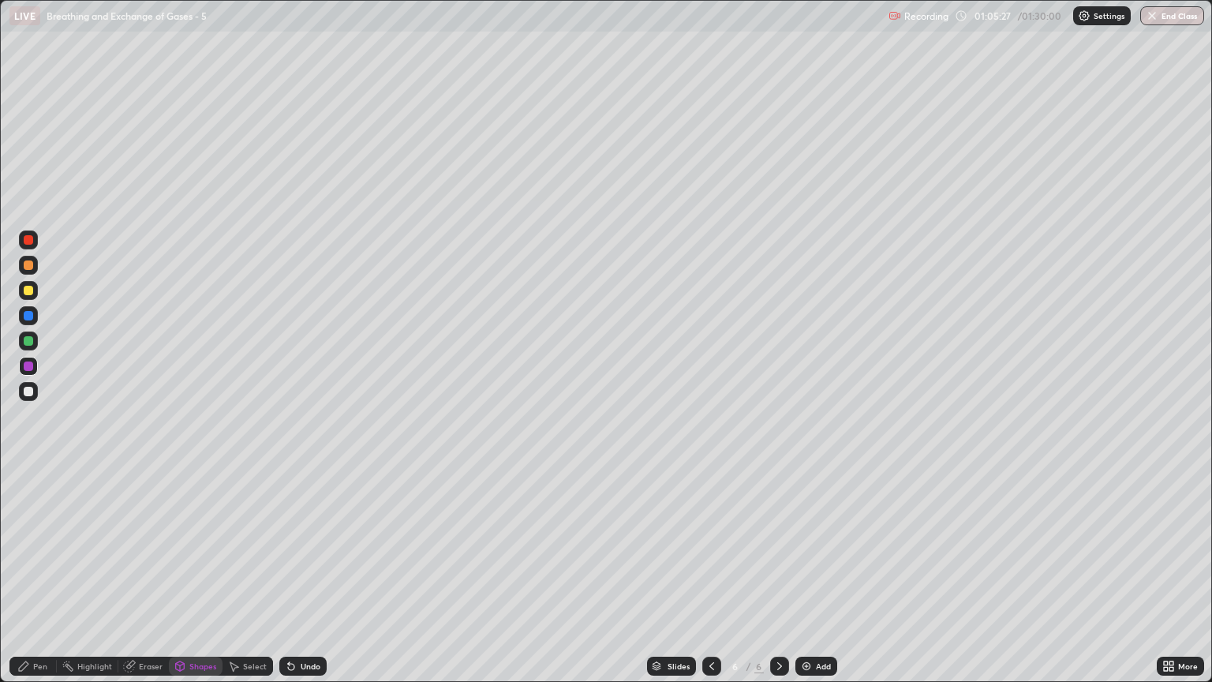
click at [29, 268] on div at bounding box center [28, 264] width 9 height 9
click at [189, 582] on div "Shapes" at bounding box center [202, 666] width 27 height 8
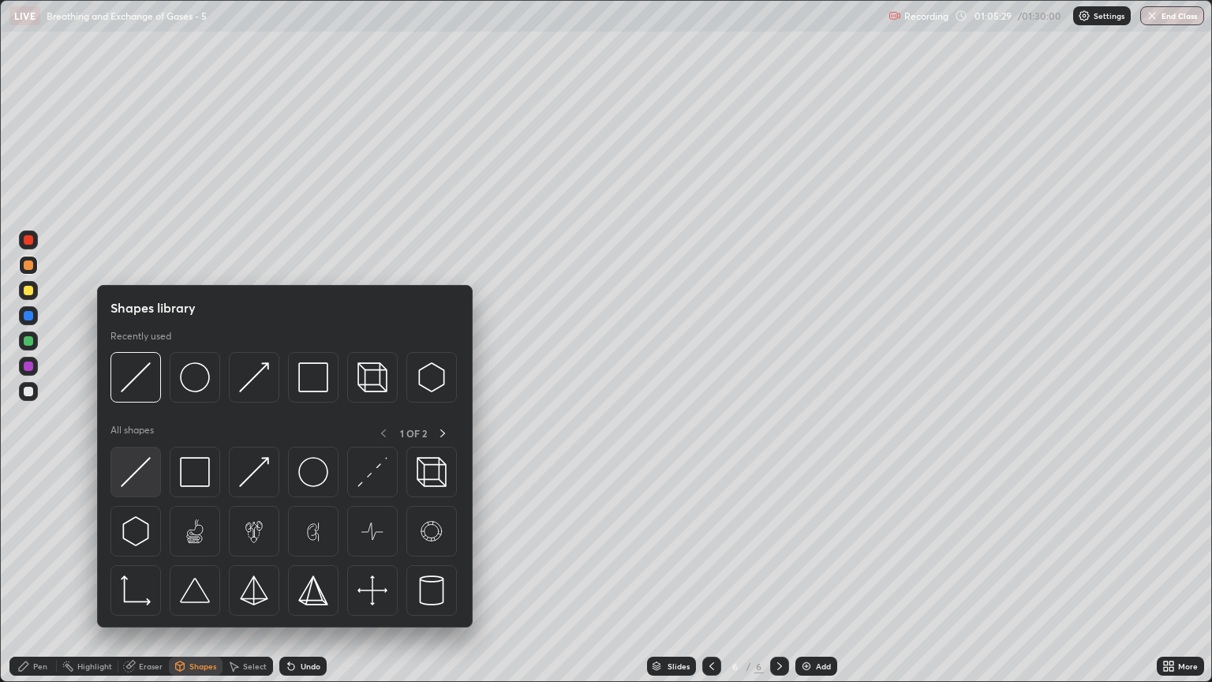
click at [139, 476] on img at bounding box center [136, 472] width 30 height 30
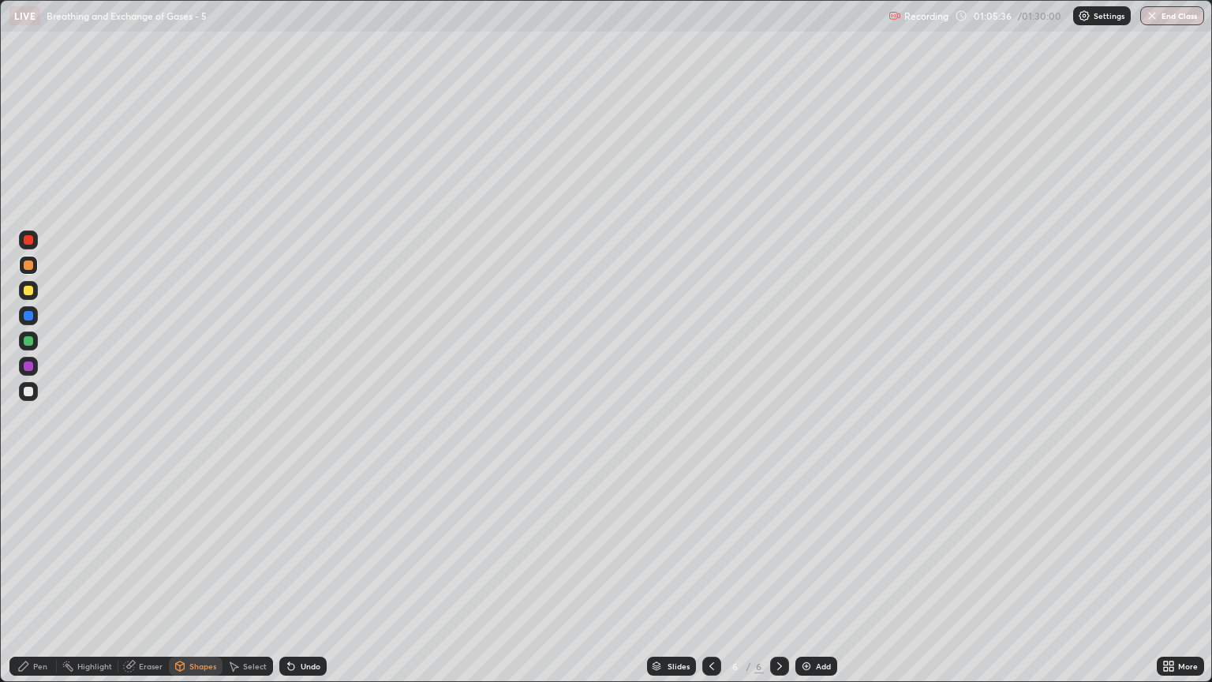
click at [62, 582] on div "Highlight" at bounding box center [88, 666] width 62 height 19
click at [29, 292] on div at bounding box center [28, 290] width 9 height 9
click at [40, 582] on div "Pen" at bounding box center [40, 666] width 14 height 8
click at [28, 339] on div at bounding box center [28, 340] width 9 height 9
click at [28, 391] on div at bounding box center [28, 391] width 9 height 9
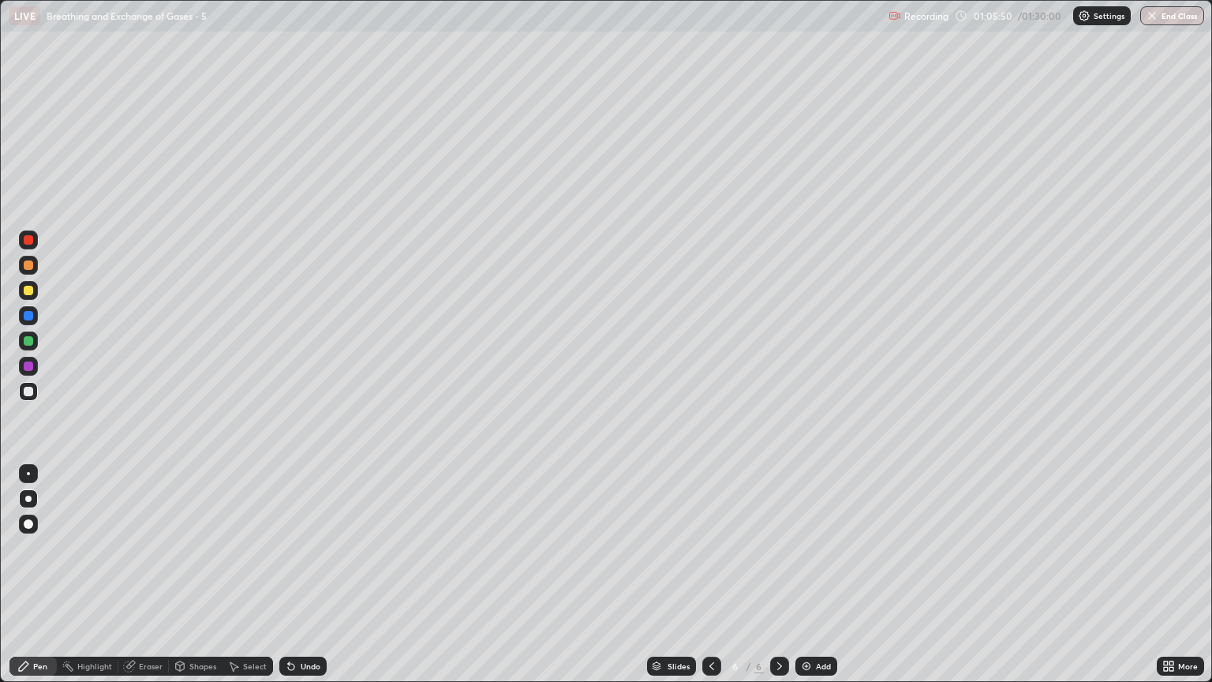
click at [197, 582] on div "Shapes" at bounding box center [202, 666] width 27 height 8
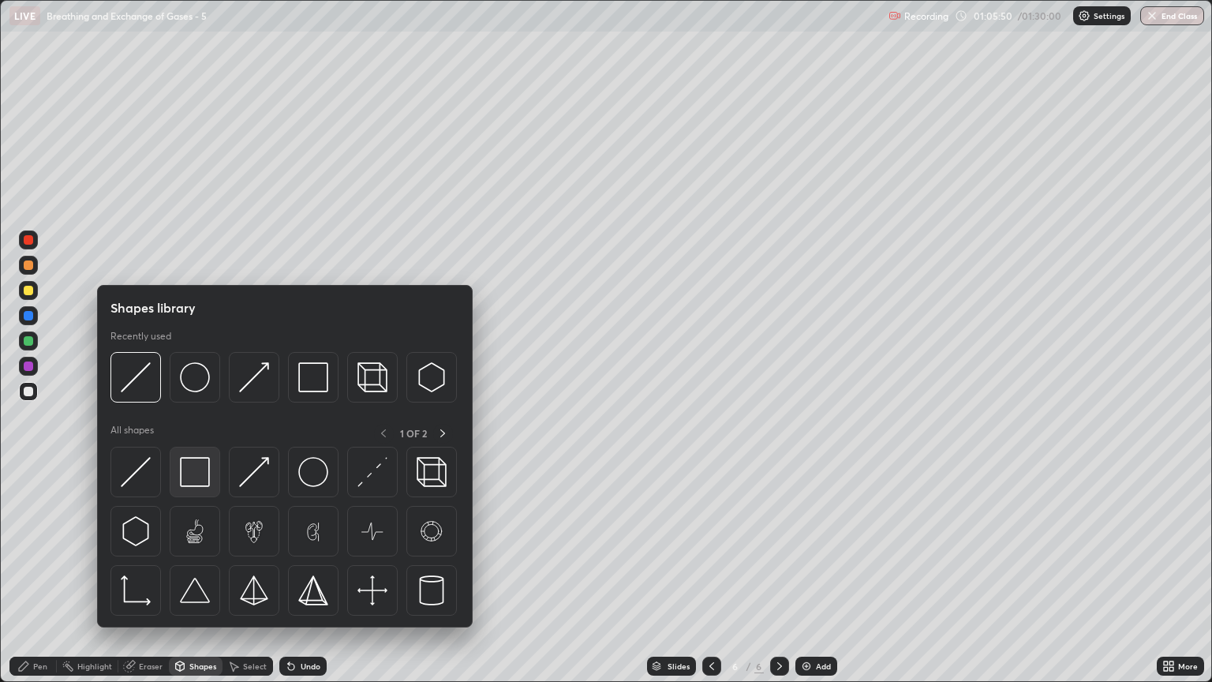
click at [194, 474] on img at bounding box center [195, 472] width 30 height 30
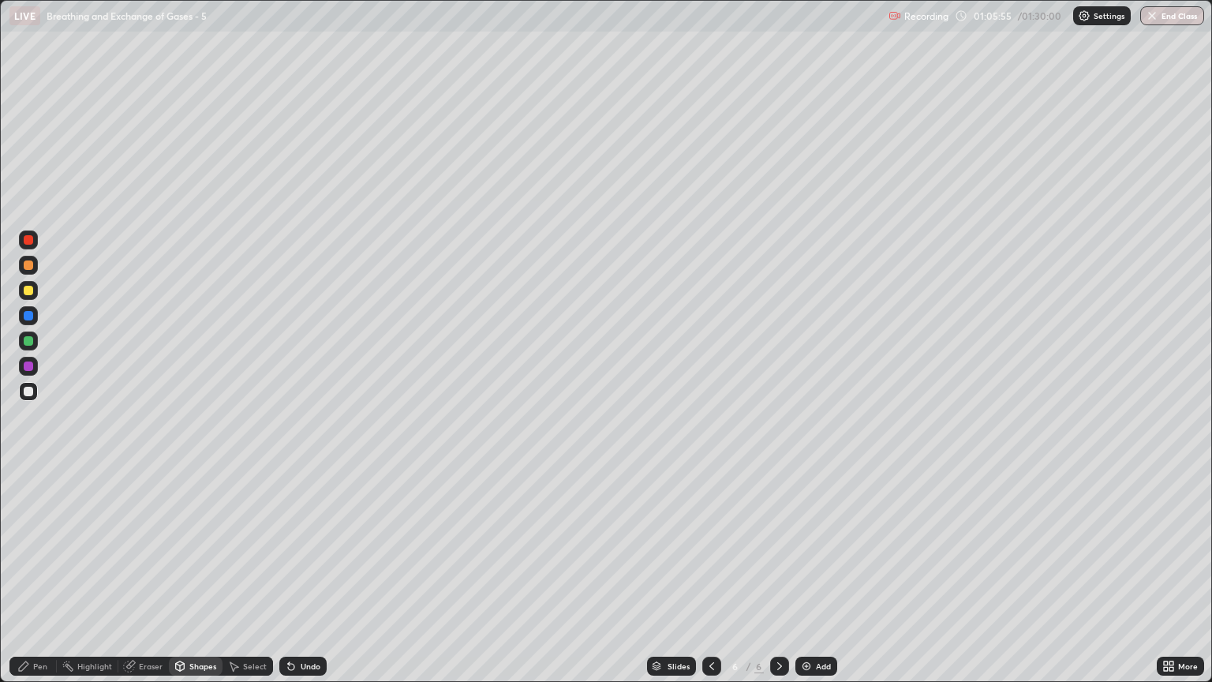
click at [148, 582] on div "Eraser" at bounding box center [151, 666] width 24 height 8
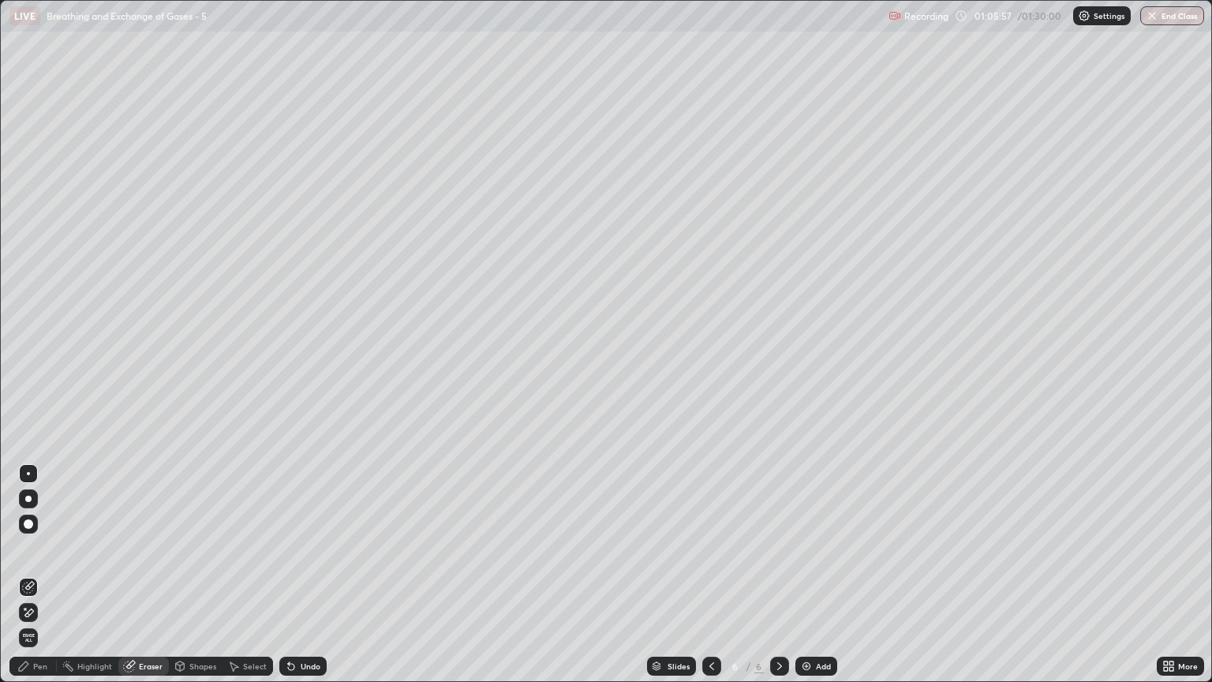
click at [152, 582] on div "Eraser" at bounding box center [151, 666] width 24 height 8
click at [47, 582] on div "Pen" at bounding box center [40, 666] width 14 height 8
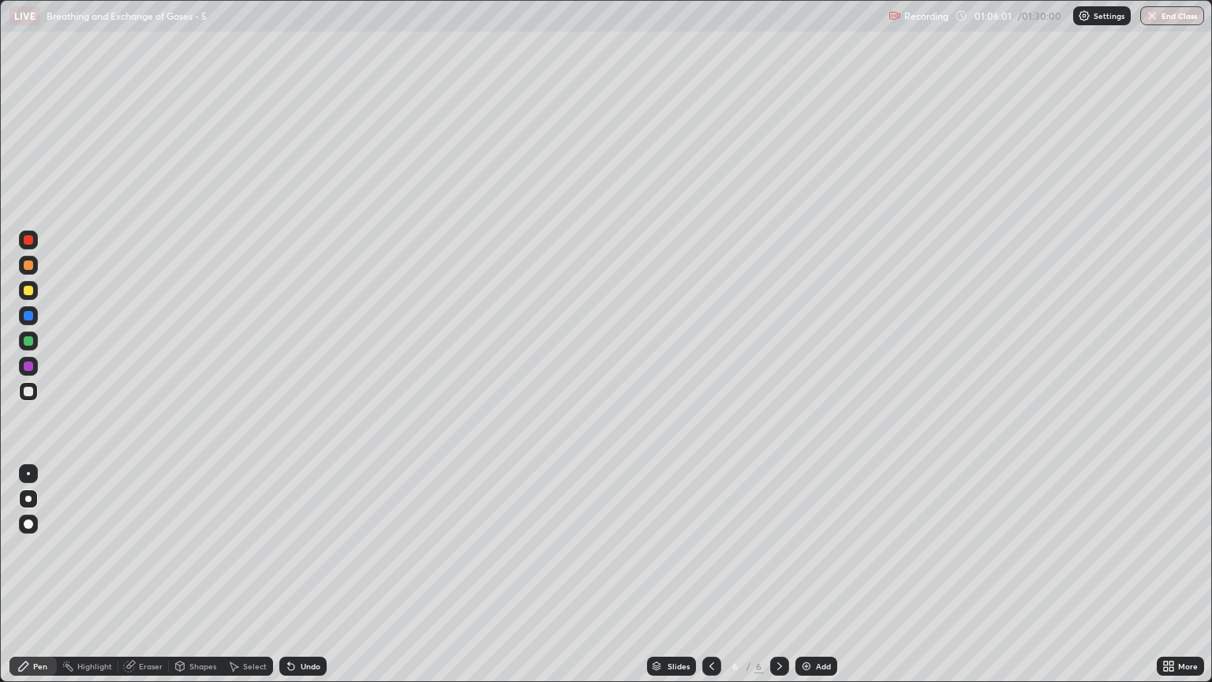
click at [28, 391] on div at bounding box center [28, 391] width 9 height 9
click at [53, 582] on div "Pen" at bounding box center [32, 666] width 47 height 19
click at [47, 582] on div "Pen" at bounding box center [32, 666] width 47 height 19
click at [32, 368] on div at bounding box center [28, 365] width 9 height 9
click at [187, 582] on div "Shapes" at bounding box center [196, 666] width 54 height 19
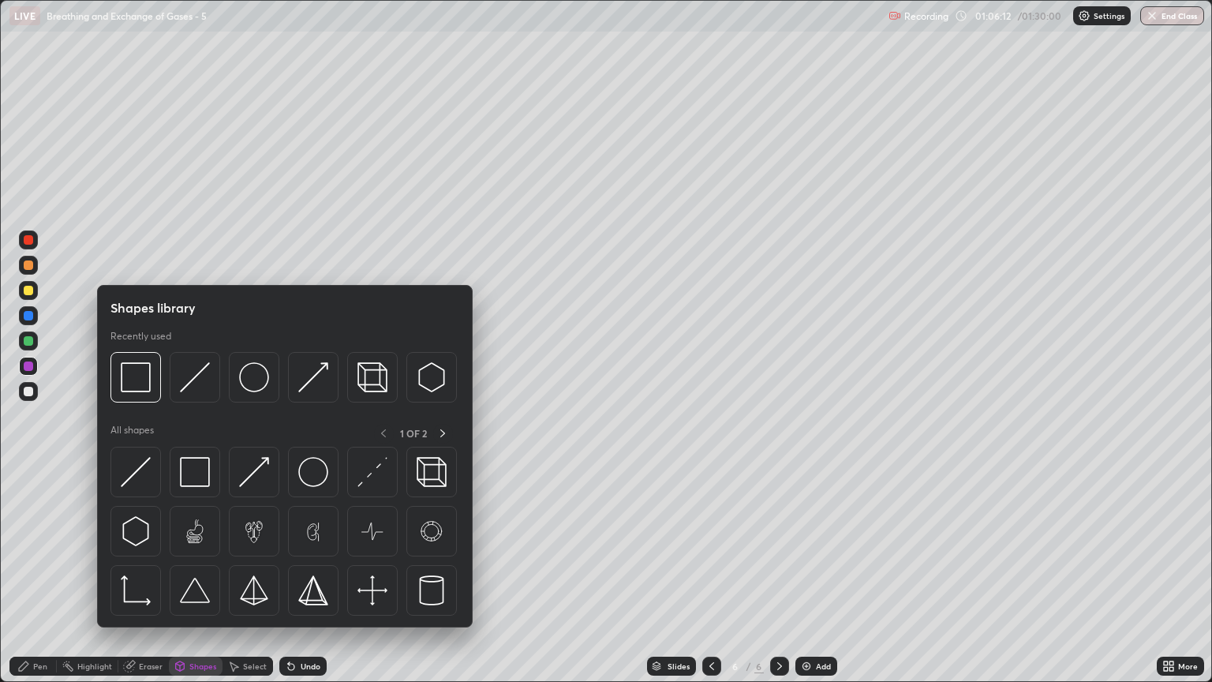
click at [28, 582] on icon at bounding box center [23, 666] width 13 height 13
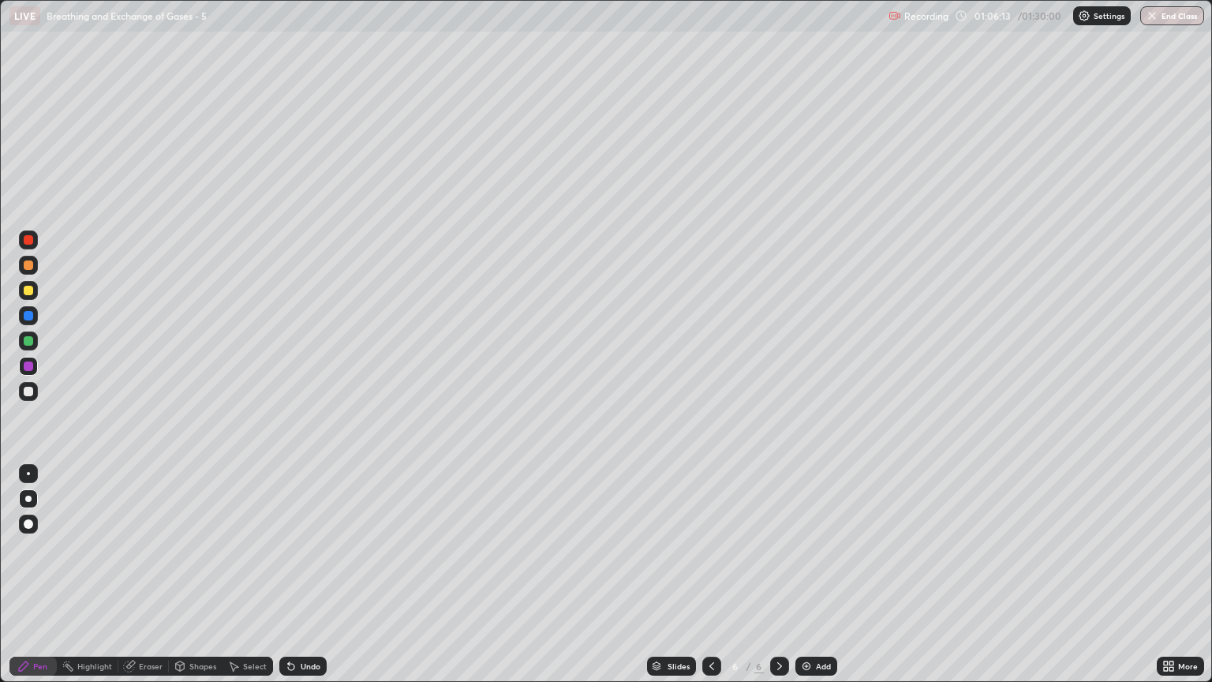
click at [30, 366] on div at bounding box center [28, 365] width 9 height 9
click at [193, 582] on div "Shapes" at bounding box center [202, 666] width 27 height 8
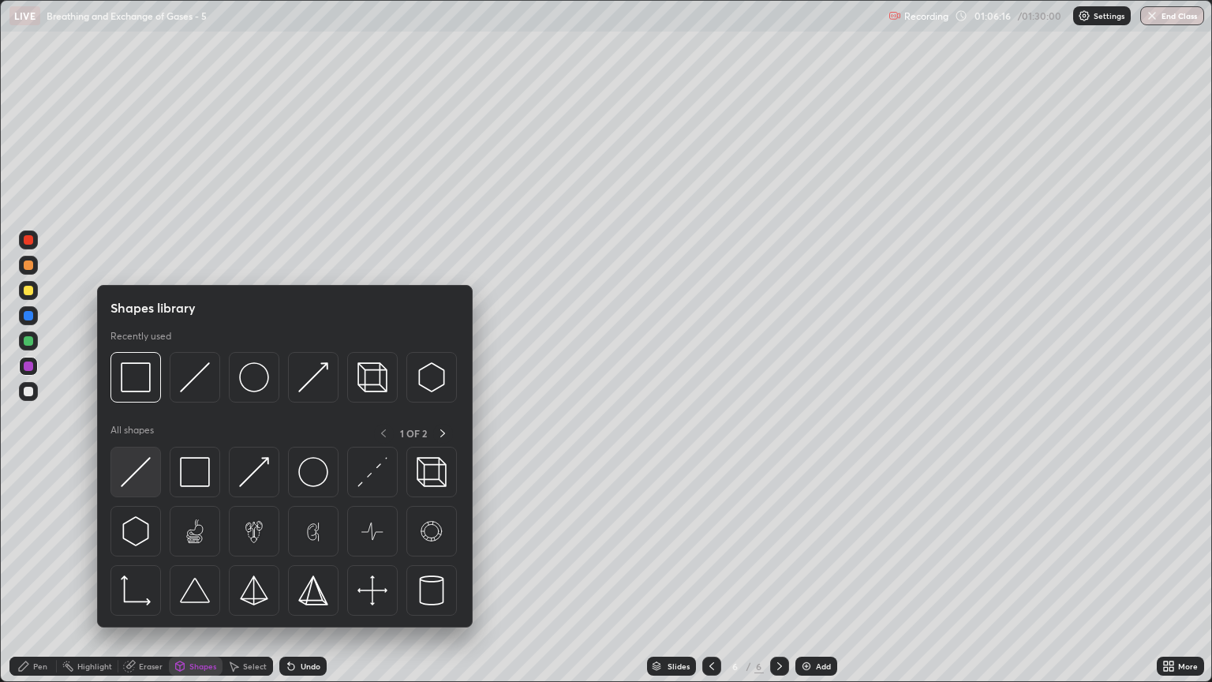
click at [139, 480] on img at bounding box center [136, 472] width 30 height 30
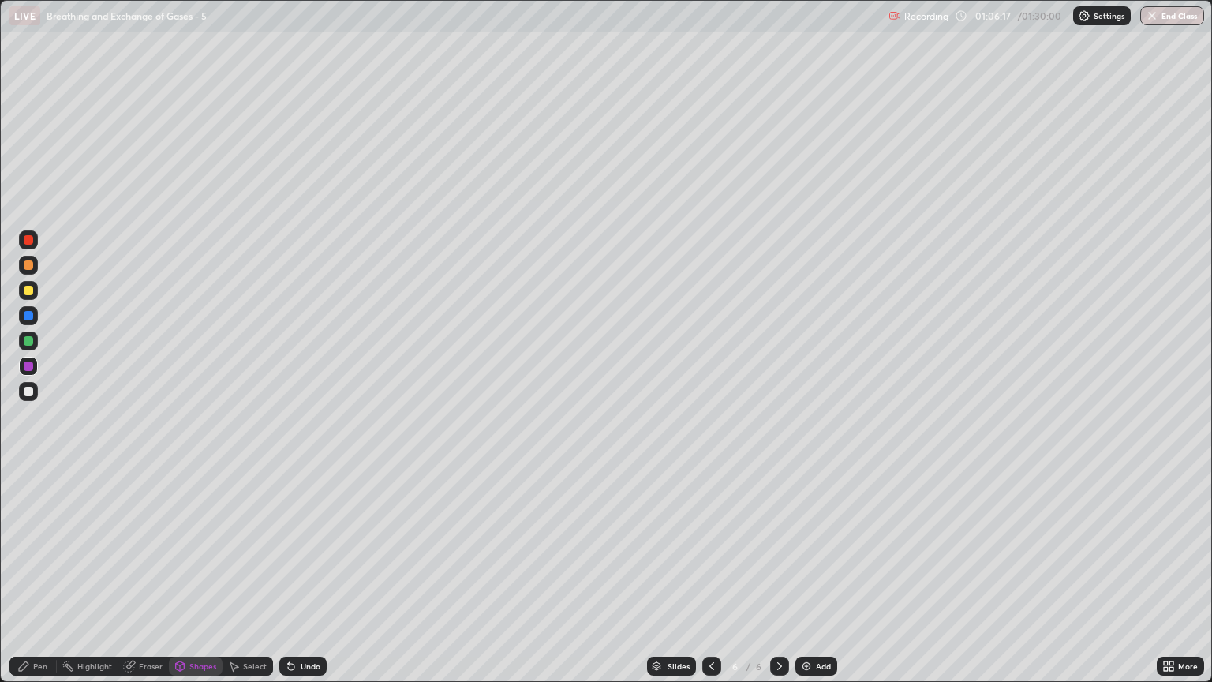
click at [35, 582] on div "Pen" at bounding box center [40, 666] width 14 height 8
click at [34, 473] on div at bounding box center [28, 473] width 19 height 19
click at [147, 582] on div "Eraser" at bounding box center [143, 666] width 51 height 19
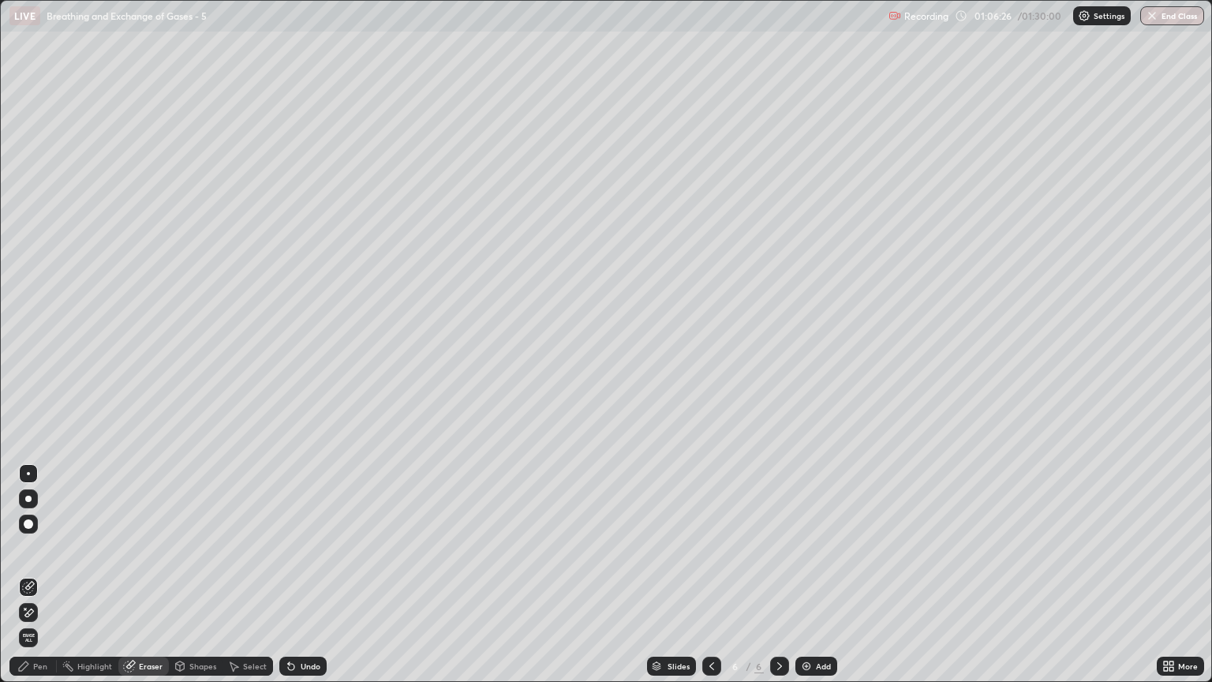
click at [41, 582] on div "Pen" at bounding box center [40, 666] width 14 height 8
click at [34, 365] on div at bounding box center [28, 366] width 19 height 19
click at [196, 582] on div "Shapes" at bounding box center [202, 666] width 27 height 8
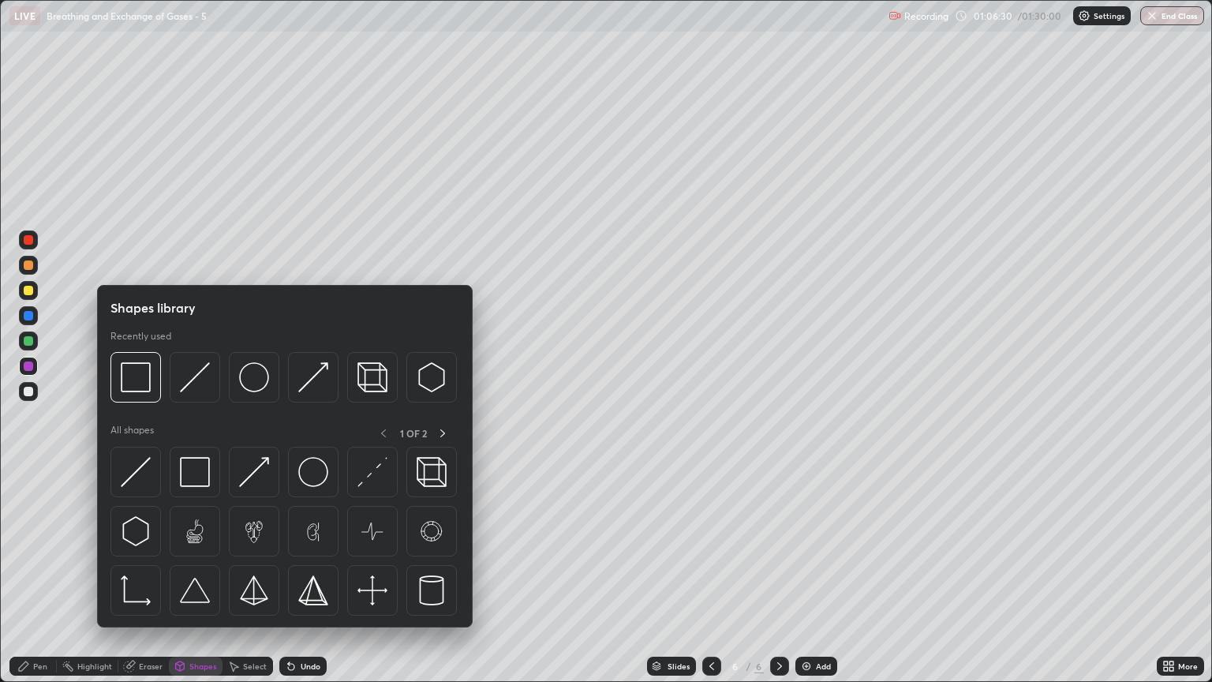
click at [32, 582] on div "Pen" at bounding box center [32, 666] width 47 height 19
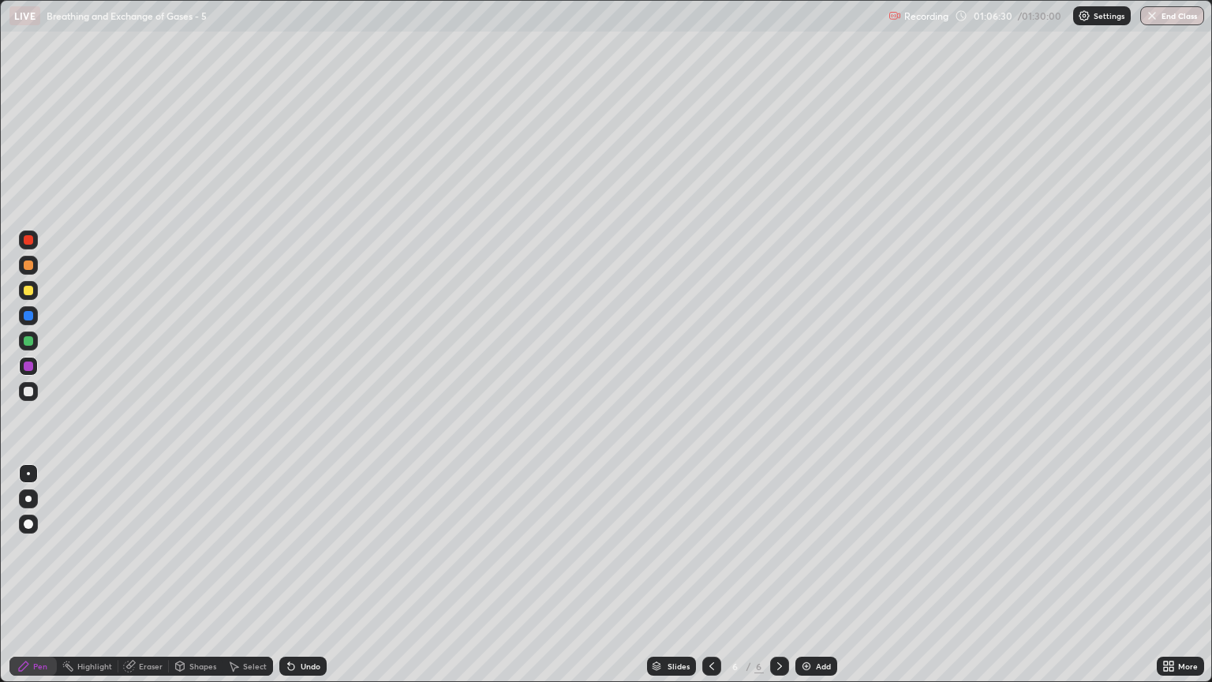
click at [28, 496] on div at bounding box center [28, 499] width 6 height 6
click at [193, 582] on div "Shapes" at bounding box center [202, 666] width 27 height 8
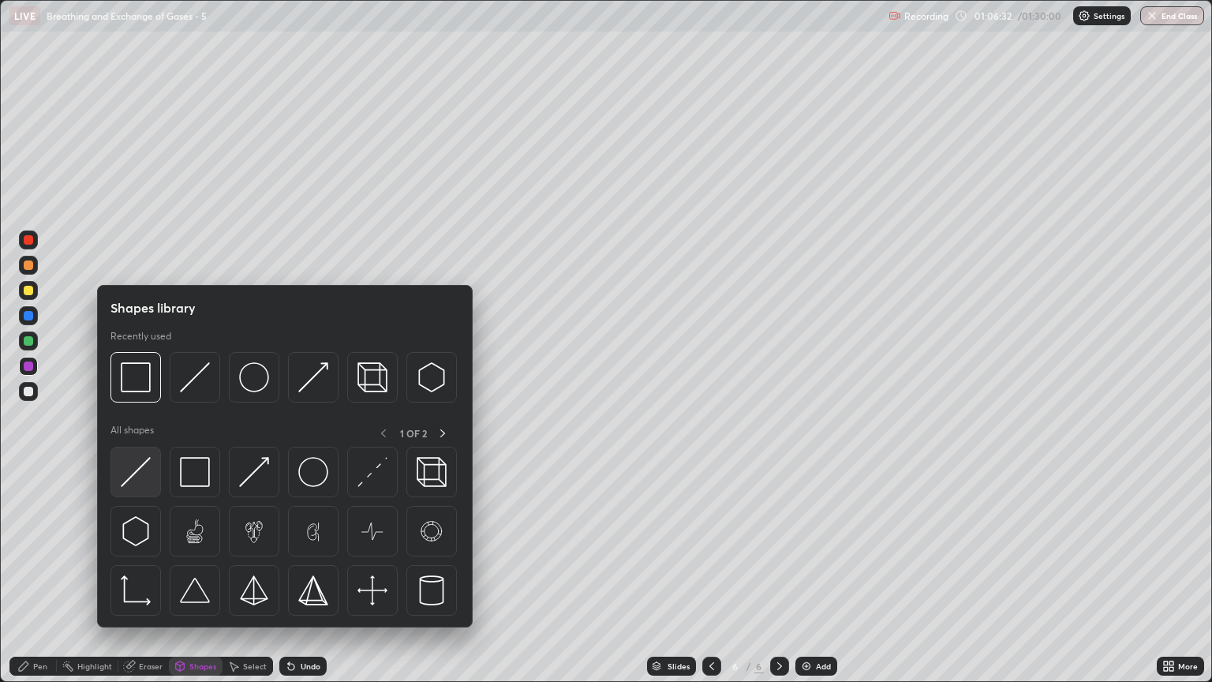
click at [144, 480] on img at bounding box center [136, 472] width 30 height 30
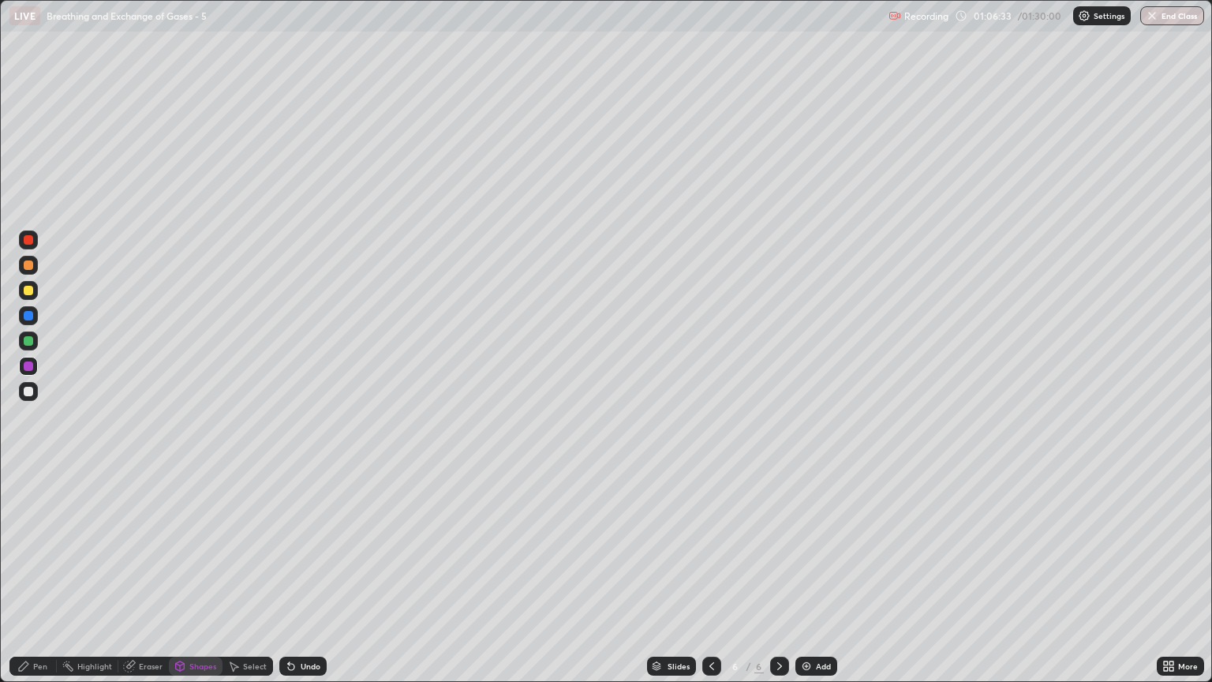
click at [28, 366] on div at bounding box center [28, 365] width 9 height 9
click at [205, 582] on div "Shapes" at bounding box center [202, 666] width 27 height 8
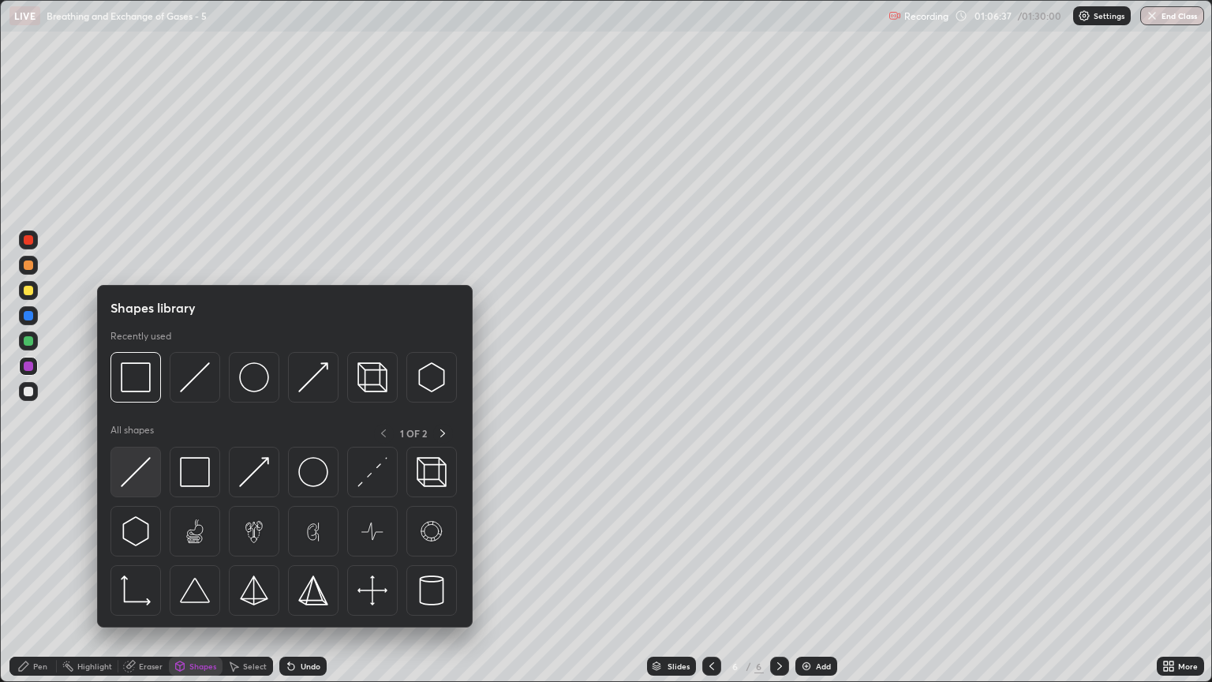
click at [151, 478] on div at bounding box center [135, 472] width 51 height 51
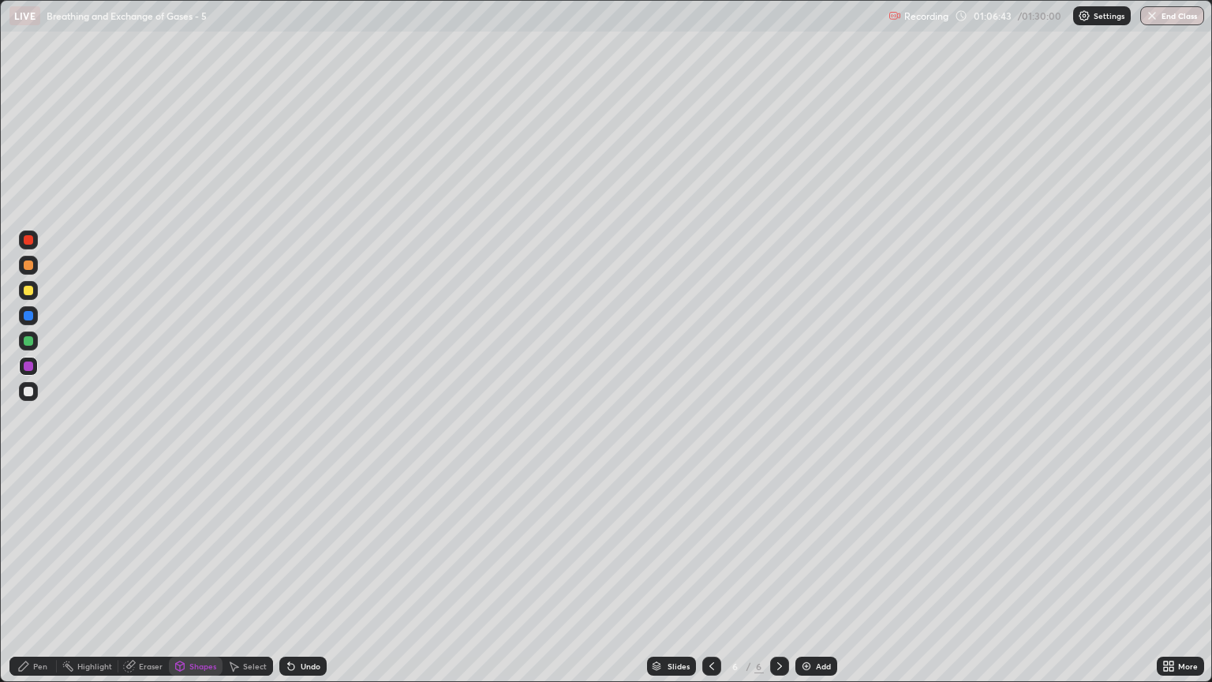
click at [29, 266] on div at bounding box center [28, 264] width 9 height 9
click at [203, 582] on div "Shapes" at bounding box center [202, 666] width 27 height 8
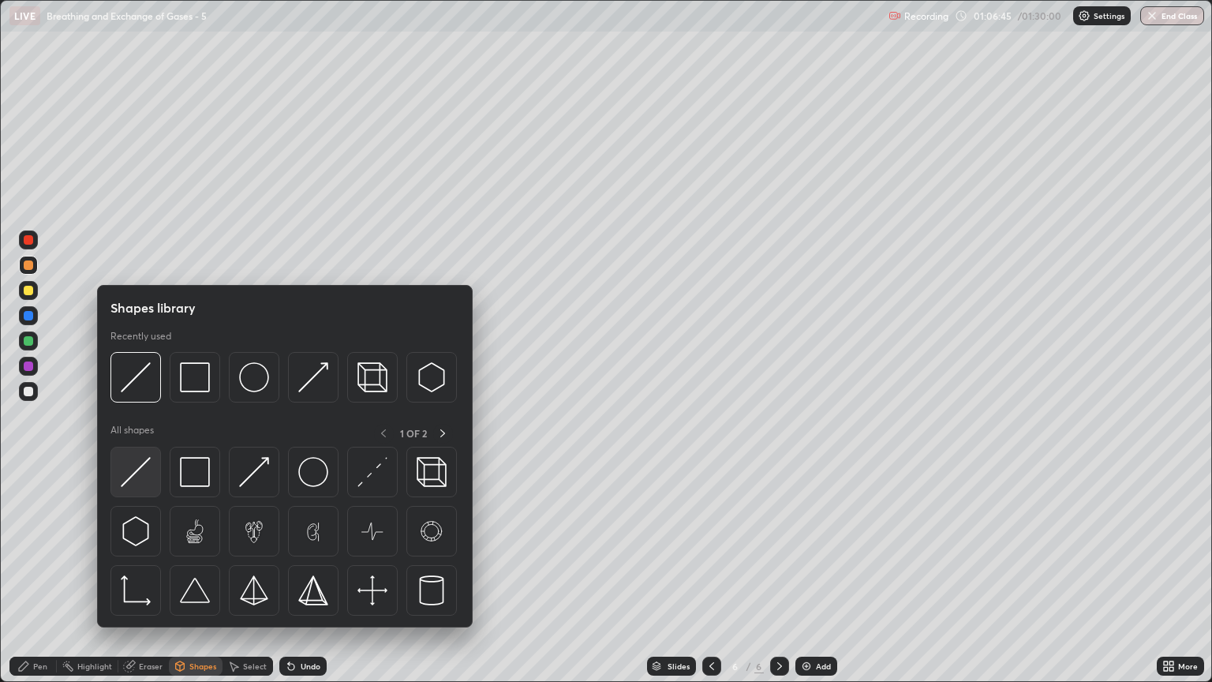
click at [148, 484] on img at bounding box center [136, 472] width 30 height 30
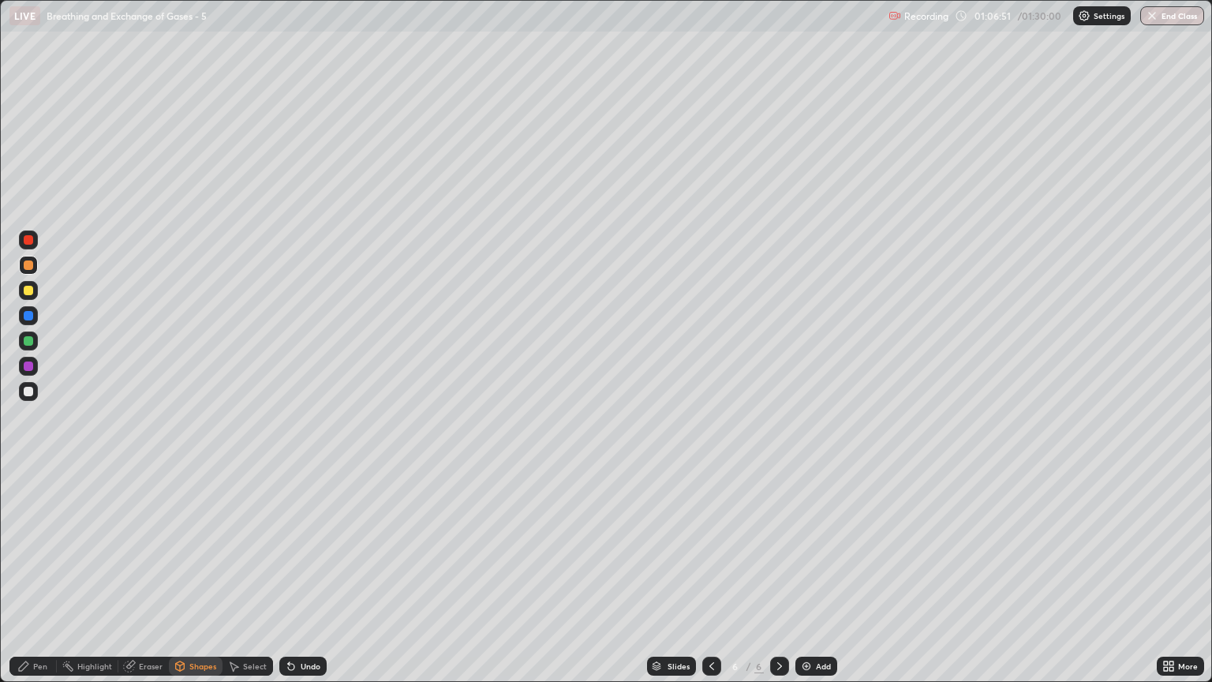
click at [44, 582] on div "Pen" at bounding box center [40, 666] width 14 height 8
click at [31, 369] on div at bounding box center [28, 365] width 9 height 9
click at [40, 582] on div "Pen" at bounding box center [40, 666] width 14 height 8
click at [36, 582] on div "Pen" at bounding box center [40, 666] width 14 height 8
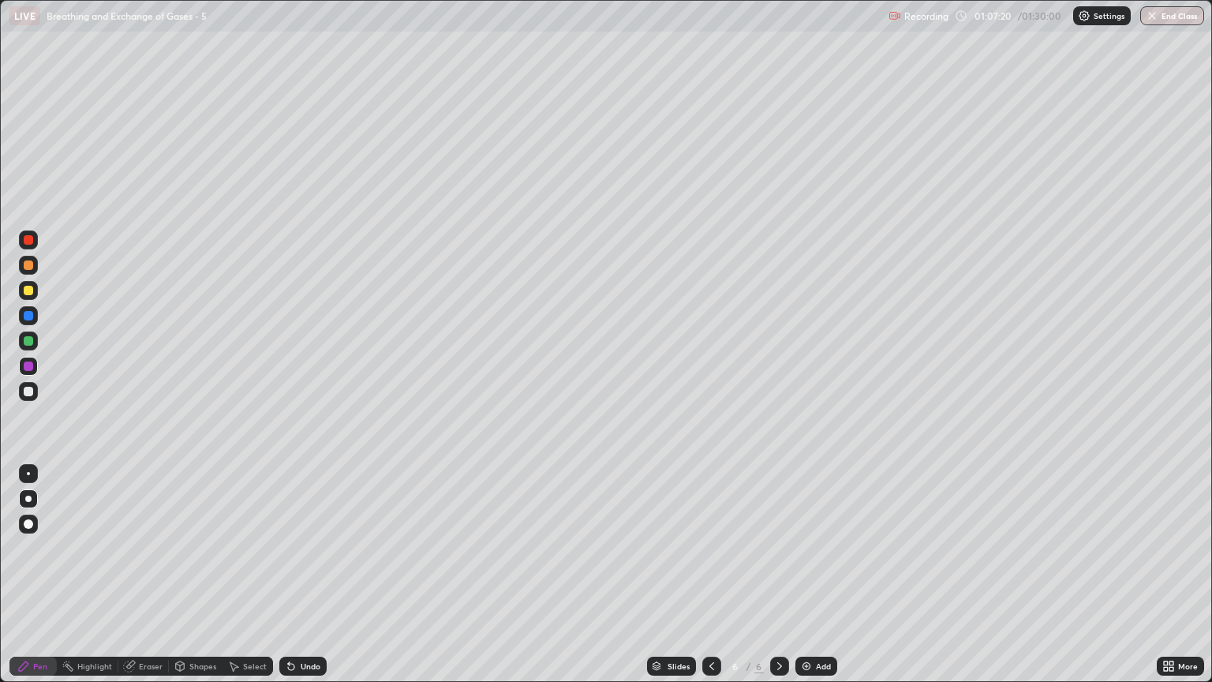
click at [33, 266] on div at bounding box center [28, 265] width 19 height 19
click at [32, 290] on div at bounding box center [28, 290] width 9 height 9
click at [45, 582] on div "Pen" at bounding box center [32, 666] width 47 height 19
click at [32, 293] on div at bounding box center [28, 290] width 9 height 9
click at [39, 582] on div "Pen" at bounding box center [32, 666] width 47 height 19
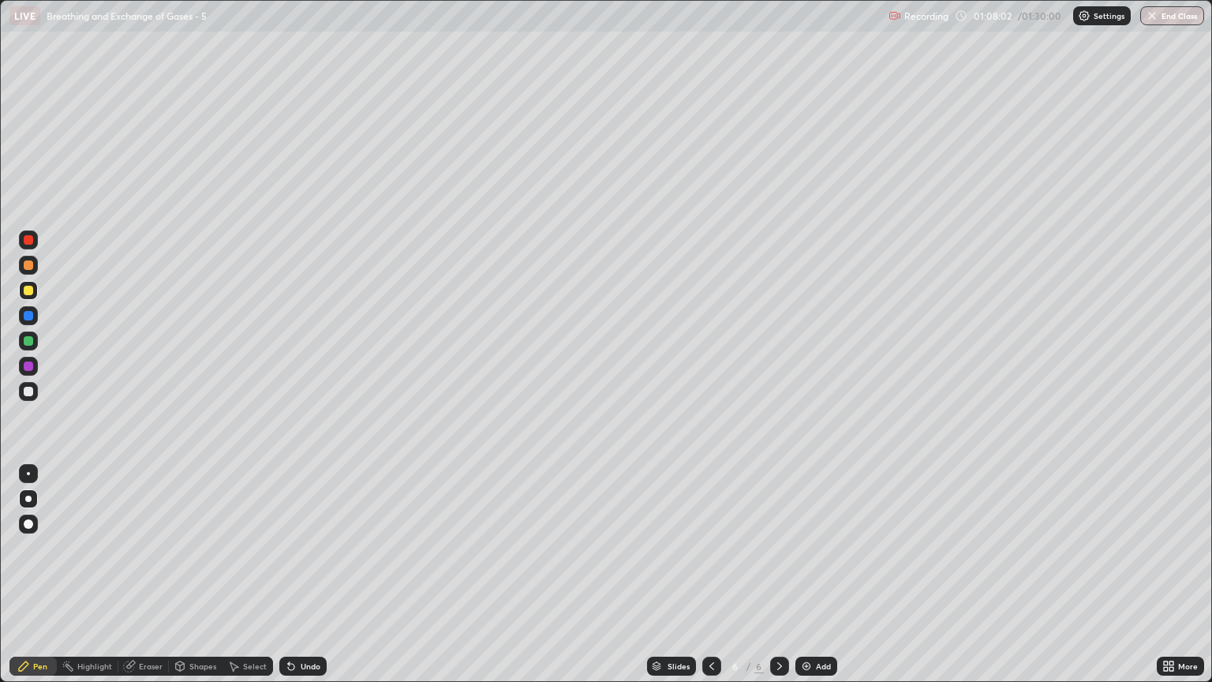
click at [26, 390] on div at bounding box center [28, 391] width 9 height 9
click at [34, 582] on div "Pen" at bounding box center [40, 666] width 14 height 8
click at [28, 290] on div at bounding box center [28, 290] width 9 height 9
click at [202, 582] on div "Shapes" at bounding box center [202, 666] width 27 height 8
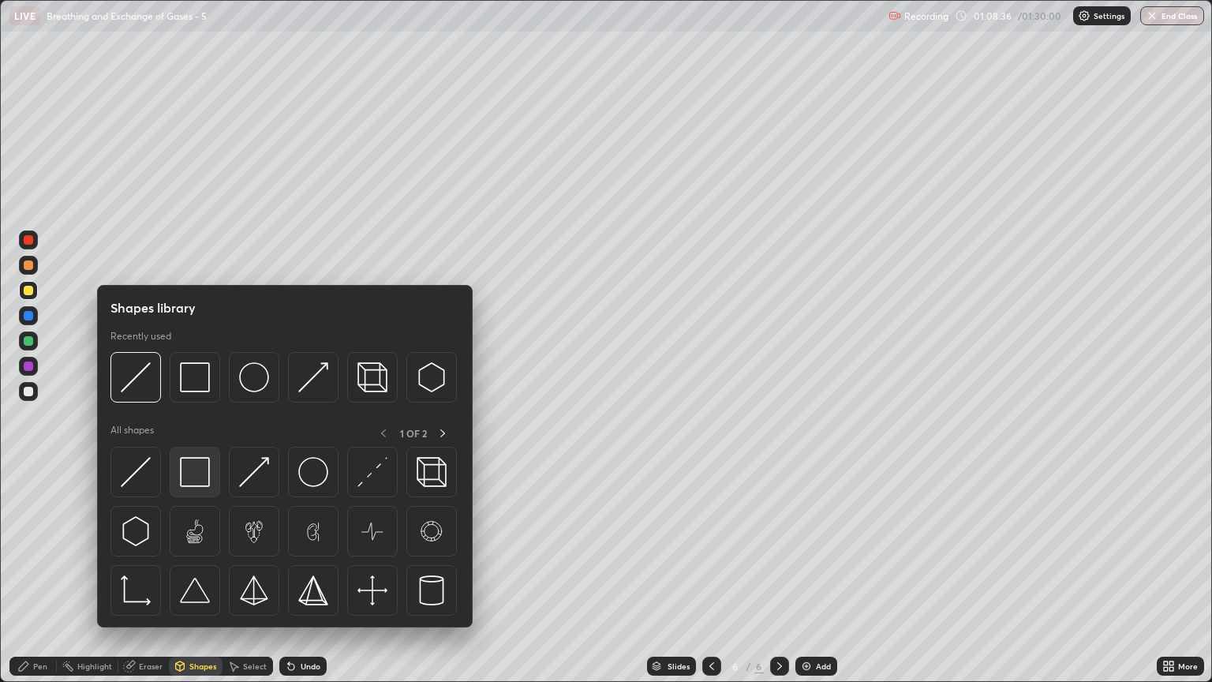
click at [193, 481] on img at bounding box center [195, 472] width 30 height 30
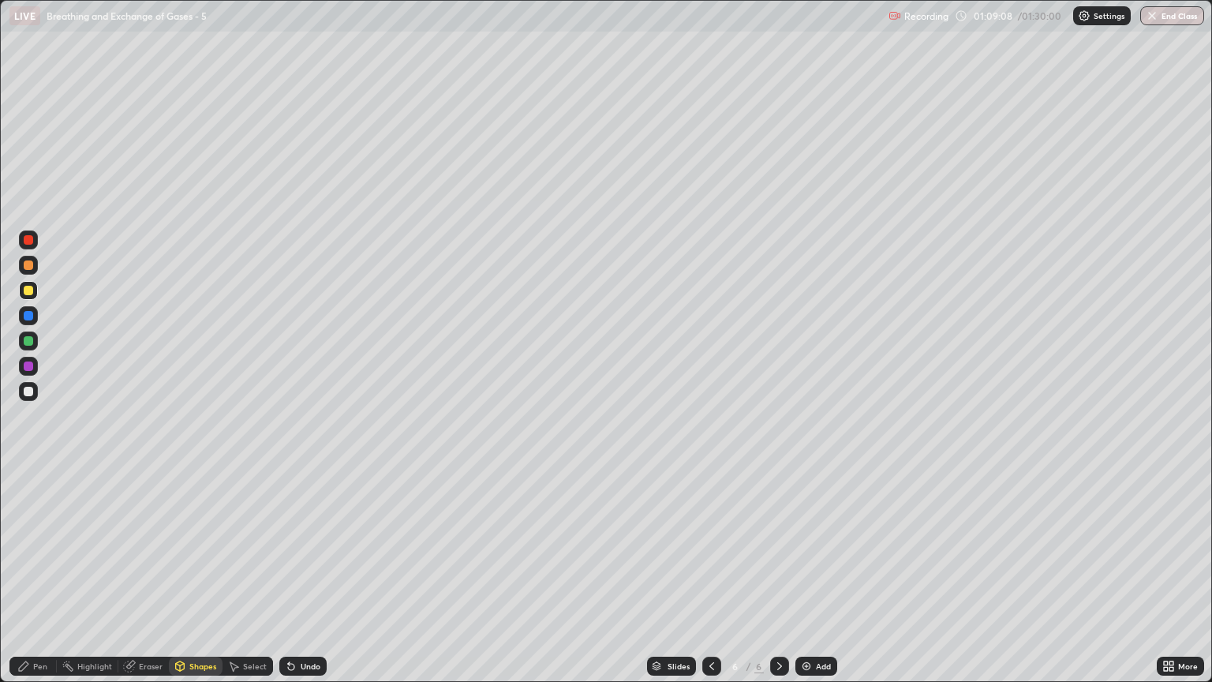
click at [35, 367] on div at bounding box center [28, 366] width 19 height 19
click at [196, 582] on div "Shapes" at bounding box center [202, 666] width 27 height 8
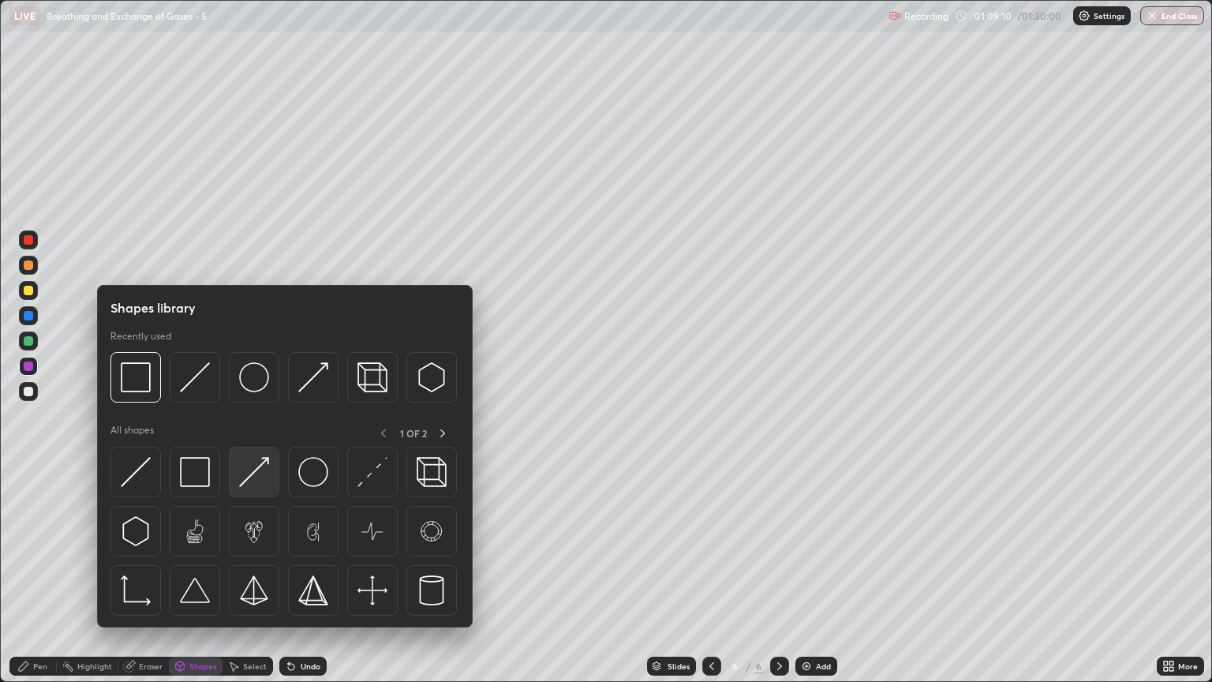
click at [256, 483] on img at bounding box center [254, 472] width 30 height 30
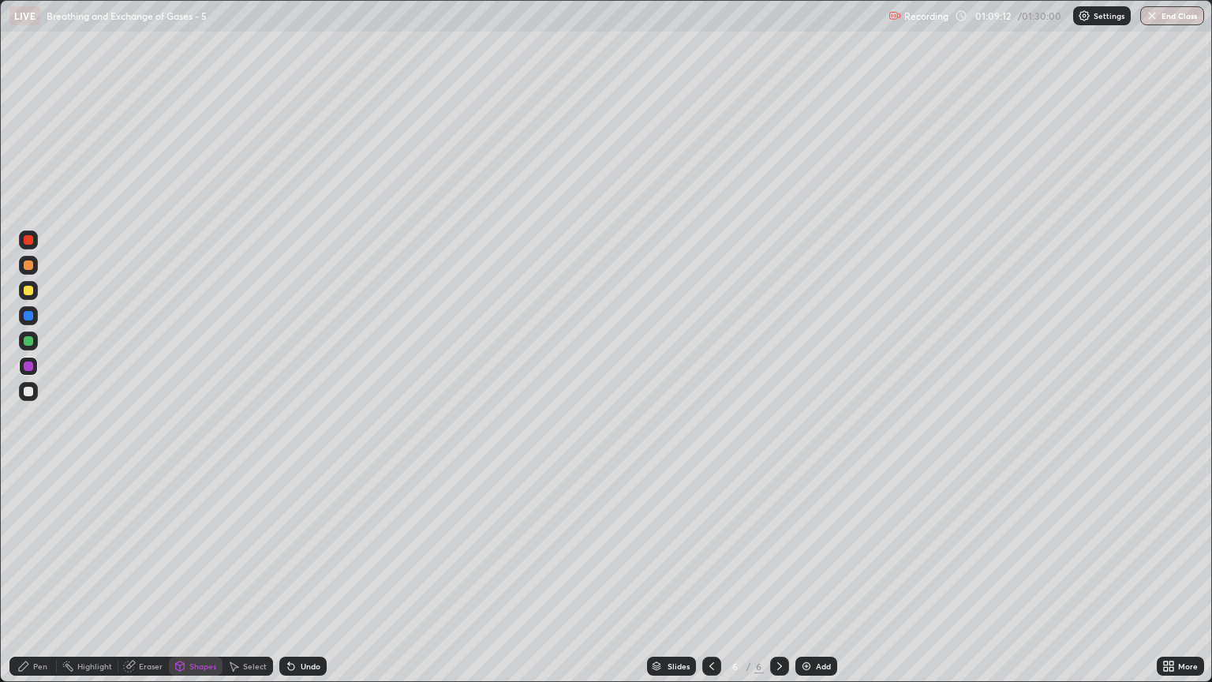
click at [47, 582] on div "Pen" at bounding box center [40, 666] width 14 height 8
click at [39, 582] on div "Pen" at bounding box center [40, 666] width 14 height 8
click at [146, 582] on div "Eraser" at bounding box center [151, 666] width 24 height 8
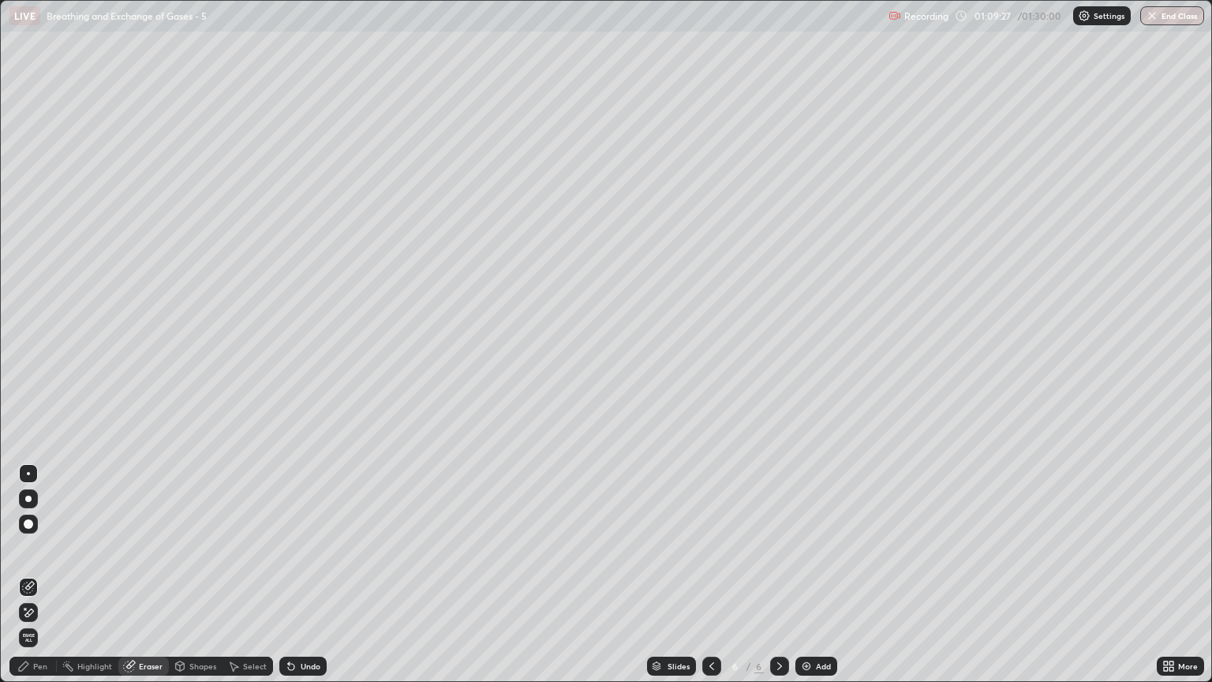
click at [42, 582] on div "Pen" at bounding box center [40, 666] width 14 height 8
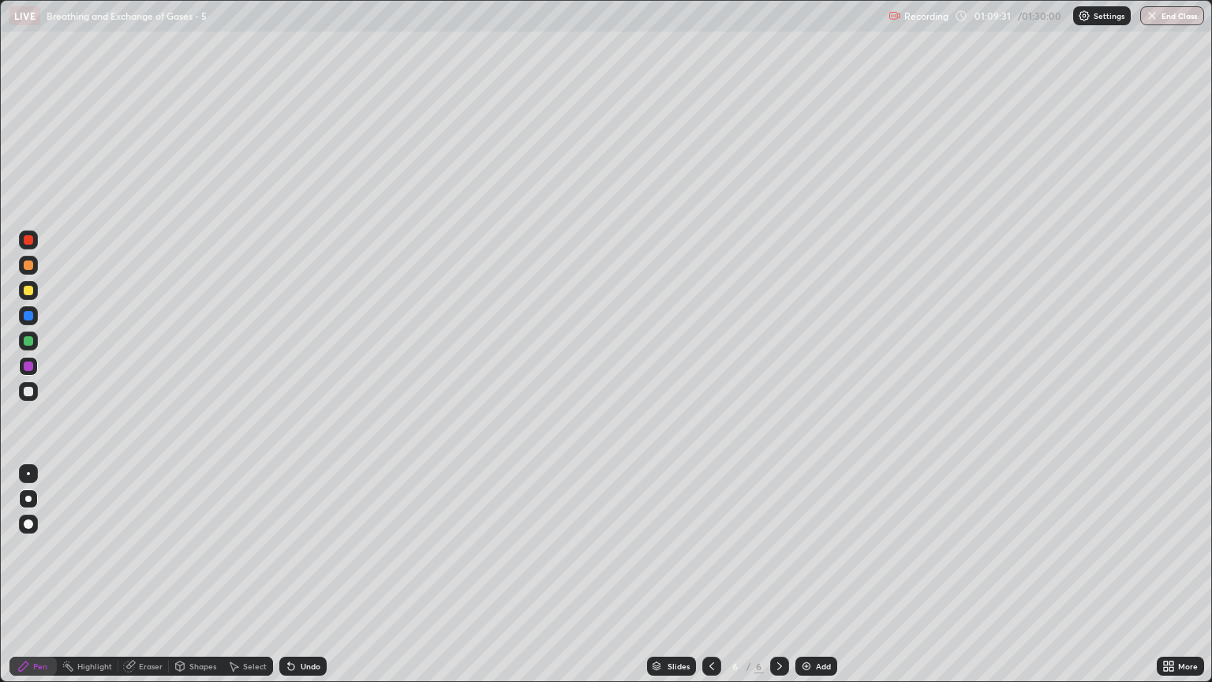
click at [32, 364] on div at bounding box center [28, 365] width 9 height 9
click at [38, 582] on div "Pen" at bounding box center [40, 666] width 14 height 8
click at [32, 385] on div at bounding box center [28, 391] width 19 height 19
click at [25, 395] on div at bounding box center [28, 391] width 9 height 9
click at [196, 582] on div "Shapes" at bounding box center [202, 666] width 27 height 8
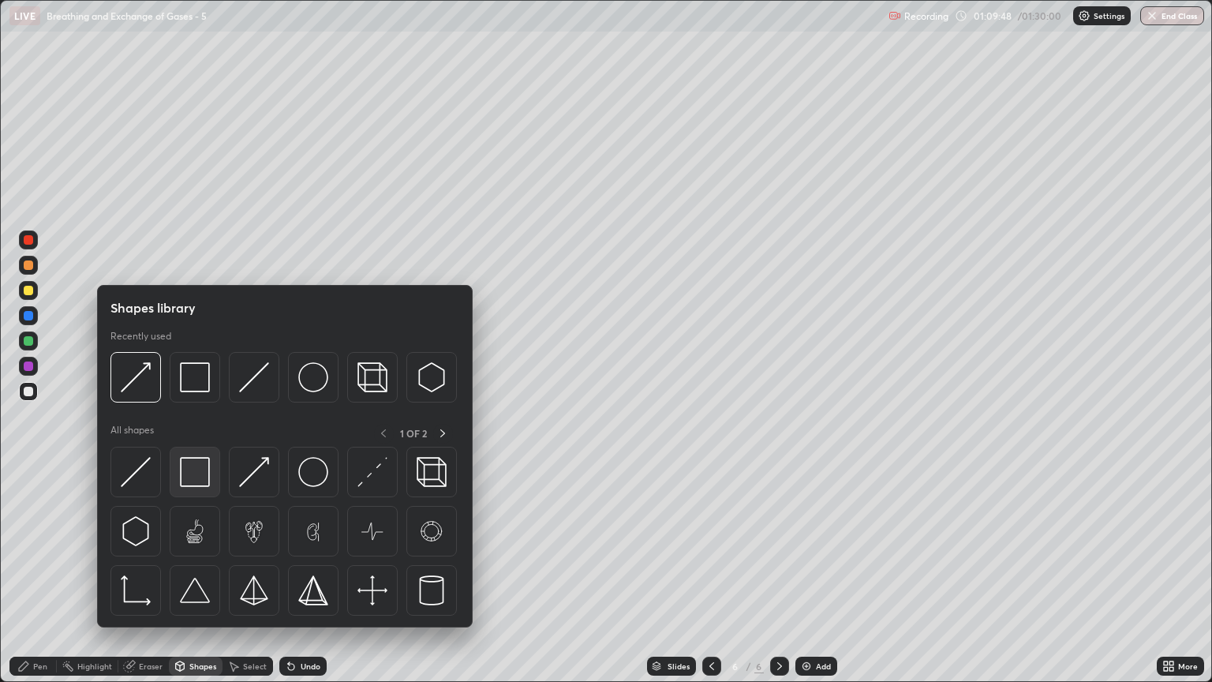
click at [195, 472] on img at bounding box center [195, 472] width 30 height 30
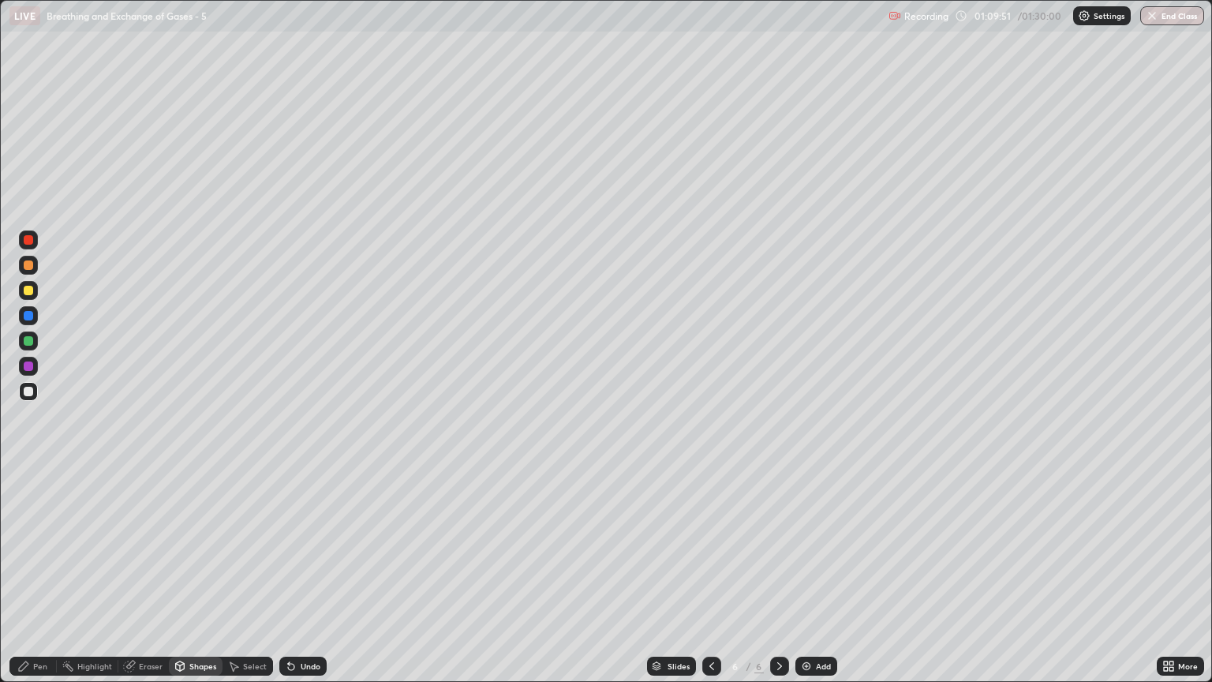
click at [196, 582] on div "Shapes" at bounding box center [202, 666] width 27 height 8
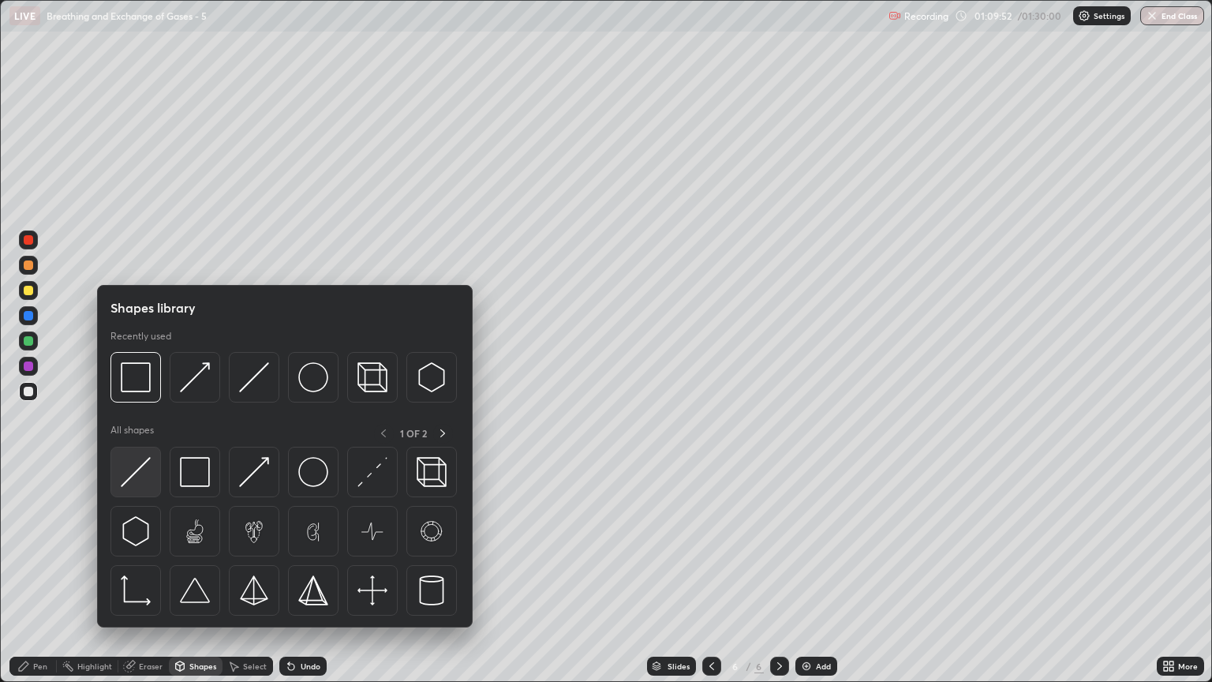
click at [148, 480] on img at bounding box center [136, 472] width 30 height 30
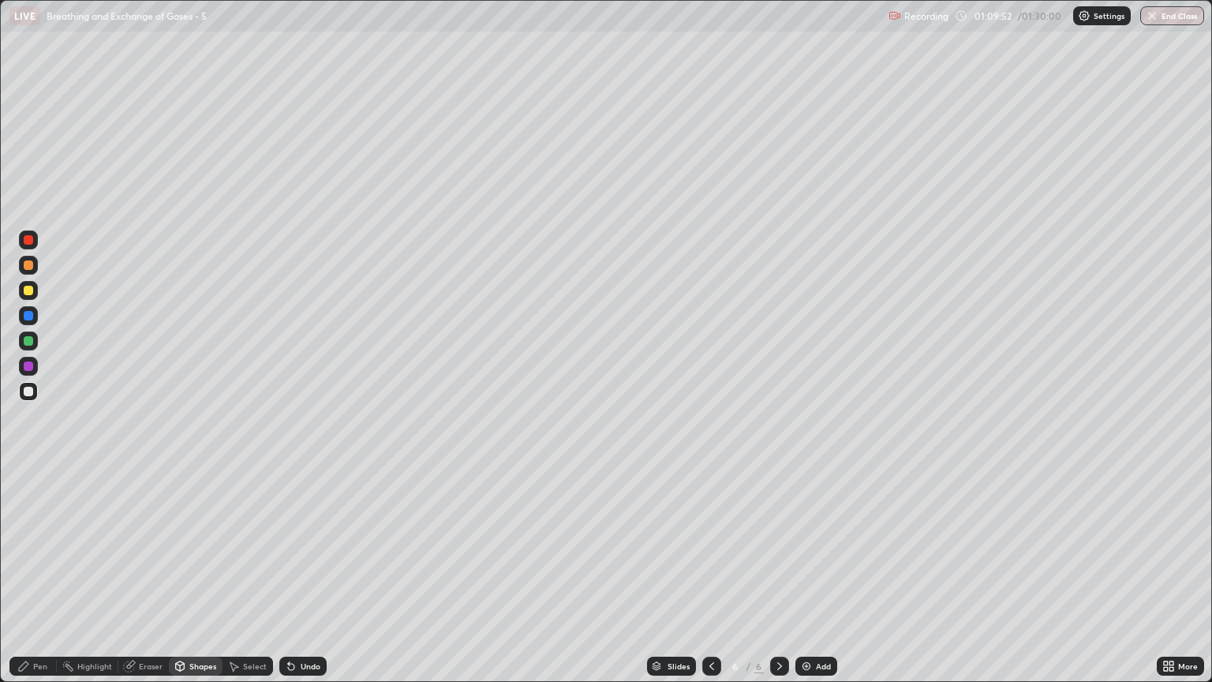
click at [47, 582] on div "Pen" at bounding box center [32, 666] width 47 height 19
click at [196, 582] on div "Shapes" at bounding box center [202, 666] width 27 height 8
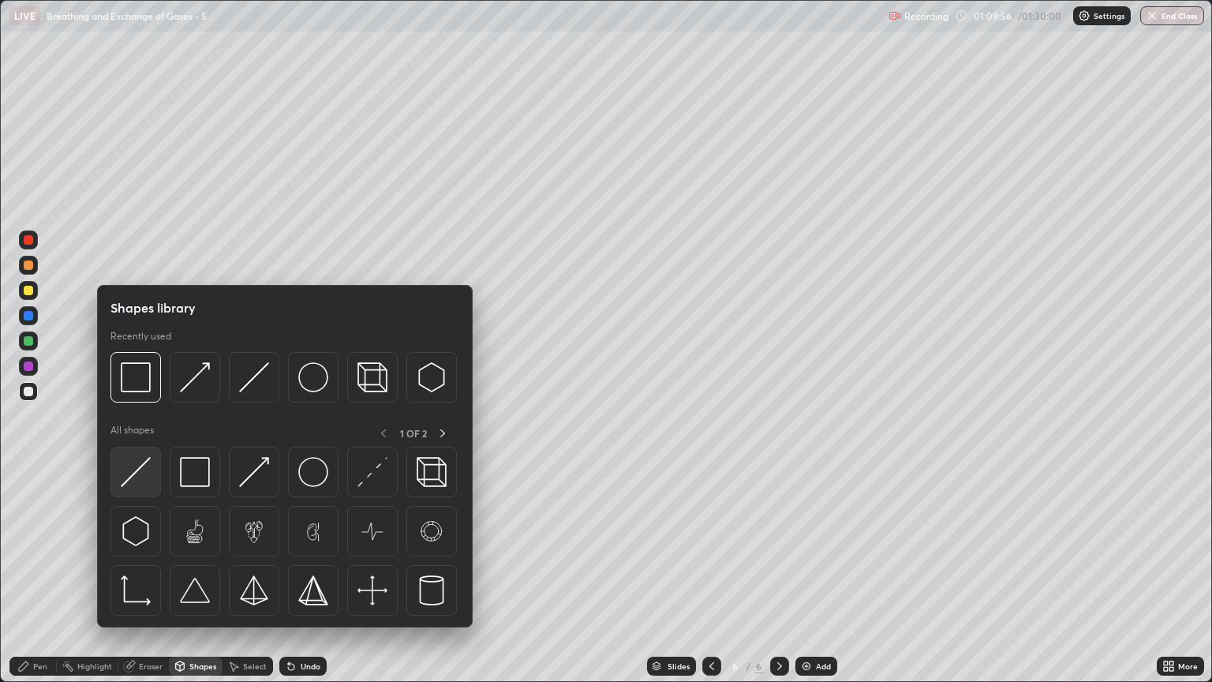
click at [144, 481] on img at bounding box center [136, 472] width 30 height 30
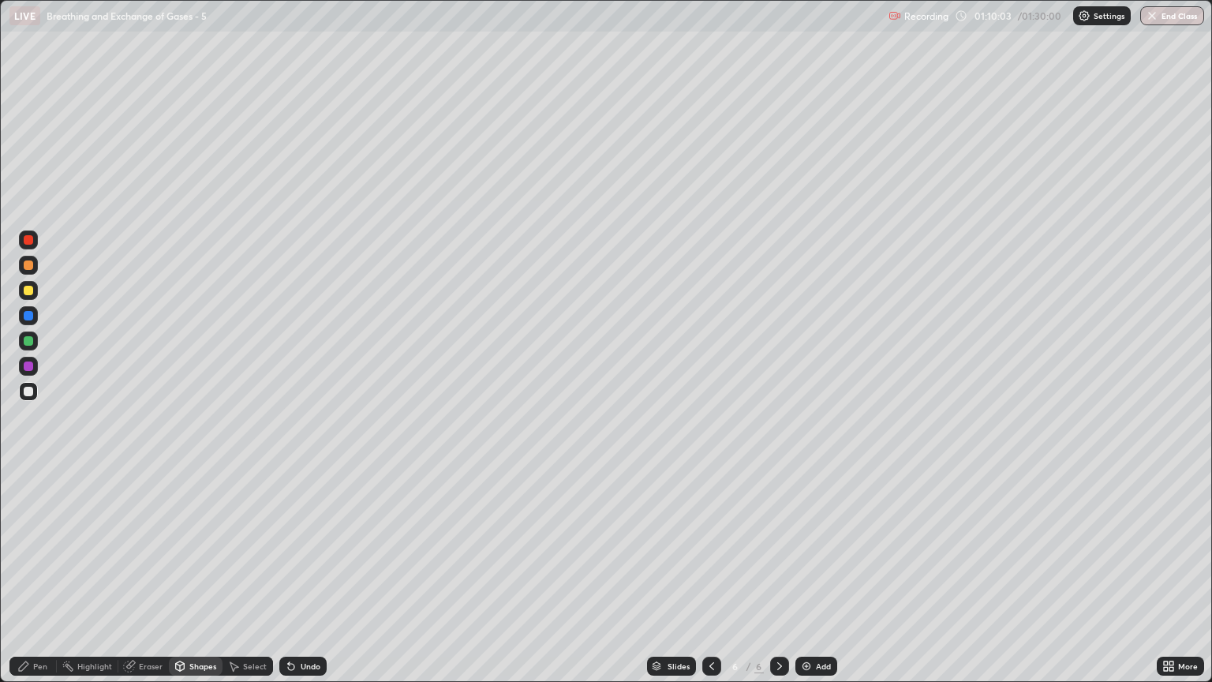
click at [189, 582] on div "Shapes" at bounding box center [202, 666] width 27 height 8
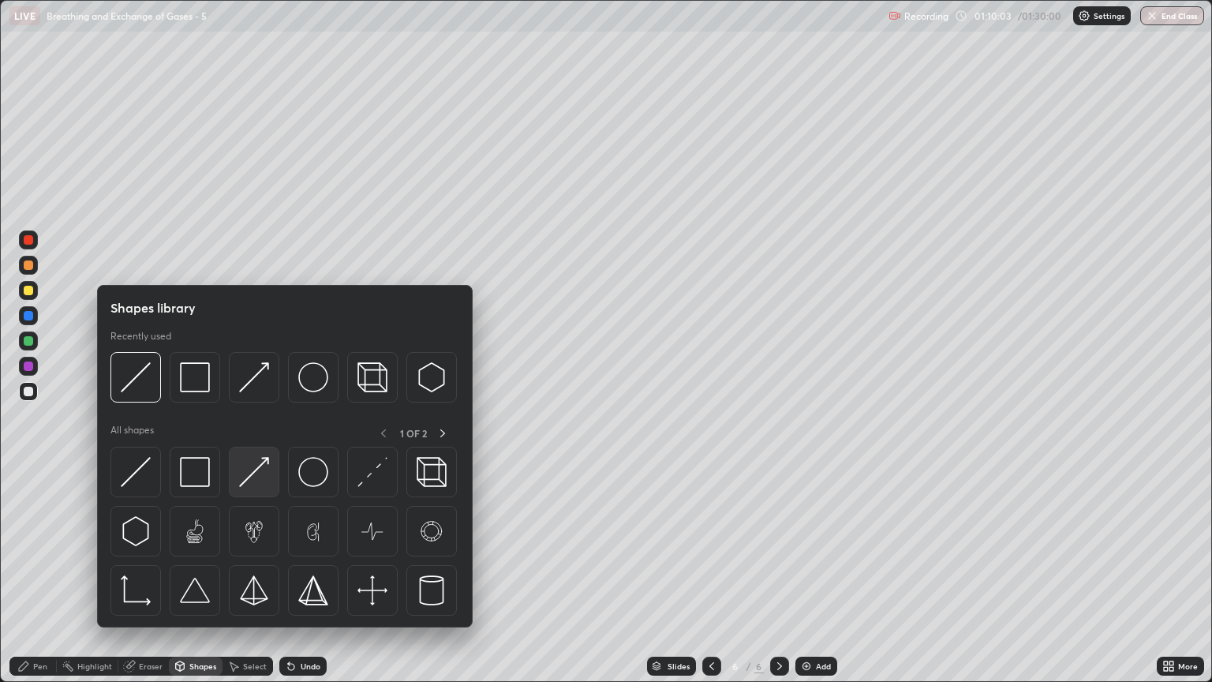
click at [258, 475] on img at bounding box center [254, 472] width 30 height 30
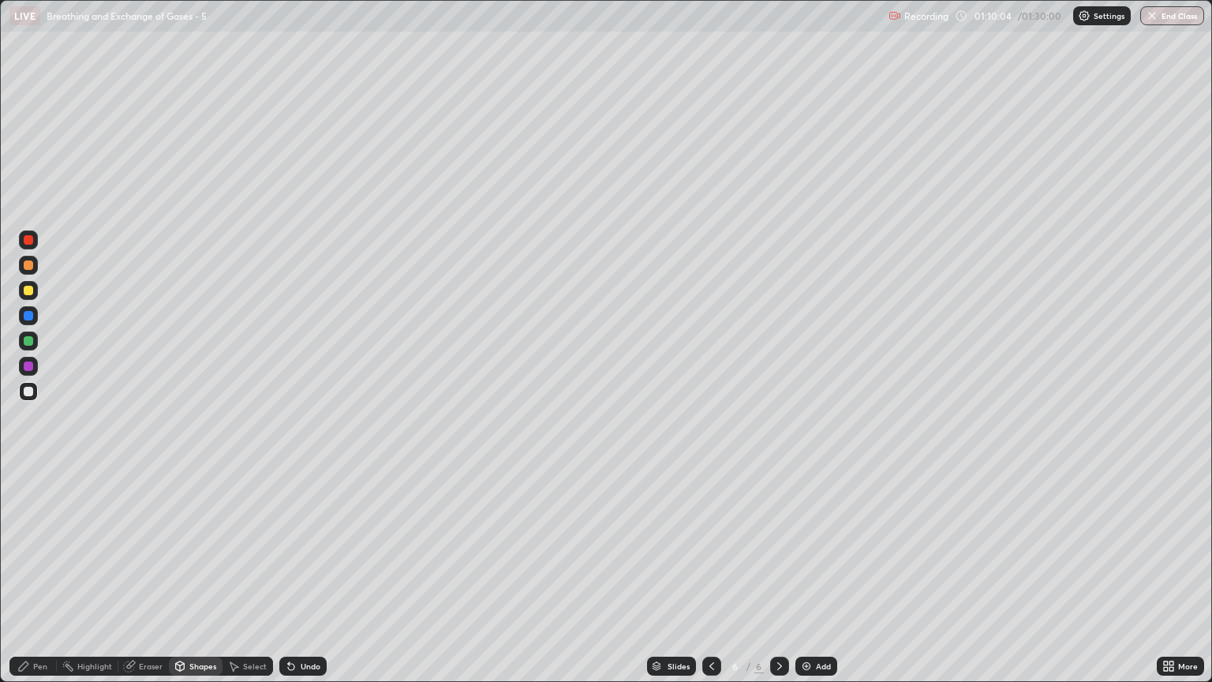
click at [32, 266] on div at bounding box center [28, 264] width 9 height 9
click at [39, 582] on div "Pen" at bounding box center [40, 666] width 14 height 8
click at [32, 395] on div at bounding box center [28, 391] width 9 height 9
click at [207, 582] on div "Shapes" at bounding box center [202, 666] width 27 height 8
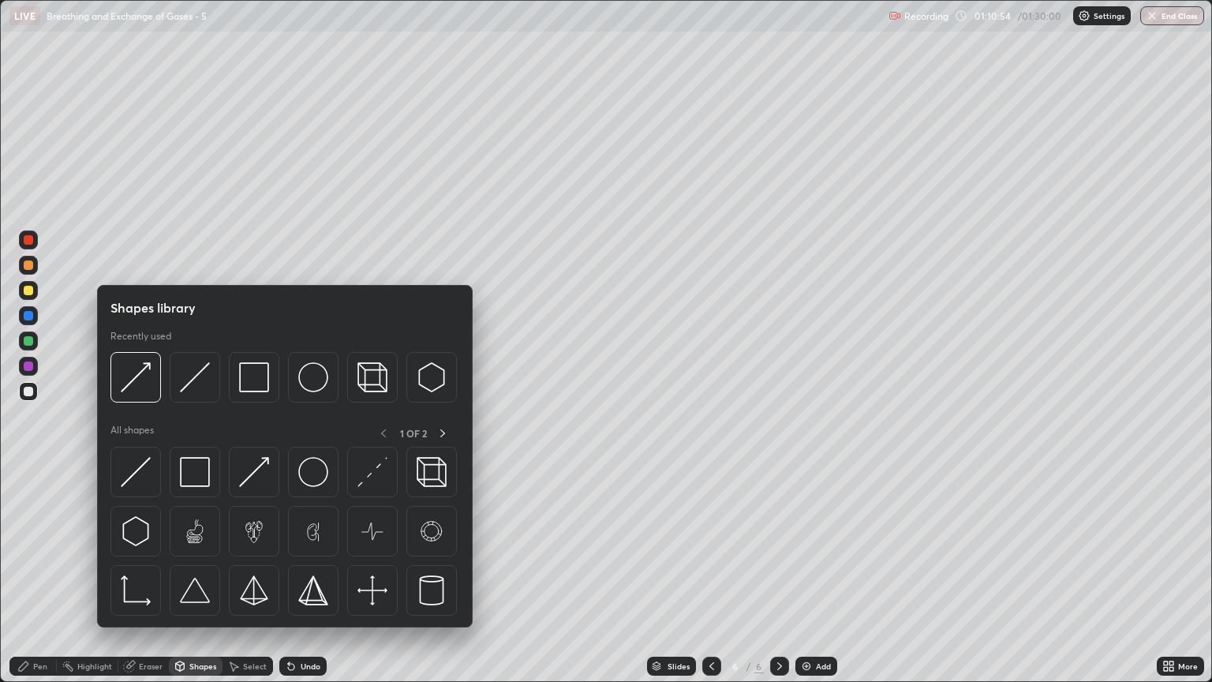
click at [191, 474] on img at bounding box center [195, 472] width 30 height 30
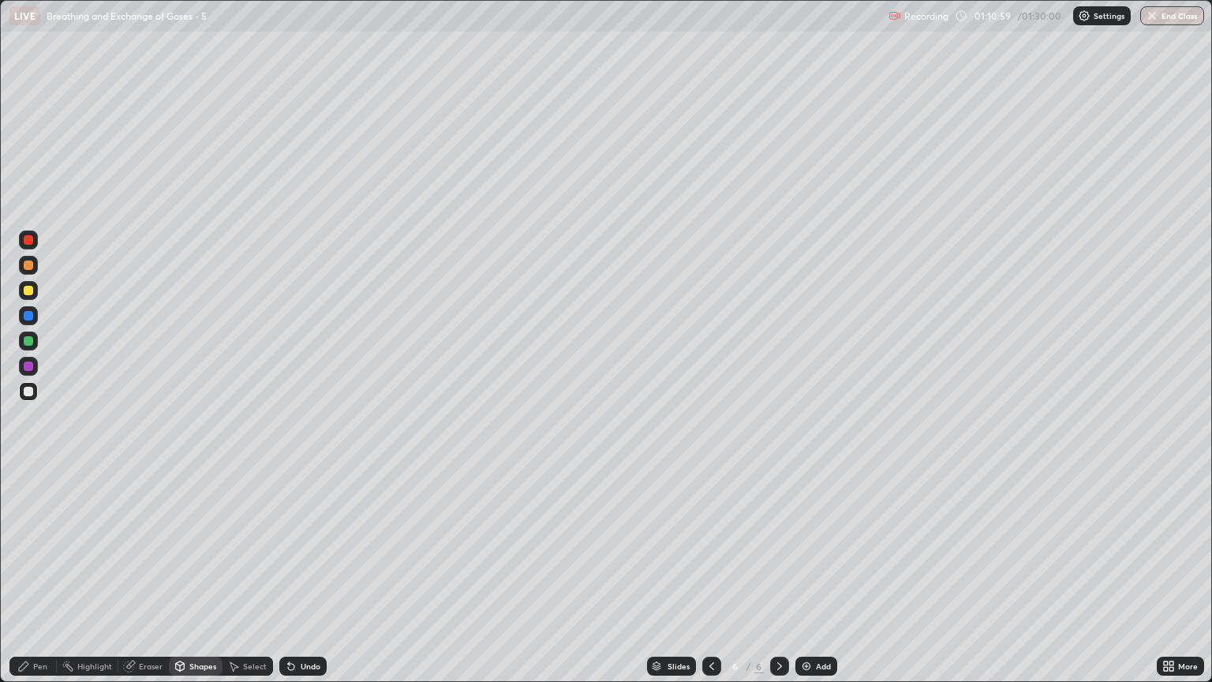
click at [43, 582] on div "Pen" at bounding box center [40, 666] width 14 height 8
click at [28, 272] on div at bounding box center [28, 265] width 19 height 19
click at [29, 391] on div at bounding box center [28, 391] width 9 height 9
click at [45, 582] on div "Pen" at bounding box center [40, 666] width 14 height 8
click at [189, 582] on div "Shapes" at bounding box center [202, 666] width 27 height 8
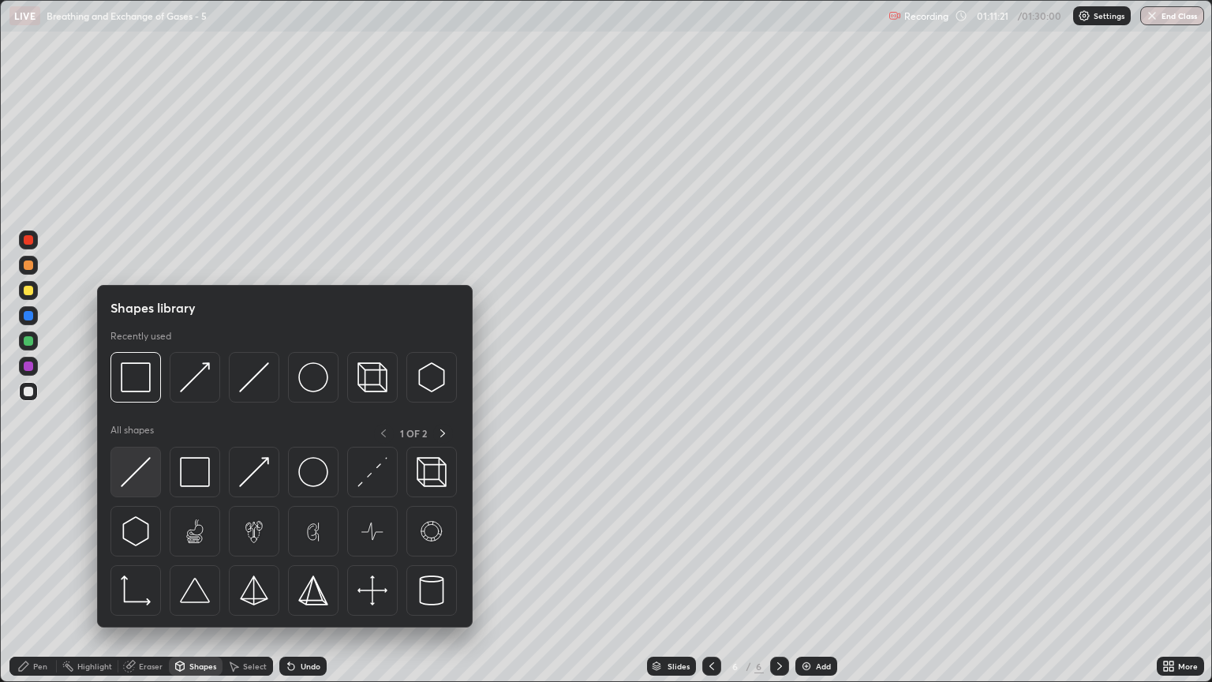
click at [152, 474] on div at bounding box center [135, 472] width 51 height 51
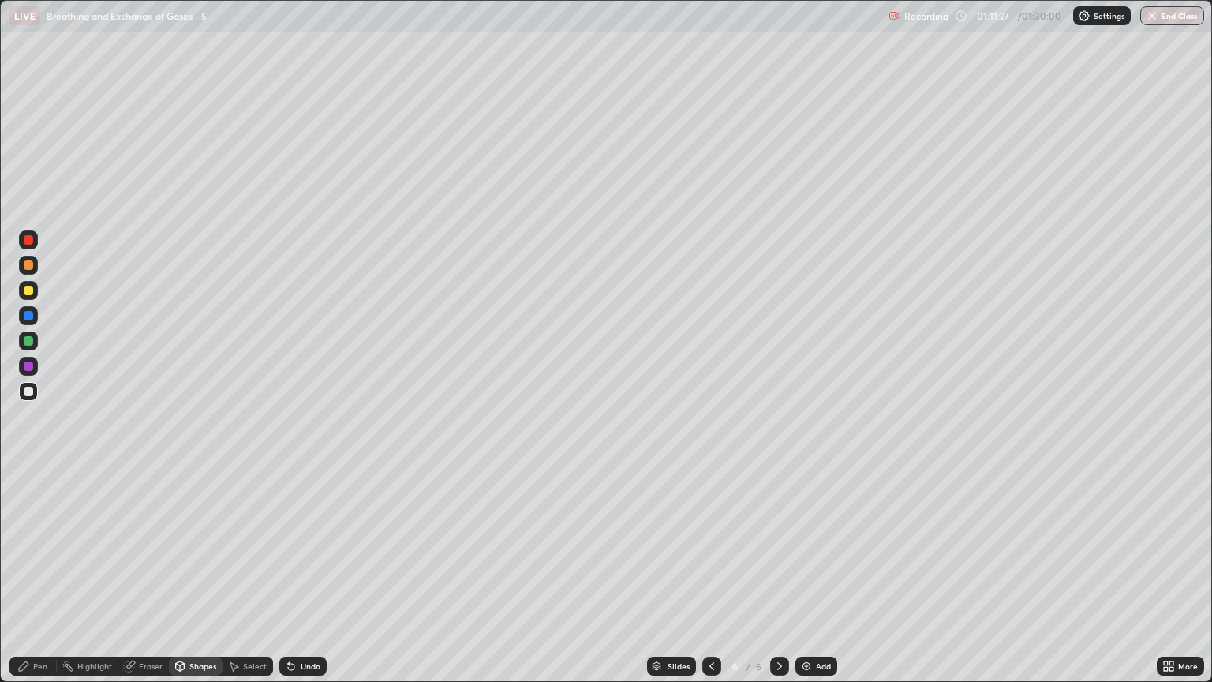
click at [31, 392] on div at bounding box center [28, 391] width 9 height 9
click at [38, 582] on div "Pen" at bounding box center [40, 666] width 14 height 8
click at [28, 290] on div at bounding box center [28, 290] width 9 height 9
click at [193, 582] on div "Shapes" at bounding box center [202, 666] width 27 height 8
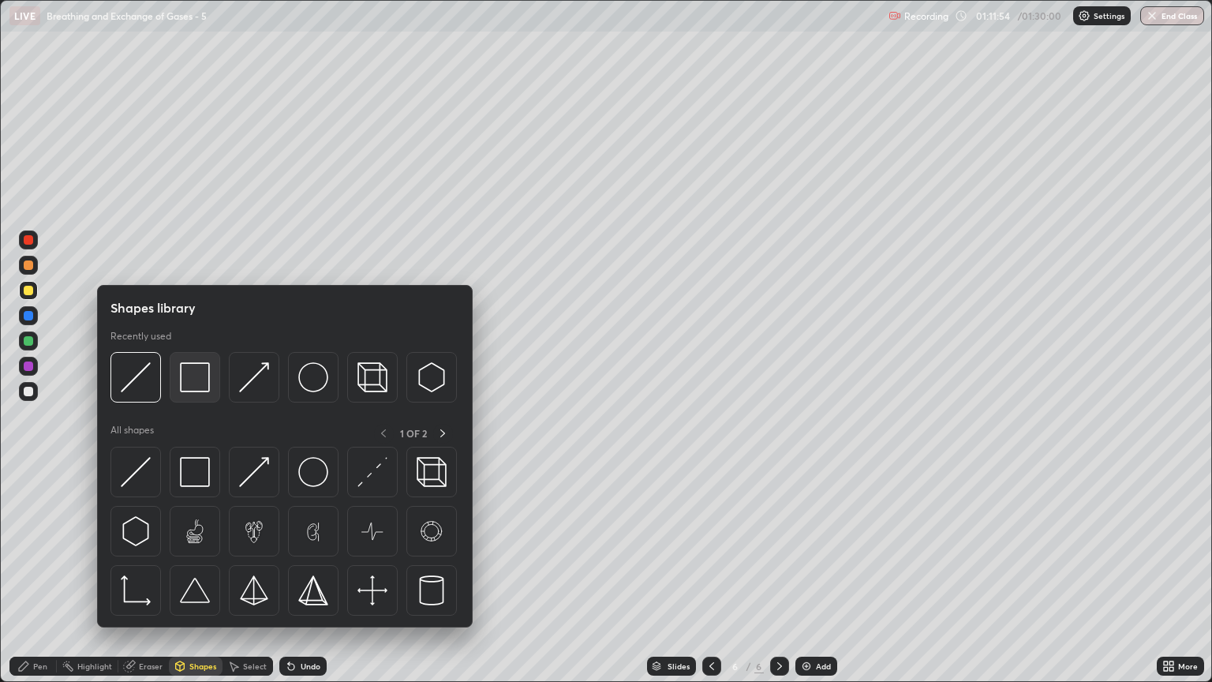
click at [190, 385] on img at bounding box center [195, 377] width 30 height 30
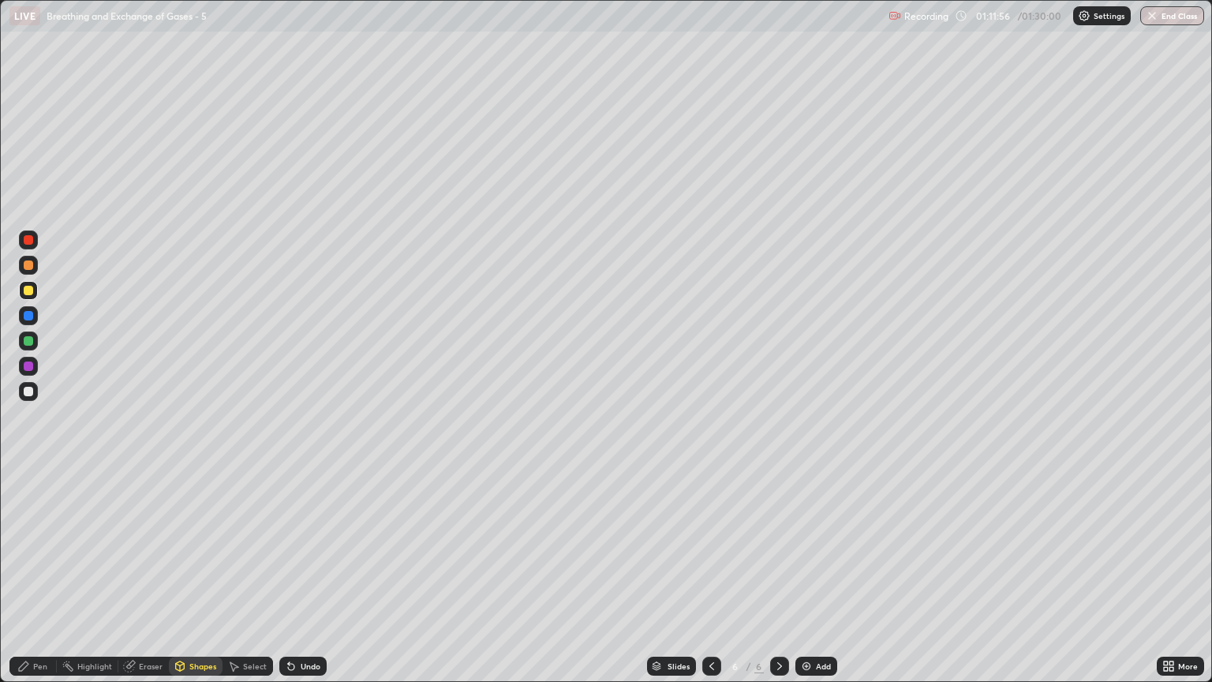
click at [28, 287] on div at bounding box center [28, 290] width 9 height 9
click at [189, 582] on div "Shapes" at bounding box center [202, 666] width 27 height 8
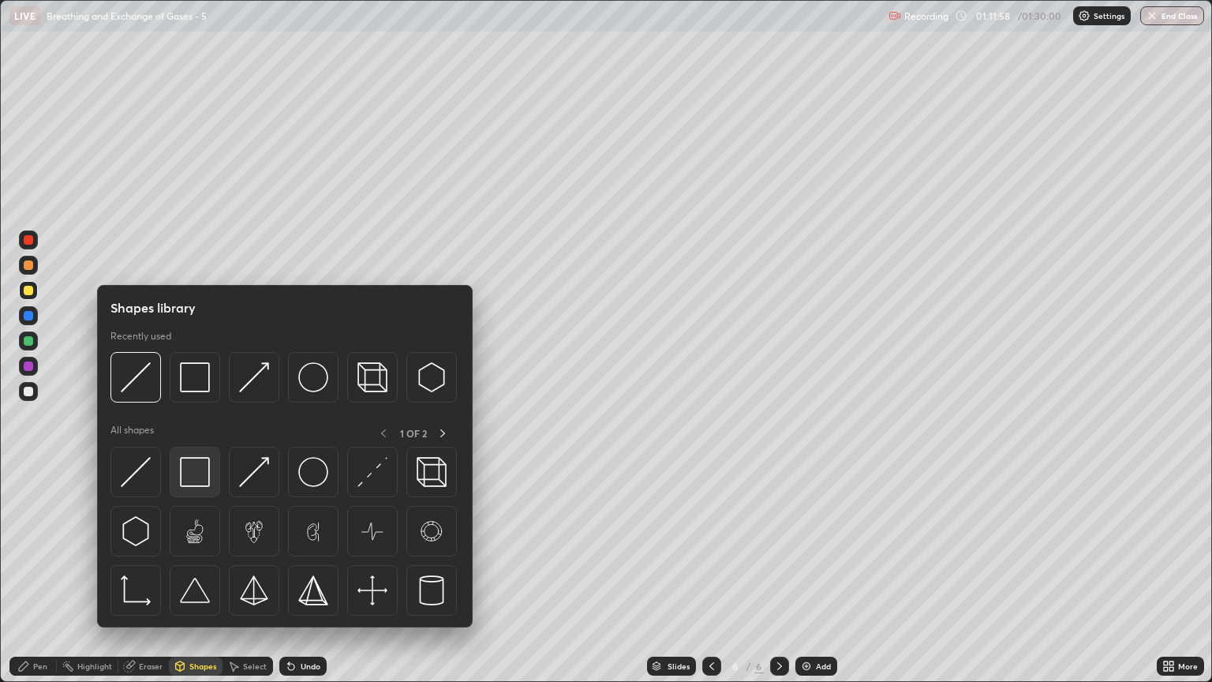
click at [190, 472] on img at bounding box center [195, 472] width 30 height 30
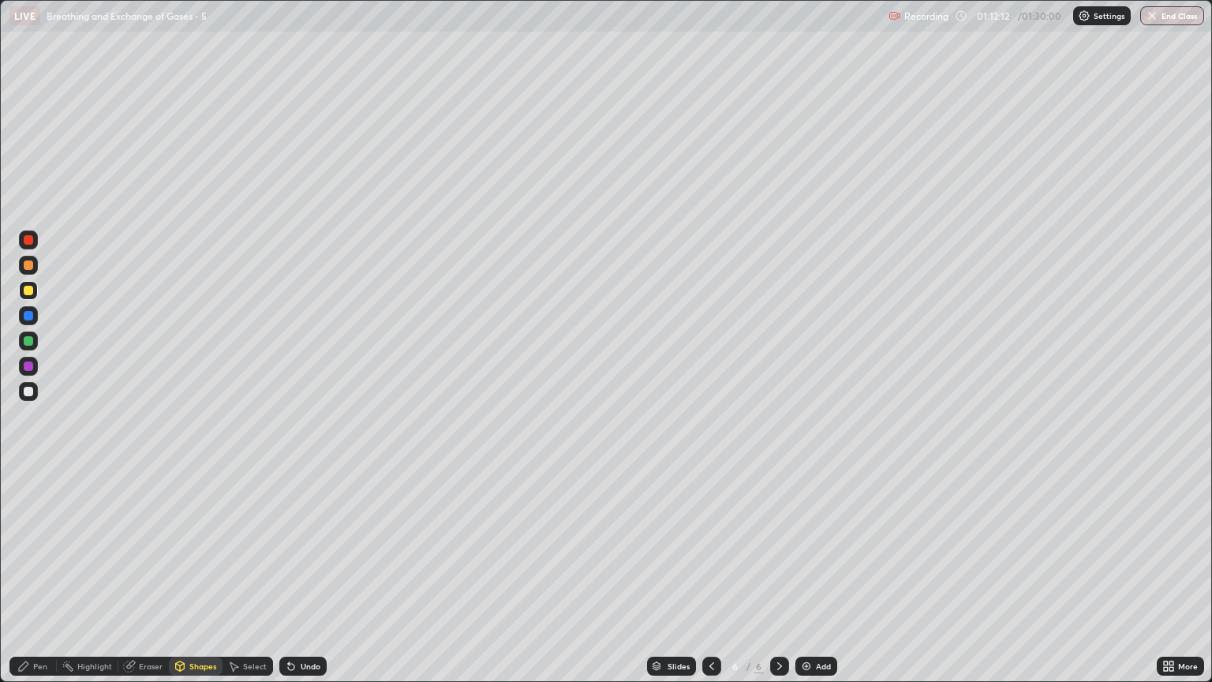
click at [28, 342] on div at bounding box center [28, 340] width 9 height 9
click at [32, 369] on div at bounding box center [28, 365] width 9 height 9
click at [32, 388] on div at bounding box center [28, 391] width 9 height 9
click at [46, 582] on div "Pen" at bounding box center [40, 666] width 14 height 8
click at [194, 582] on div "Shapes" at bounding box center [202, 666] width 27 height 8
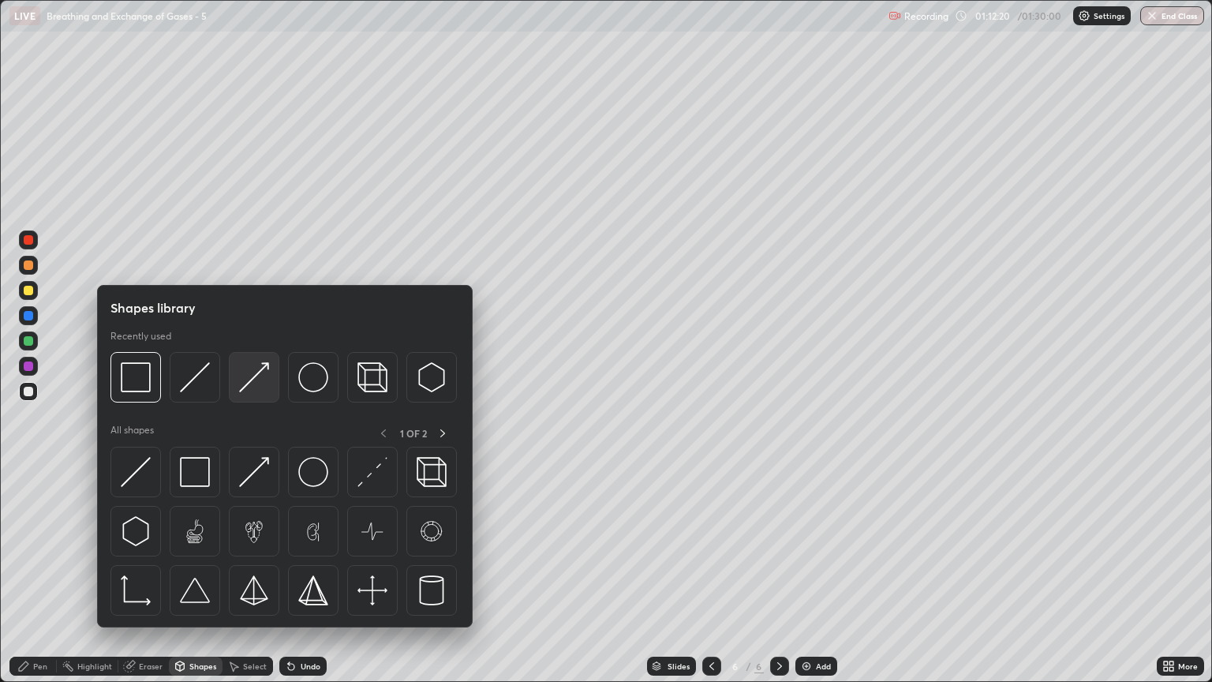
click at [259, 388] on img at bounding box center [254, 377] width 30 height 30
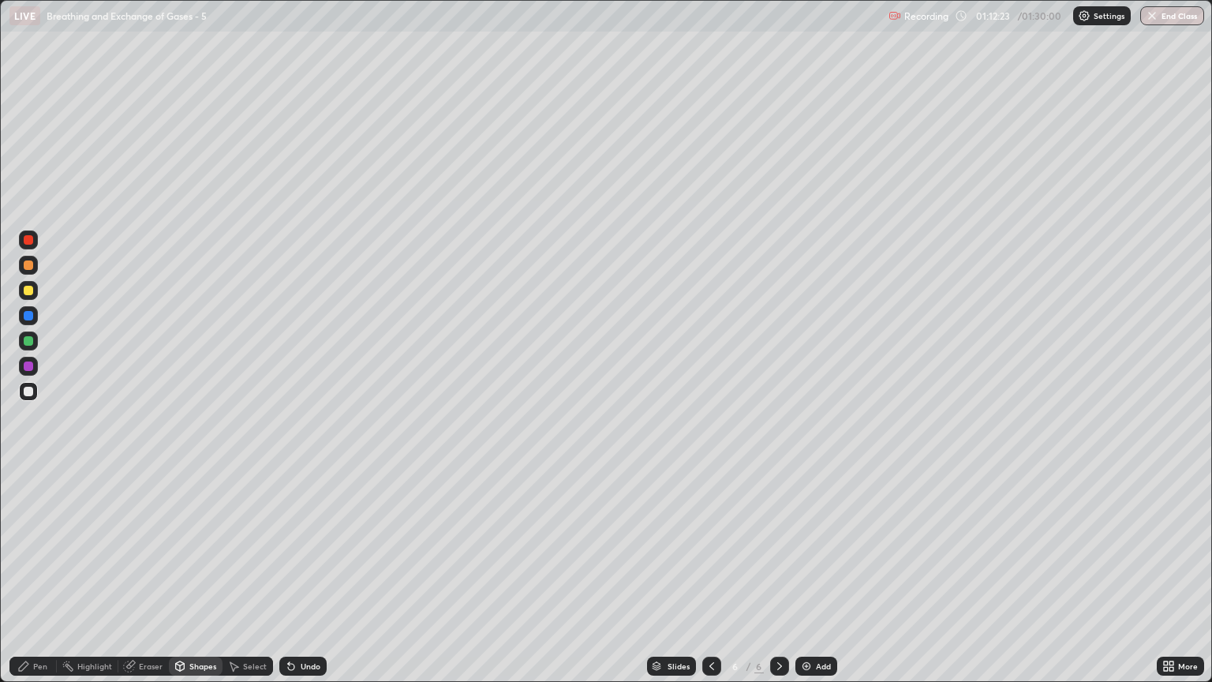
click at [35, 339] on div at bounding box center [28, 340] width 19 height 19
click at [28, 392] on div at bounding box center [28, 391] width 9 height 9
click at [36, 582] on div "Pen" at bounding box center [40, 666] width 14 height 8
click at [28, 341] on div at bounding box center [28, 340] width 9 height 9
click at [36, 392] on div at bounding box center [28, 391] width 19 height 19
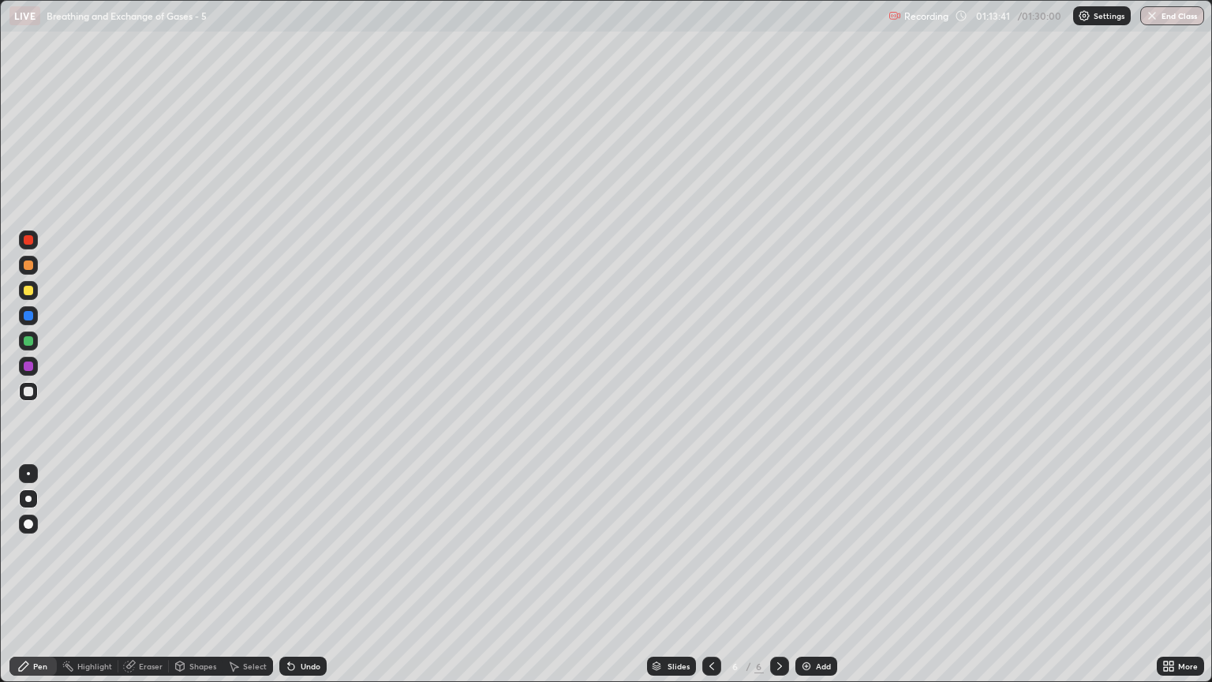
click at [28, 582] on icon at bounding box center [23, 666] width 13 height 13
click at [145, 582] on div "Eraser" at bounding box center [151, 666] width 24 height 8
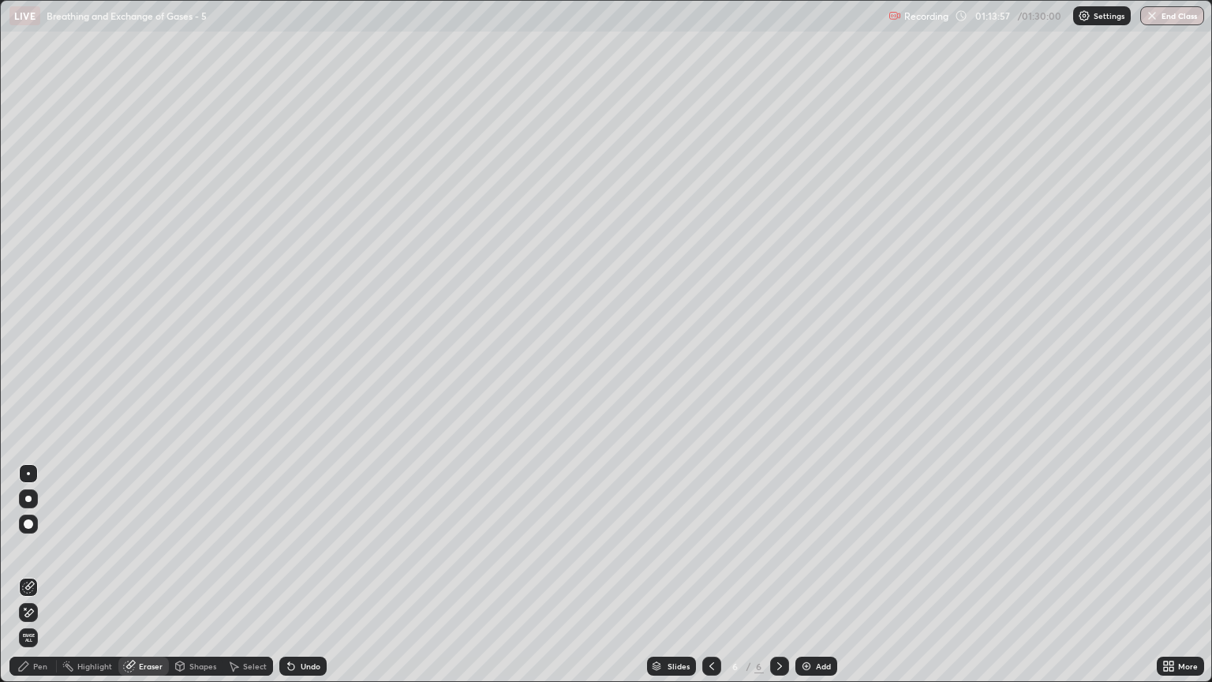
click at [193, 582] on div "Shapes" at bounding box center [202, 666] width 27 height 8
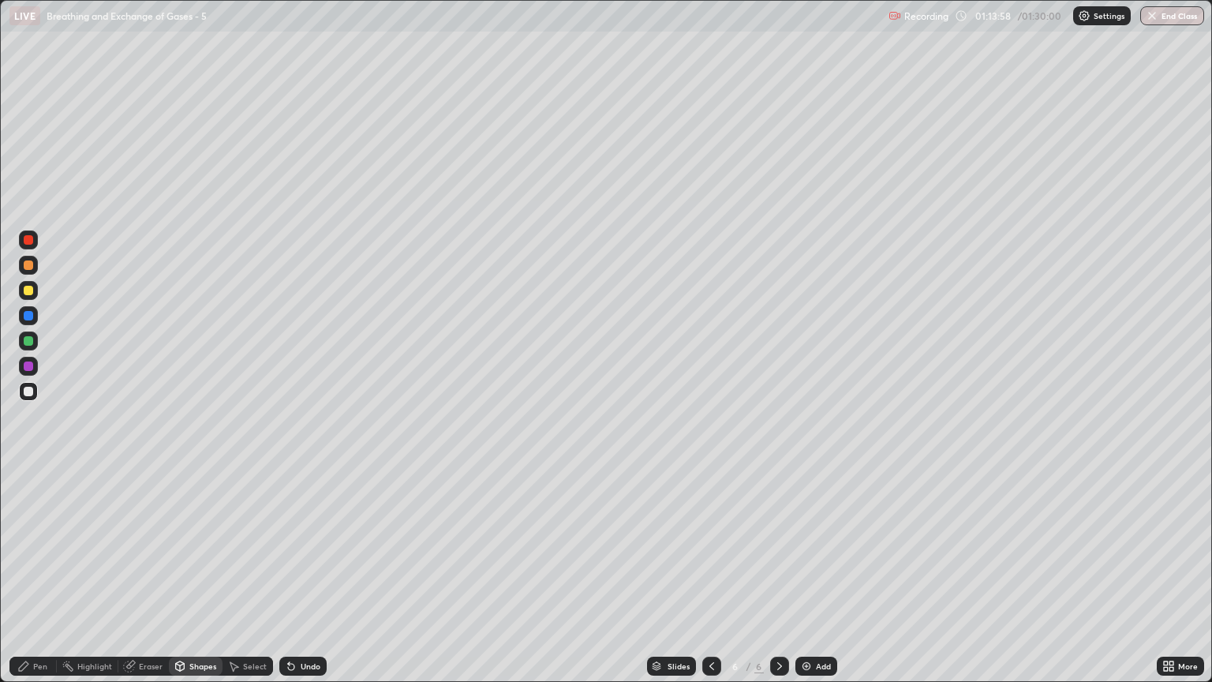
click at [151, 582] on div "Eraser" at bounding box center [151, 666] width 24 height 8
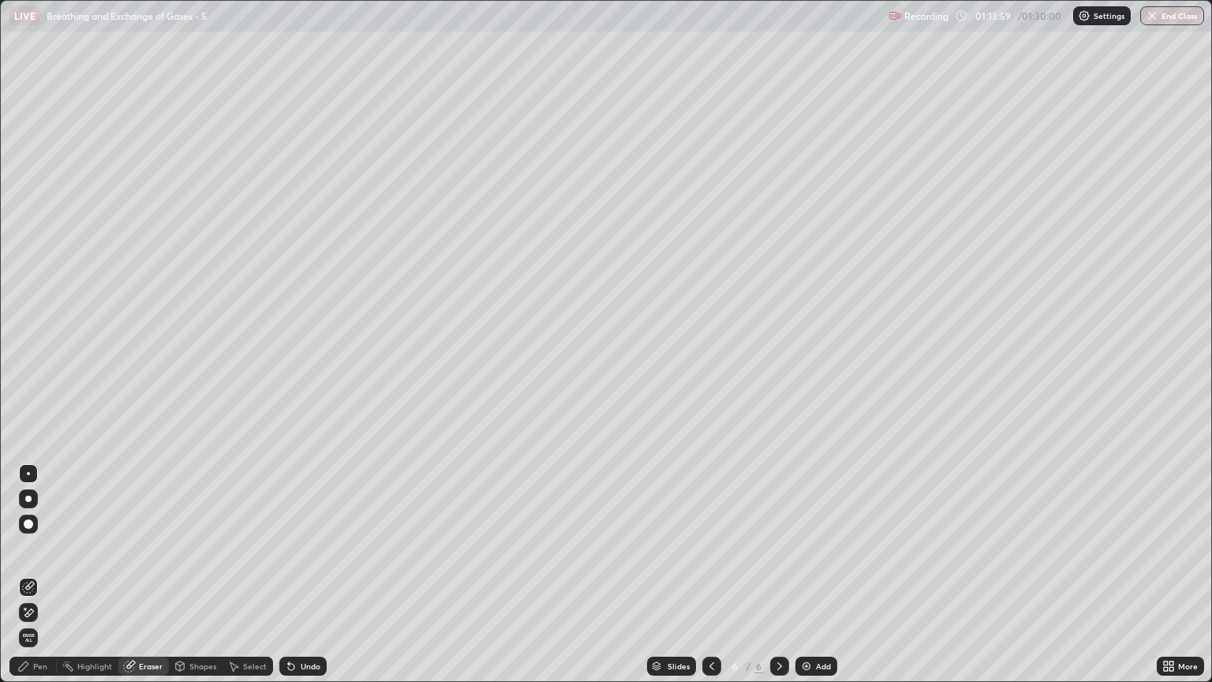
click at [28, 582] on icon at bounding box center [28, 612] width 13 height 13
click at [42, 582] on div "Pen" at bounding box center [40, 666] width 14 height 8
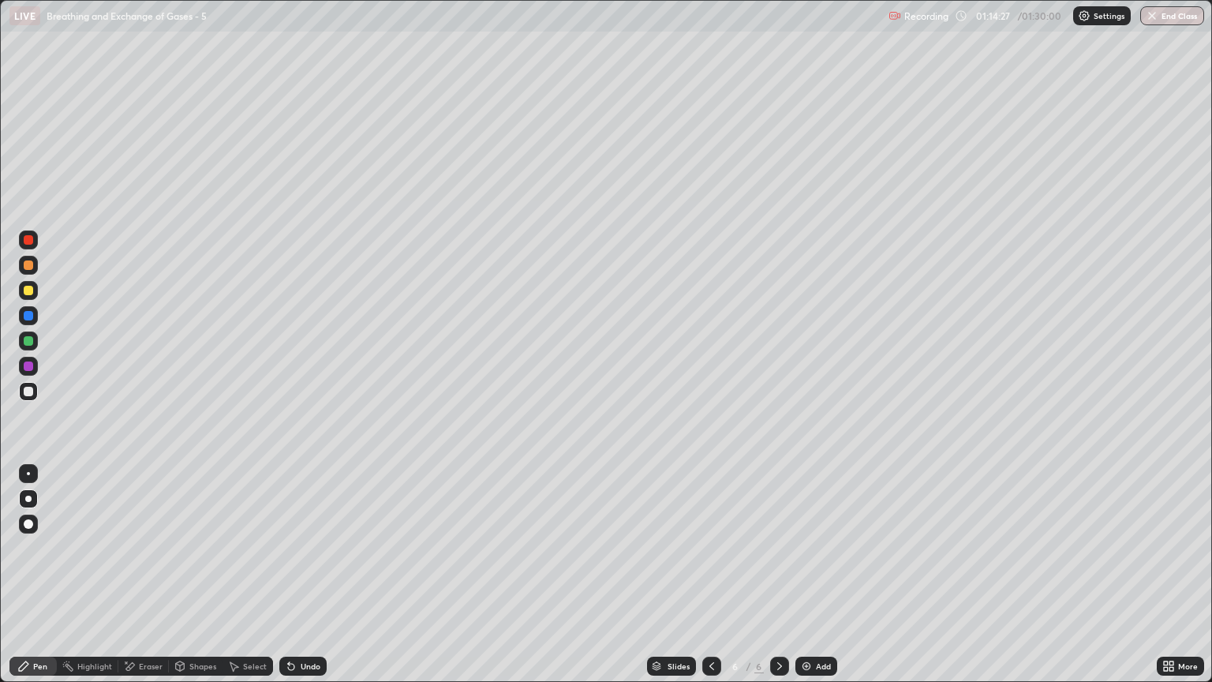
click at [28, 290] on div at bounding box center [28, 290] width 9 height 9
click at [199, 582] on div "Shapes" at bounding box center [202, 666] width 27 height 8
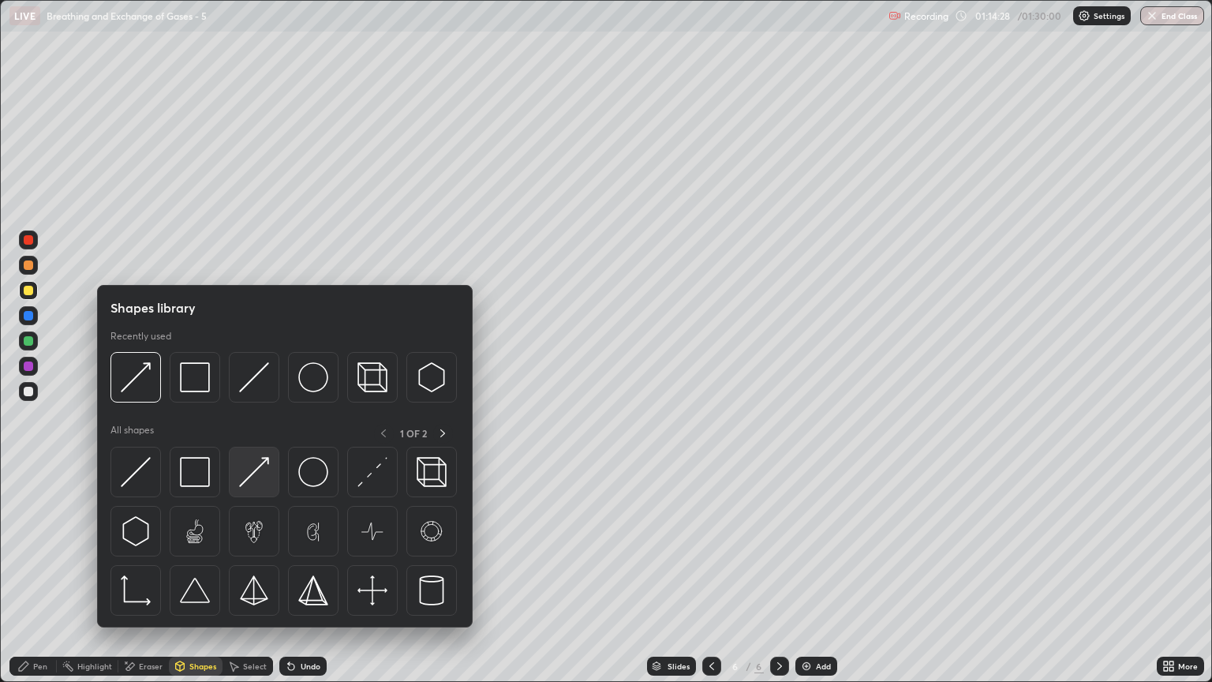
click at [253, 483] on img at bounding box center [254, 472] width 30 height 30
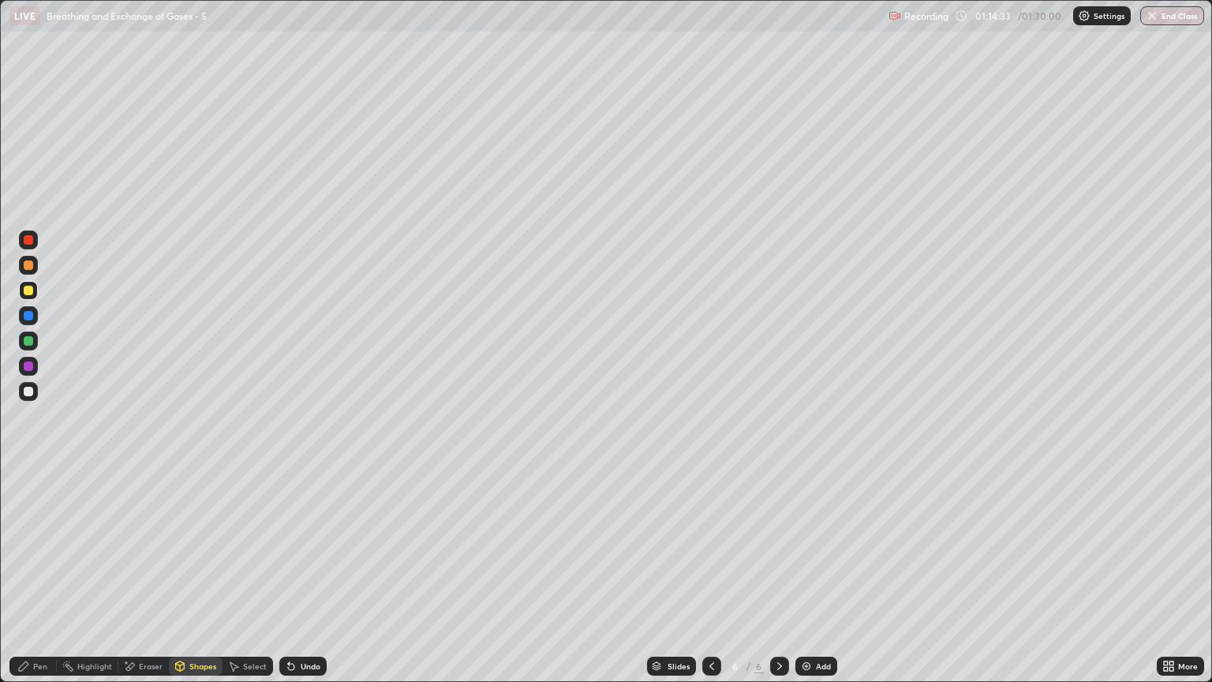
click at [44, 582] on div "Pen" at bounding box center [32, 666] width 47 height 19
click at [35, 397] on div at bounding box center [28, 391] width 19 height 19
click at [205, 582] on div "Shapes" at bounding box center [202, 666] width 27 height 8
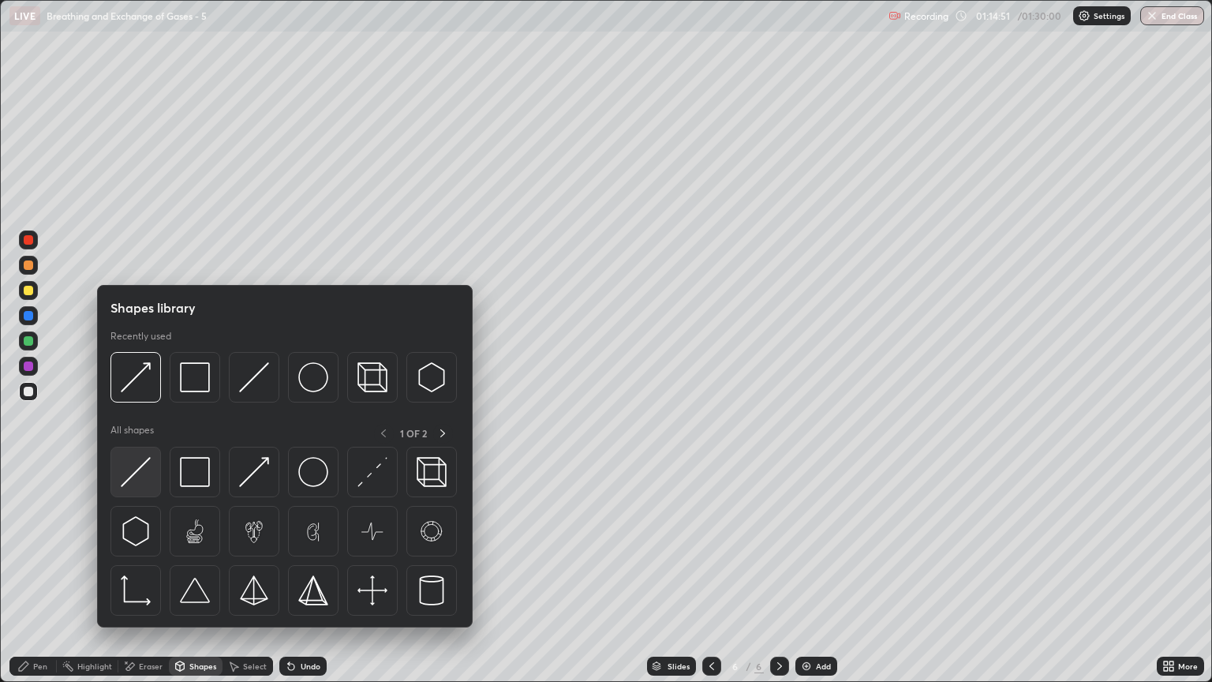
click at [145, 481] on img at bounding box center [136, 472] width 30 height 30
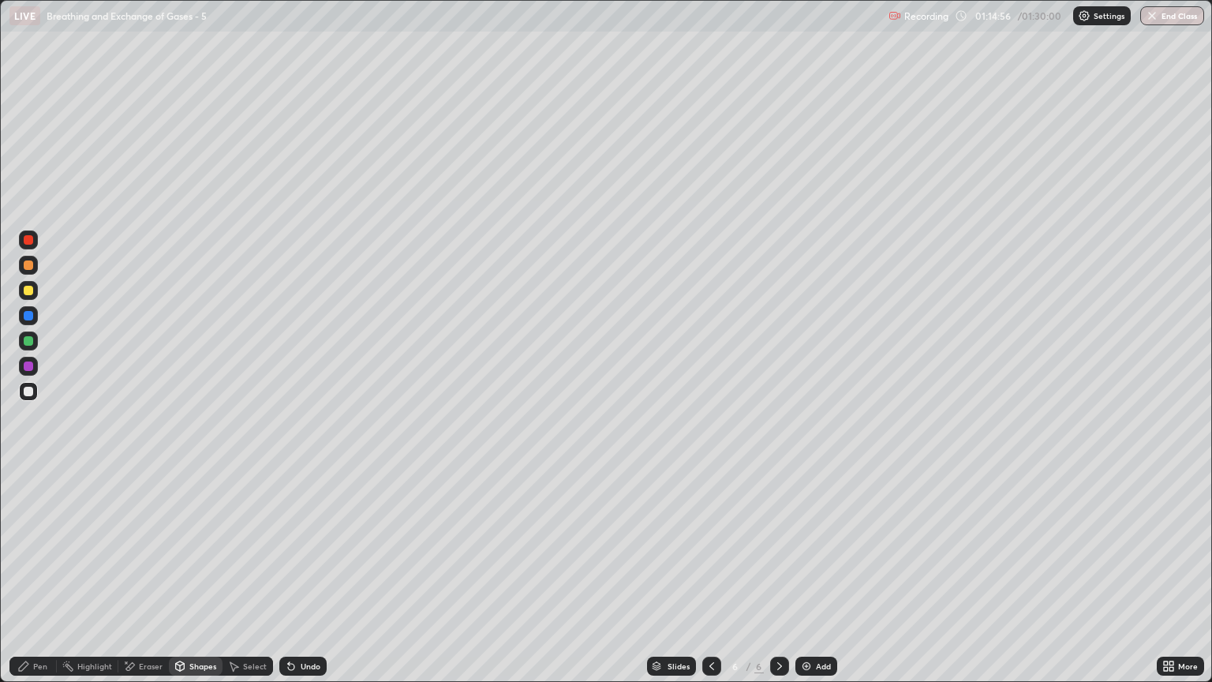
click at [46, 582] on div "Pen" at bounding box center [32, 666] width 47 height 19
click at [36, 395] on div at bounding box center [28, 391] width 19 height 19
click at [27, 297] on div at bounding box center [28, 290] width 19 height 19
click at [43, 582] on div "Pen" at bounding box center [40, 666] width 14 height 8
click at [32, 268] on div at bounding box center [28, 264] width 9 height 9
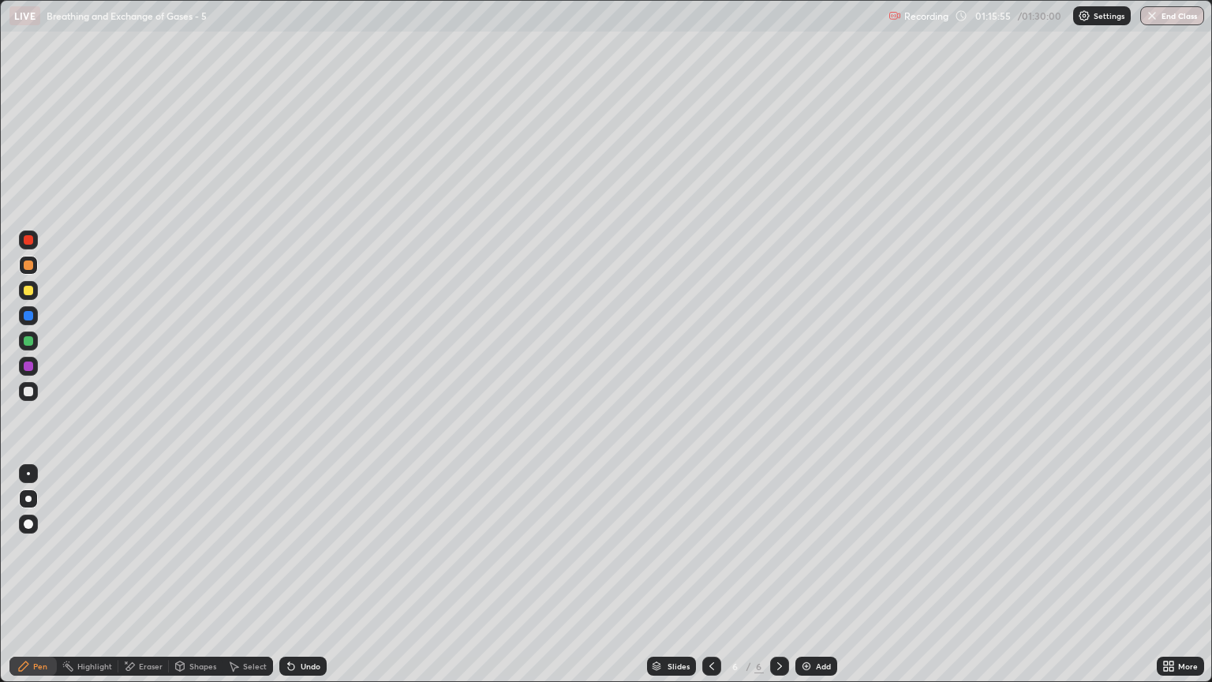
click at [28, 290] on div at bounding box center [28, 290] width 9 height 9
click at [202, 582] on div "Shapes" at bounding box center [202, 666] width 27 height 8
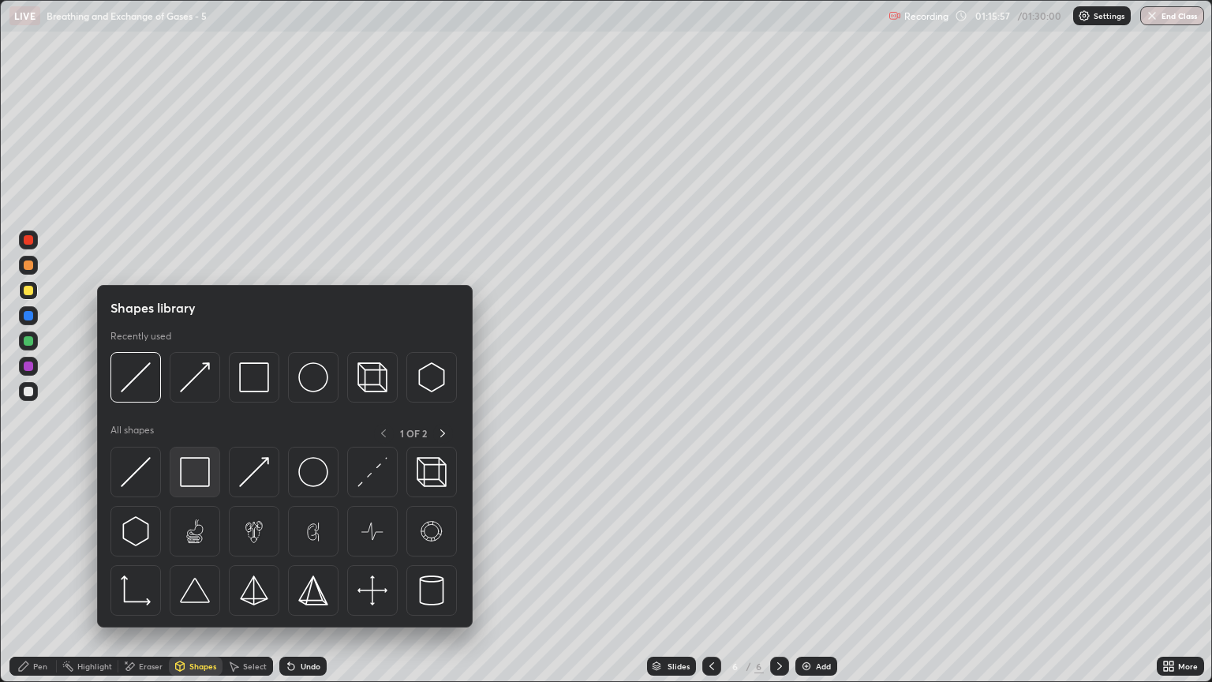
click at [193, 474] on img at bounding box center [195, 472] width 30 height 30
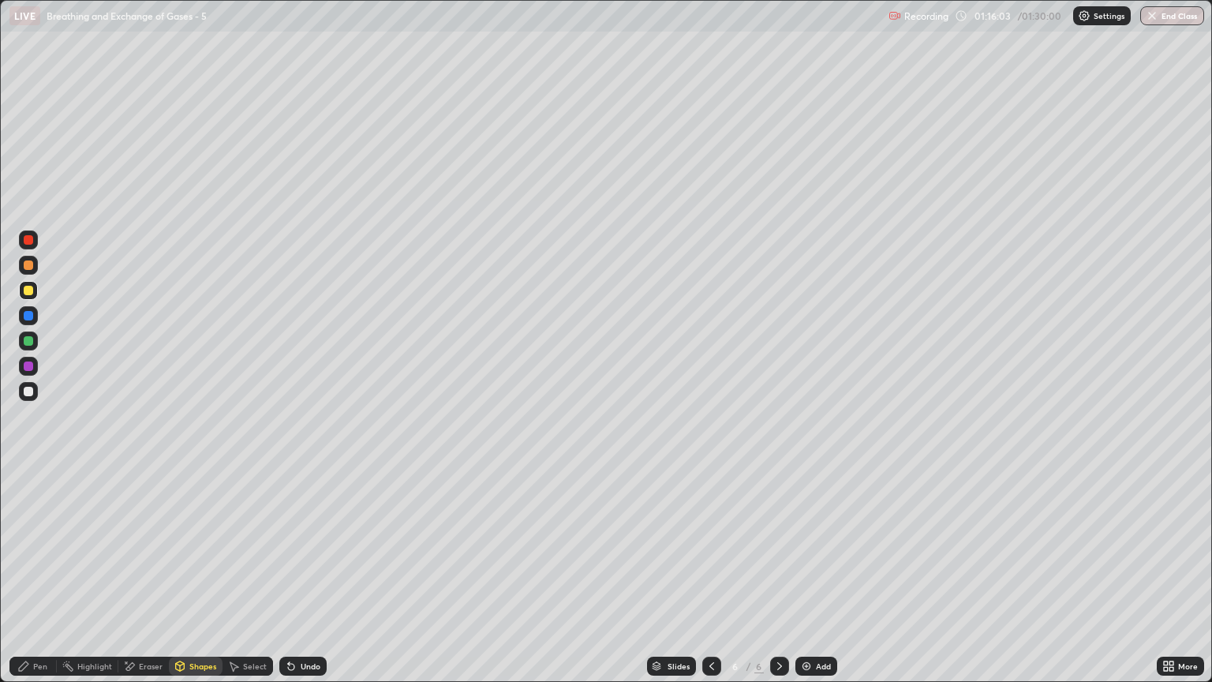
click at [197, 582] on div "Shapes" at bounding box center [202, 666] width 27 height 8
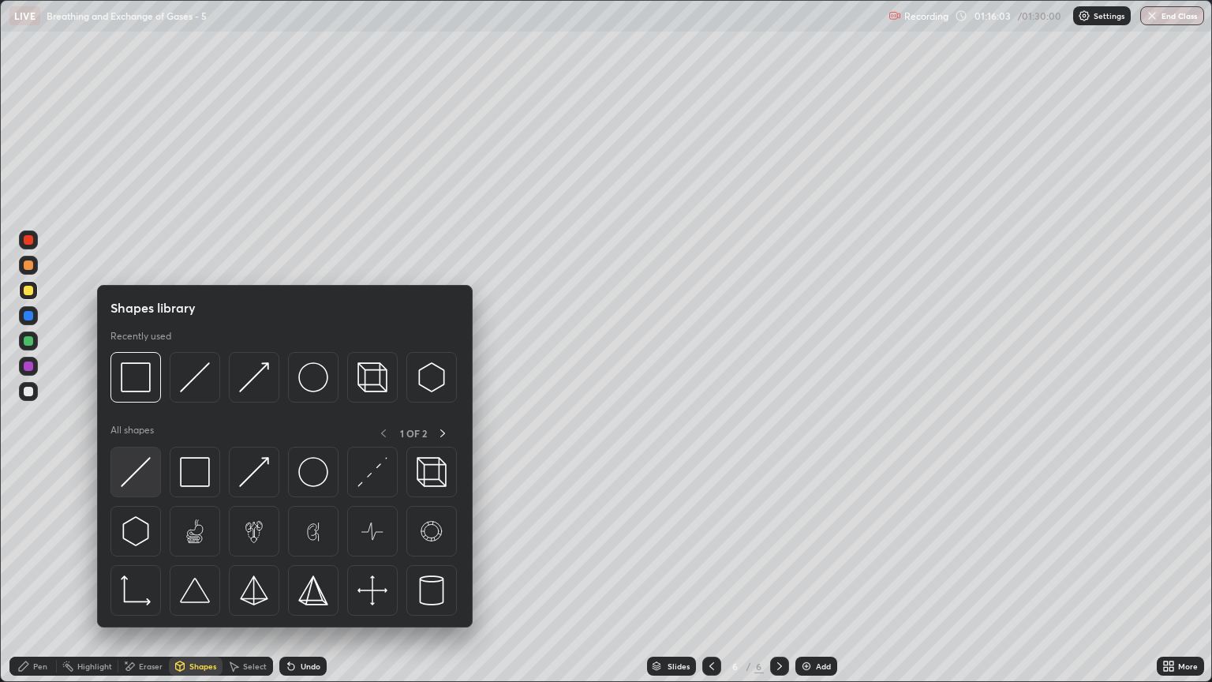
click at [148, 476] on img at bounding box center [136, 472] width 30 height 30
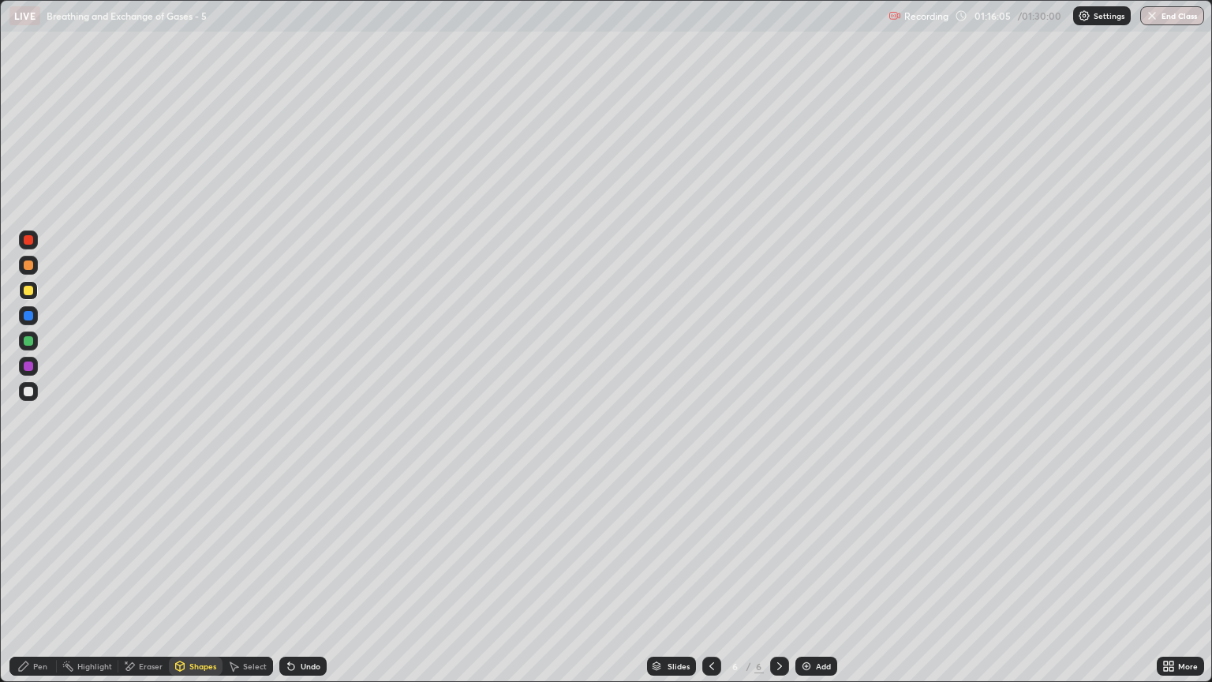
click at [32, 320] on div at bounding box center [28, 315] width 9 height 9
click at [29, 344] on div at bounding box center [28, 340] width 9 height 9
click at [192, 582] on div "Shapes" at bounding box center [202, 666] width 27 height 8
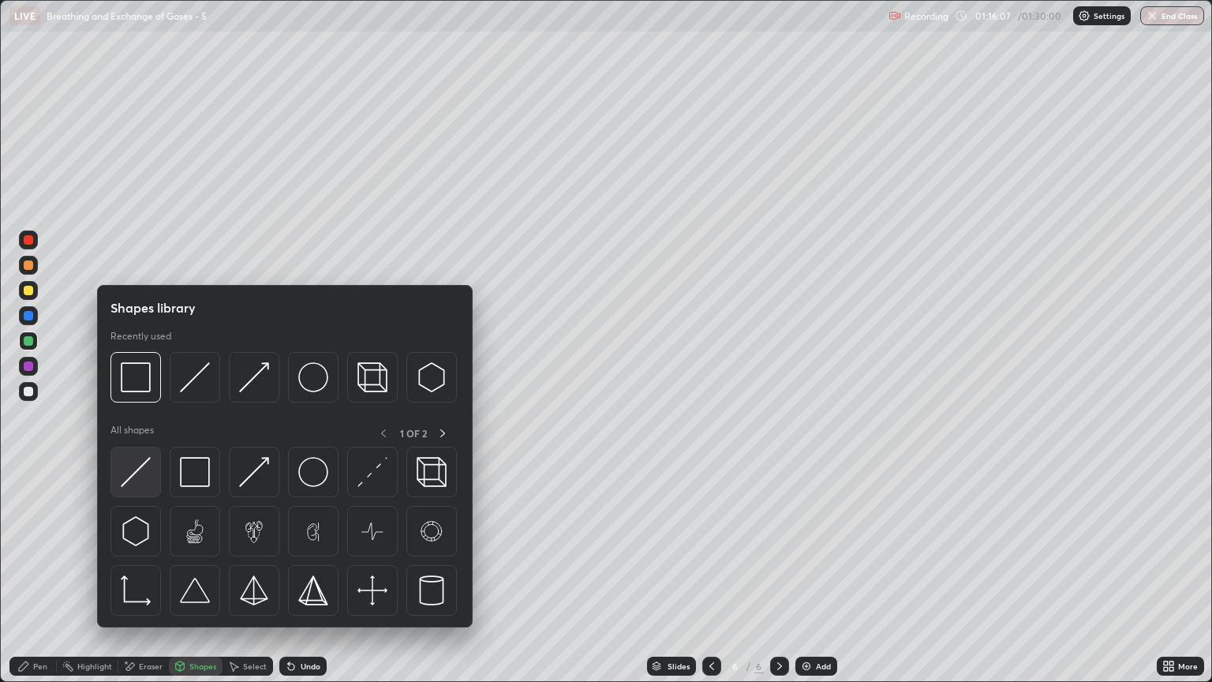
click at [139, 474] on img at bounding box center [136, 472] width 30 height 30
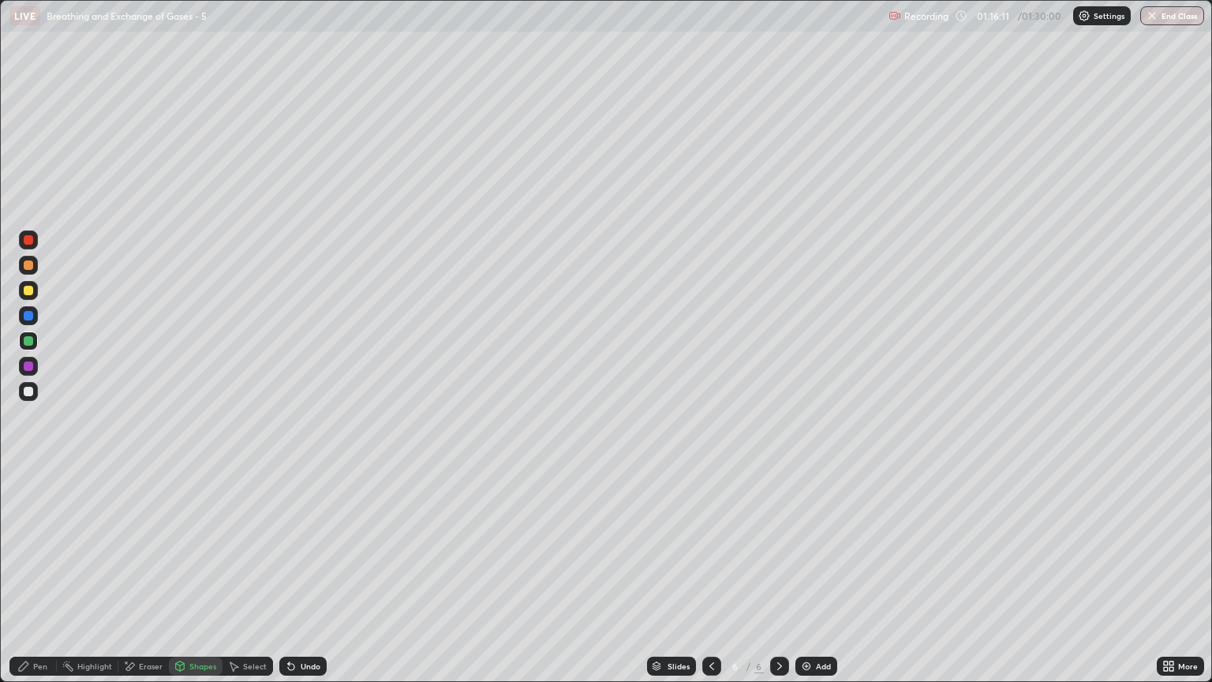
click at [203, 582] on div "Shapes" at bounding box center [196, 666] width 54 height 19
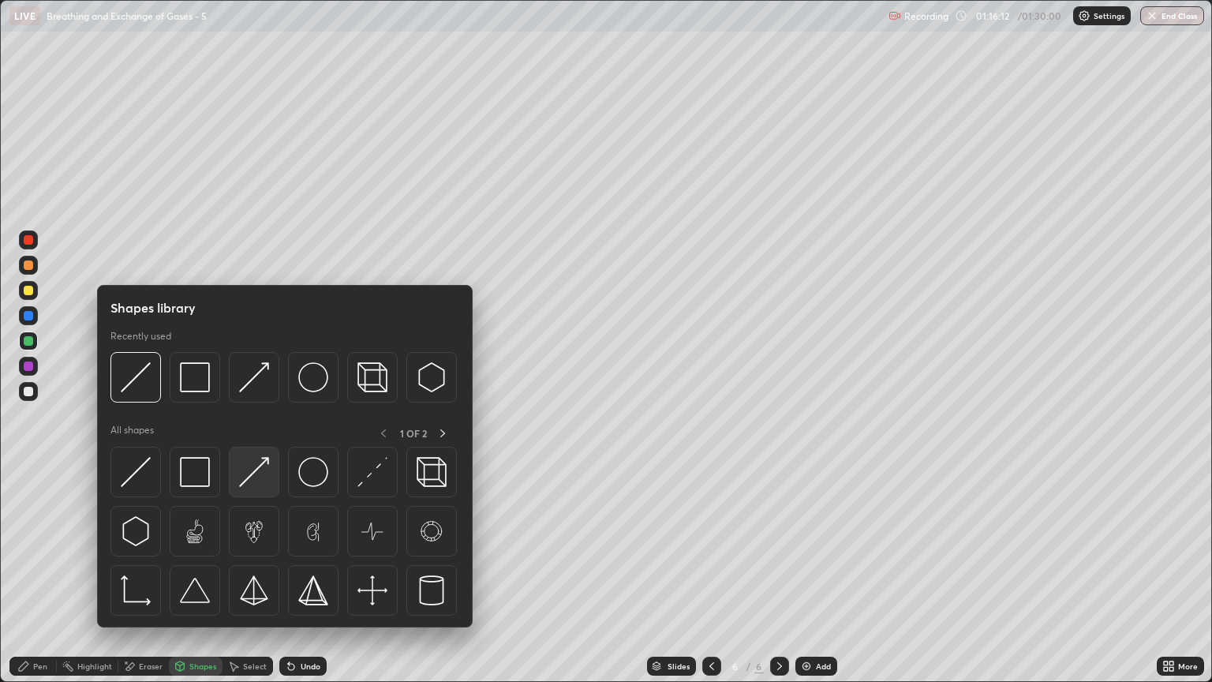
click at [260, 478] on img at bounding box center [254, 472] width 30 height 30
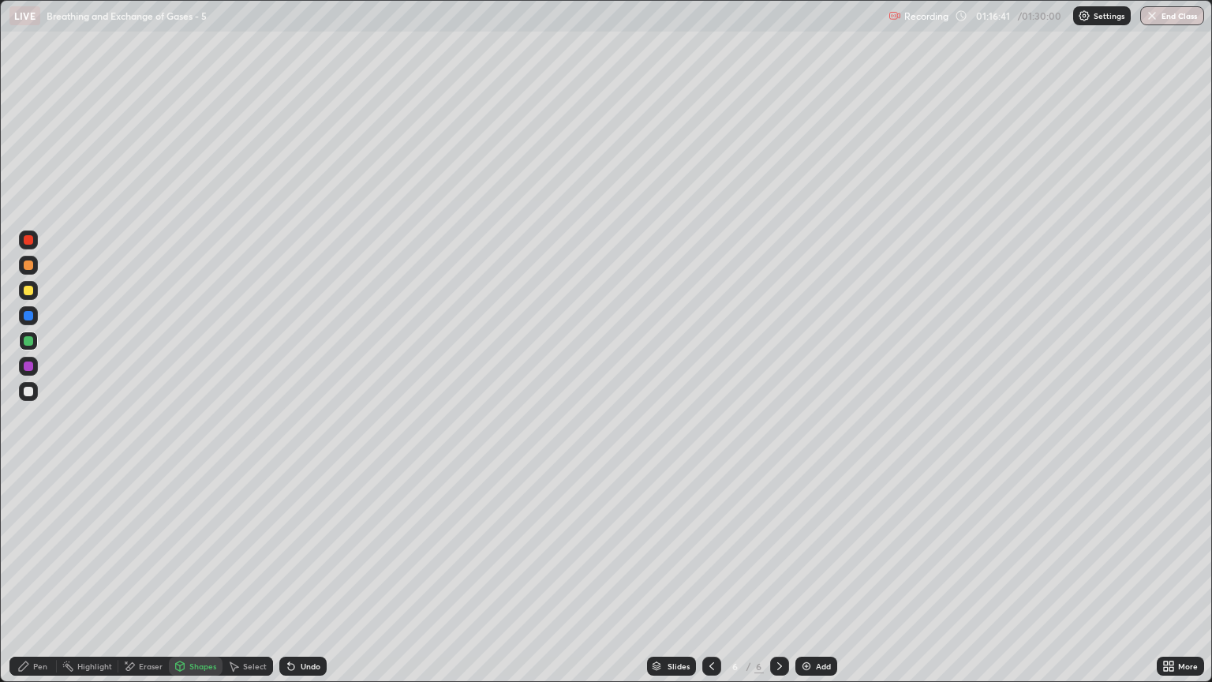
click at [32, 293] on div at bounding box center [28, 290] width 9 height 9
click at [149, 582] on div "Eraser" at bounding box center [151, 666] width 24 height 8
click at [36, 582] on div "Pen" at bounding box center [40, 666] width 14 height 8
click at [25, 397] on div at bounding box center [28, 391] width 19 height 19
click at [244, 582] on div "Select" at bounding box center [255, 666] width 24 height 8
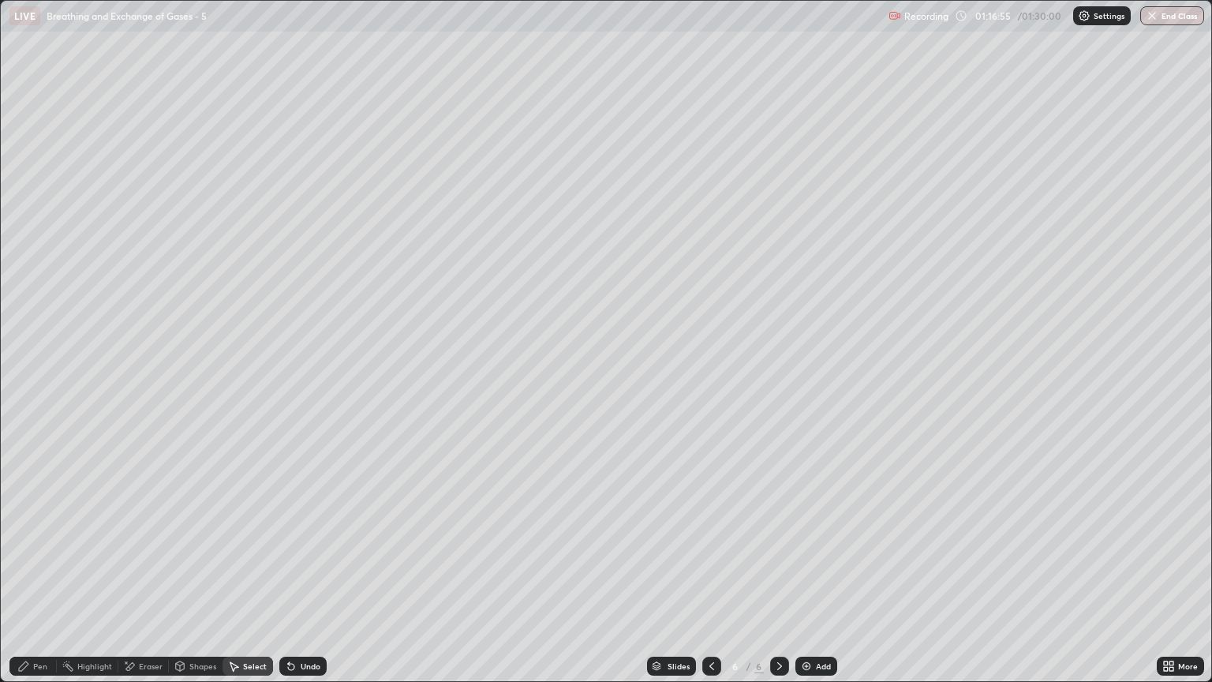
click at [190, 582] on div "Shapes" at bounding box center [202, 666] width 27 height 8
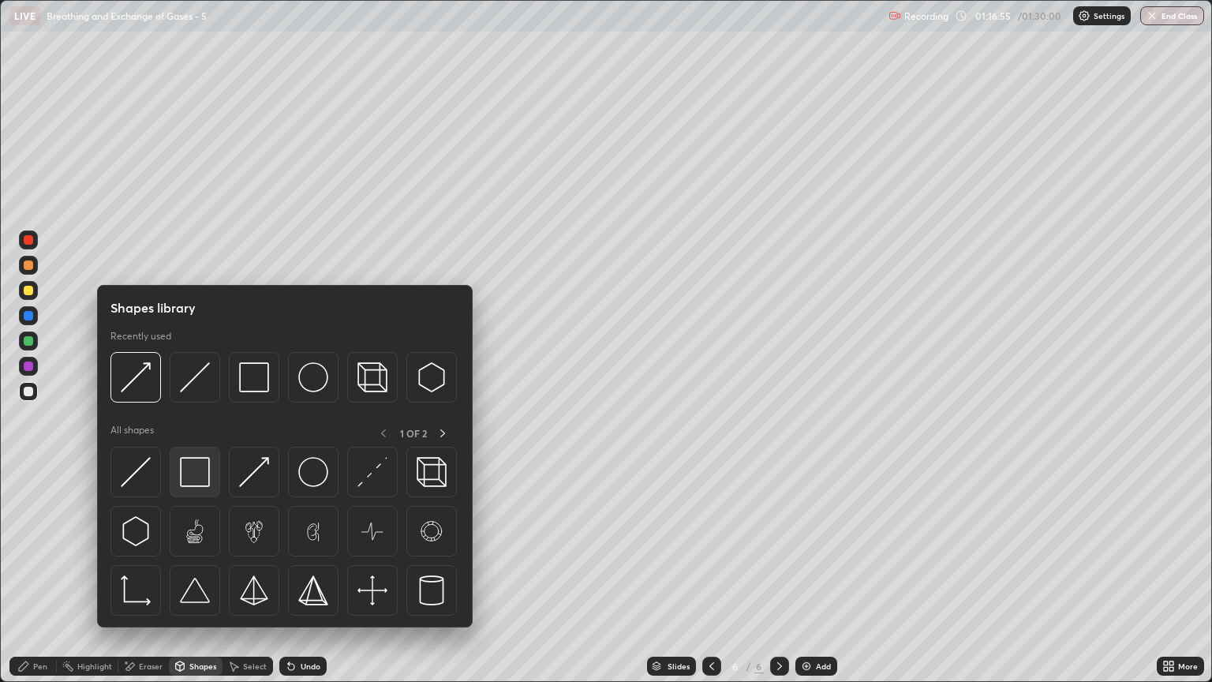
click at [195, 469] on img at bounding box center [195, 472] width 30 height 30
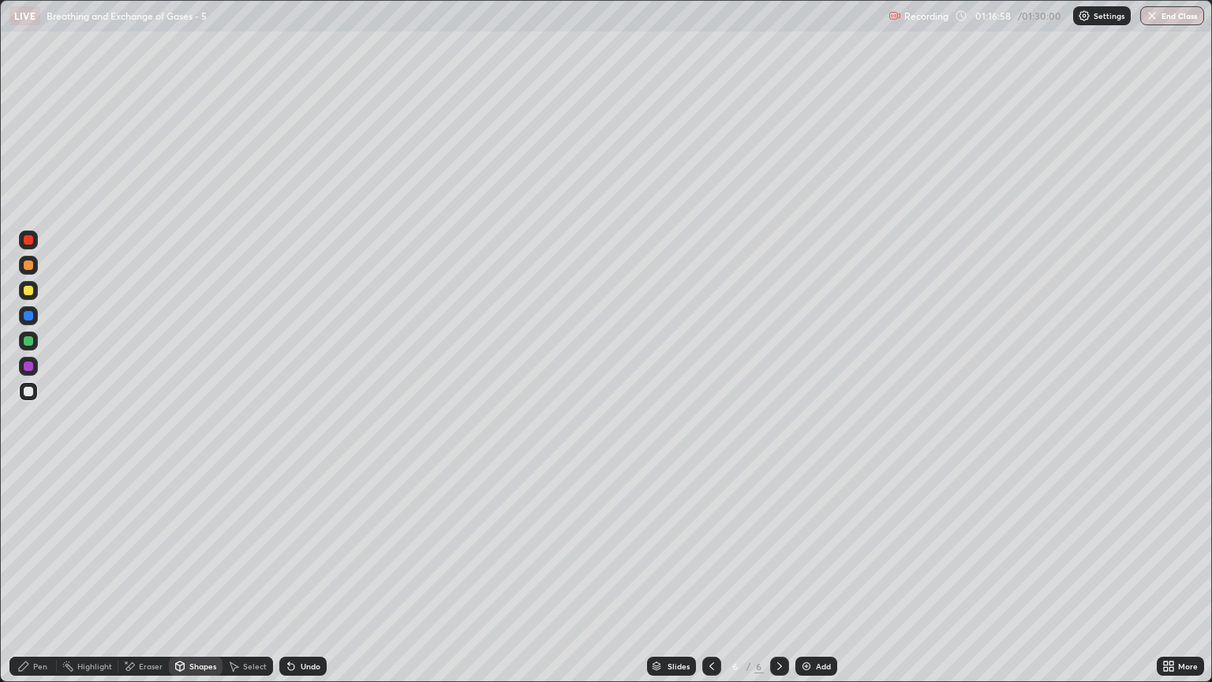
click at [205, 582] on div "Shapes" at bounding box center [202, 666] width 27 height 8
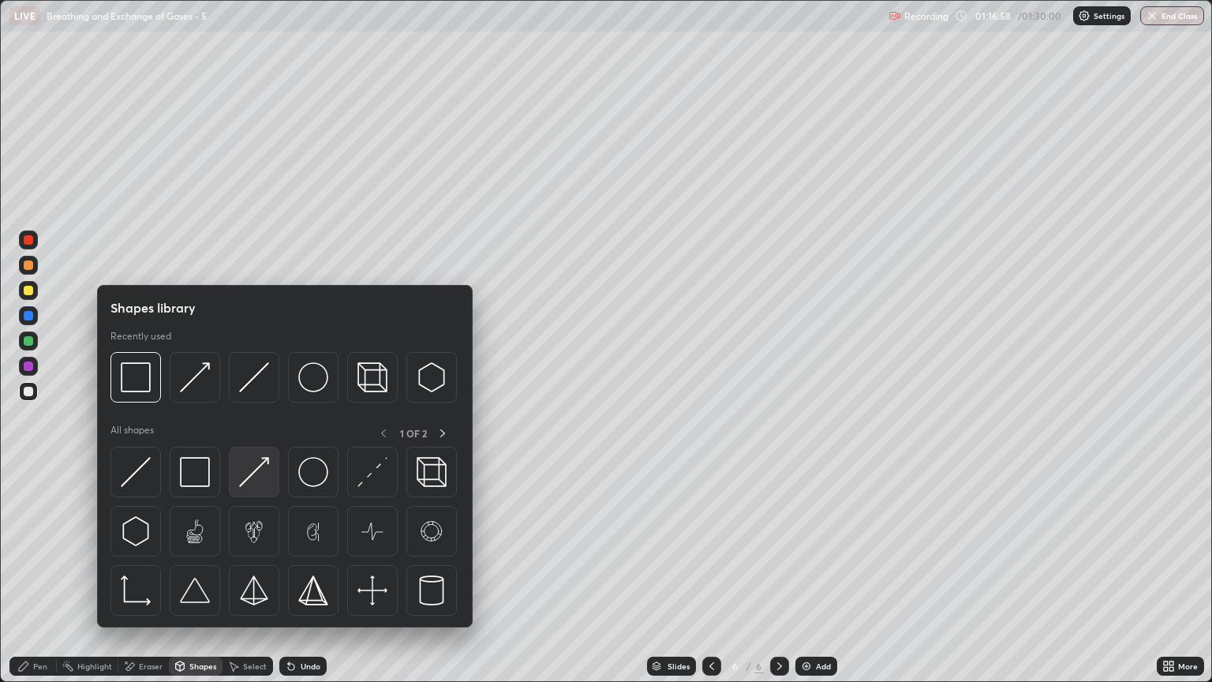
click at [253, 481] on img at bounding box center [254, 472] width 30 height 30
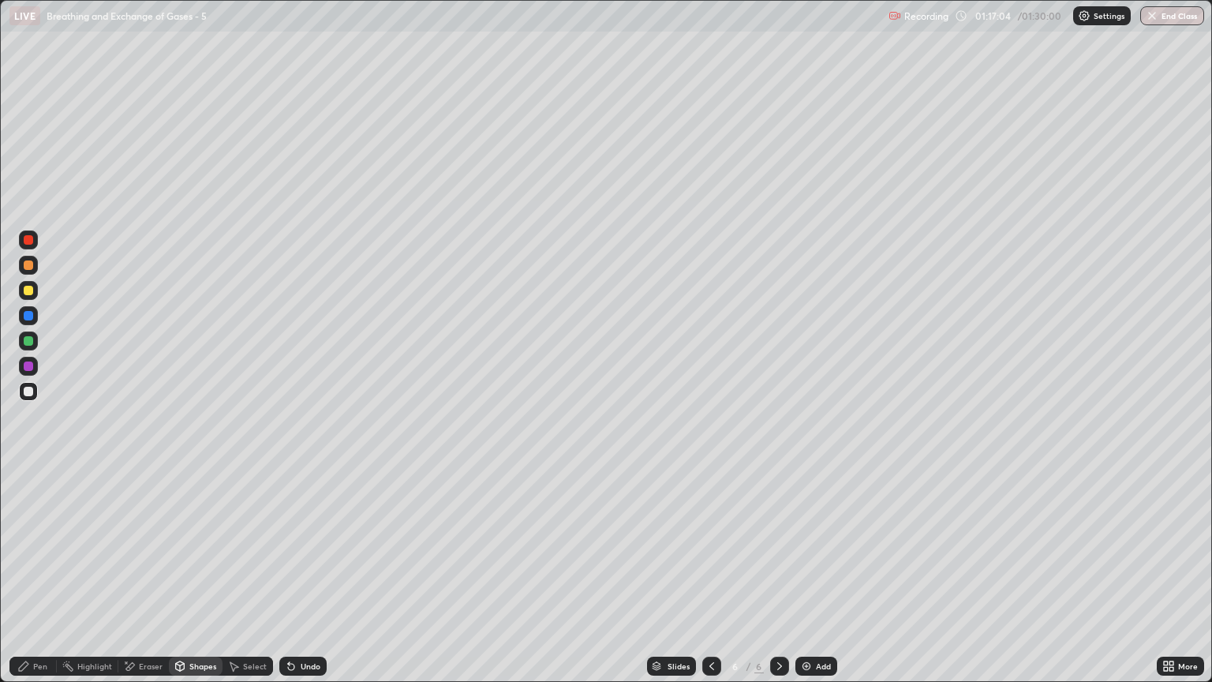
click at [36, 582] on div "Pen" at bounding box center [40, 666] width 14 height 8
click at [29, 294] on div at bounding box center [28, 290] width 9 height 9
click at [28, 391] on div at bounding box center [28, 391] width 9 height 9
click at [199, 582] on div "Shapes" at bounding box center [202, 666] width 27 height 8
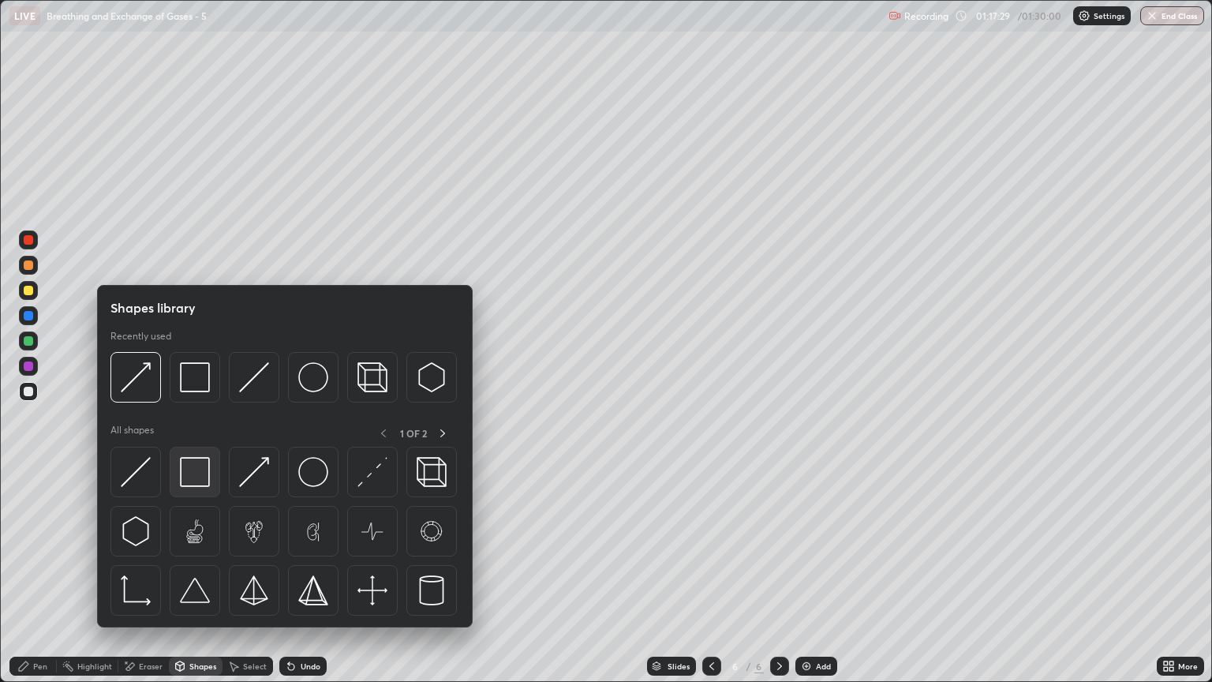
click at [200, 477] on img at bounding box center [195, 472] width 30 height 30
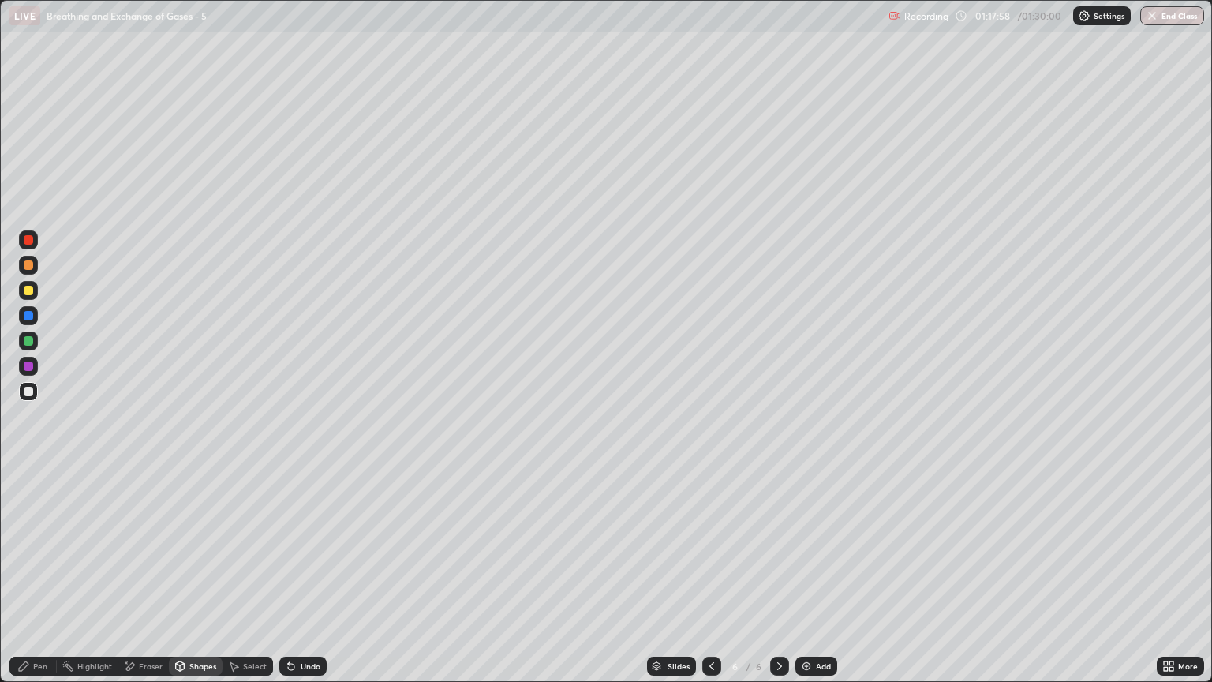
click at [29, 290] on div at bounding box center [28, 290] width 9 height 9
click at [47, 582] on div "Pen" at bounding box center [32, 666] width 47 height 19
click at [35, 388] on div at bounding box center [28, 391] width 19 height 19
click at [205, 582] on div "Shapes" at bounding box center [202, 666] width 27 height 8
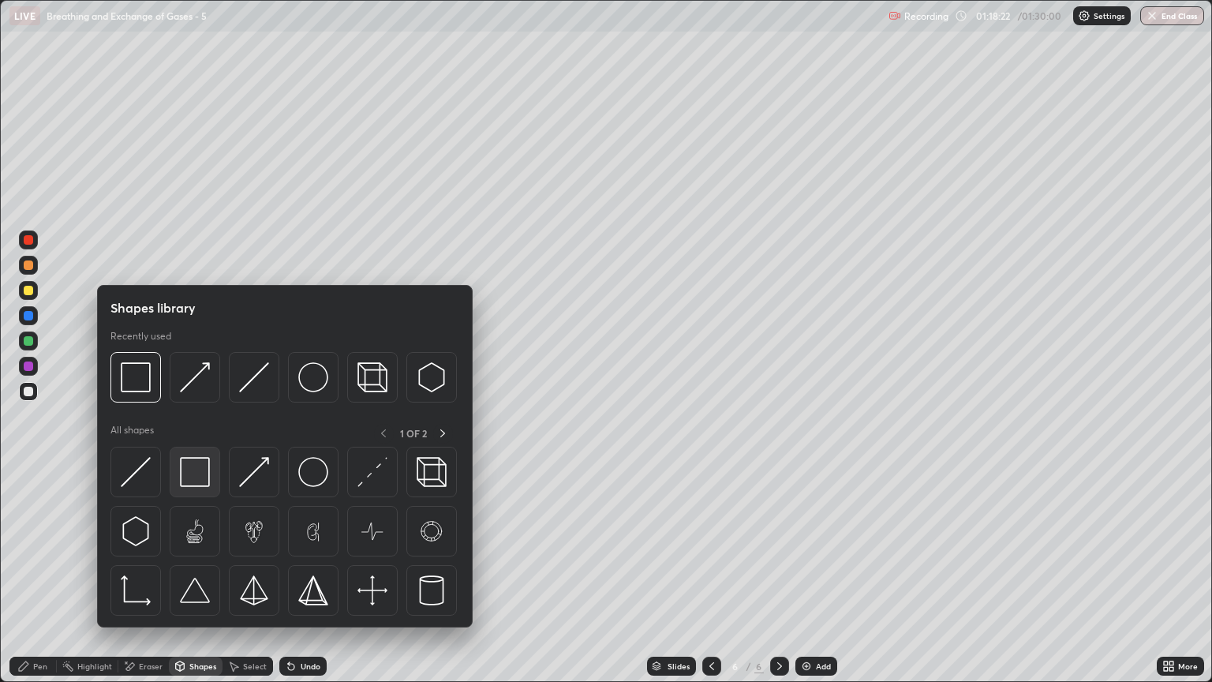
click at [197, 468] on img at bounding box center [195, 472] width 30 height 30
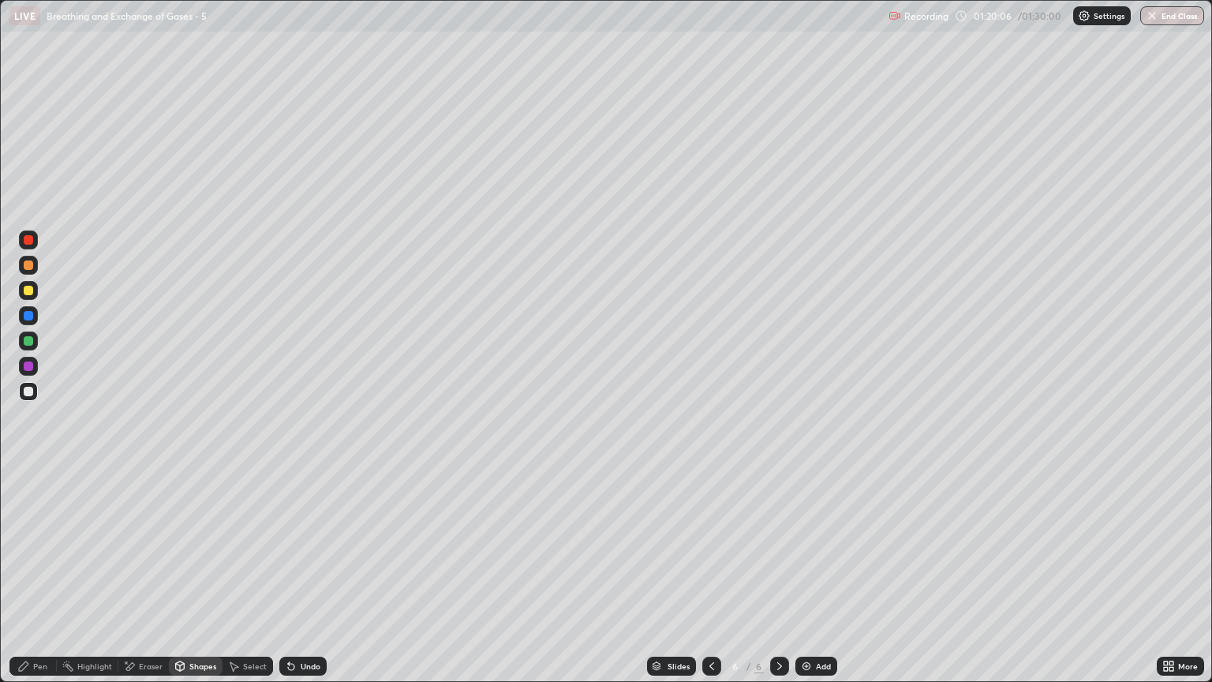
click at [780, 582] on icon at bounding box center [779, 666] width 13 height 13
click at [800, 582] on img at bounding box center [806, 666] width 13 height 13
click at [44, 582] on div "Pen" at bounding box center [32, 666] width 47 height 19
click at [28, 290] on div at bounding box center [28, 290] width 9 height 9
click at [711, 582] on icon at bounding box center [712, 666] width 5 height 8
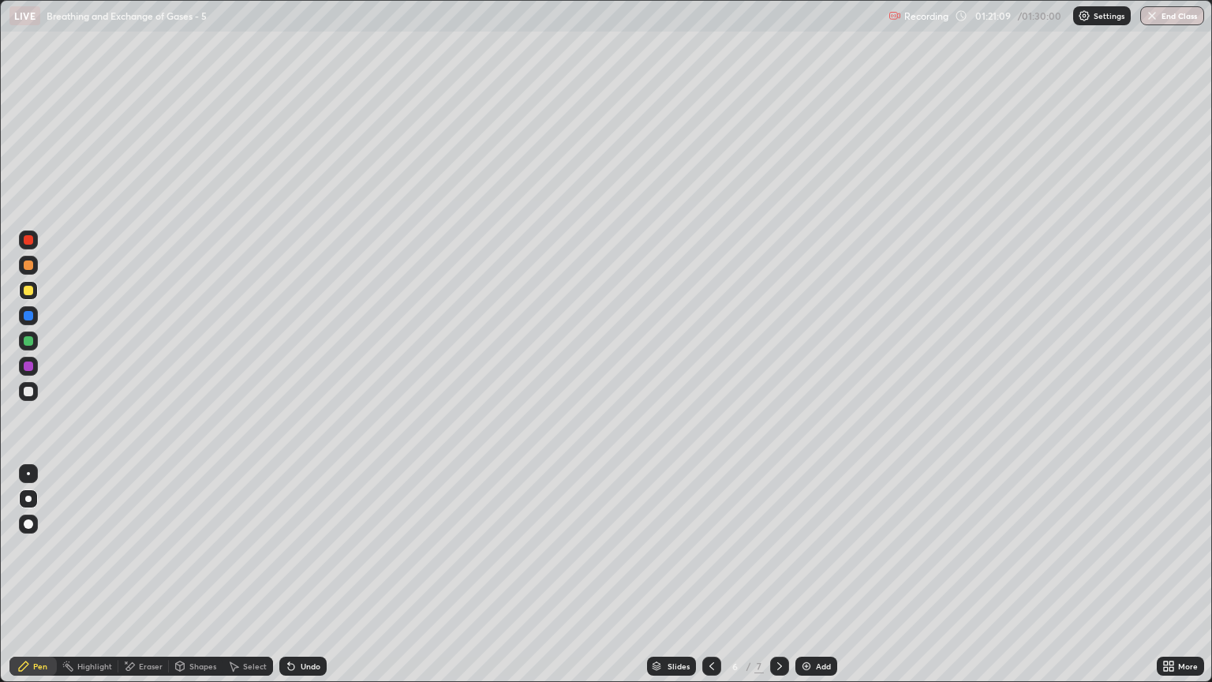
click at [777, 582] on icon at bounding box center [779, 666] width 13 height 13
click at [30, 294] on div at bounding box center [28, 290] width 9 height 9
click at [43, 582] on div "Pen" at bounding box center [40, 666] width 14 height 8
click at [26, 348] on div at bounding box center [28, 340] width 19 height 19
click at [200, 582] on div "Shapes" at bounding box center [202, 666] width 27 height 8
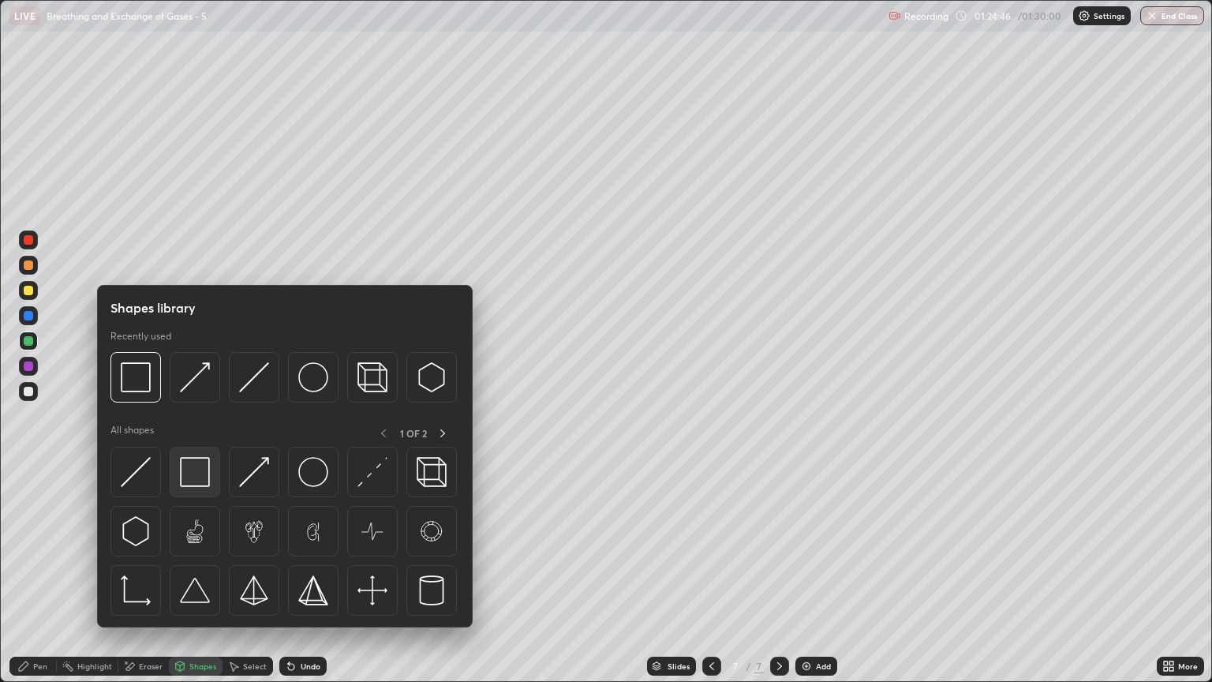
click at [193, 472] on img at bounding box center [195, 472] width 30 height 30
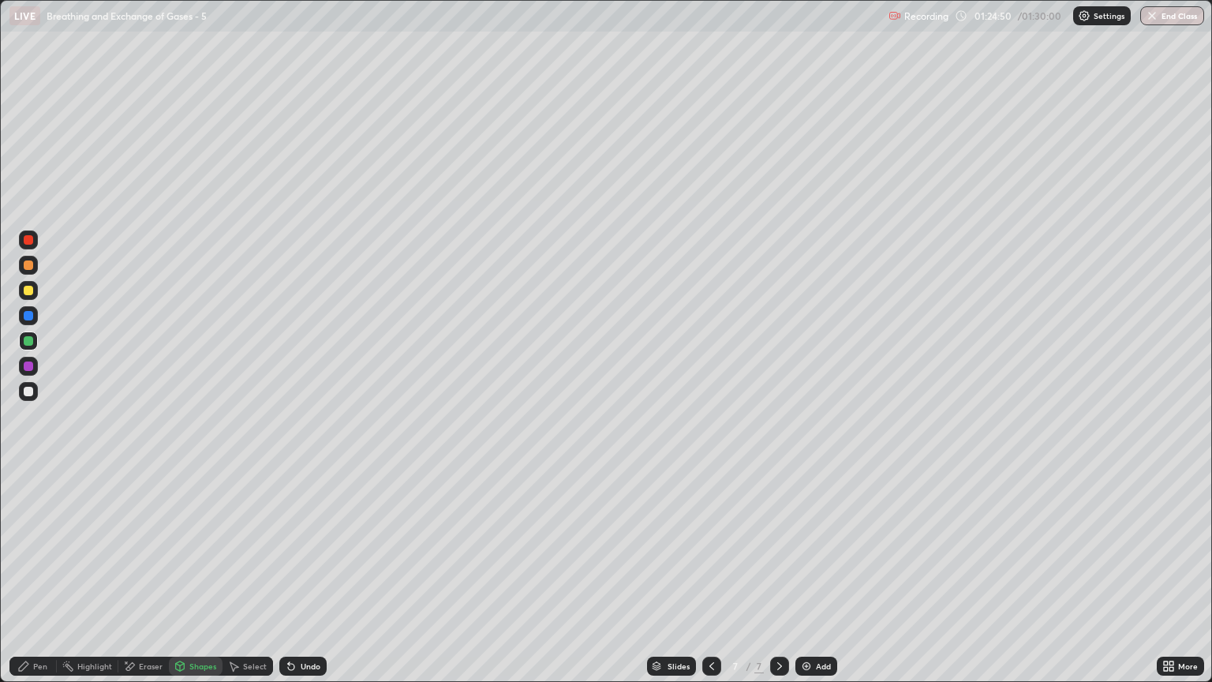
click at [28, 294] on div at bounding box center [28, 290] width 9 height 9
click at [28, 265] on div at bounding box center [28, 264] width 9 height 9
click at [28, 398] on div at bounding box center [28, 391] width 19 height 19
click at [29, 290] on div at bounding box center [28, 290] width 9 height 9
click at [199, 582] on div "Shapes" at bounding box center [202, 666] width 27 height 8
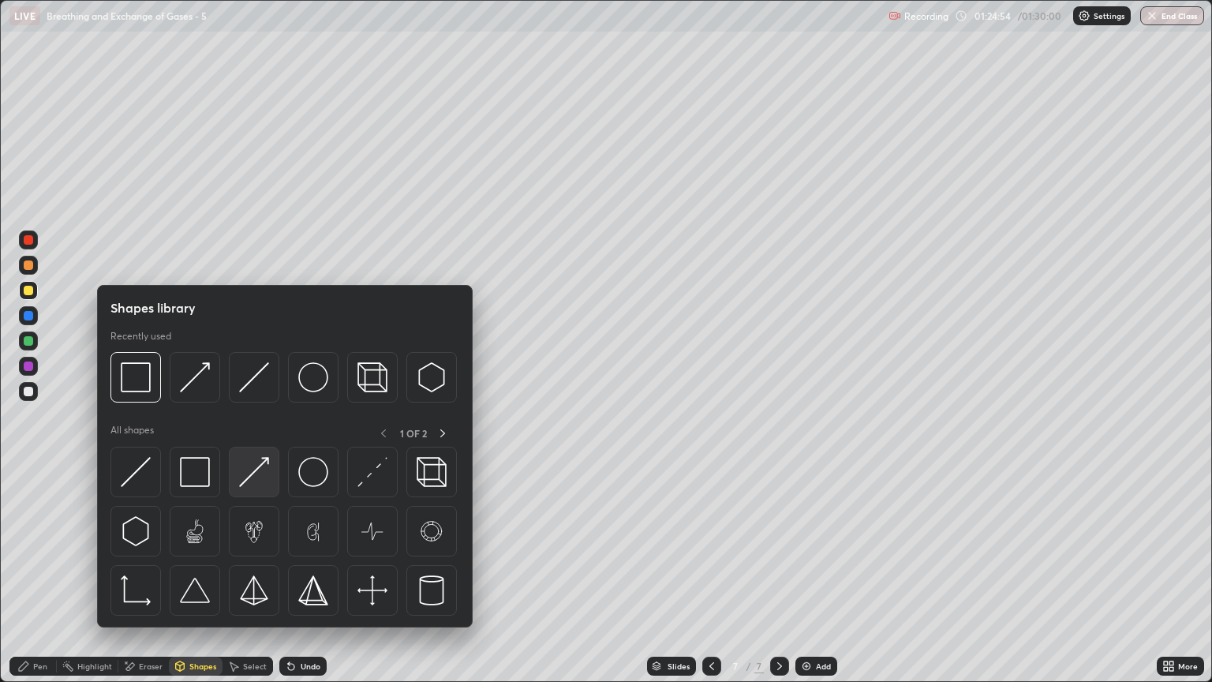
click at [259, 474] on img at bounding box center [254, 472] width 30 height 30
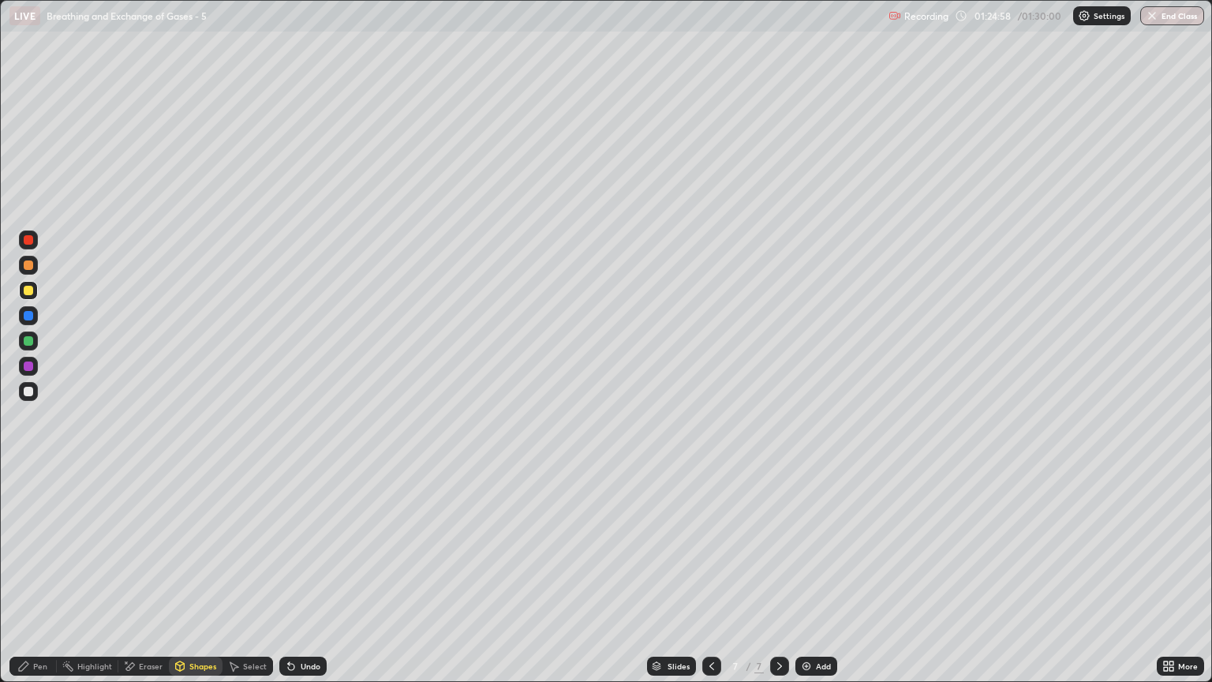
click at [36, 582] on div "Pen" at bounding box center [40, 666] width 14 height 8
click at [151, 582] on div "Eraser" at bounding box center [151, 666] width 24 height 8
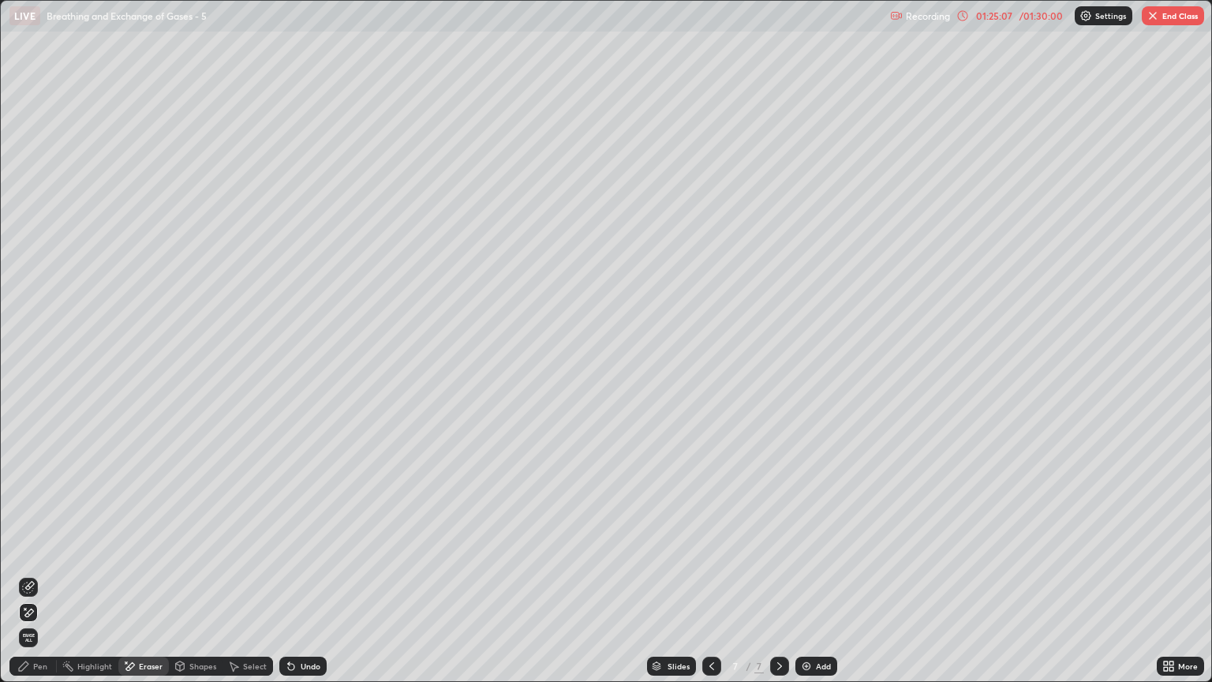
click at [41, 582] on div "Pen" at bounding box center [40, 666] width 14 height 8
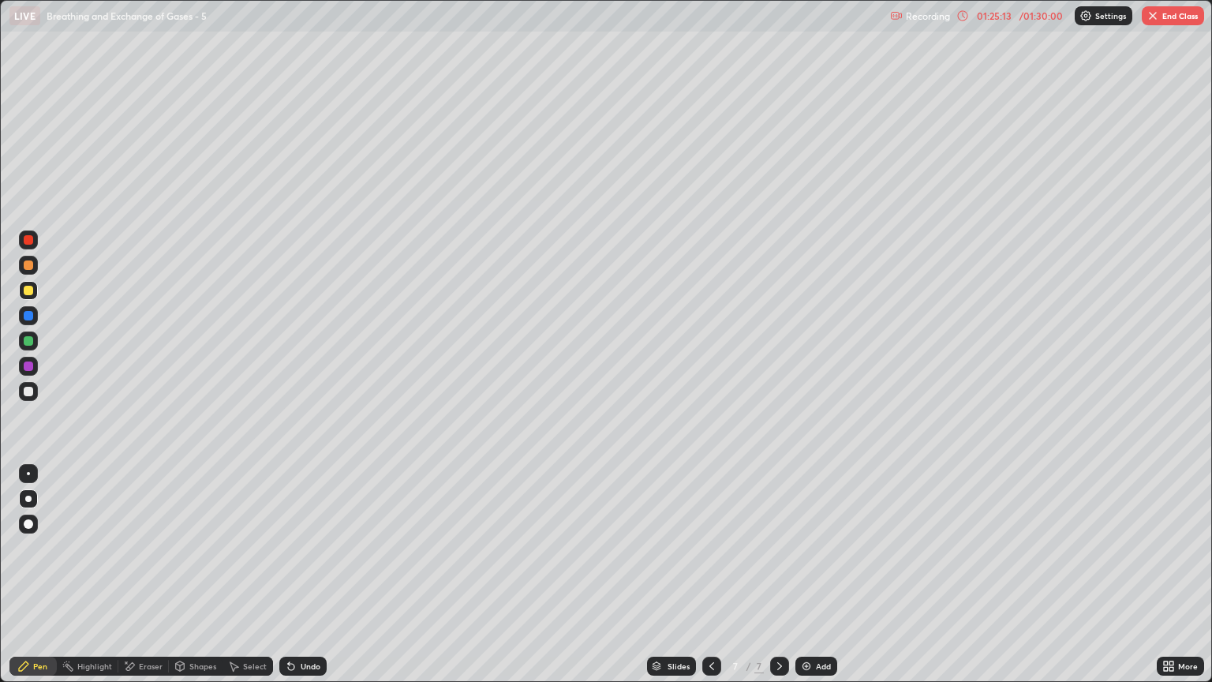
click at [159, 582] on div "Eraser" at bounding box center [143, 666] width 51 height 19
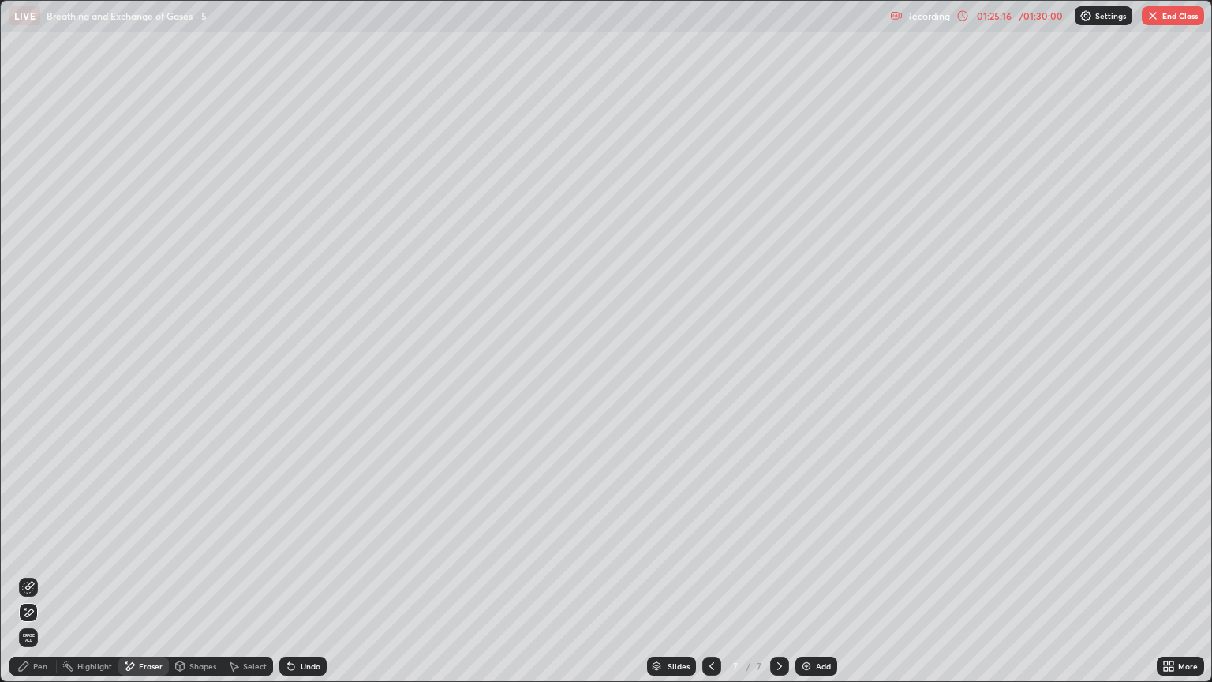
click at [48, 582] on div "Pen" at bounding box center [32, 666] width 47 height 19
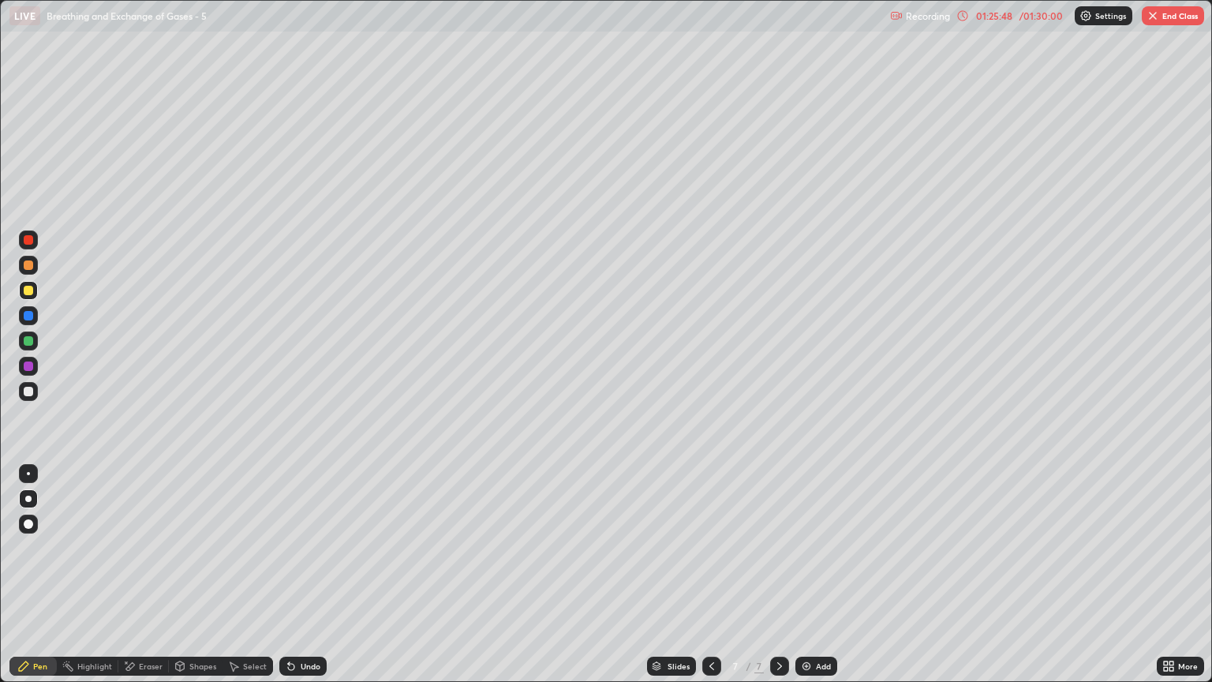
click at [32, 391] on div at bounding box center [28, 391] width 9 height 9
click at [204, 582] on div "Shapes" at bounding box center [202, 666] width 27 height 8
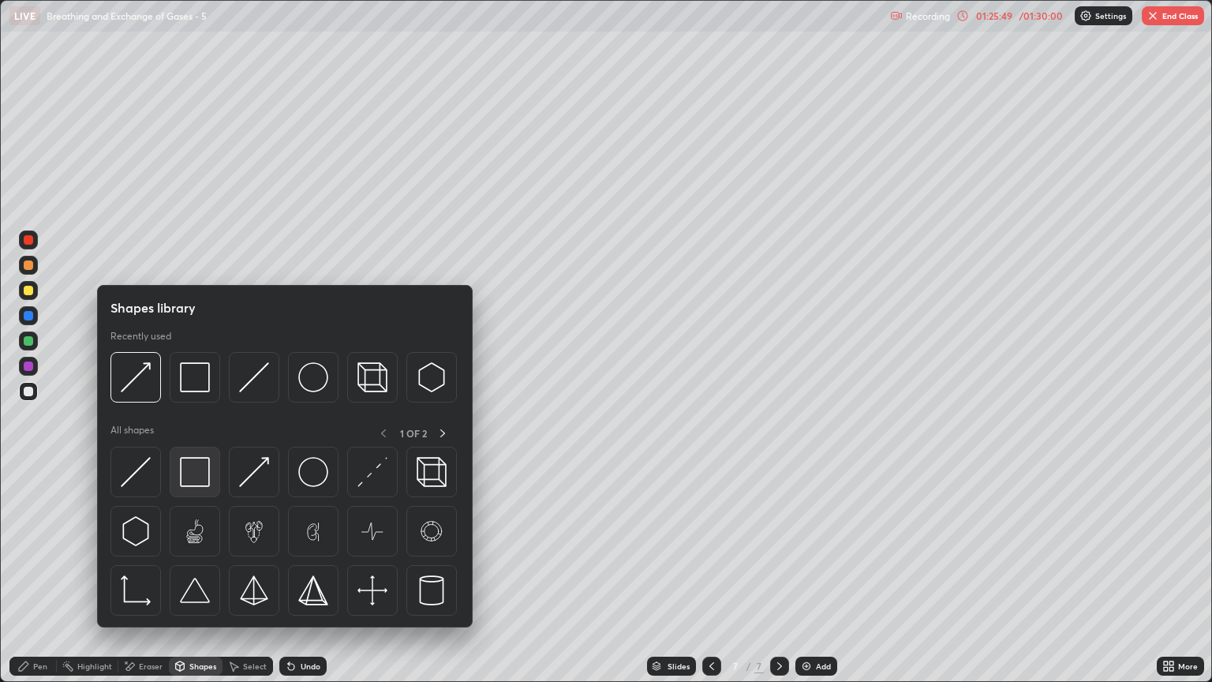
click at [189, 470] on img at bounding box center [195, 472] width 30 height 30
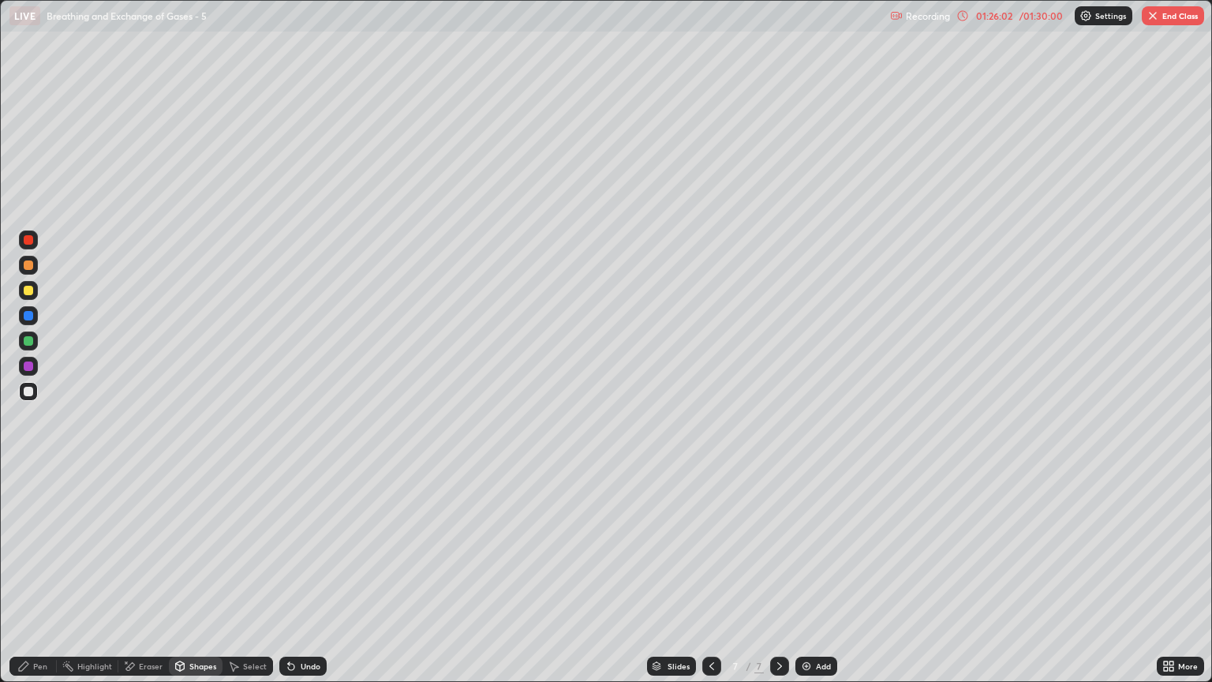
click at [147, 582] on div "Eraser" at bounding box center [151, 666] width 24 height 8
click at [30, 582] on icon at bounding box center [28, 612] width 13 height 13
click at [1156, 16] on img "button" at bounding box center [1153, 15] width 13 height 13
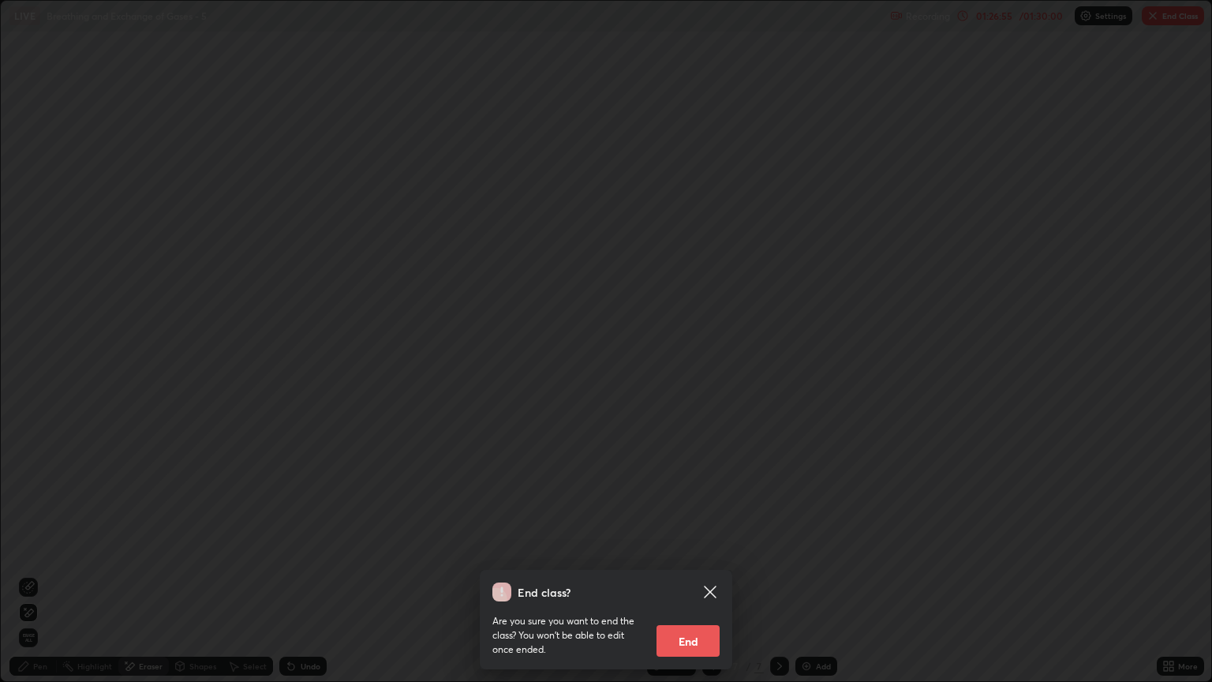
click at [713, 582] on icon at bounding box center [710, 592] width 12 height 12
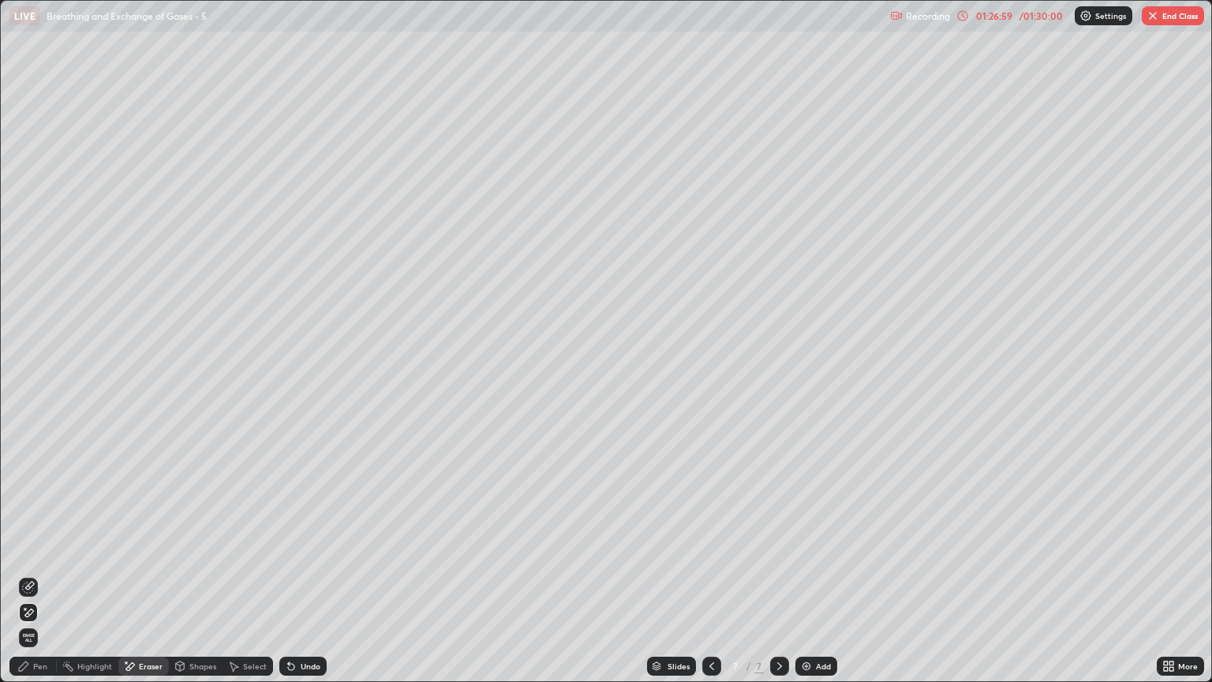
click at [1155, 21] on img "button" at bounding box center [1153, 15] width 13 height 13
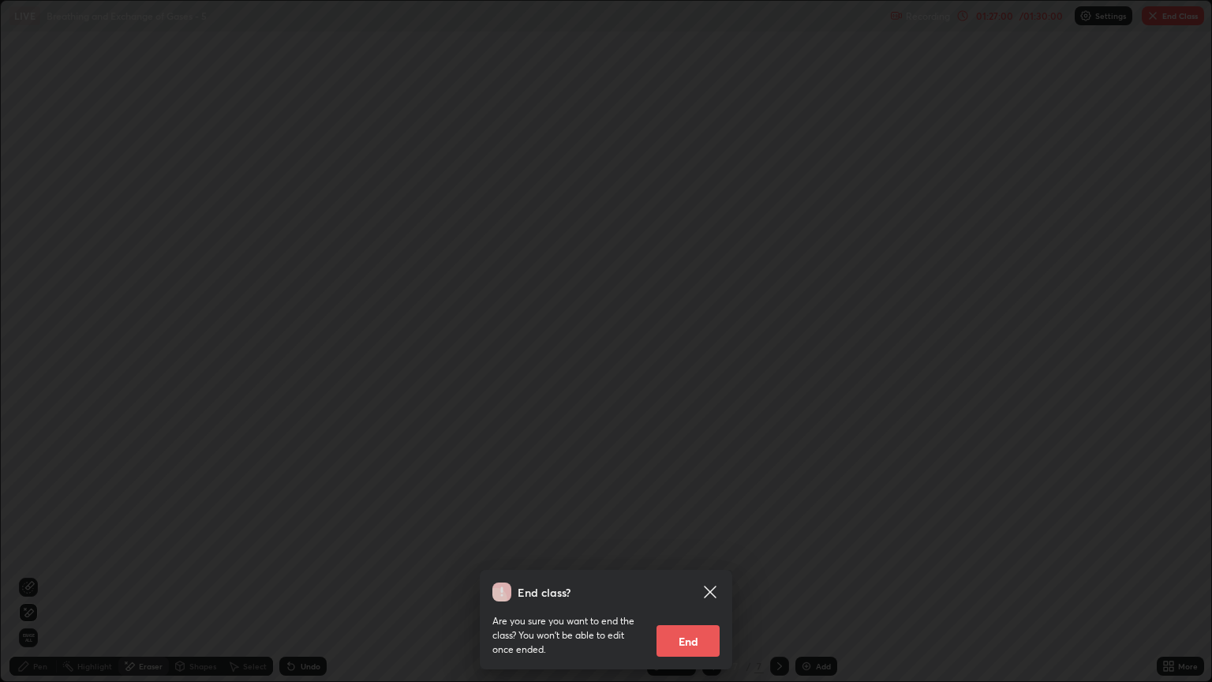
click at [695, 582] on button "End" at bounding box center [688, 641] width 63 height 32
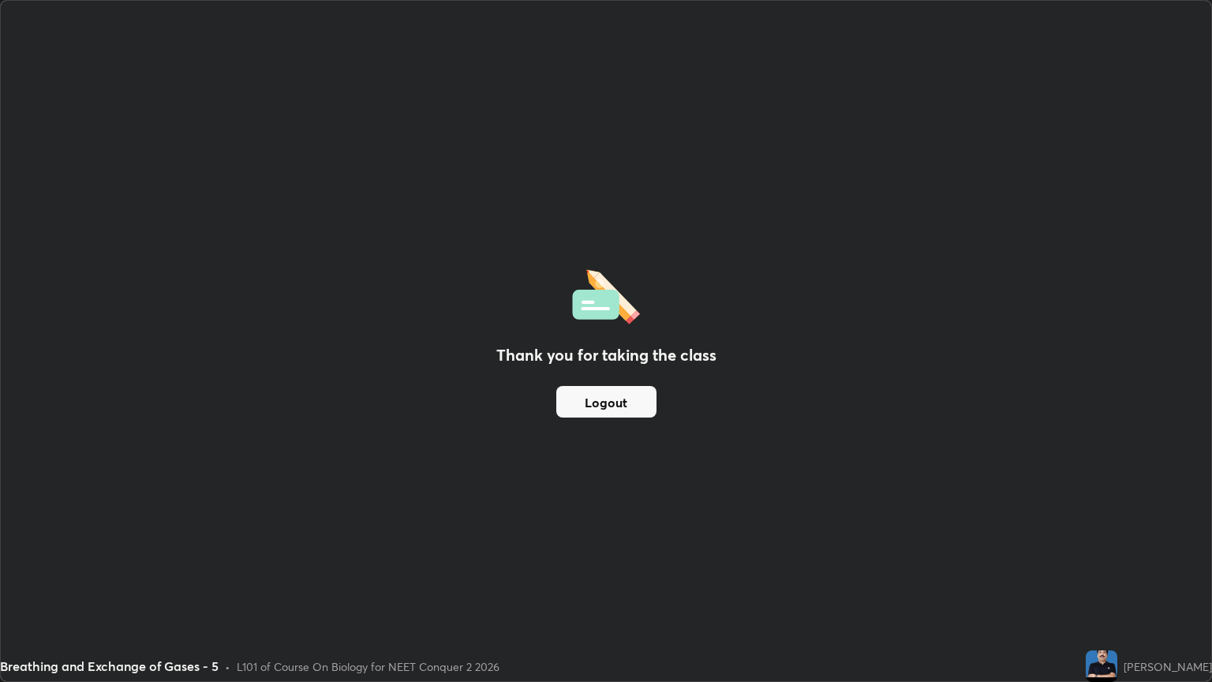
click at [617, 405] on button "Logout" at bounding box center [606, 402] width 100 height 32
